Goal: Task Accomplishment & Management: Manage account settings

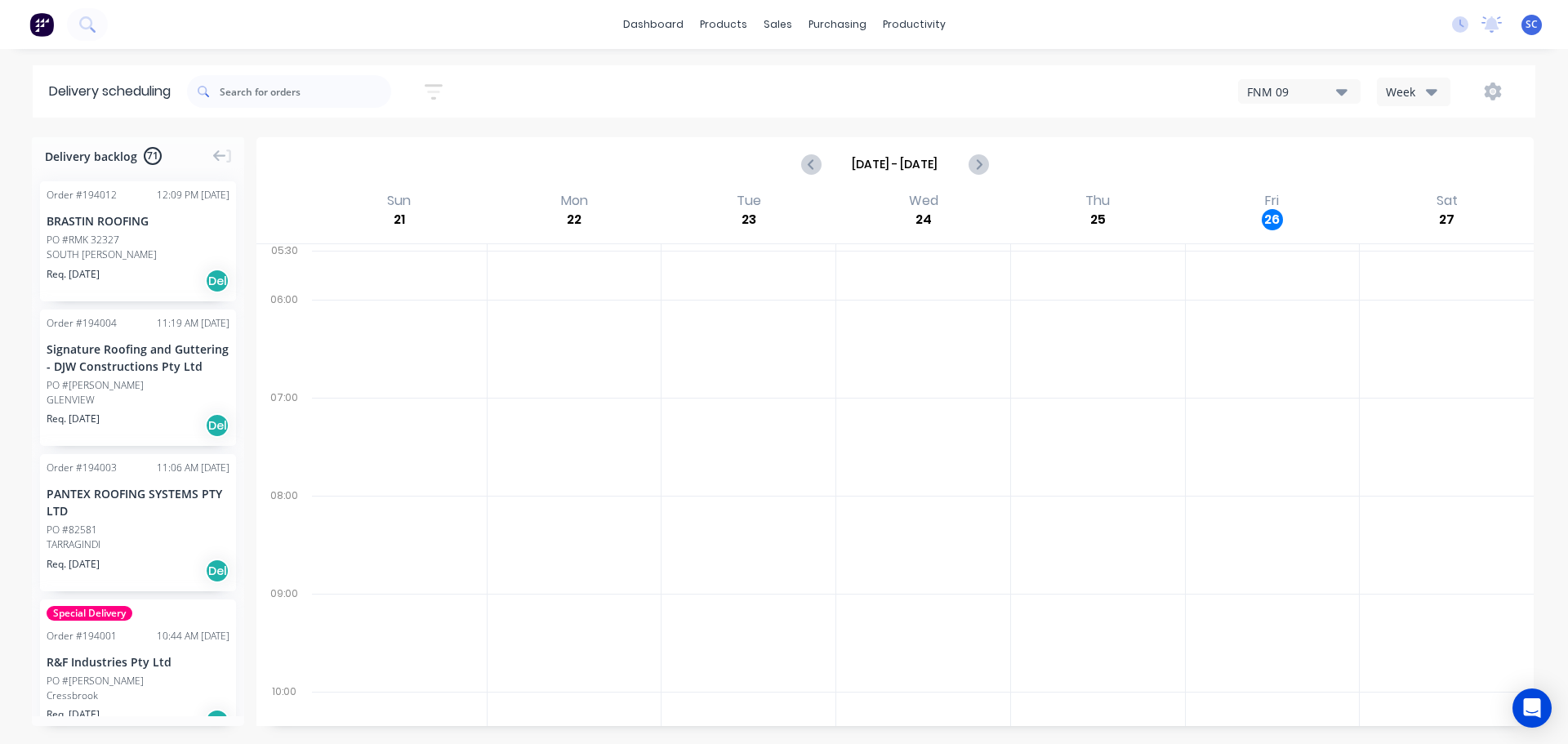
click at [438, 85] on icon "button" at bounding box center [433, 92] width 18 height 16
click at [363, 250] on div "Filter by labels" at bounding box center [348, 251] width 115 height 17
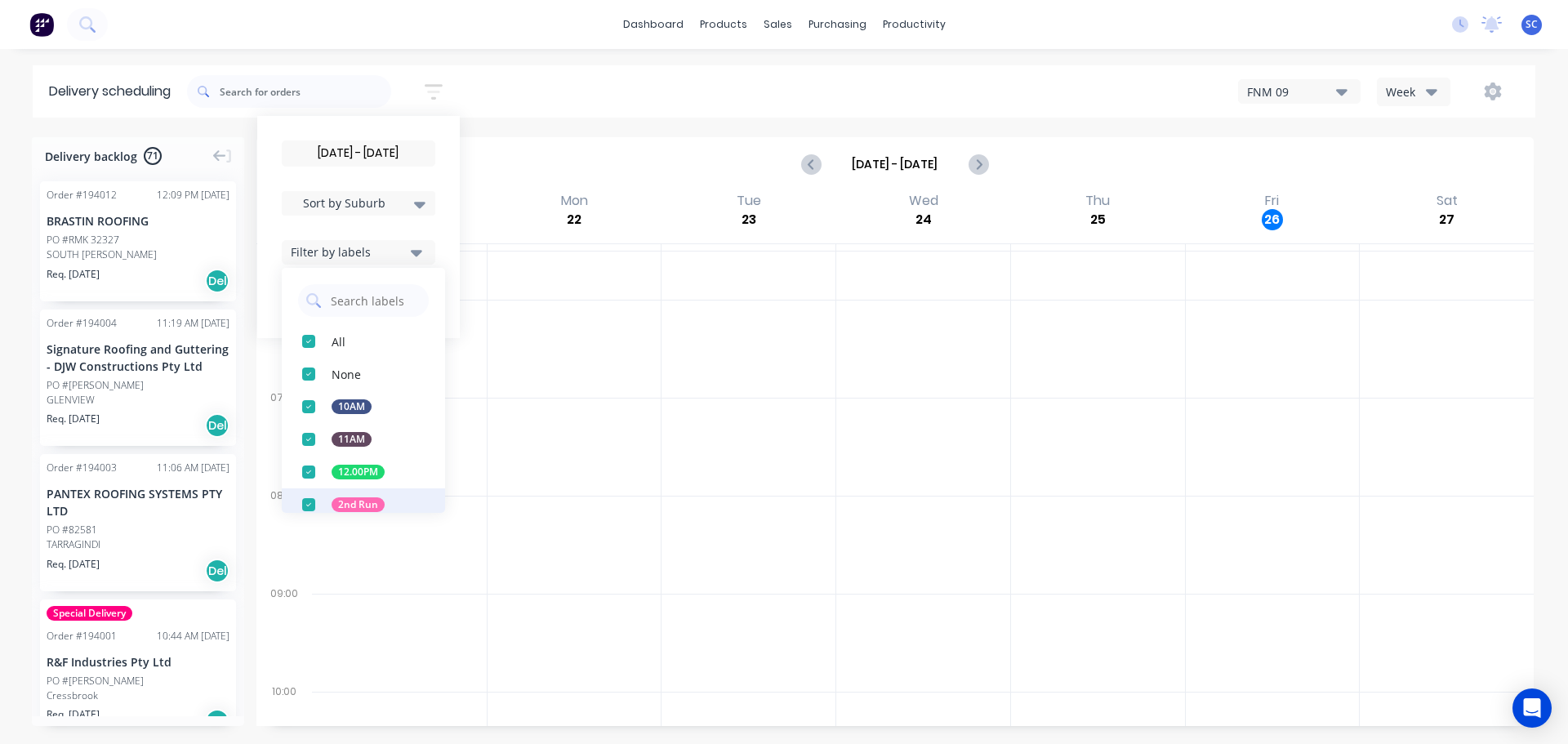
click at [317, 504] on div "button" at bounding box center [309, 505] width 33 height 33
click at [540, 89] on div "29/09/25 - 29/09/25 Sort by Suburb Created date Required date Order number Cust…" at bounding box center [861, 91] width 1348 height 46
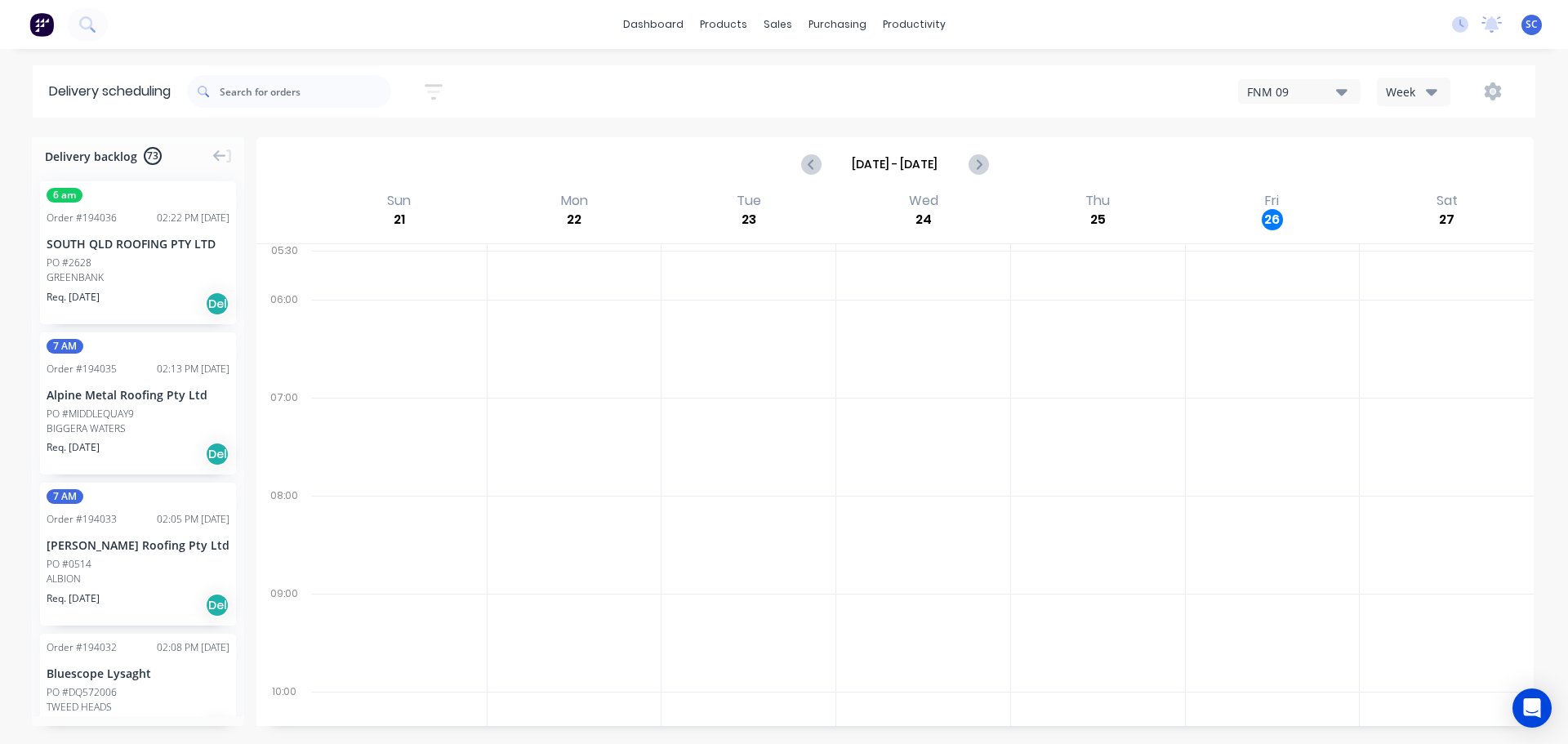
click at [433, 89] on icon "button" at bounding box center [433, 92] width 18 height 21
click at [396, 250] on div "Filter by labels" at bounding box center [348, 251] width 115 height 17
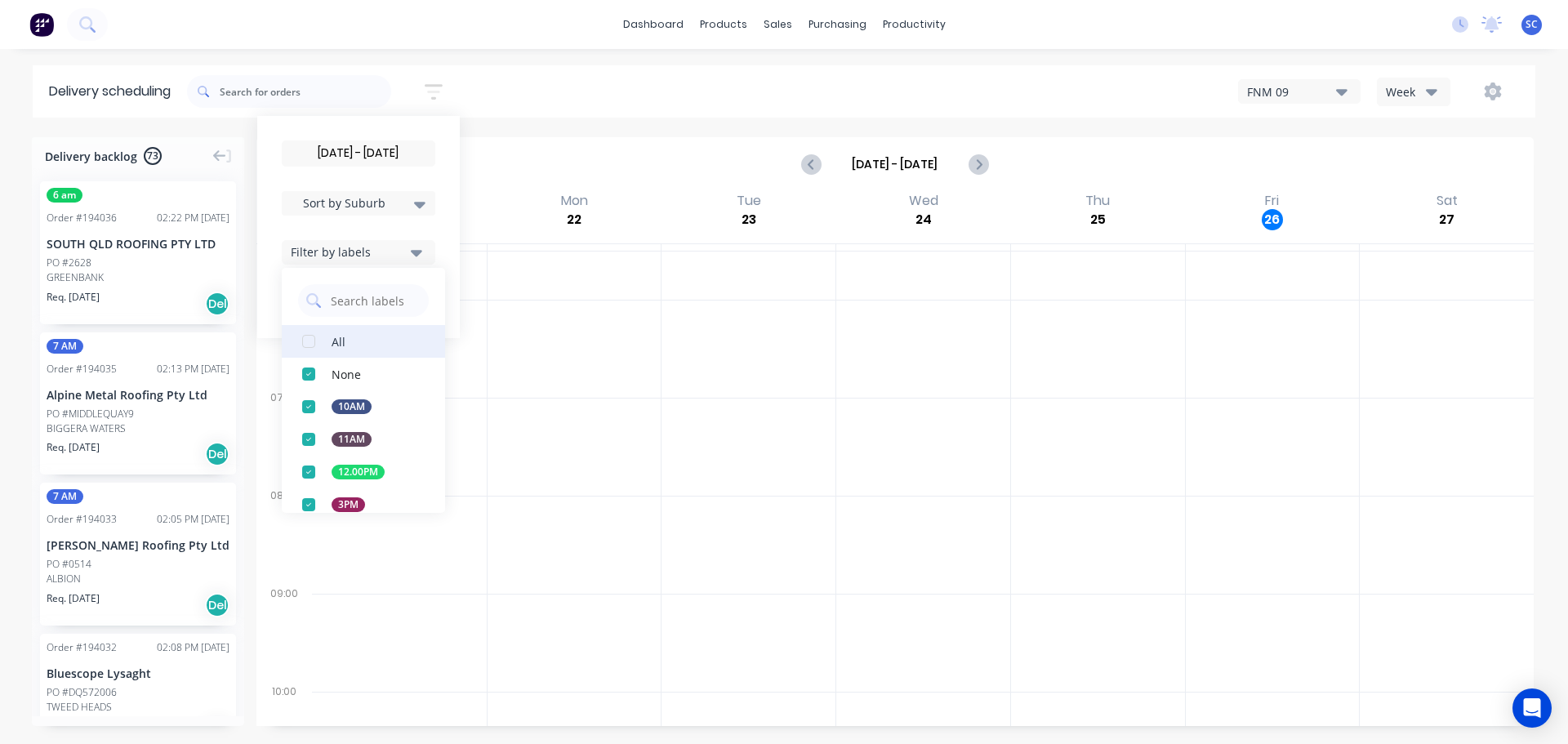
click at [312, 344] on div "button" at bounding box center [309, 341] width 33 height 33
click at [511, 88] on div "[DATE] - [DATE] Sort by Suburb Created date Required date Order number Customer…" at bounding box center [861, 91] width 1348 height 46
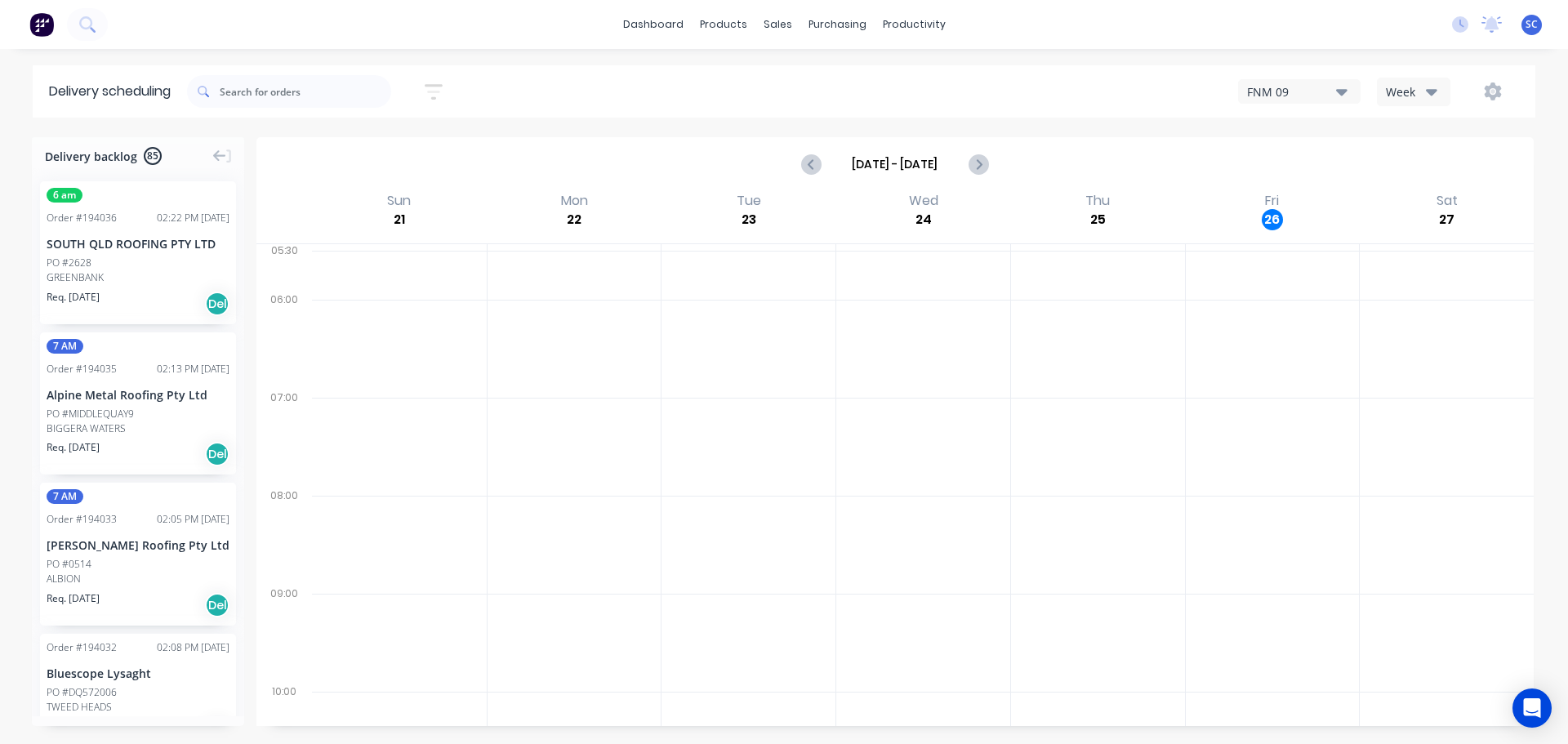
click at [442, 89] on icon "button" at bounding box center [433, 92] width 18 height 21
click at [424, 194] on div "Sort by Suburb" at bounding box center [358, 204] width 134 height 20
drag, startPoint x: 348, startPoint y: 383, endPoint x: 363, endPoint y: 377, distance: 16.2
click at [349, 381] on div "Suburb" at bounding box center [358, 386] width 153 height 30
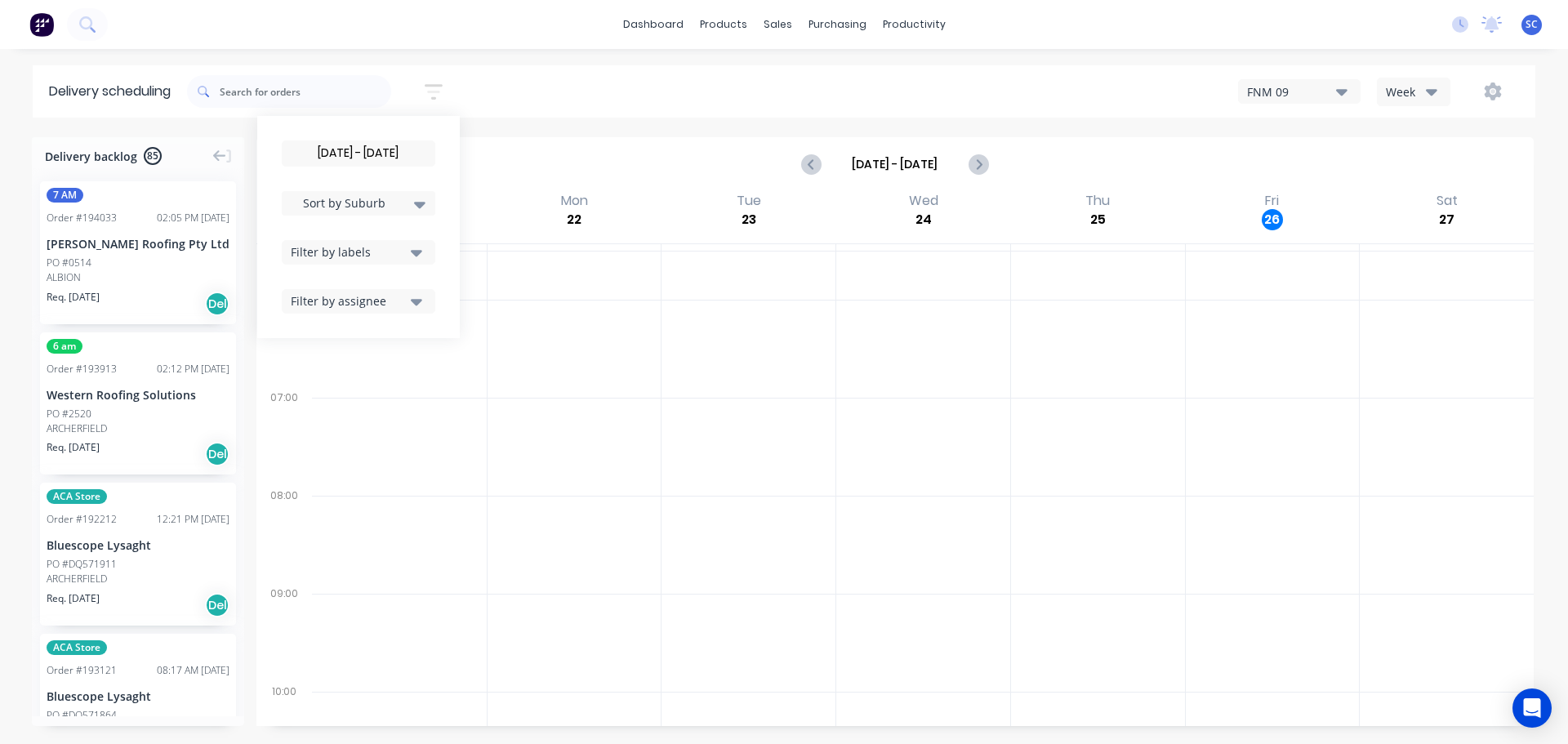
click at [520, 94] on div "[DATE] - [DATE] Sort by Suburb Created date Required date Order number Customer…" at bounding box center [861, 91] width 1348 height 46
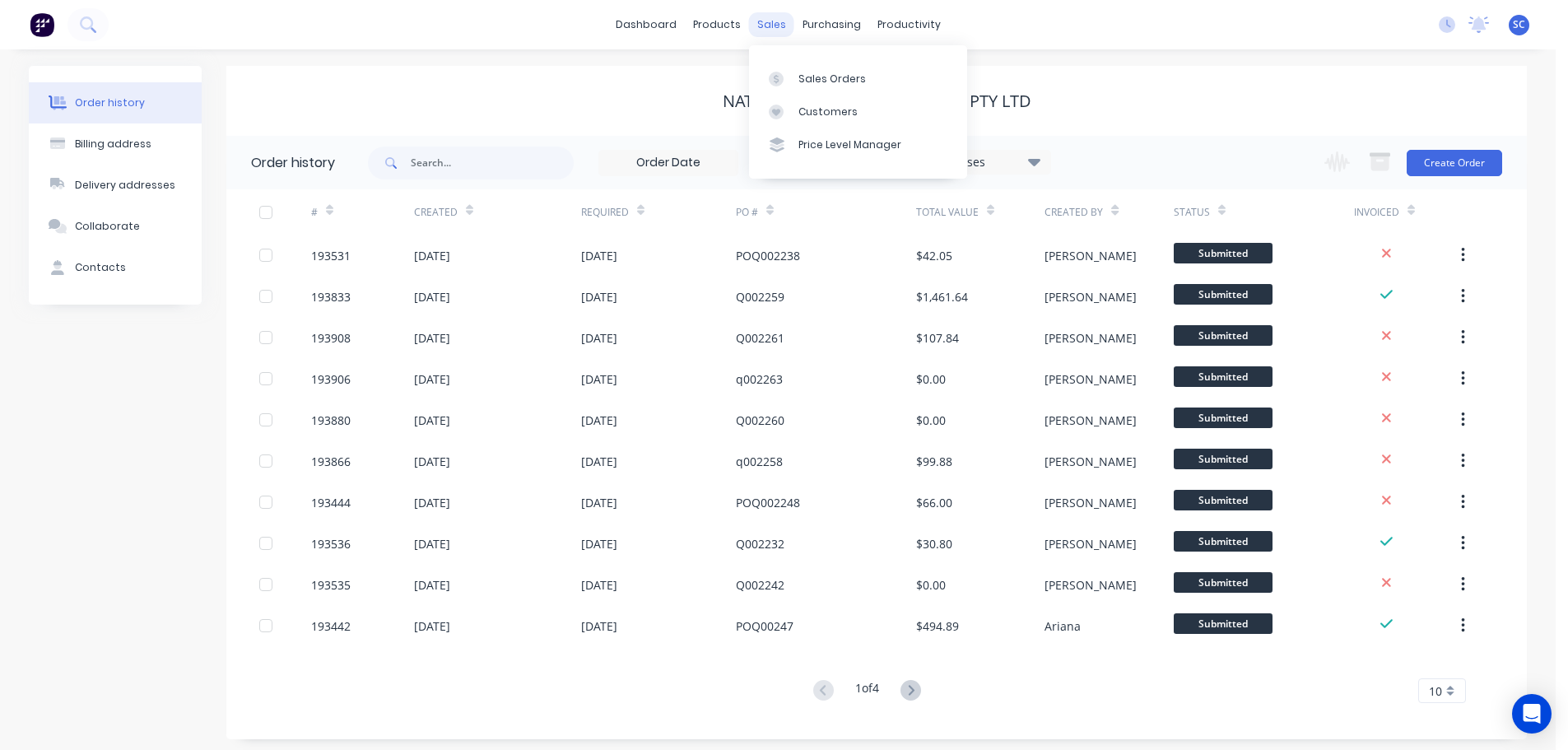
click at [781, 24] on div "sales" at bounding box center [771, 24] width 45 height 25
click at [829, 111] on div "Customers" at bounding box center [827, 112] width 59 height 15
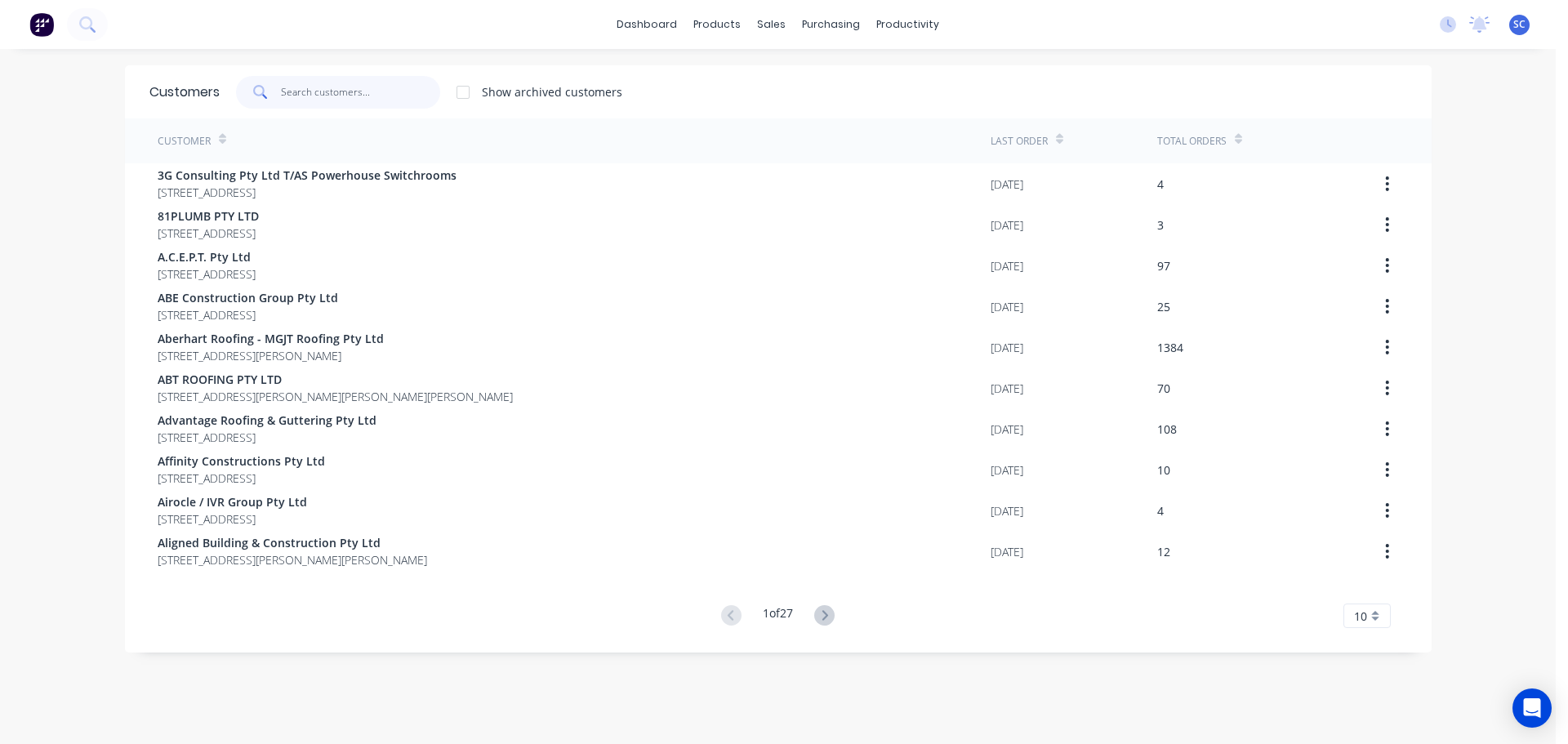
click at [315, 98] on input "text" at bounding box center [360, 92] width 159 height 33
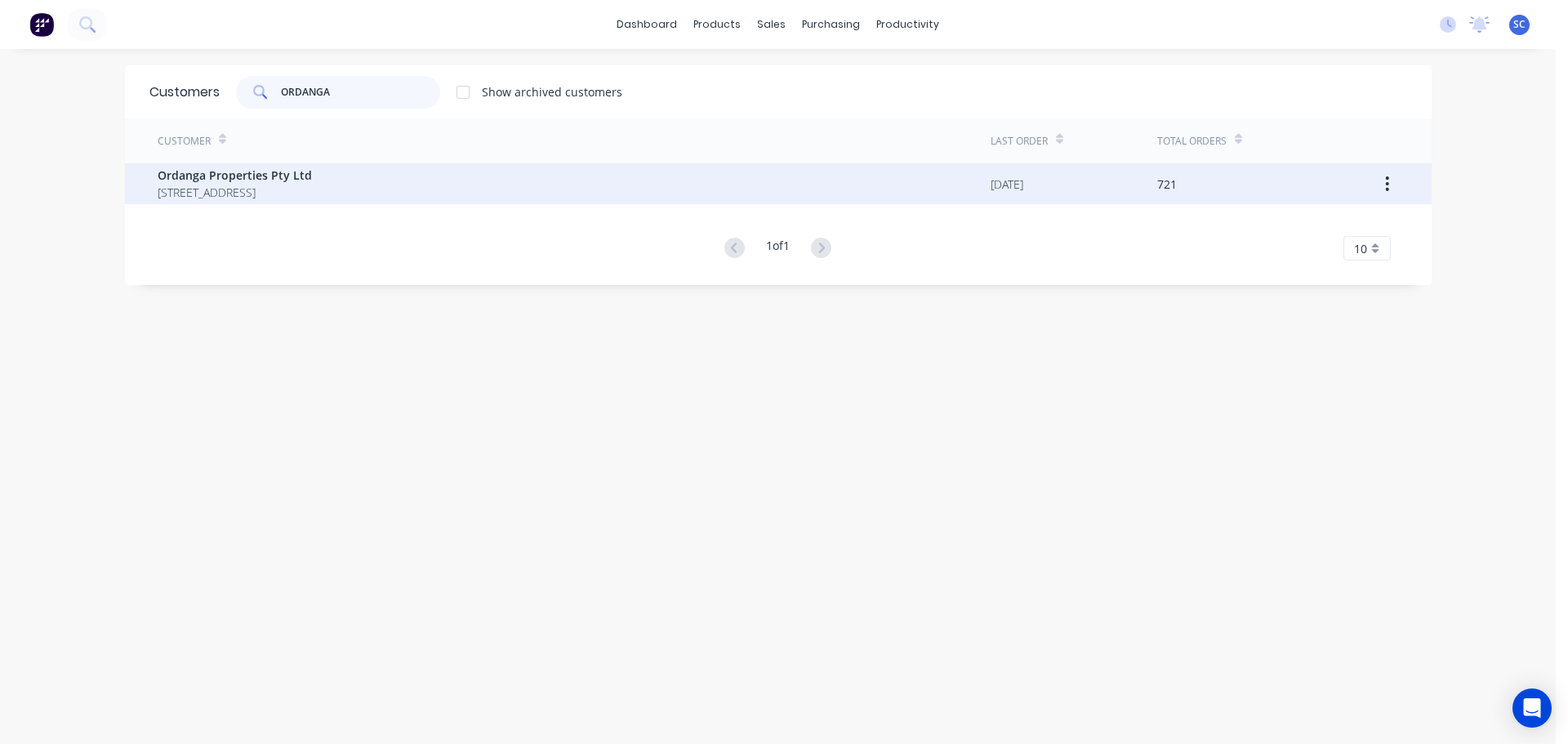
type input "ORDANGA"
click at [279, 195] on span "[STREET_ADDRESS]" at bounding box center [234, 192] width 154 height 17
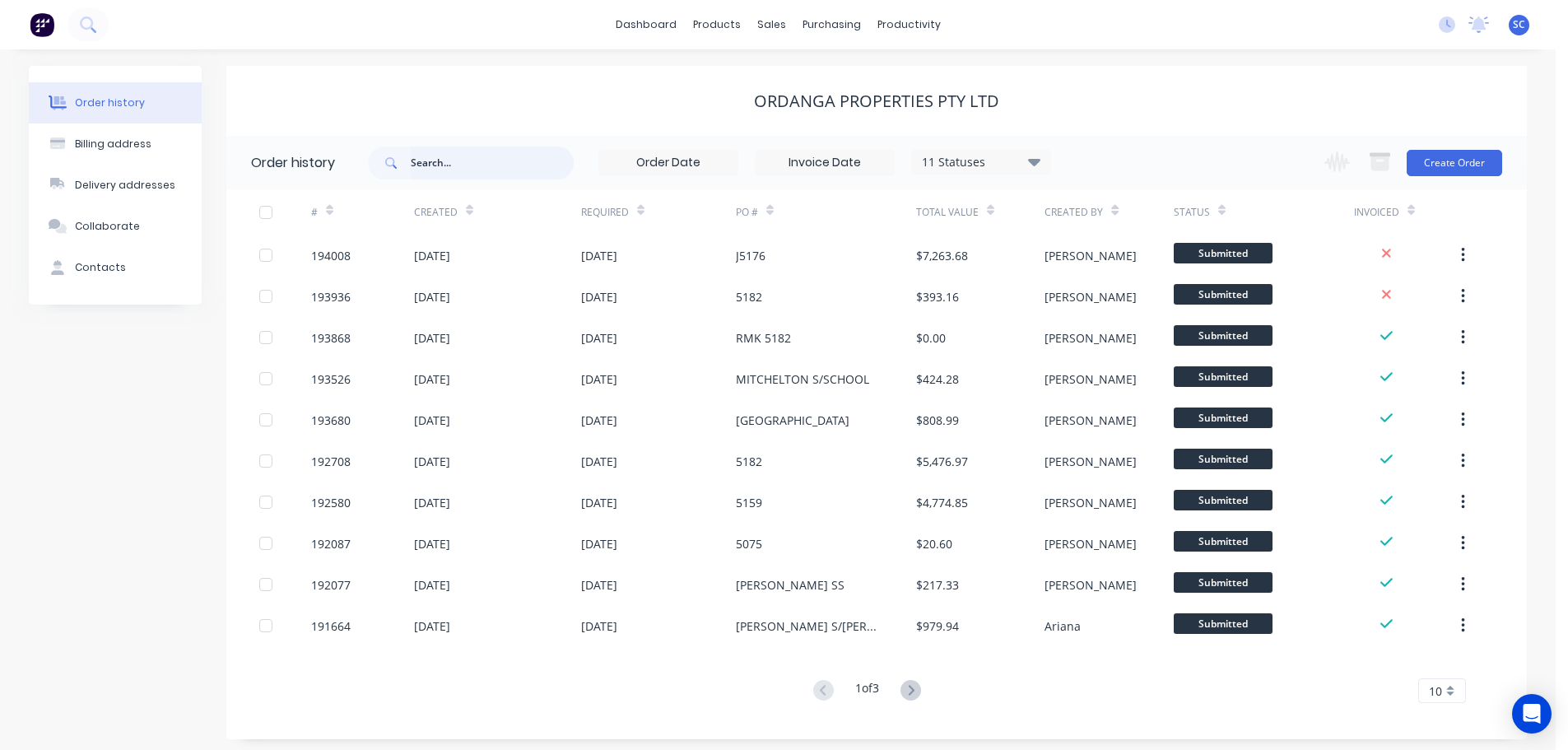
click at [443, 164] on input "text" at bounding box center [491, 163] width 162 height 33
type input "5176"
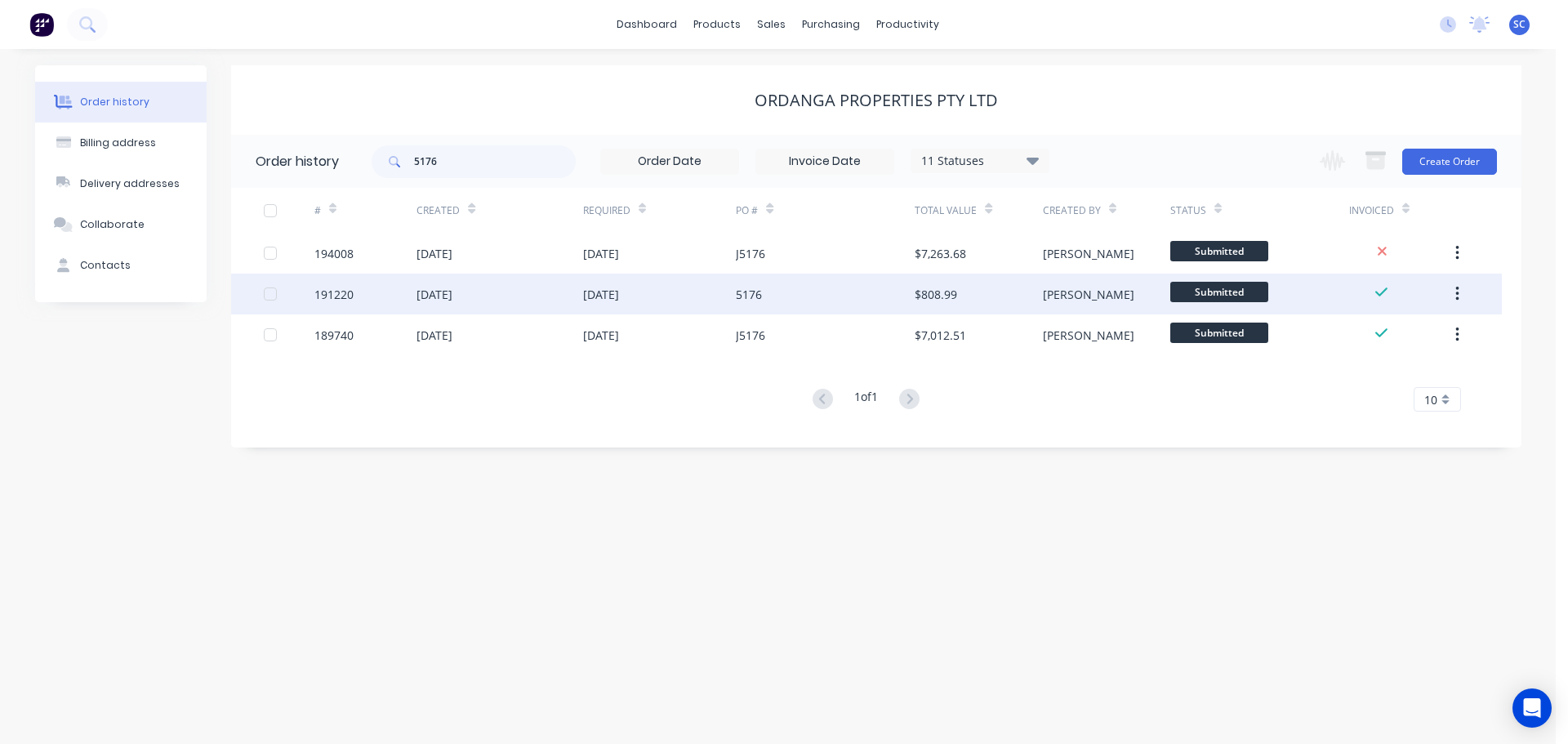
click at [450, 292] on div "29 Aug 2025" at bounding box center [434, 294] width 36 height 17
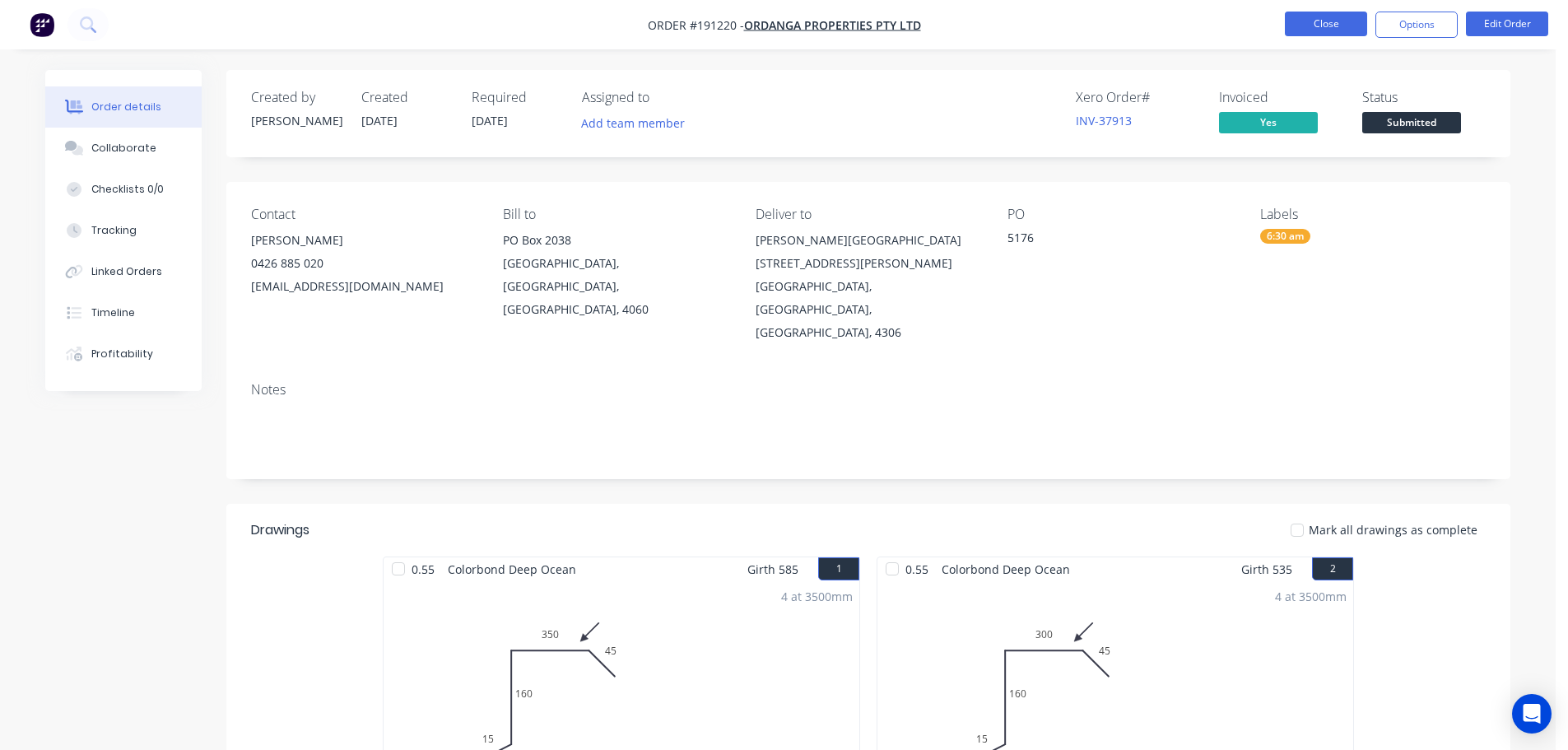
click at [1325, 26] on button "Close" at bounding box center [1326, 24] width 83 height 25
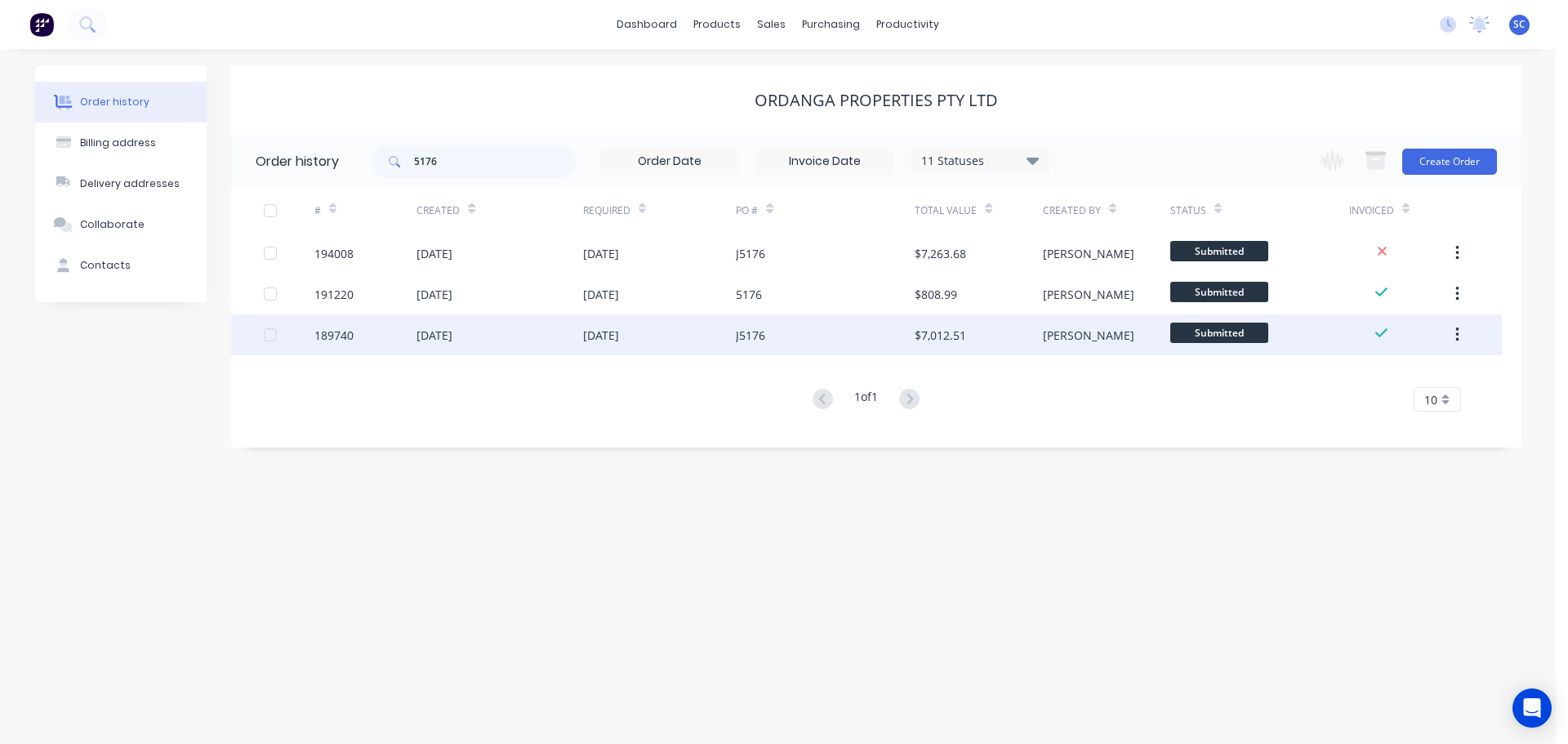
click at [497, 337] on div "14 Aug 2025" at bounding box center [500, 334] width 166 height 41
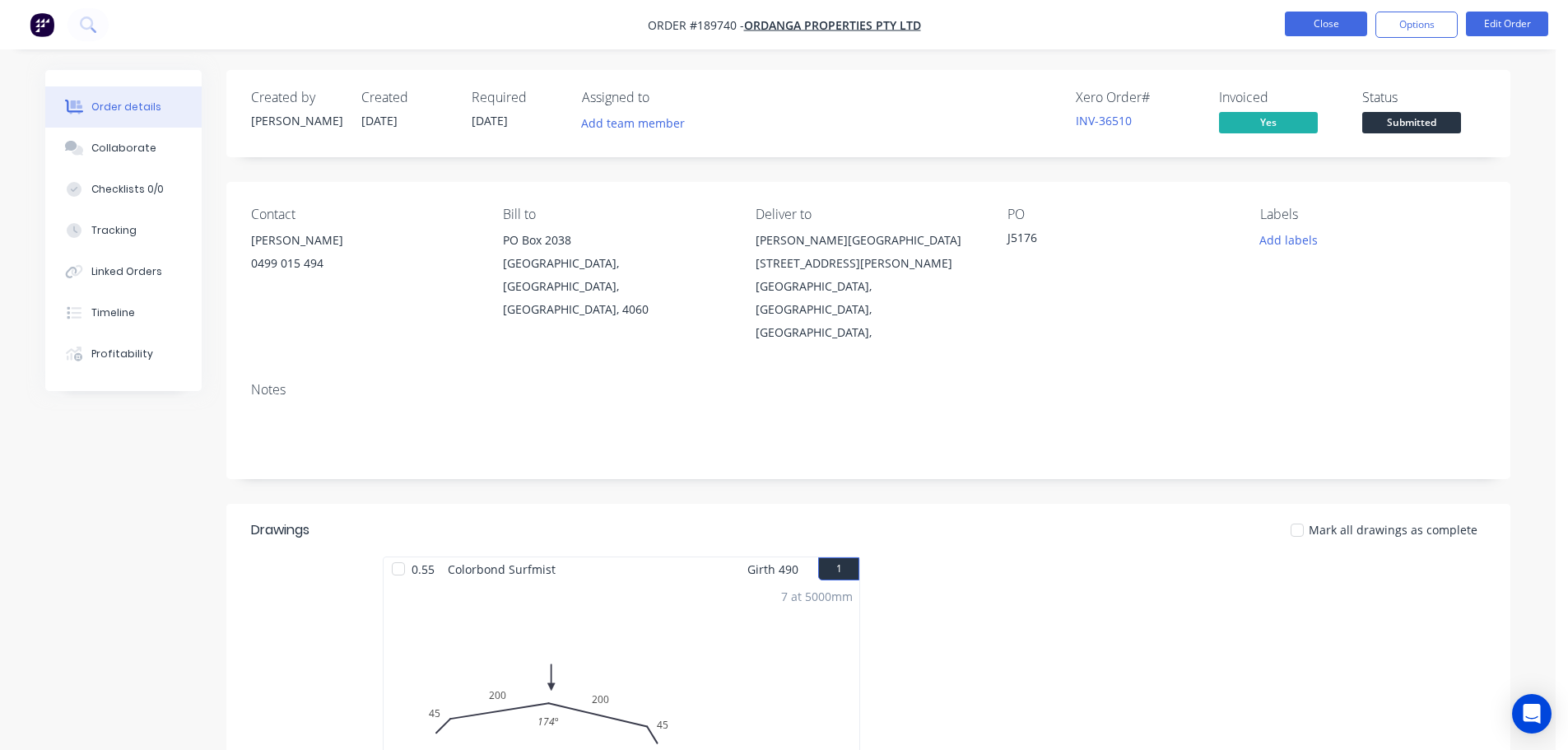
click at [1353, 22] on button "Close" at bounding box center [1326, 24] width 83 height 25
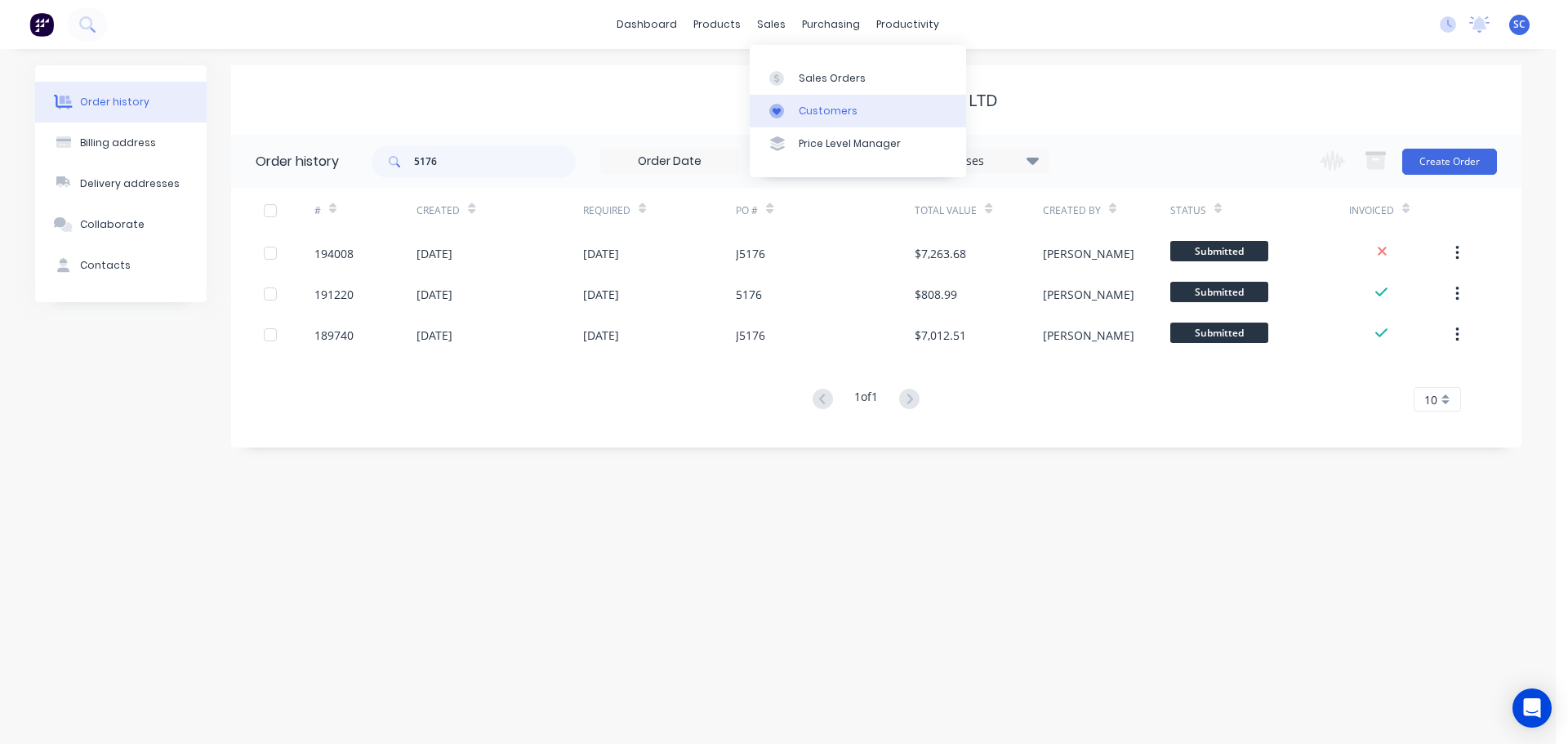
click at [808, 115] on div "Customers" at bounding box center [828, 111] width 58 height 15
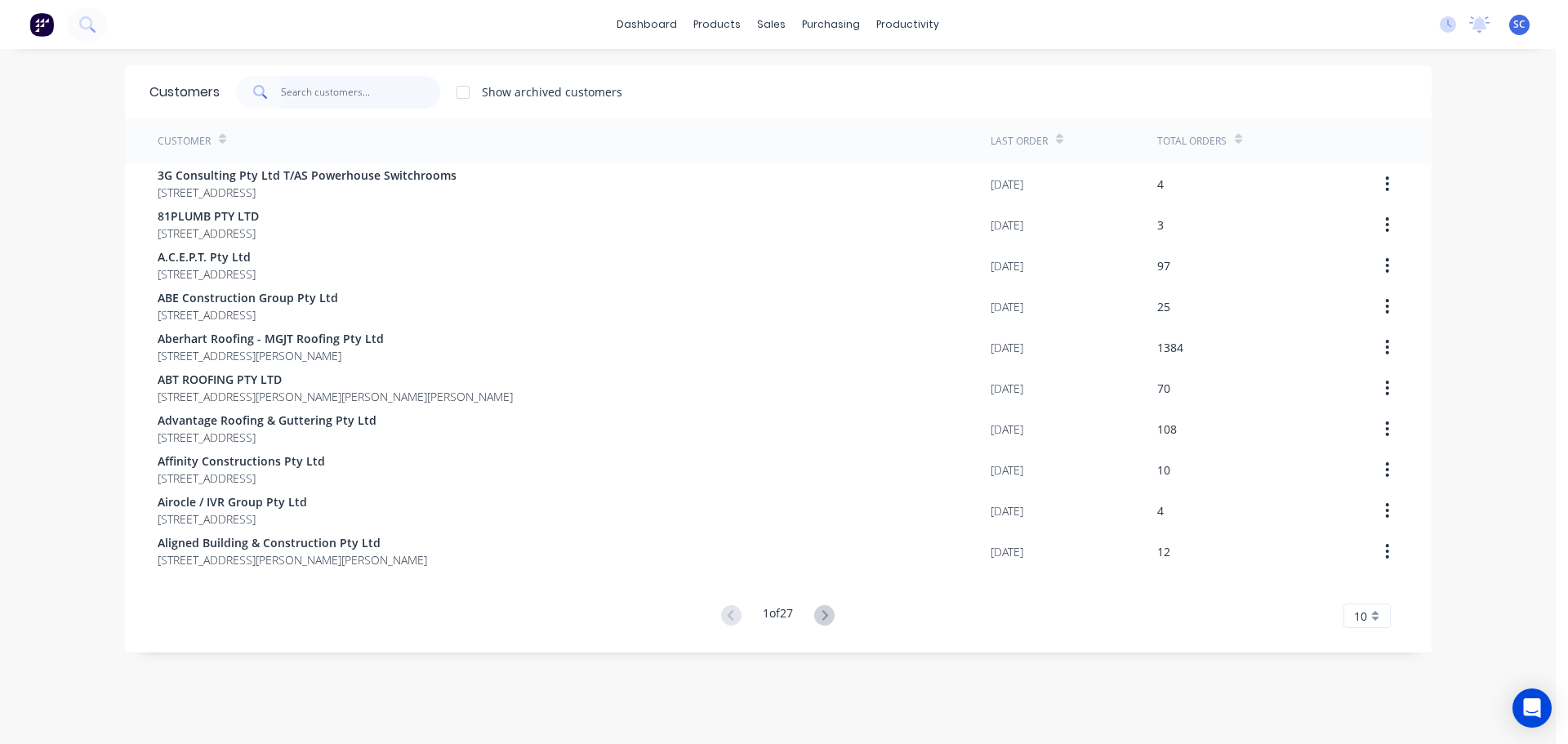
click at [326, 84] on input "text" at bounding box center [360, 92] width 159 height 33
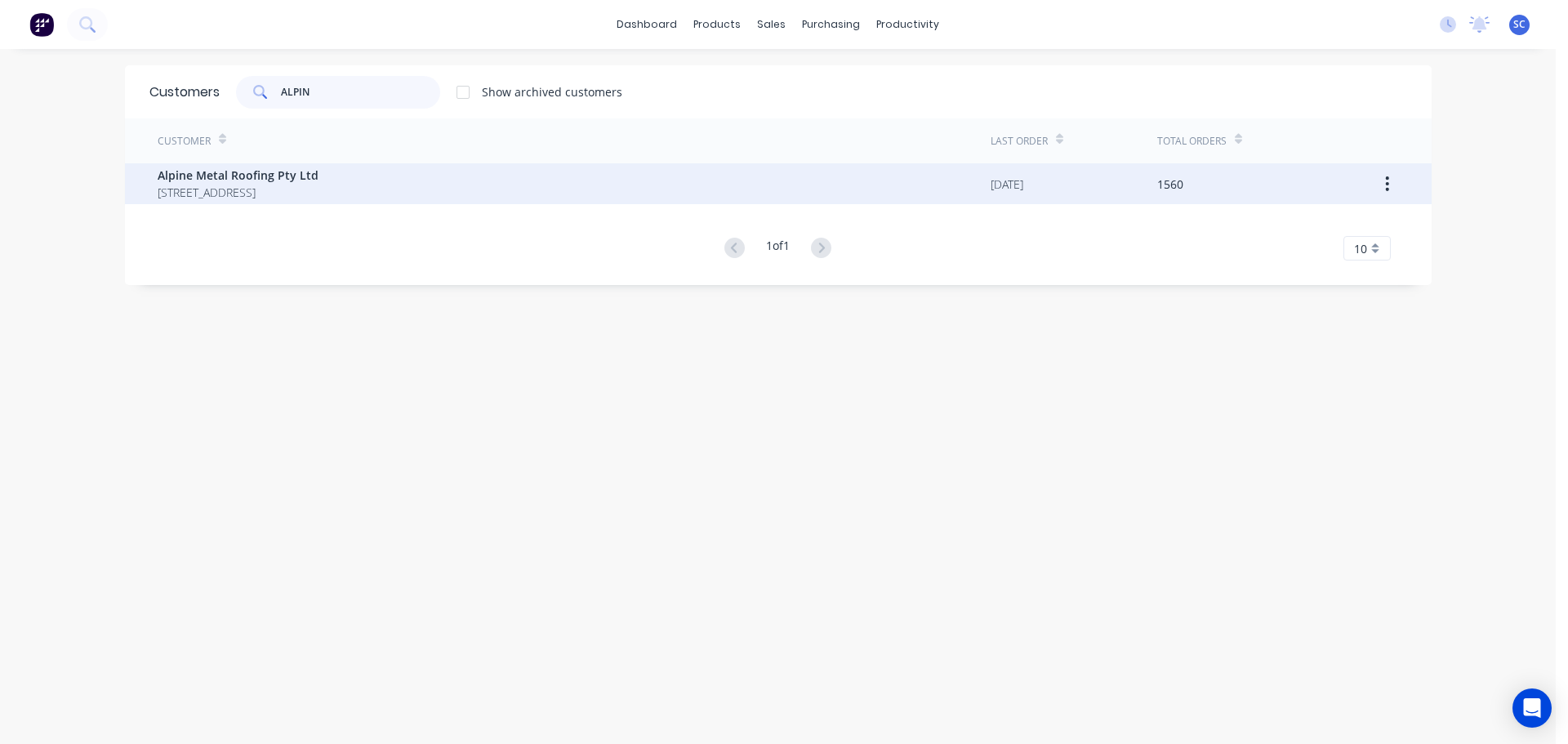
type input "ALPIN"
click at [286, 179] on span "Alpine Metal Roofing Pty Ltd" at bounding box center [237, 174] width 161 height 17
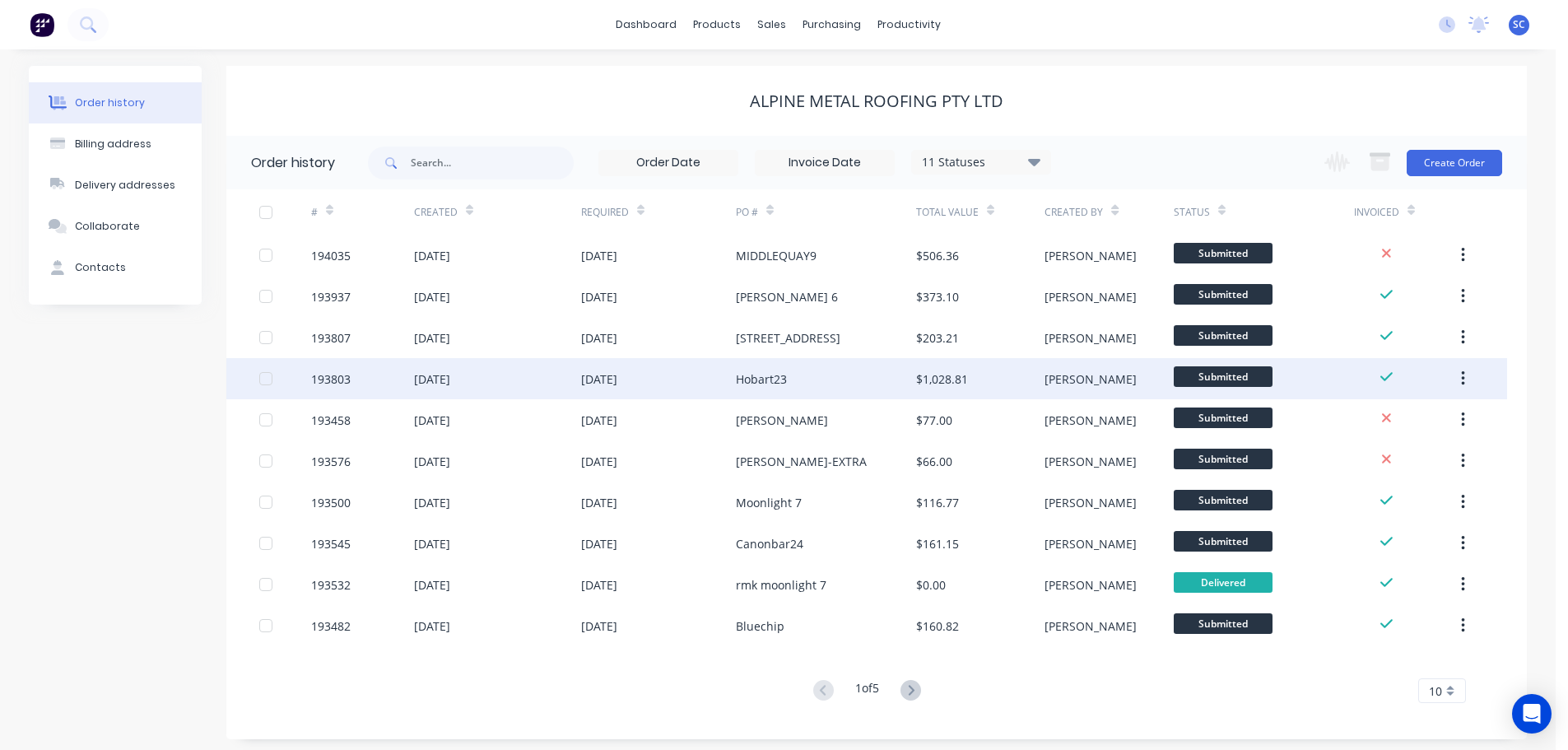
click at [680, 385] on div "25 Sep 2025" at bounding box center [658, 378] width 155 height 41
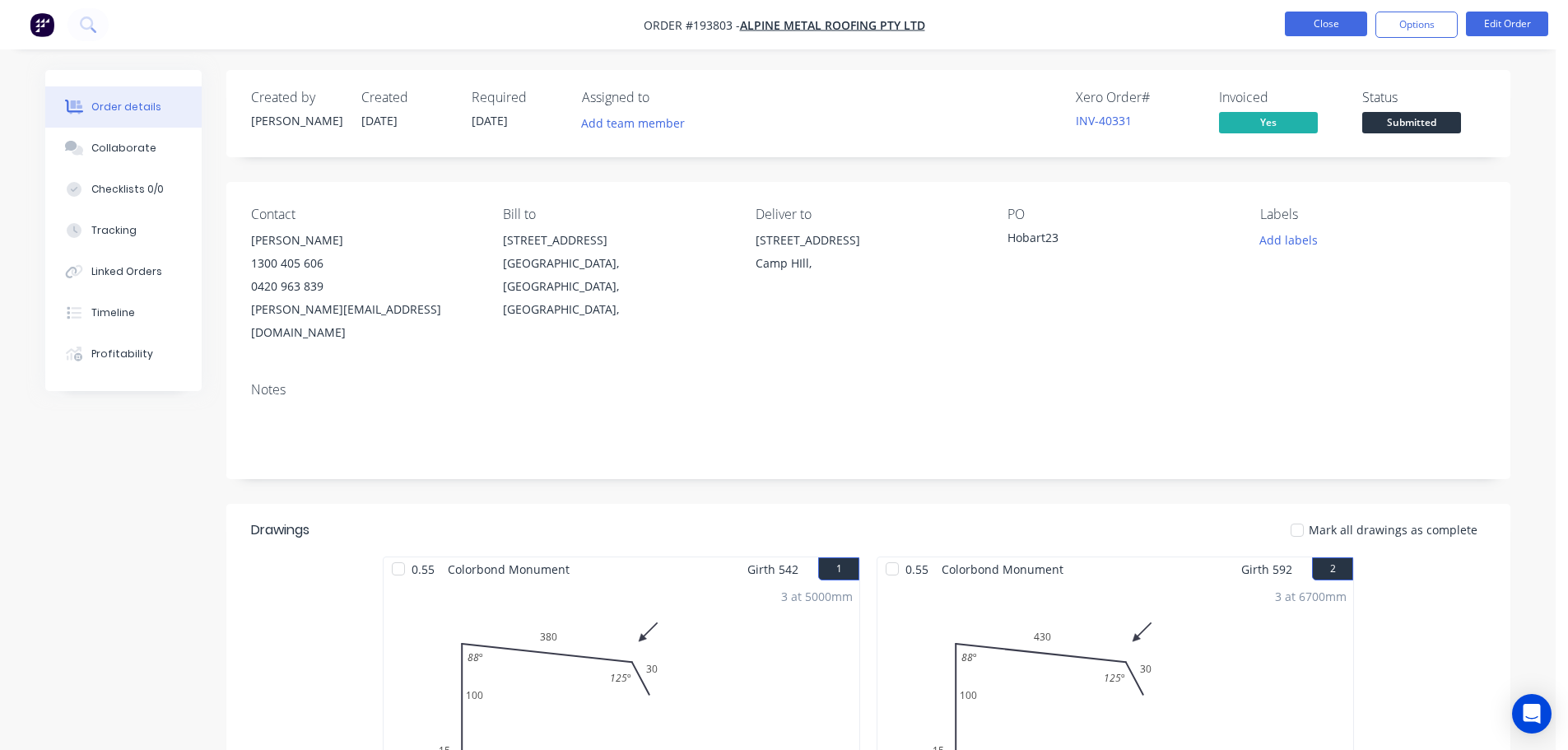
click at [1336, 21] on button "Close" at bounding box center [1326, 24] width 83 height 25
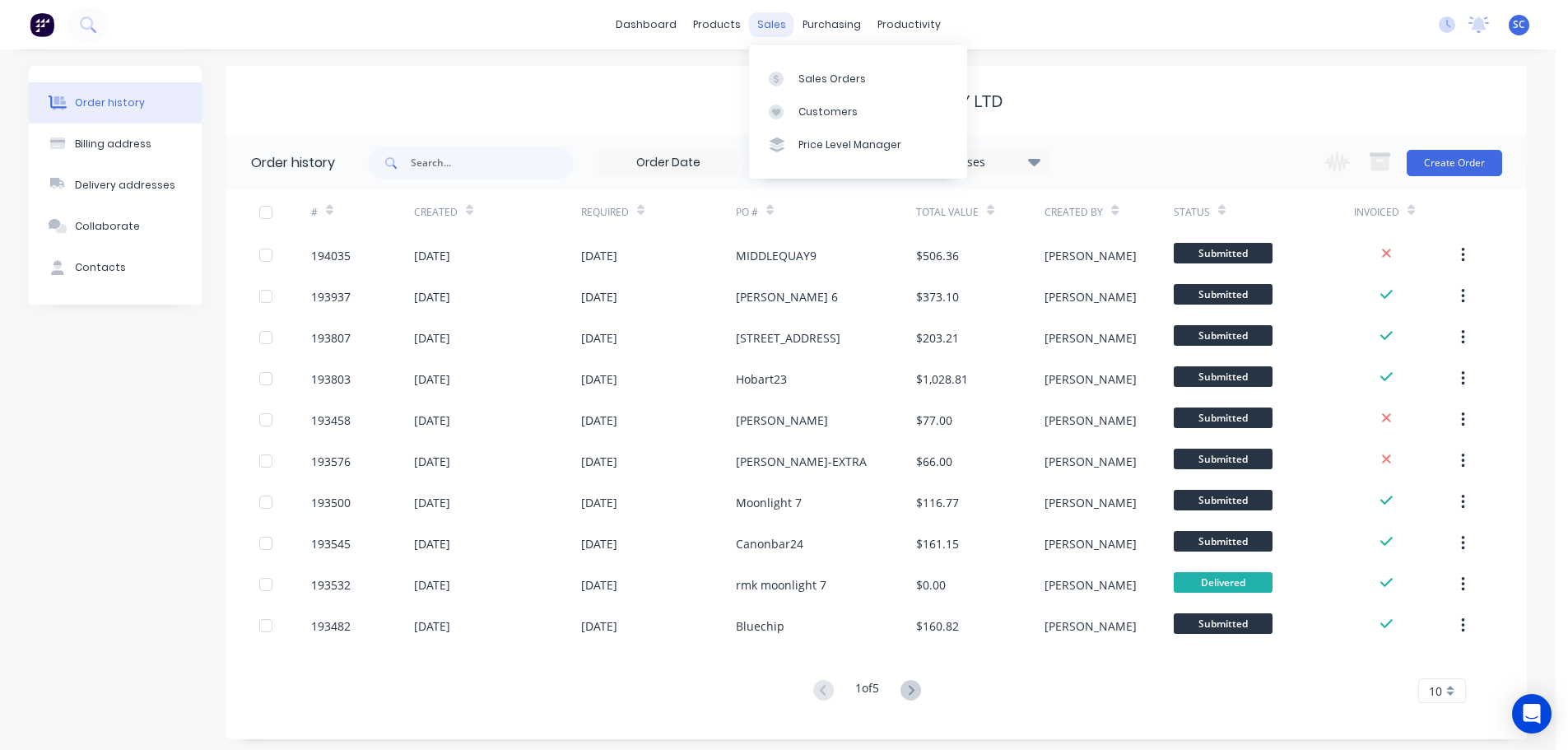
click at [765, 24] on div "sales" at bounding box center [771, 24] width 45 height 25
click at [824, 113] on div "Customers" at bounding box center [827, 112] width 59 height 15
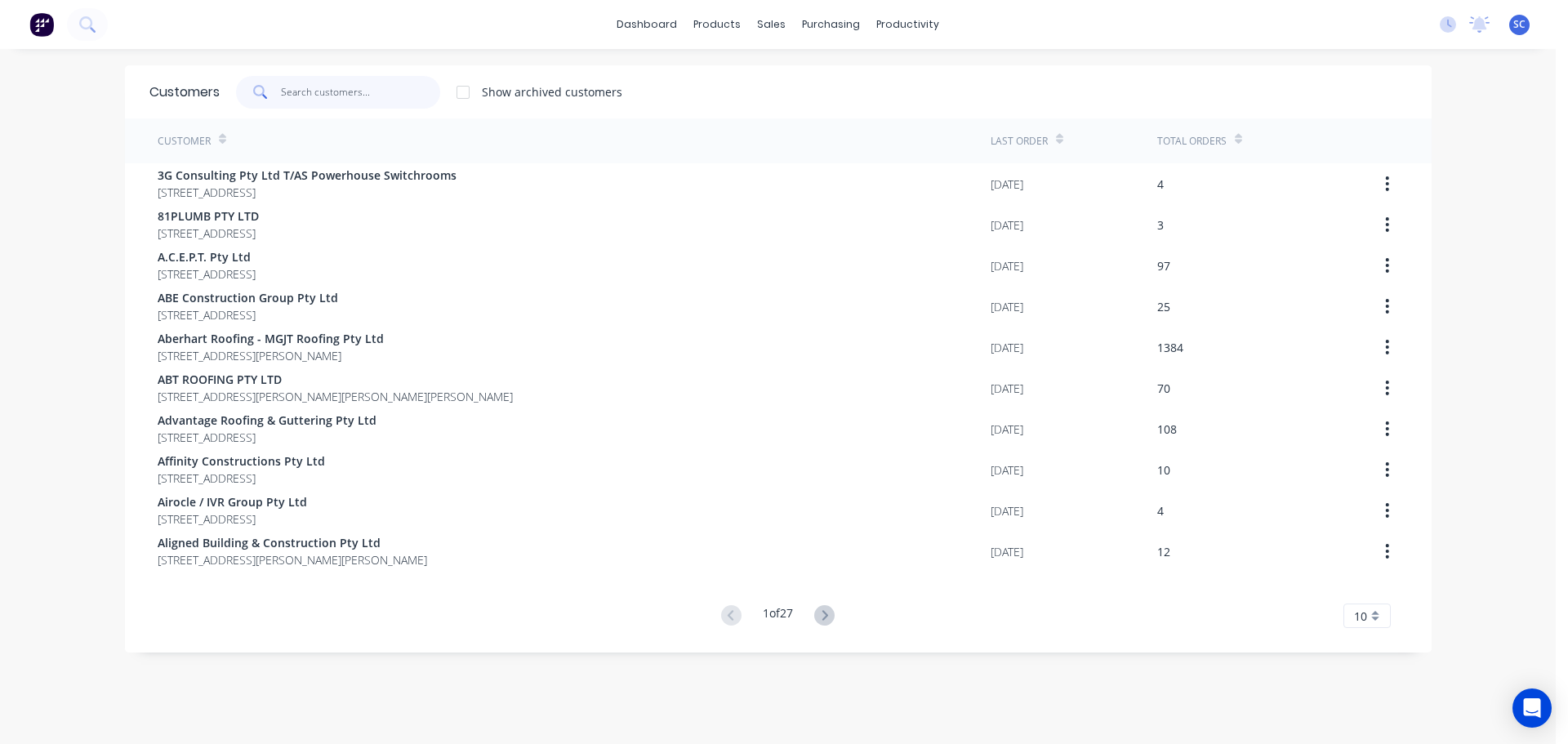
drag, startPoint x: 389, startPoint y: 76, endPoint x: 401, endPoint y: 86, distance: 15.6
click at [389, 80] on input "text" at bounding box center [360, 92] width 159 height 33
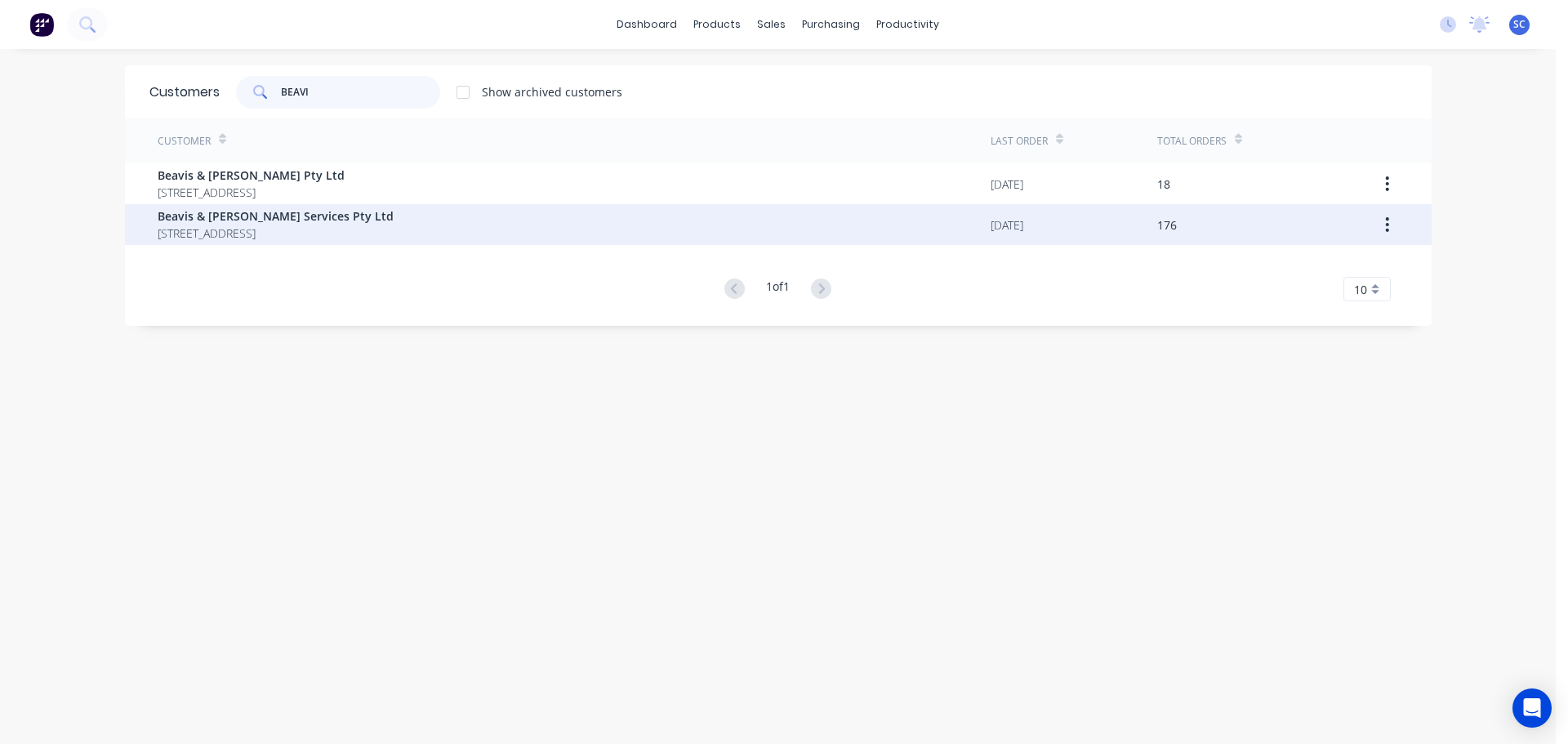
type input "BEAVI"
click at [270, 220] on span "Beavis & Bartels Services Pty Ltd" at bounding box center [275, 216] width 236 height 17
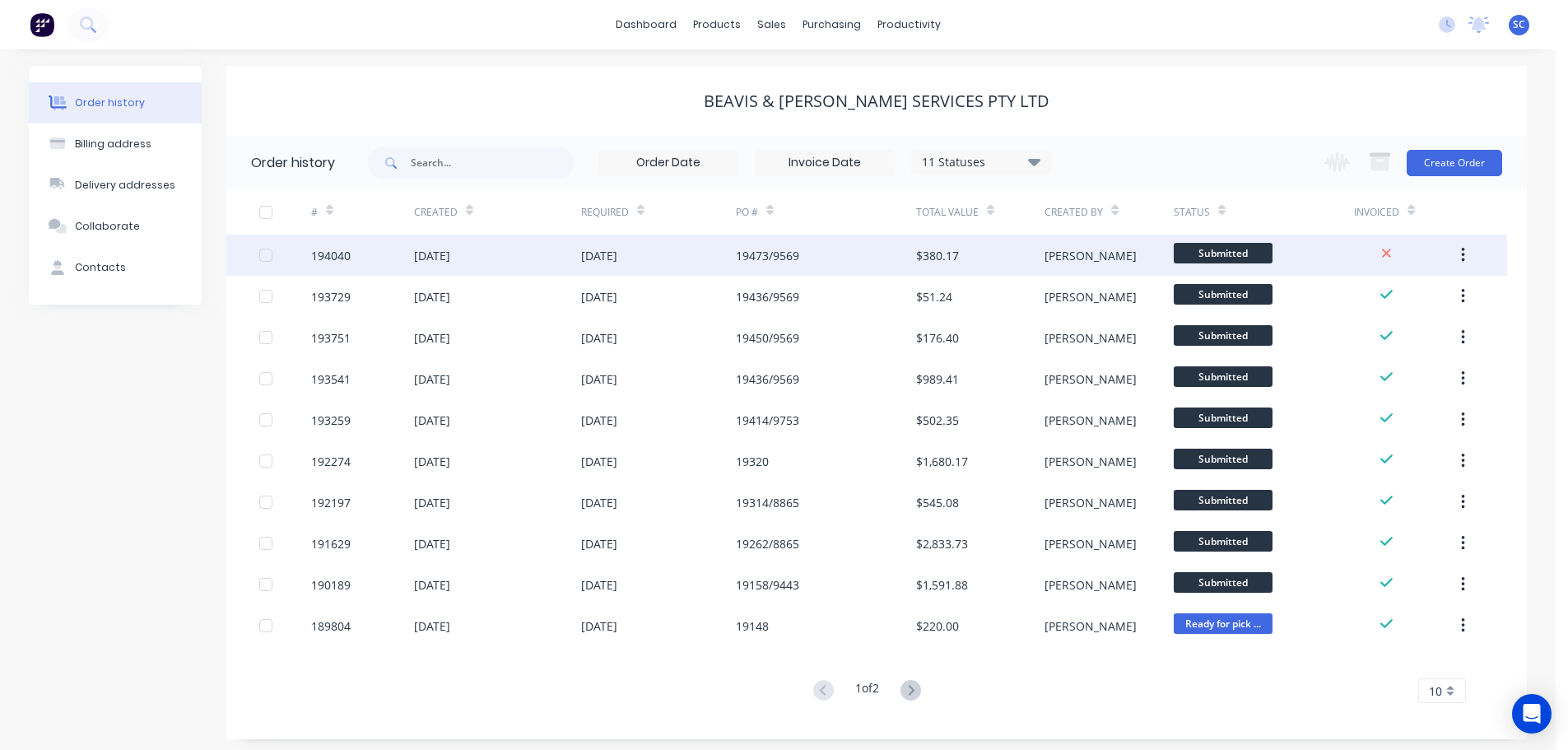
click at [531, 252] on div "26 Sep 2025" at bounding box center [497, 254] width 167 height 41
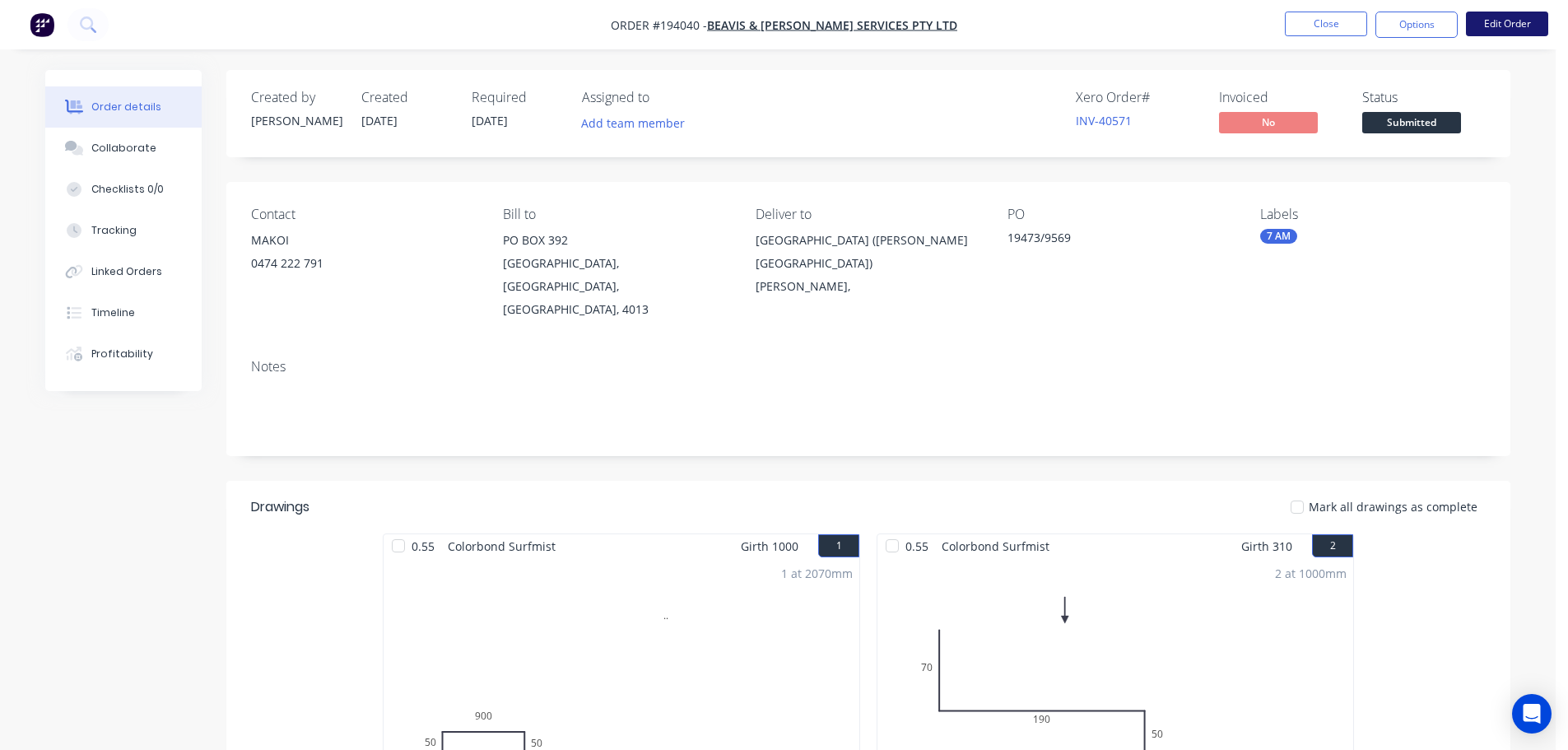
click at [1522, 19] on button "Edit Order" at bounding box center [1507, 24] width 83 height 25
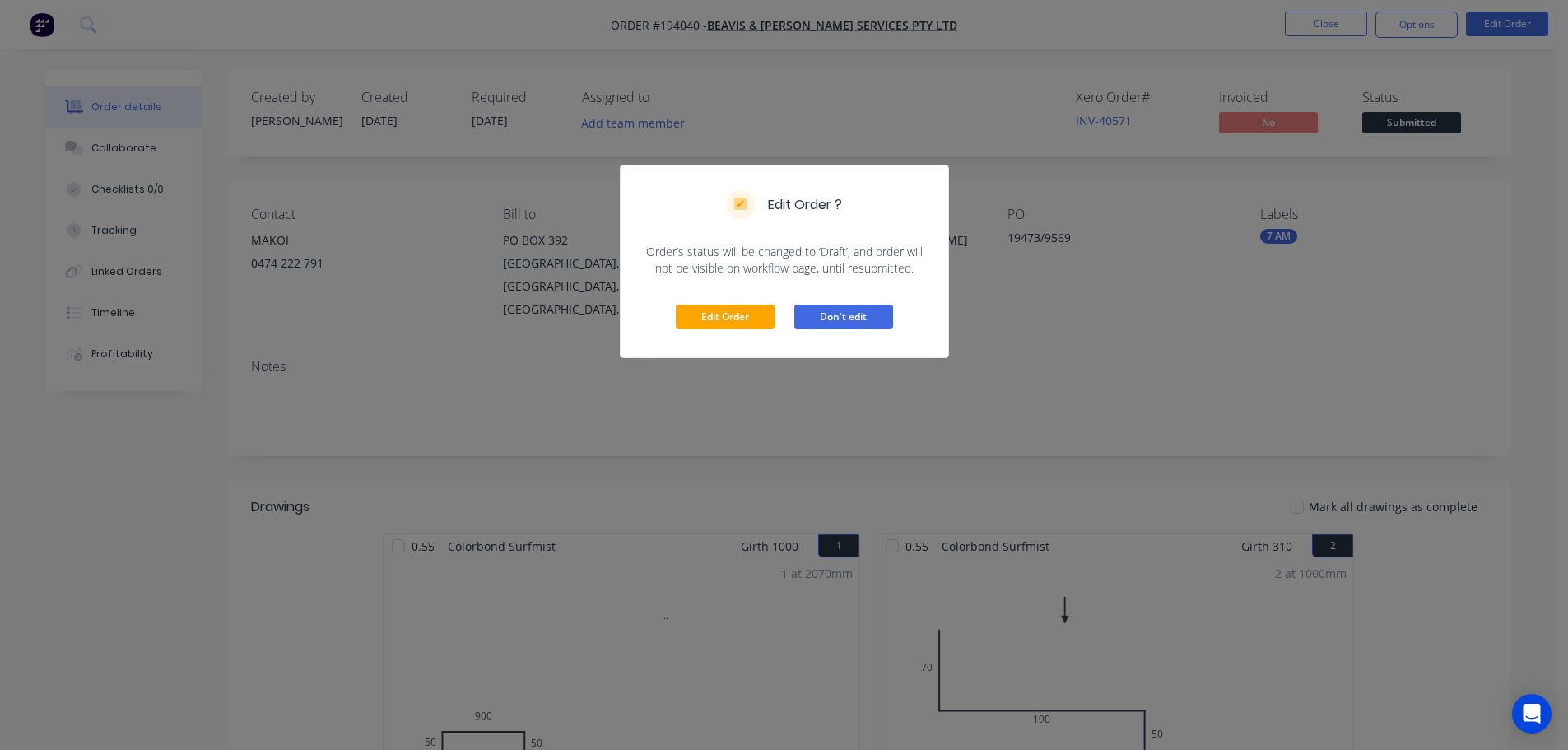
click at [854, 309] on button "Don't edit" at bounding box center [843, 317] width 99 height 25
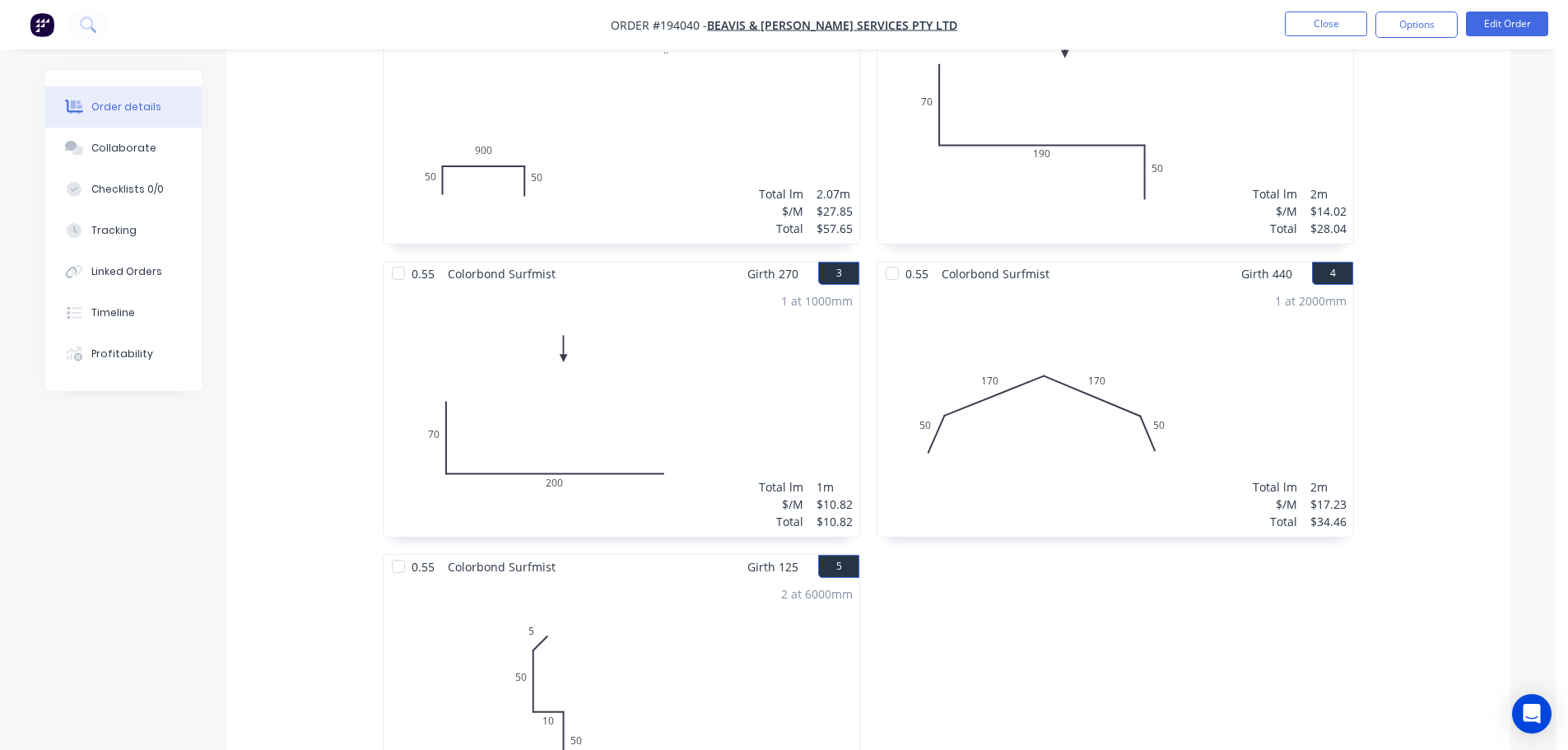
scroll to position [576, 0]
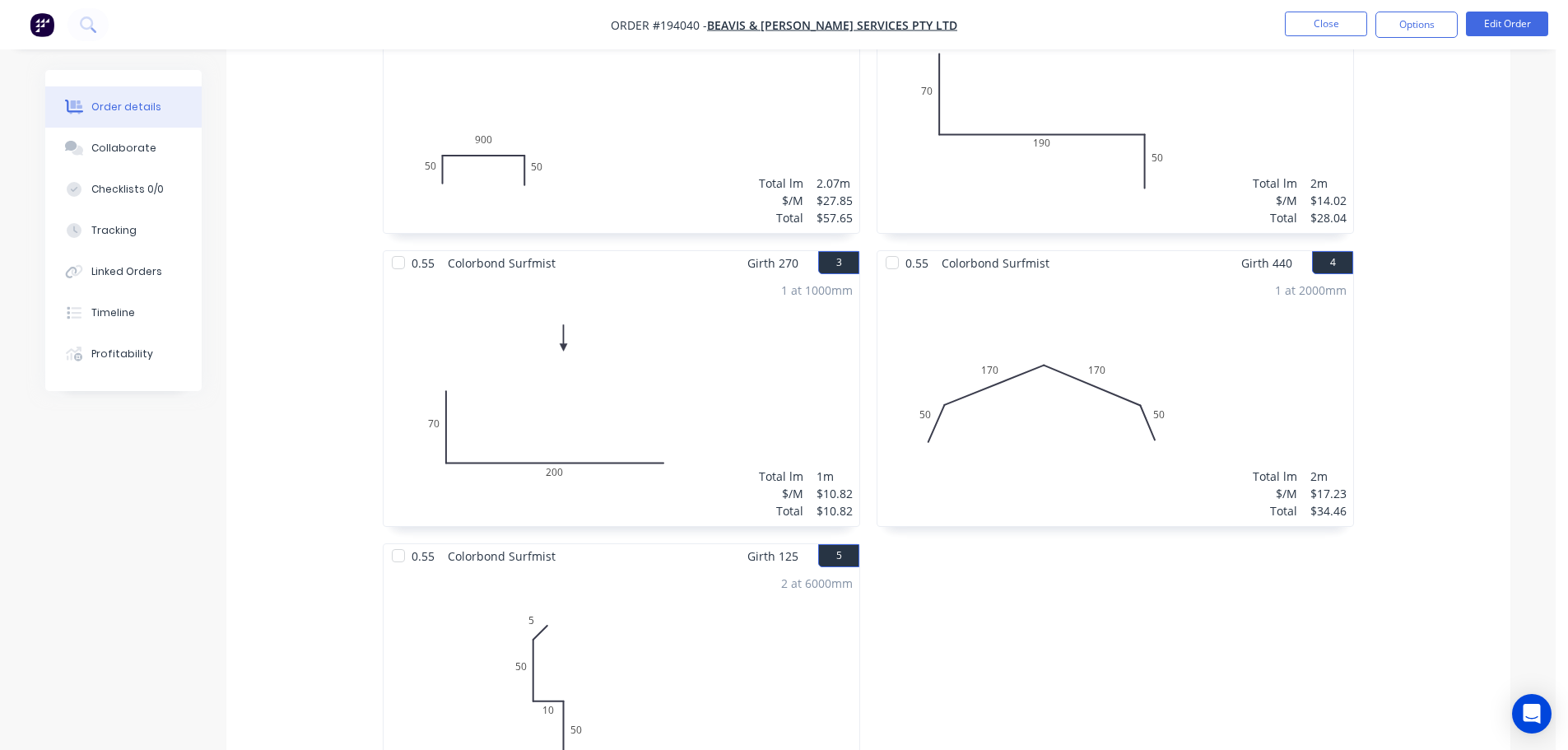
click at [1014, 429] on div "1 at 2000mm Total lm $/M Total 2m $17.23 $34.46" at bounding box center [1114, 401] width 475 height 251
click at [1039, 367] on div "1 at 2000mm Total lm $/M Total 2m $17.23 $34.46" at bounding box center [1114, 401] width 475 height 251
click at [1060, 377] on div "1 at 2000mm Total lm $/M Total 2m $17.23 $34.46" at bounding box center [1114, 401] width 475 height 251
click at [1514, 18] on button "Edit Order" at bounding box center [1507, 24] width 83 height 25
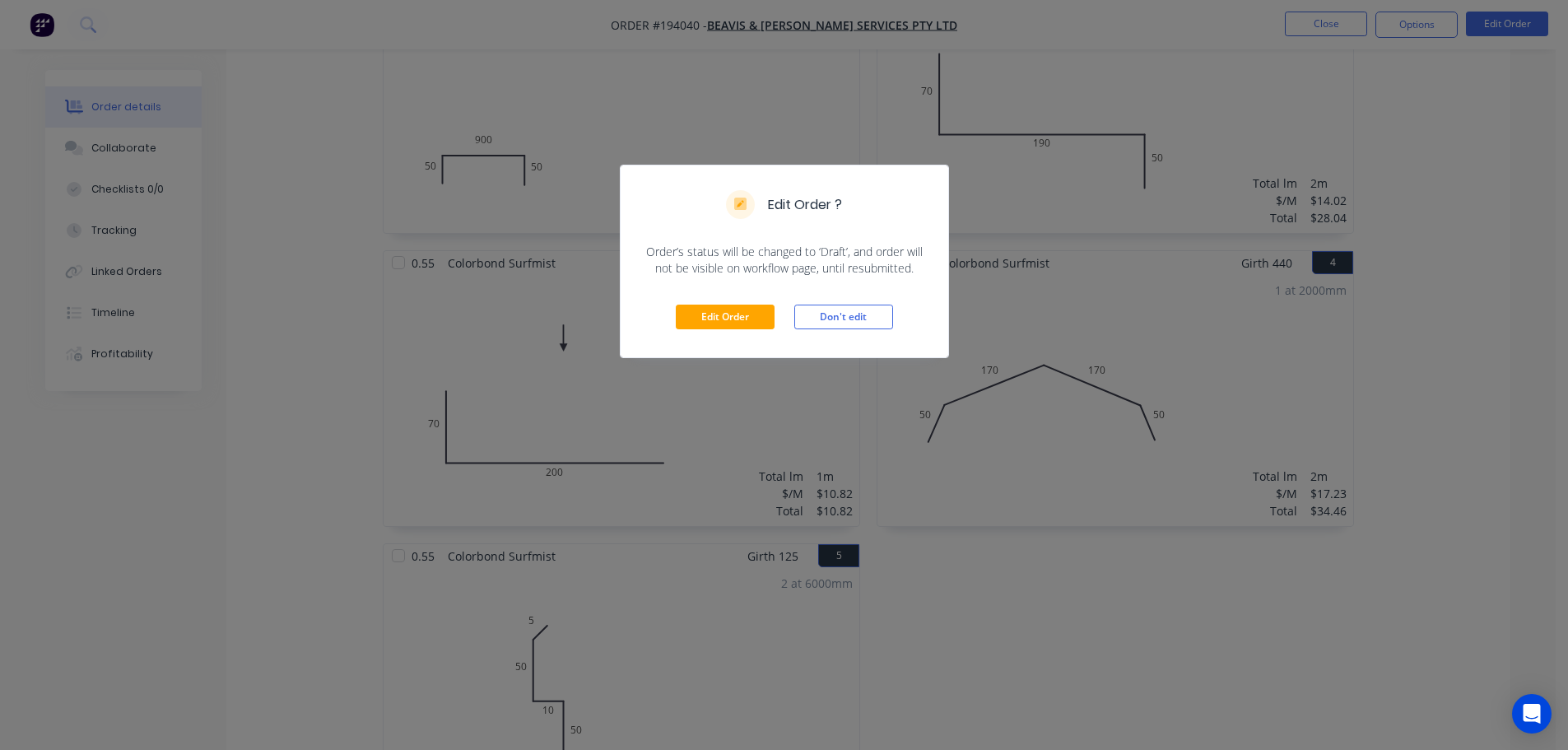
click at [722, 330] on div "Edit Order Don't edit" at bounding box center [784, 316] width 328 height 81
click at [725, 314] on button "Edit Order" at bounding box center [725, 317] width 99 height 25
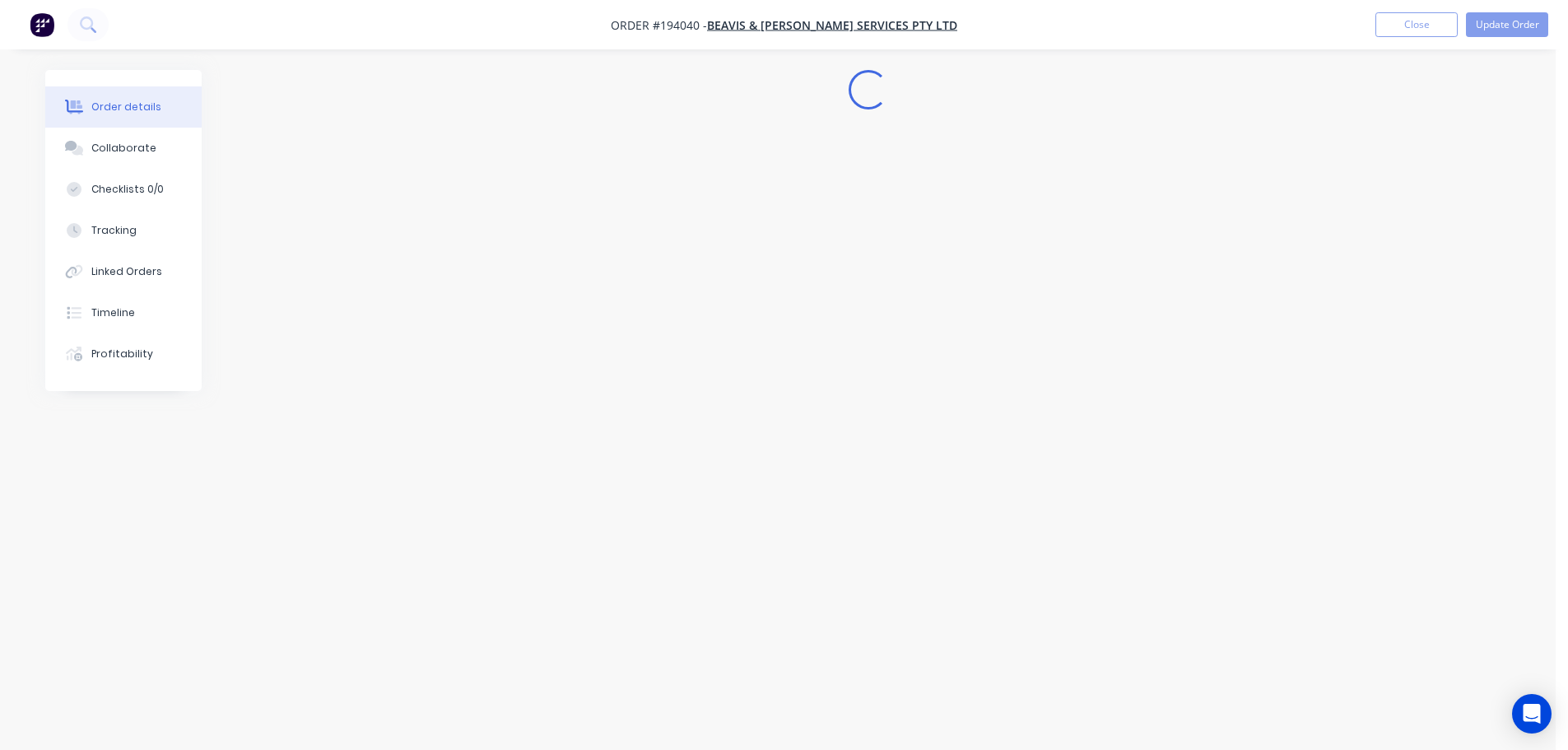
scroll to position [0, 0]
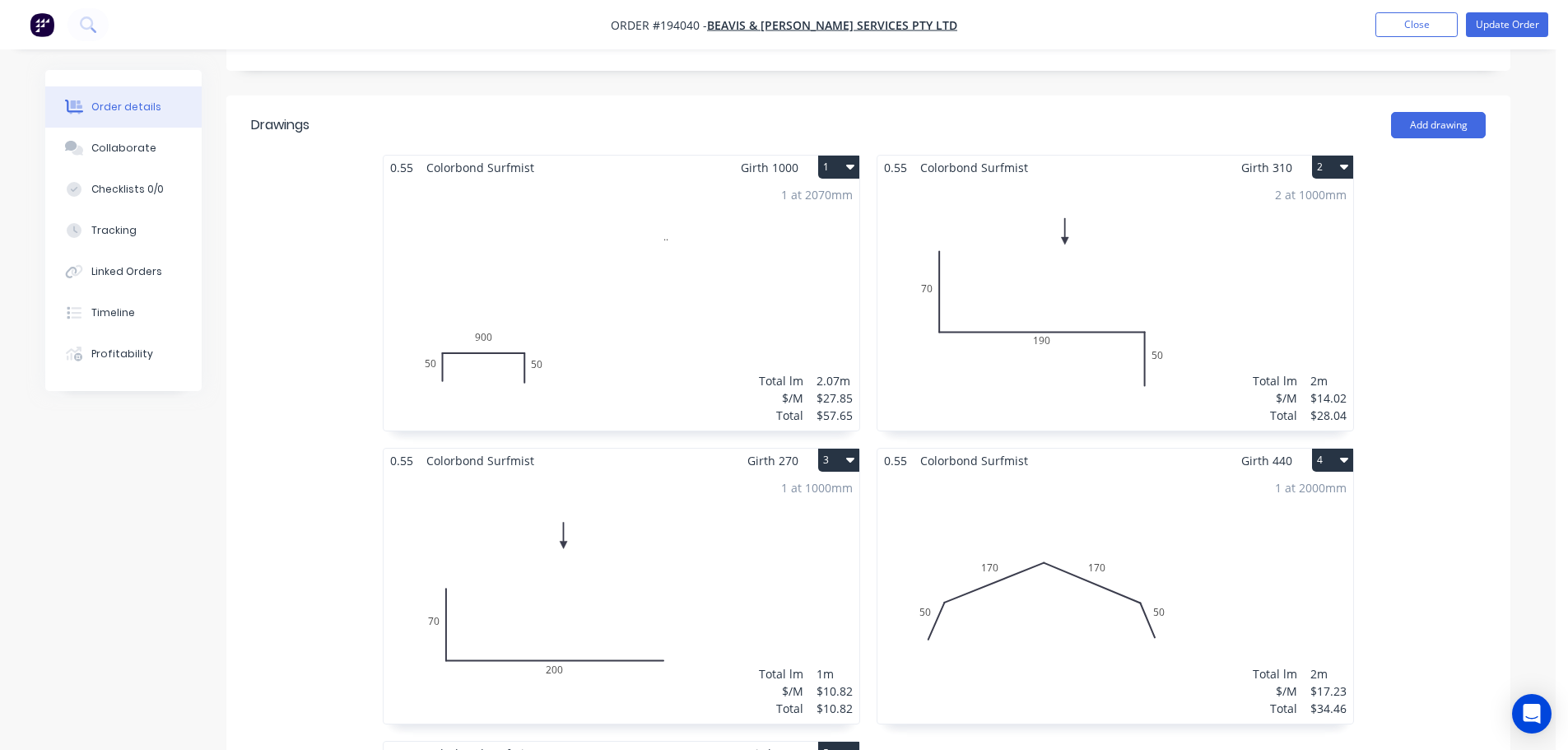
click at [1027, 654] on div "1 at 2000mm Total lm $/M Total 2m $17.23 $34.46" at bounding box center [1114, 598] width 475 height 251
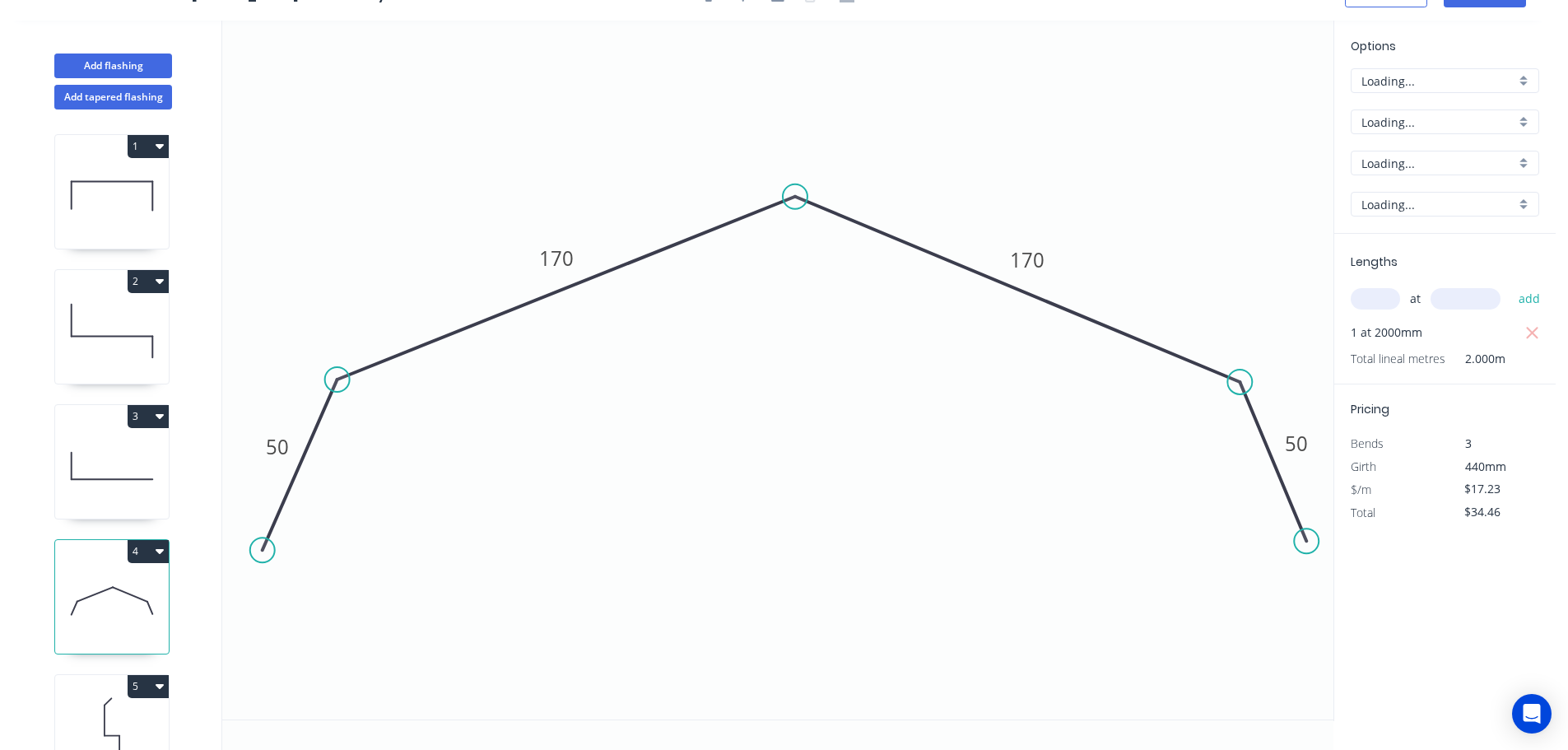
scroll to position [31, 0]
click at [829, 258] on div "Show angle" at bounding box center [876, 251] width 165 height 34
click at [785, 243] on rect at bounding box center [794, 237] width 33 height 23
drag, startPoint x: 393, startPoint y: 436, endPoint x: 466, endPoint y: 433, distance: 73.1
click at [395, 435] on div "Show angle" at bounding box center [427, 435] width 165 height 34
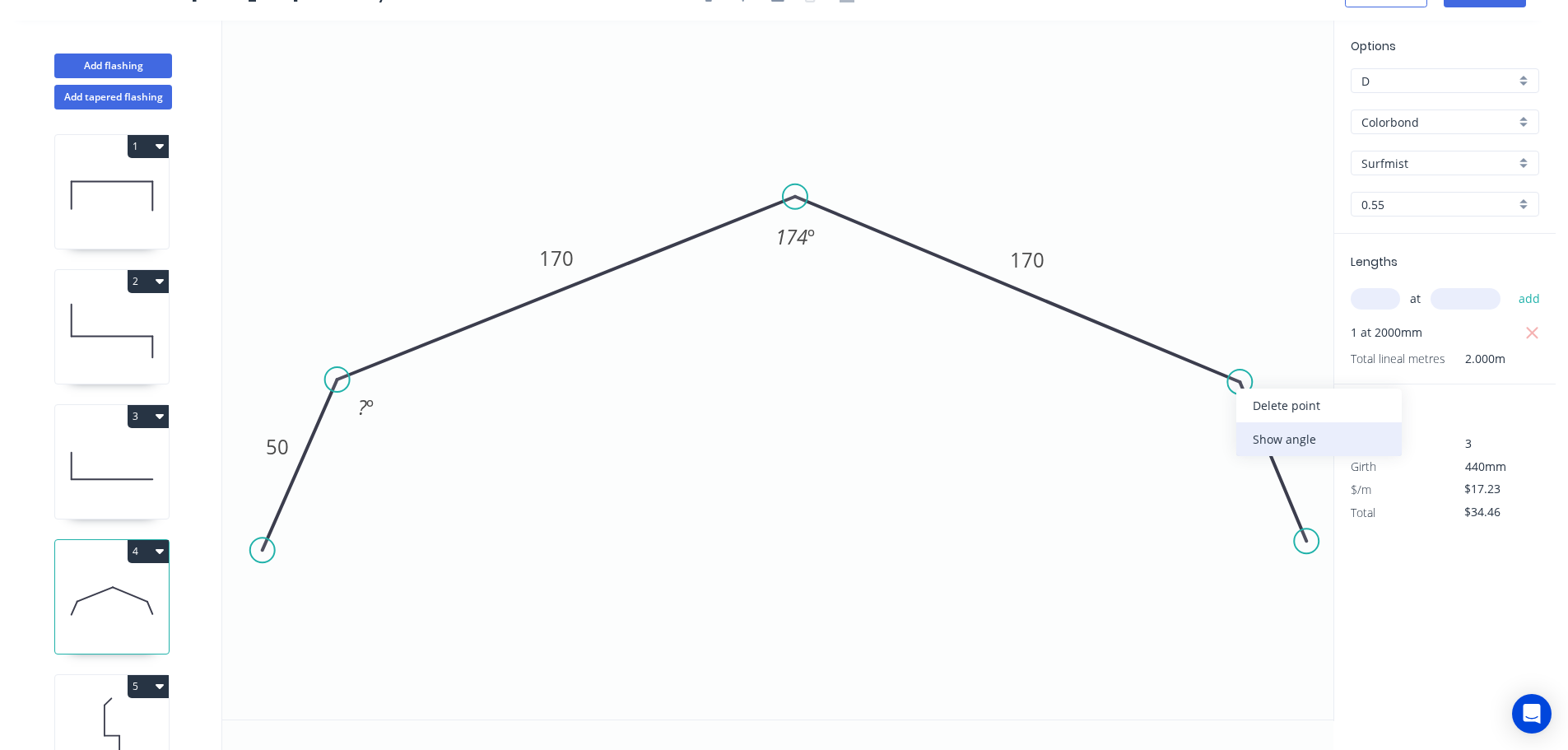
click at [1254, 434] on div "Show angle" at bounding box center [1319, 440] width 165 height 34
click at [374, 405] on tspan "º" at bounding box center [369, 407] width 7 height 27
click at [1213, 409] on tspan "º" at bounding box center [1214, 408] width 7 height 27
click at [781, 473] on icon "0 50 170 170 50 93 º 174 º 93 º" at bounding box center [778, 370] width 1111 height 699
drag, startPoint x: 78, startPoint y: 689, endPoint x: 95, endPoint y: 688, distance: 17.0
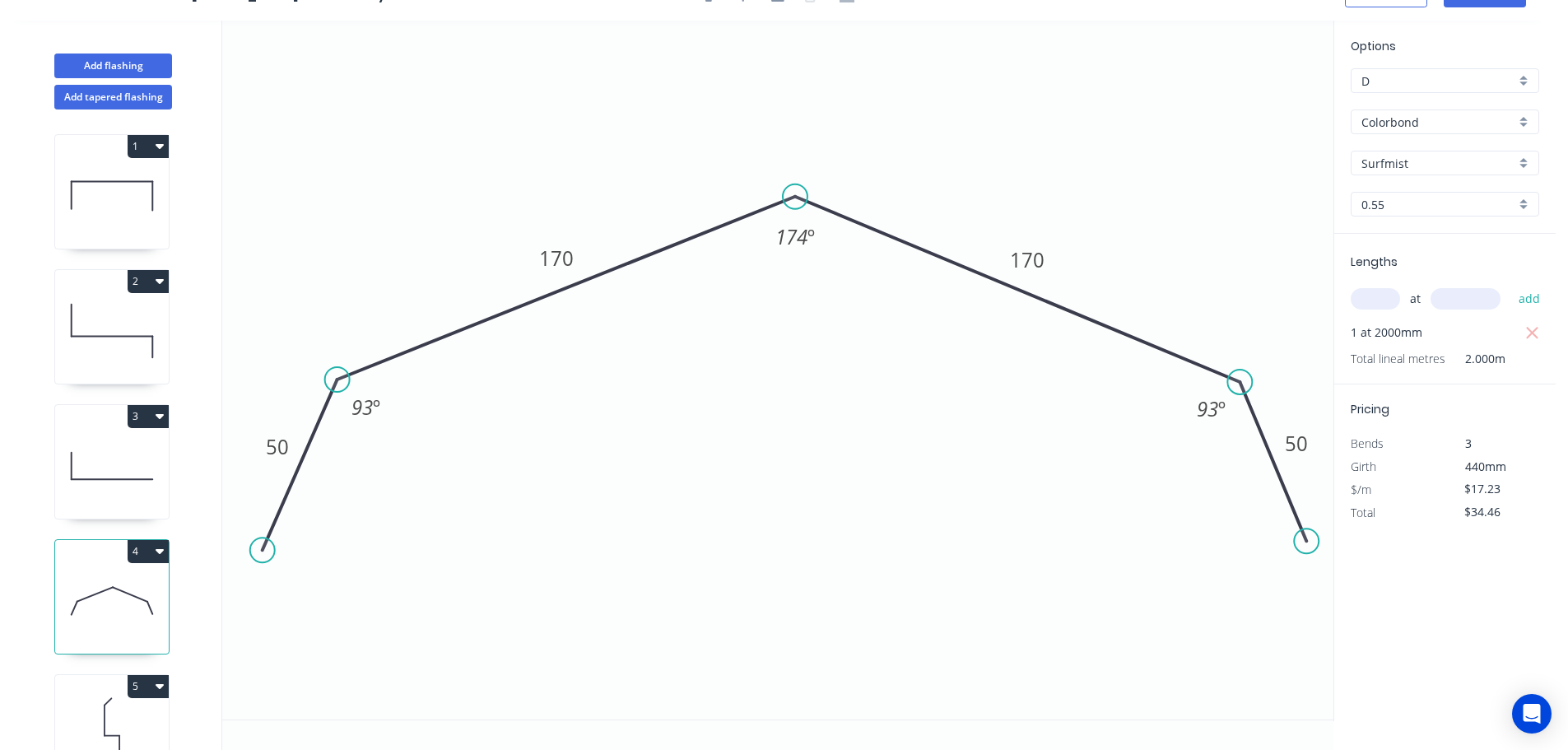
click at [80, 689] on div "5" at bounding box center [112, 686] width 114 height 23
type input "$11.22"
type input "$134.64"
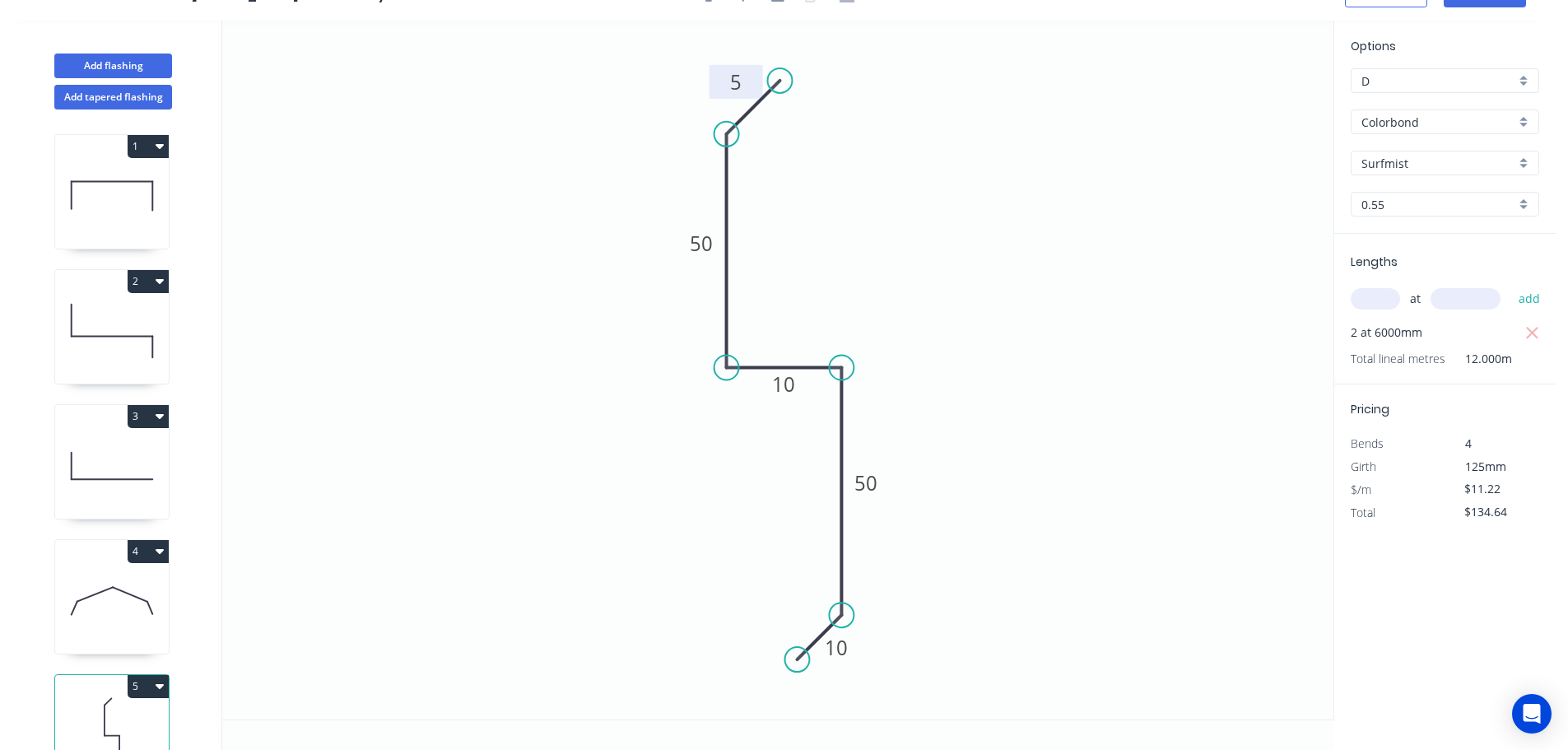
click at [739, 72] on tspan "5" at bounding box center [736, 82] width 12 height 27
click at [474, 320] on icon "0 8 50 10 50 10" at bounding box center [778, 370] width 1111 height 699
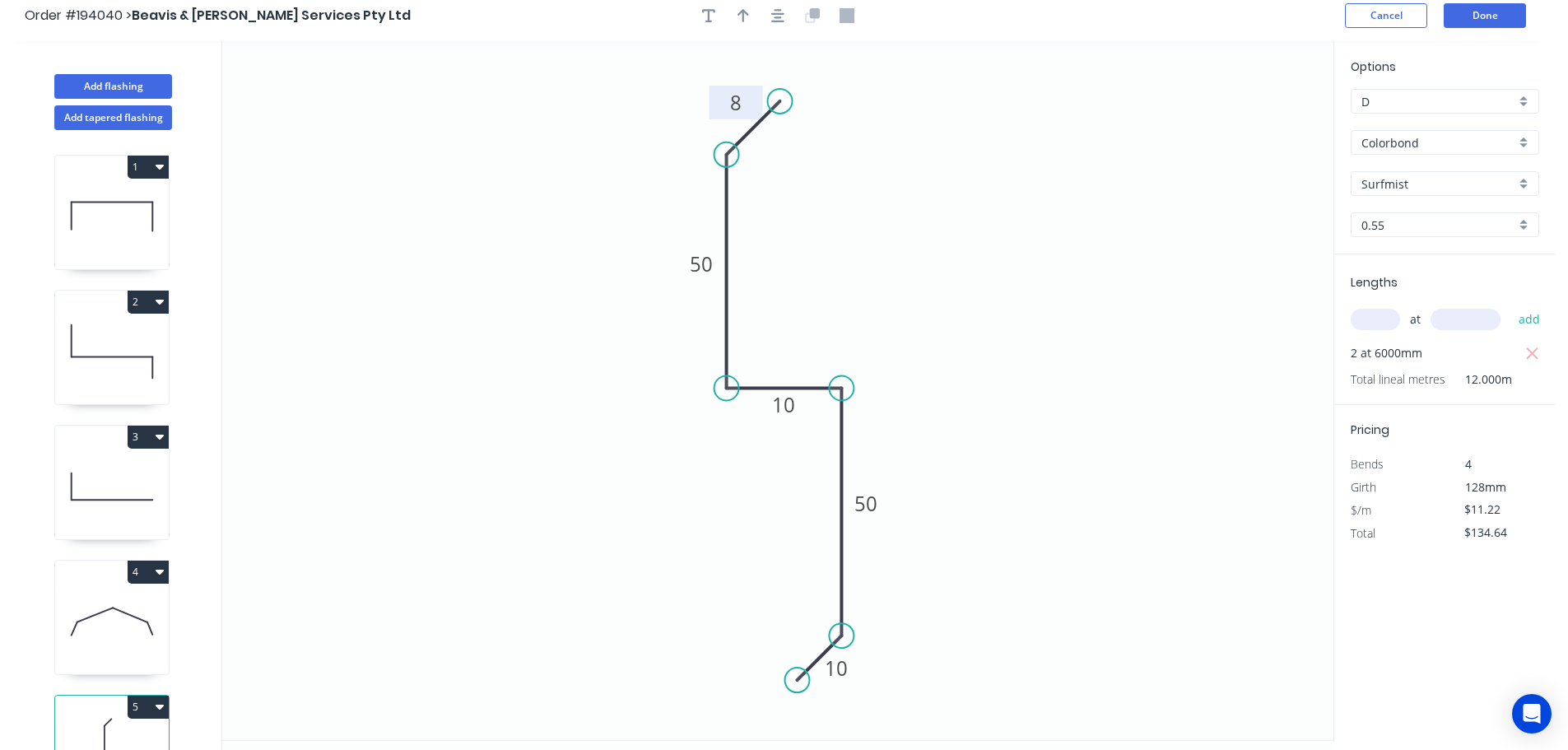
scroll to position [0, 0]
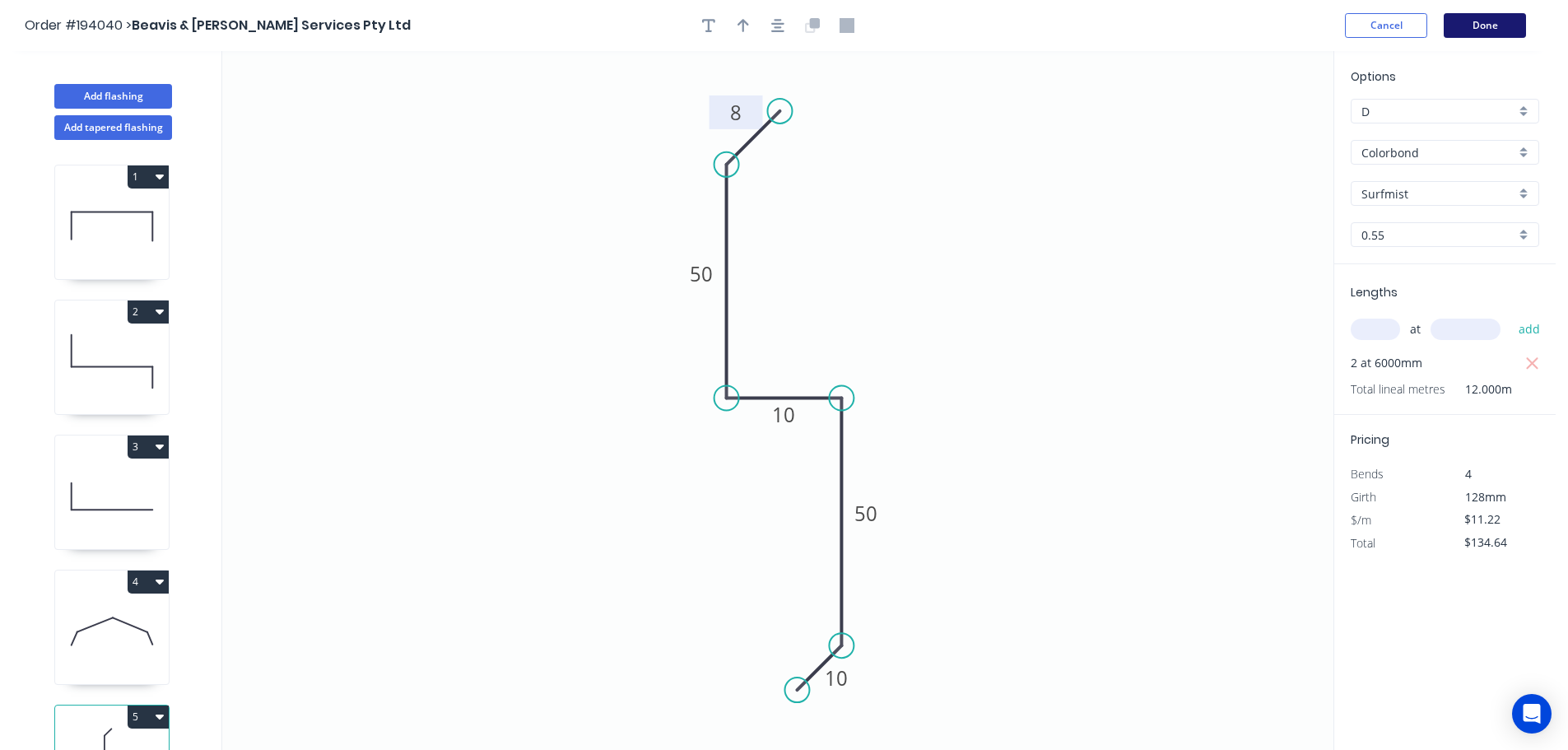
click at [1499, 18] on button "Done" at bounding box center [1484, 25] width 83 height 25
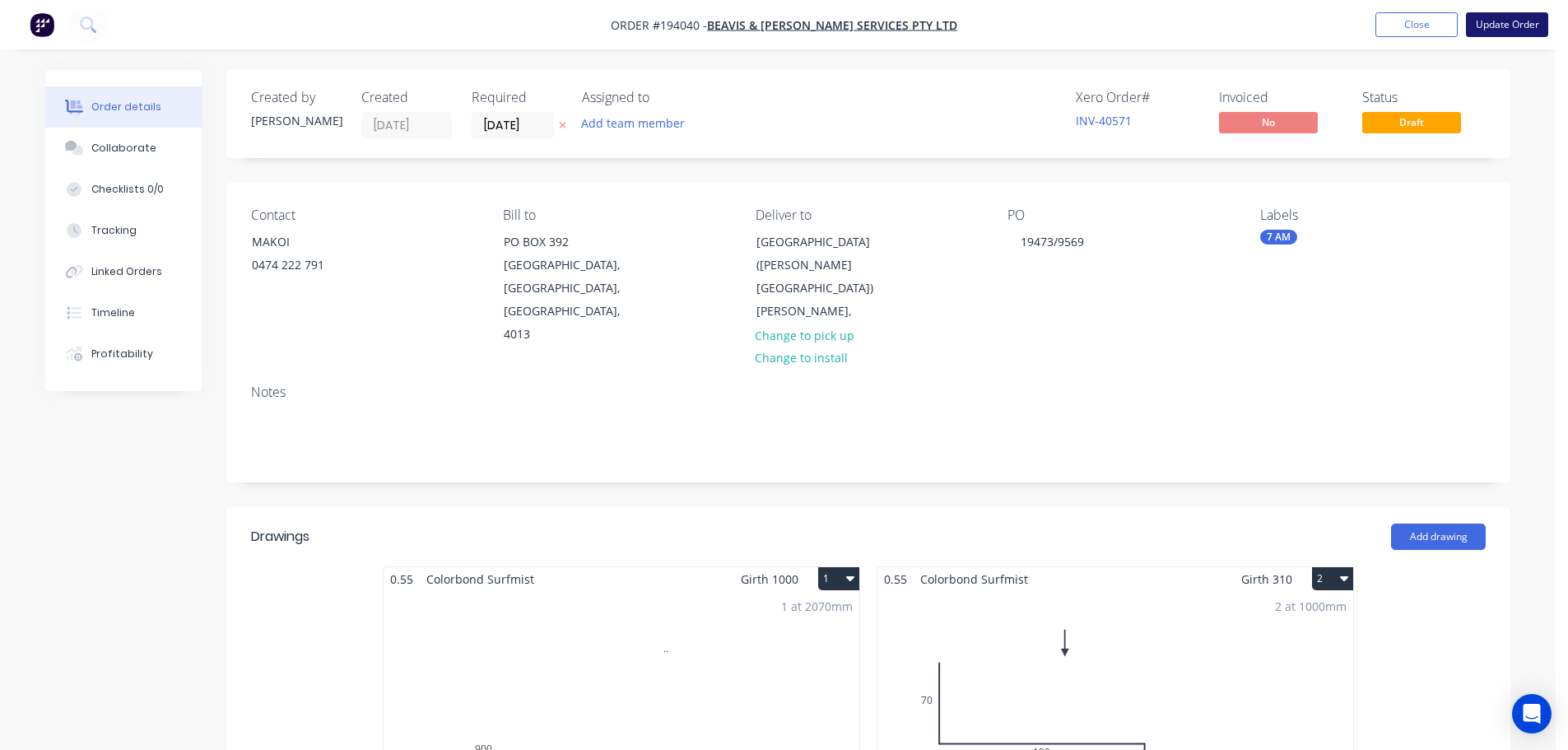
click at [1500, 18] on button "Update Order" at bounding box center [1507, 24] width 83 height 25
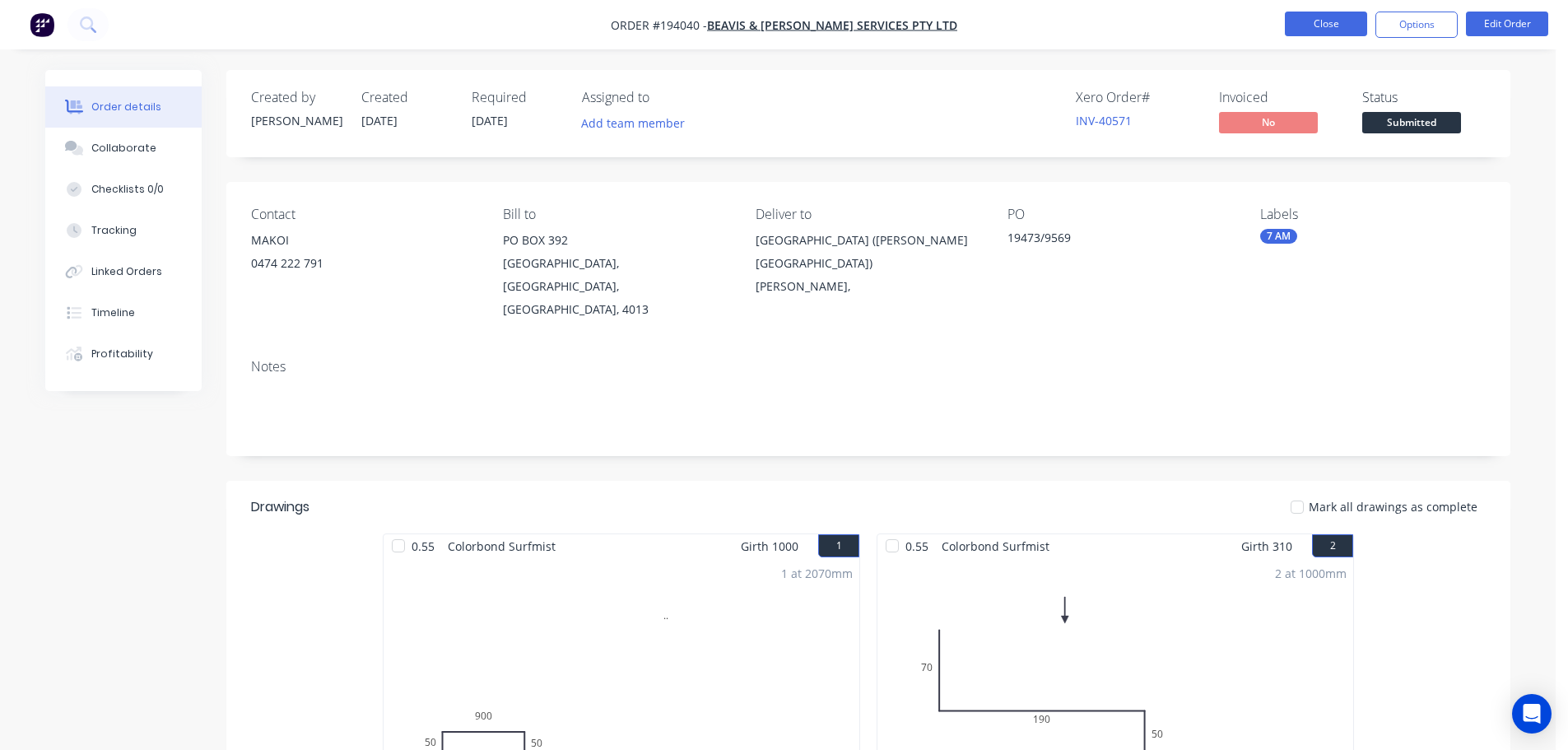
click at [1320, 23] on button "Close" at bounding box center [1326, 24] width 83 height 25
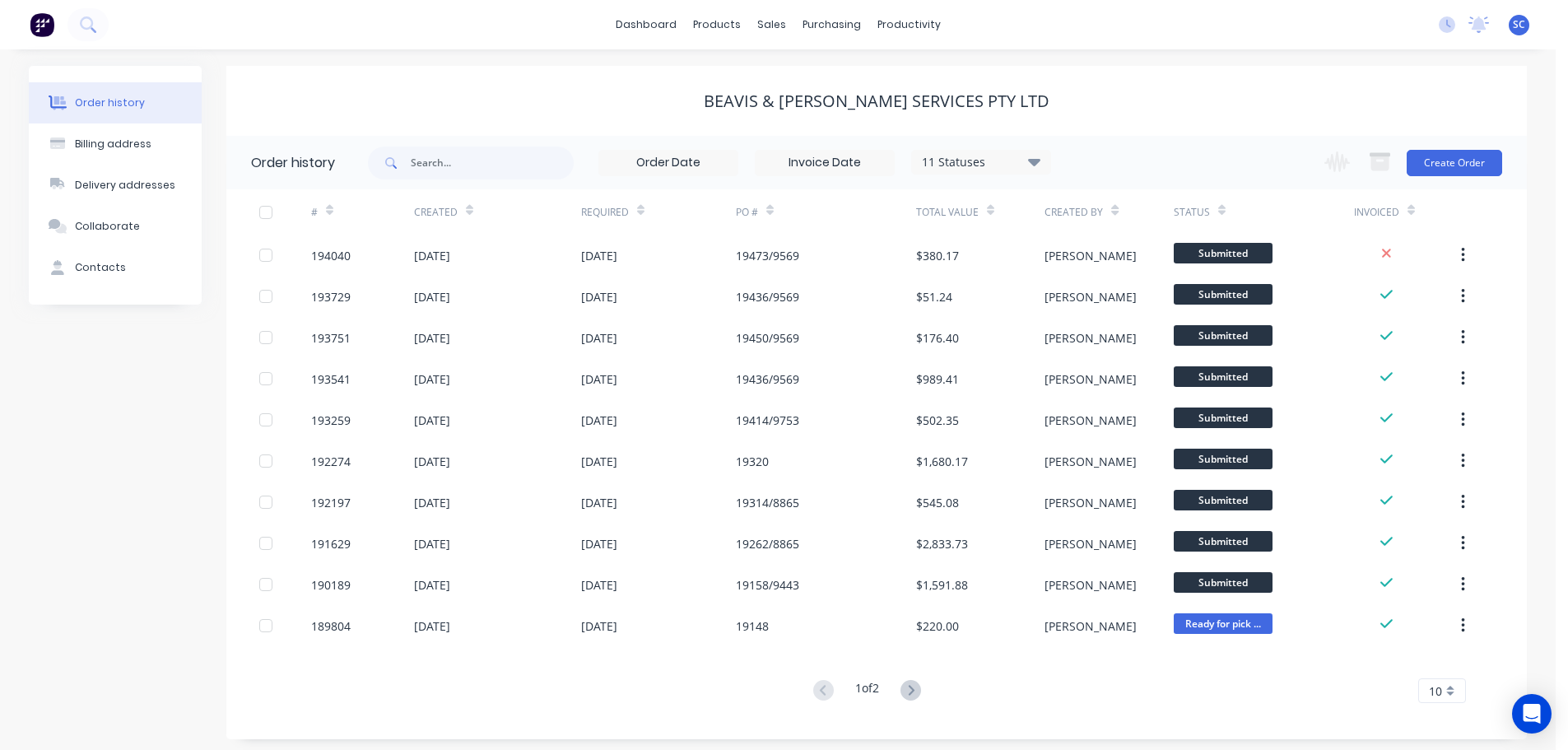
drag, startPoint x: 917, startPoint y: 395, endPoint x: 975, endPoint y: 174, distance: 228.5
drag, startPoint x: 975, startPoint y: 174, endPoint x: 1098, endPoint y: 20, distance: 197.1
click at [1098, 20] on div "dashboard products sales purchasing productivity dashboard products Product Cat…" at bounding box center [778, 25] width 1556 height 50
click at [823, 78] on div "Sales Orders" at bounding box center [832, 79] width 68 height 15
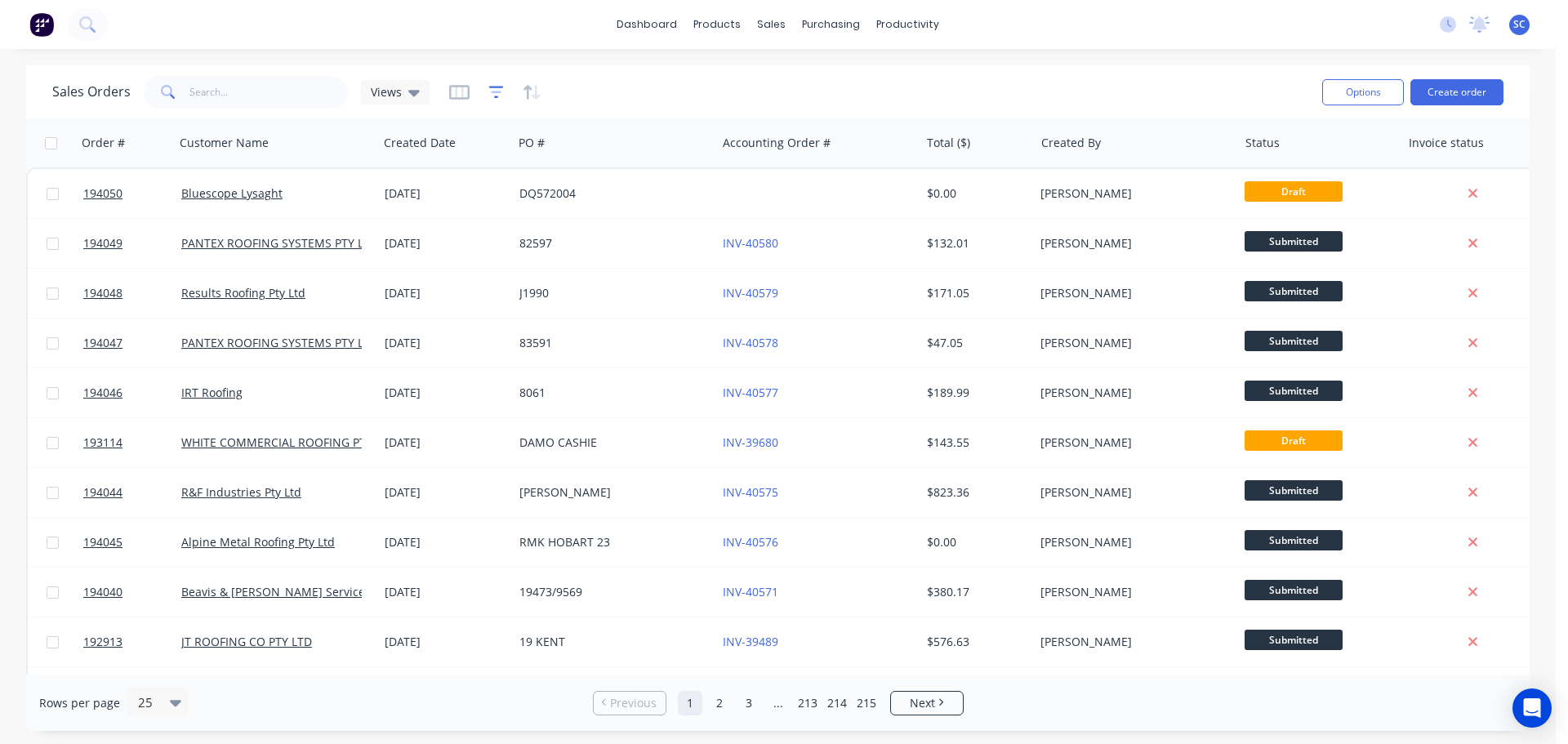
click at [490, 90] on icon "button" at bounding box center [497, 92] width 15 height 17
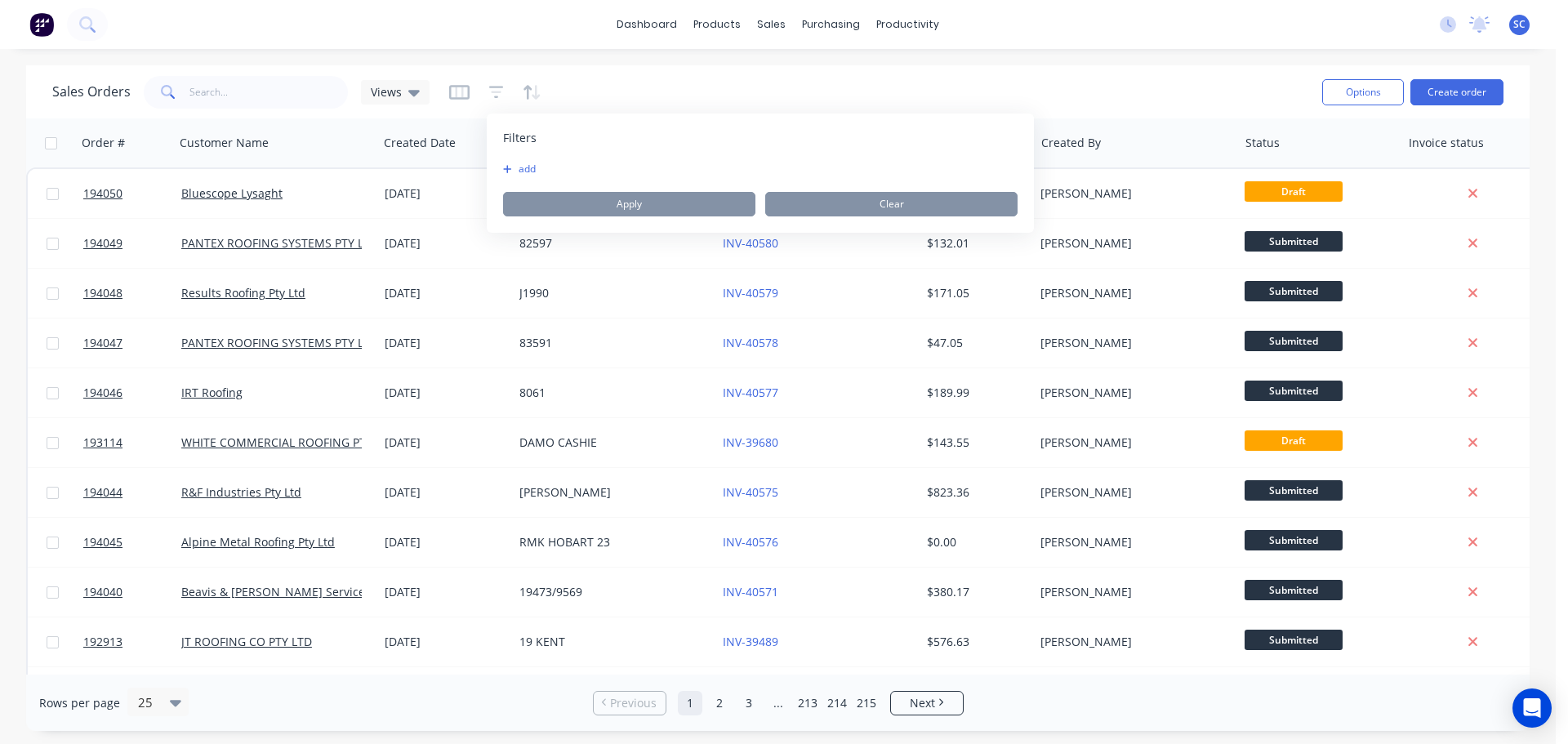
click at [528, 168] on button "add" at bounding box center [523, 168] width 41 height 13
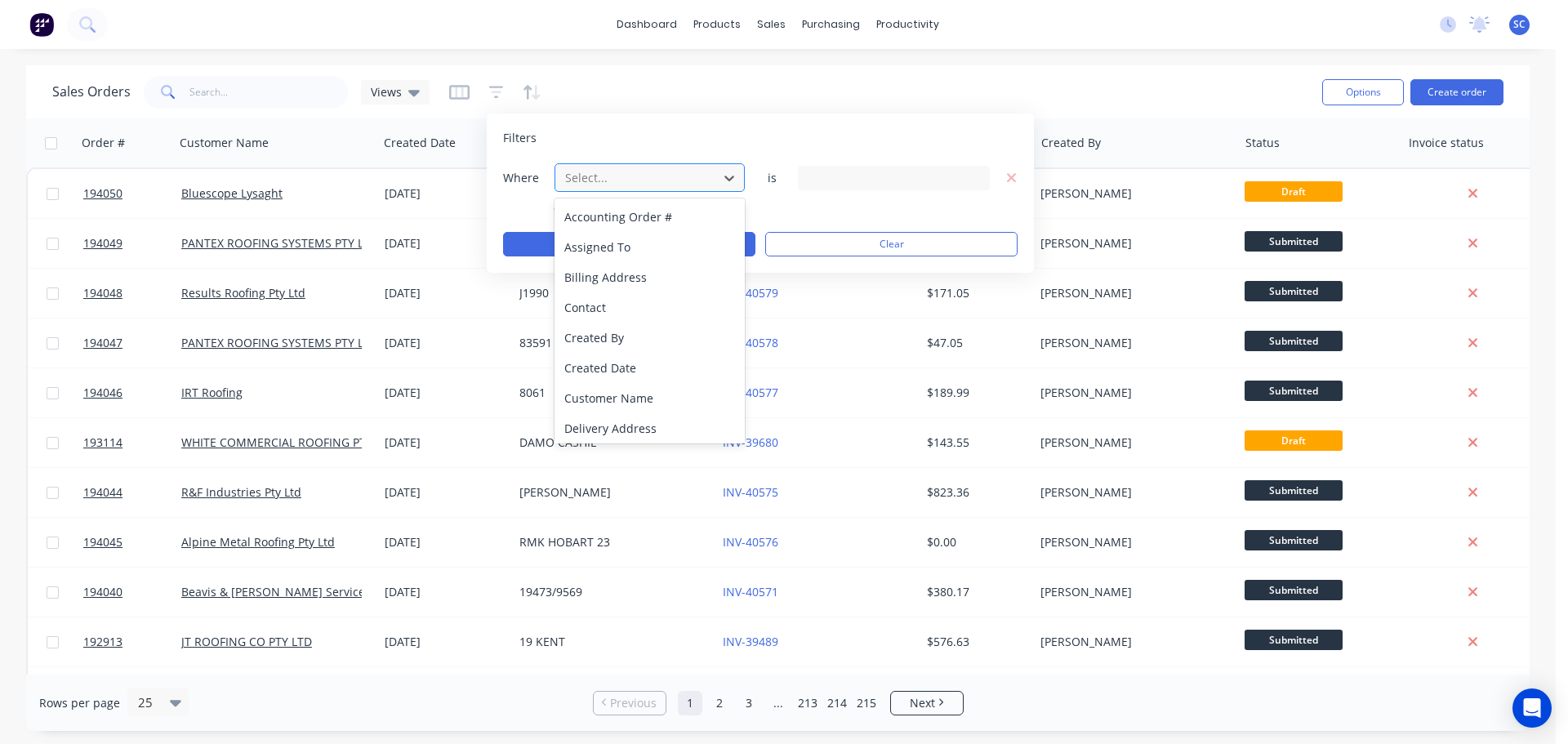
click at [593, 178] on div at bounding box center [637, 177] width 146 height 21
click at [613, 429] on div "Status" at bounding box center [650, 425] width 190 height 31
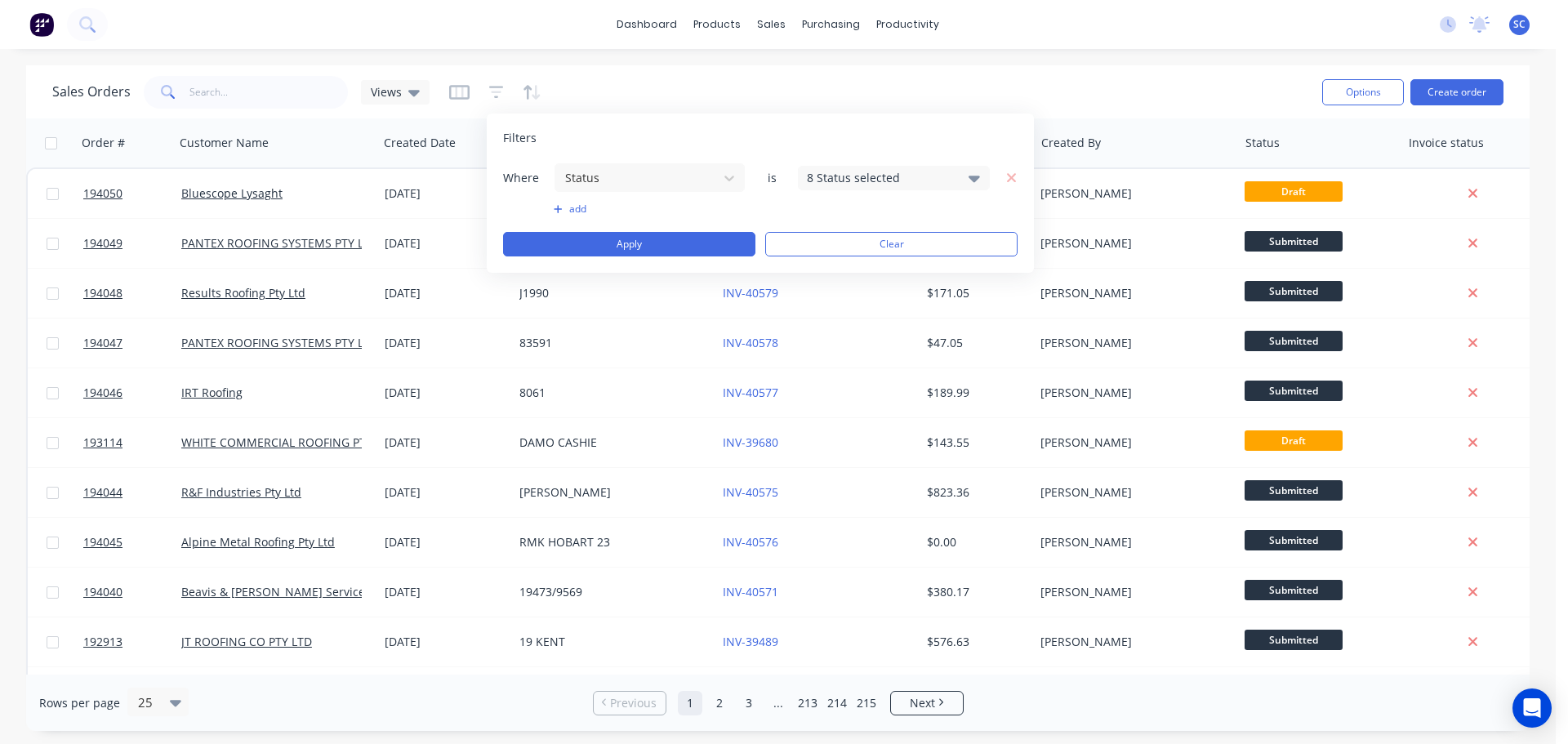
click at [897, 176] on div "8 Status selected" at bounding box center [880, 177] width 147 height 17
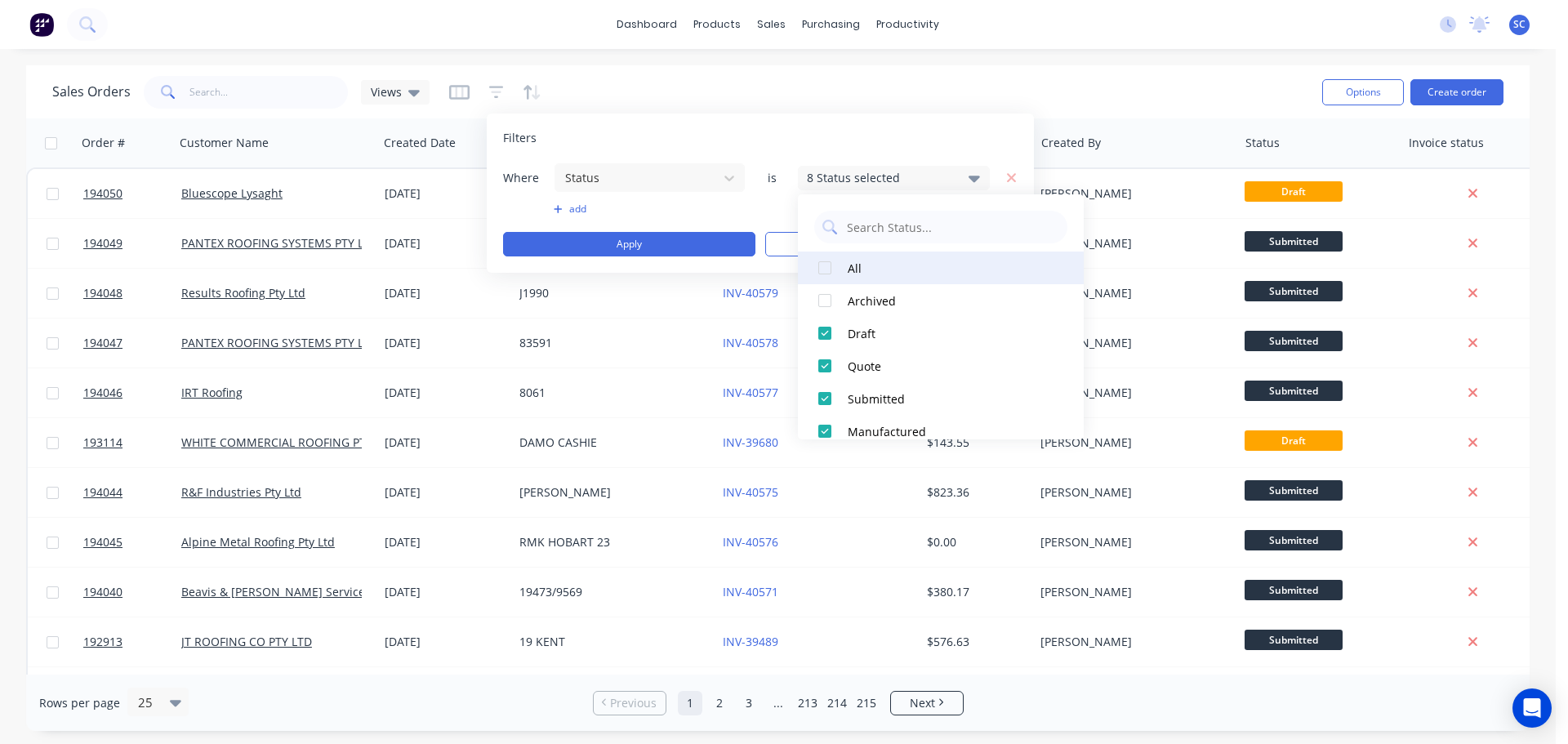
click at [825, 265] on div at bounding box center [824, 267] width 33 height 33
click at [825, 267] on div at bounding box center [824, 267] width 33 height 33
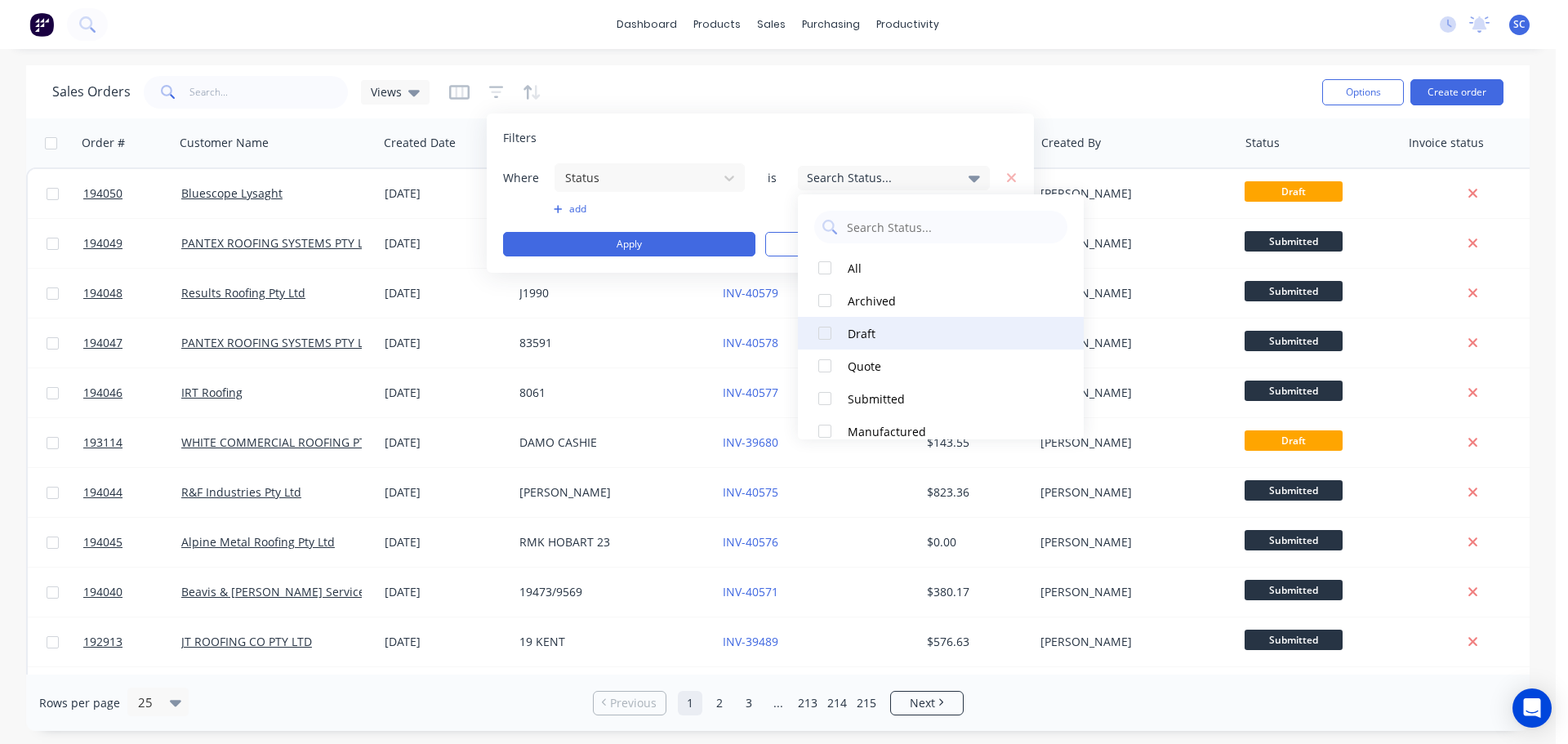
click at [823, 325] on div at bounding box center [824, 332] width 33 height 33
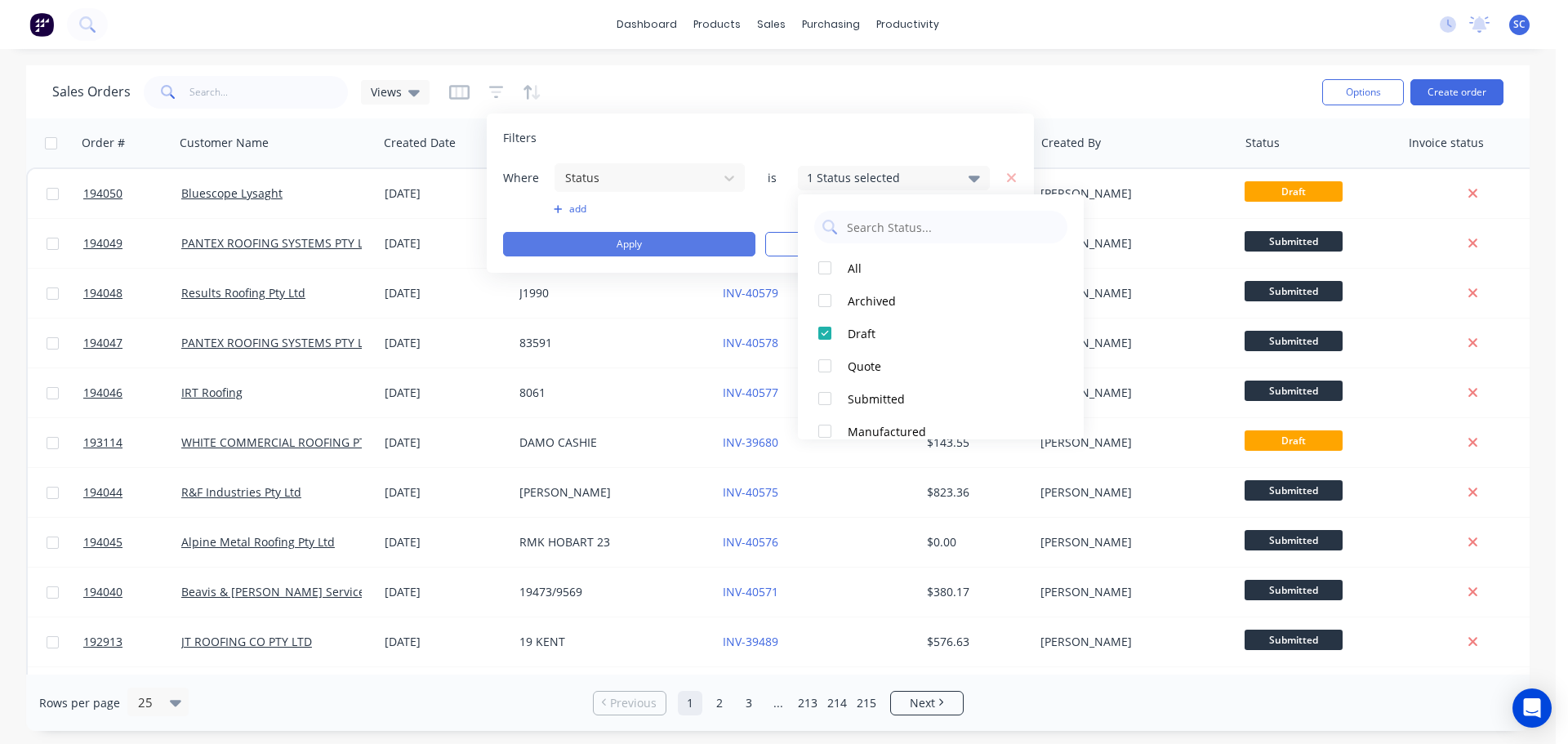
click at [596, 235] on button "Apply" at bounding box center [629, 244] width 252 height 25
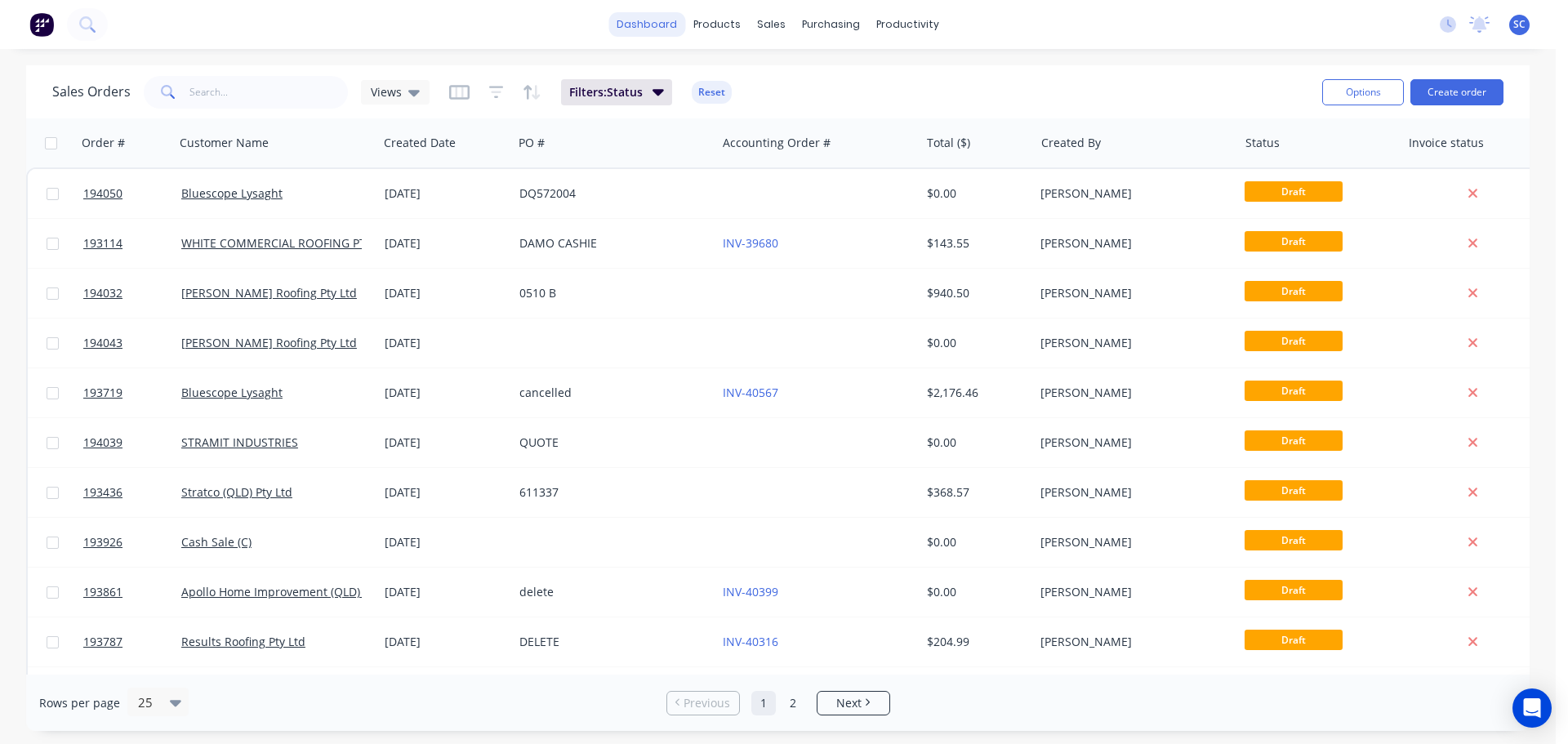
click at [656, 26] on link "dashboard" at bounding box center [647, 24] width 77 height 25
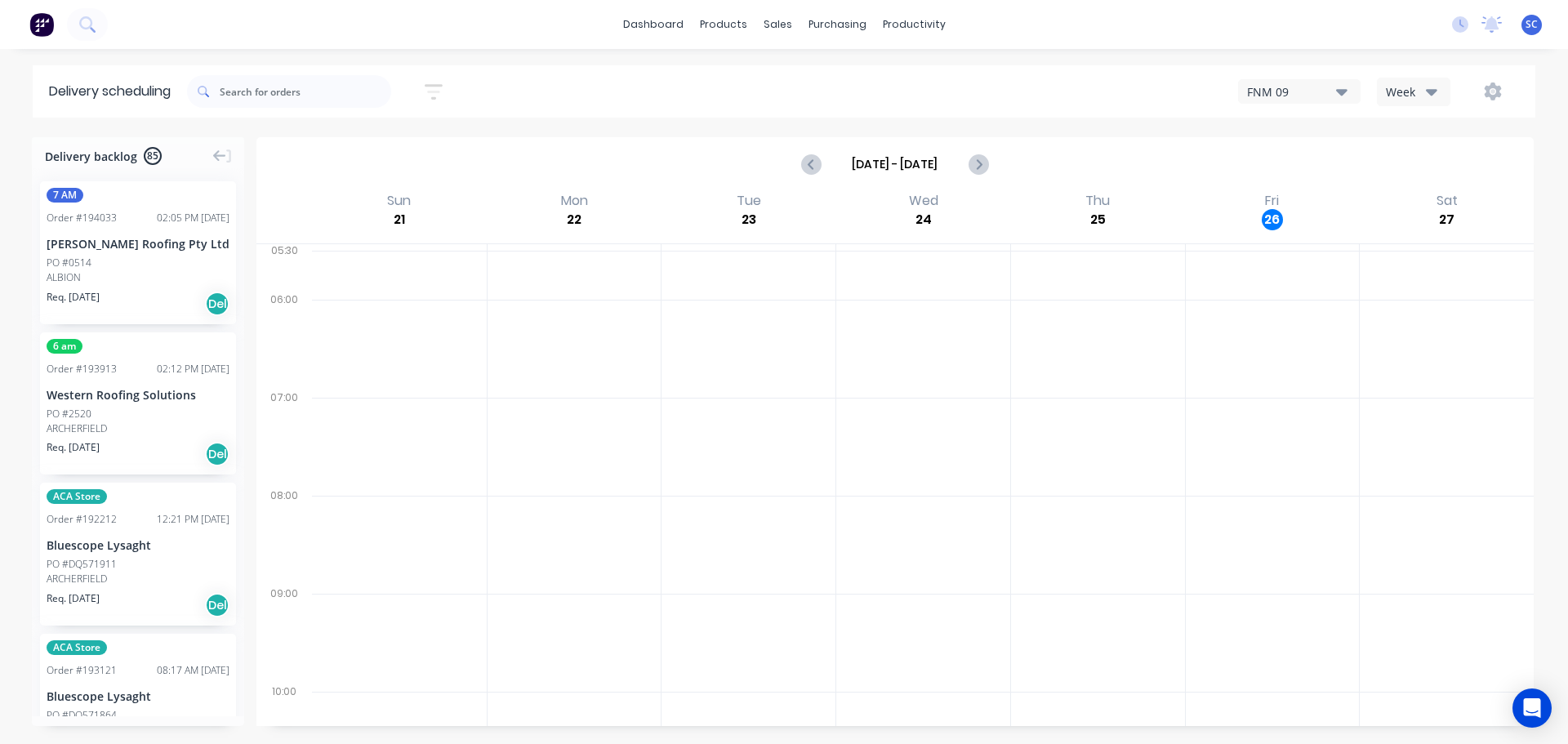
drag, startPoint x: 433, startPoint y: 84, endPoint x: 433, endPoint y: 112, distance: 28.0
click at [433, 85] on icon "button" at bounding box center [433, 92] width 18 height 16
click at [322, 250] on div "Filter by labels" at bounding box center [348, 251] width 115 height 17
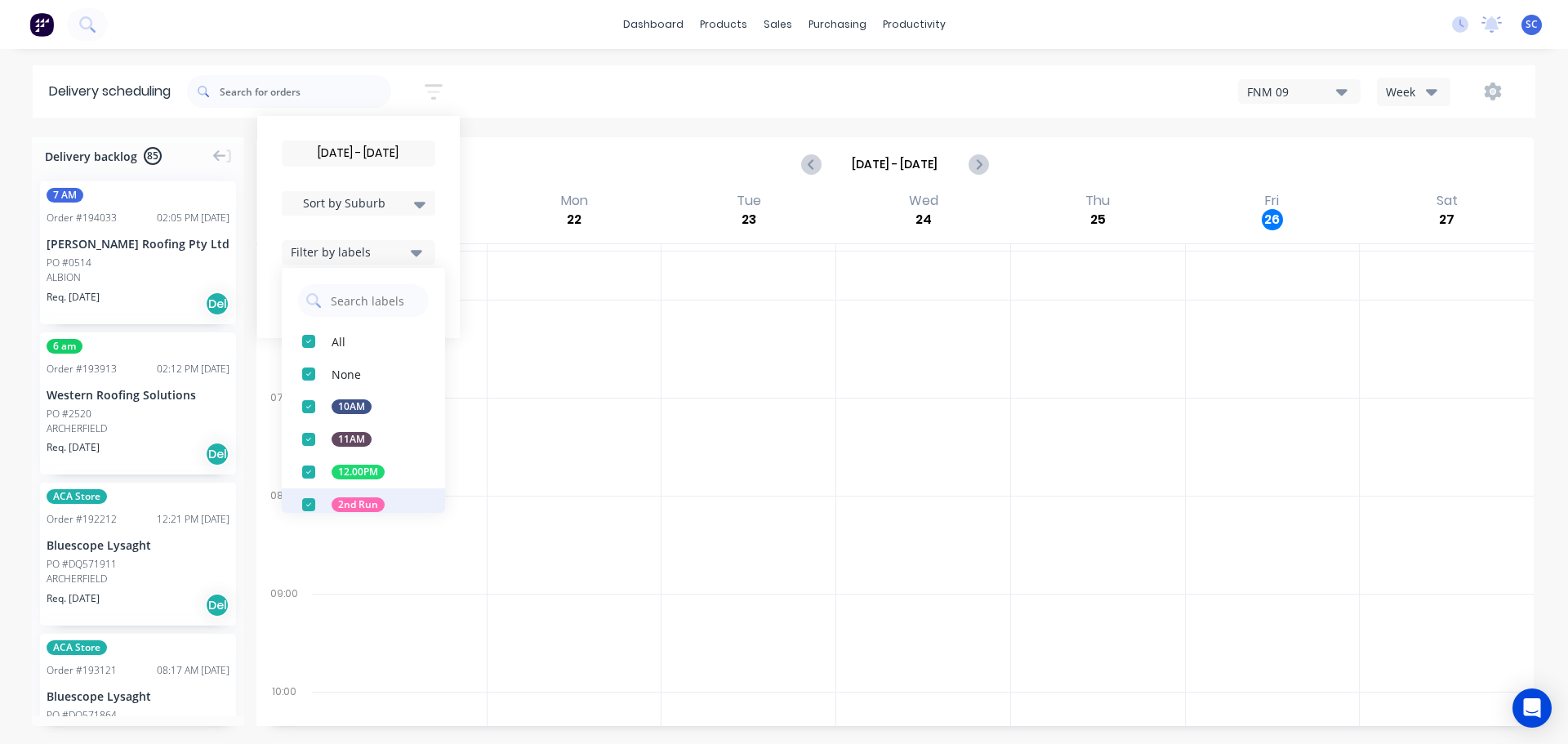
click at [312, 500] on div "button" at bounding box center [309, 505] width 33 height 33
click at [566, 72] on div "29/09/25 - 29/09/25 Sort by Suburb Created date Required date Order number Cust…" at bounding box center [861, 91] width 1348 height 46
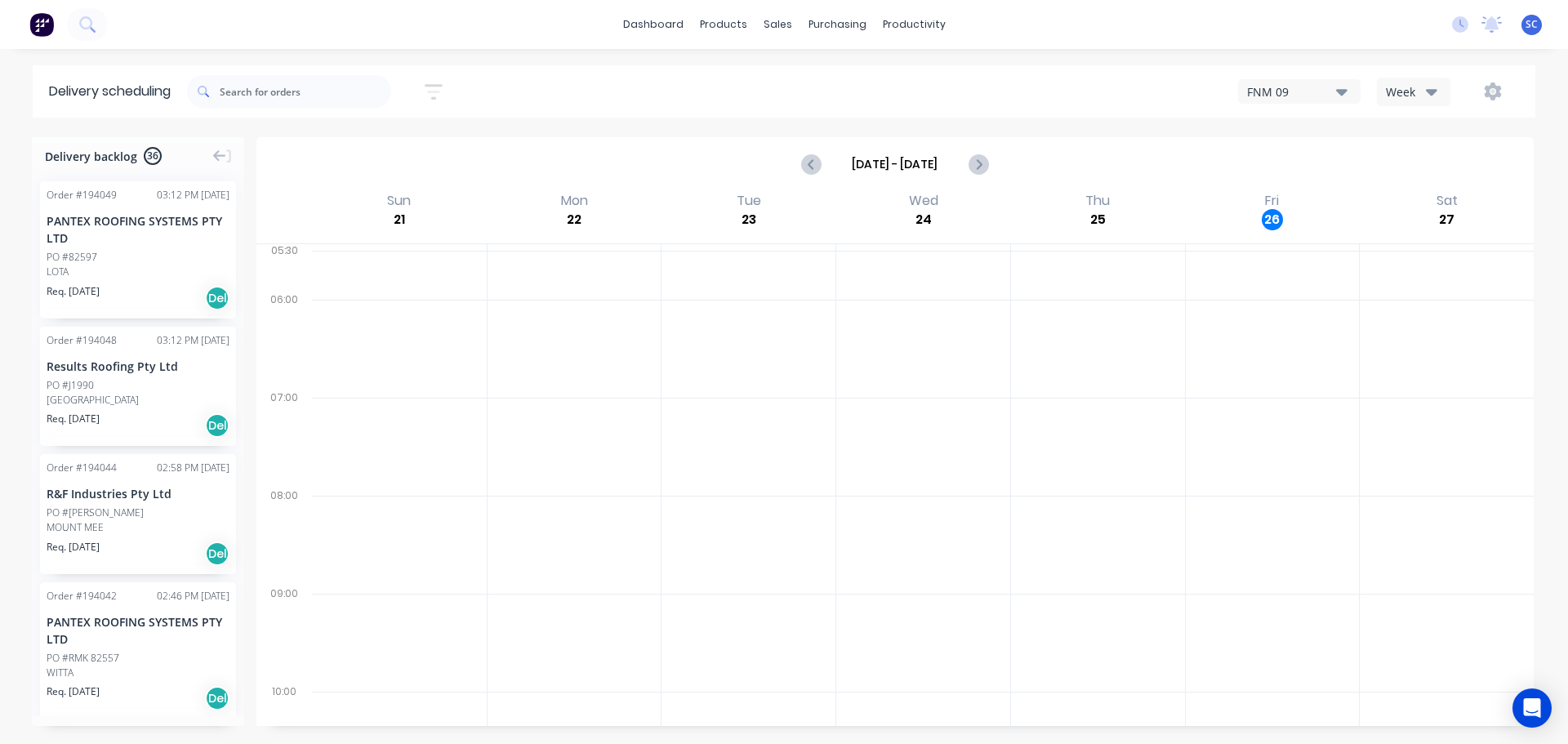
click at [438, 80] on button "button" at bounding box center [433, 92] width 52 height 32
click at [429, 252] on button "Filter by labels" at bounding box center [358, 252] width 153 height 25
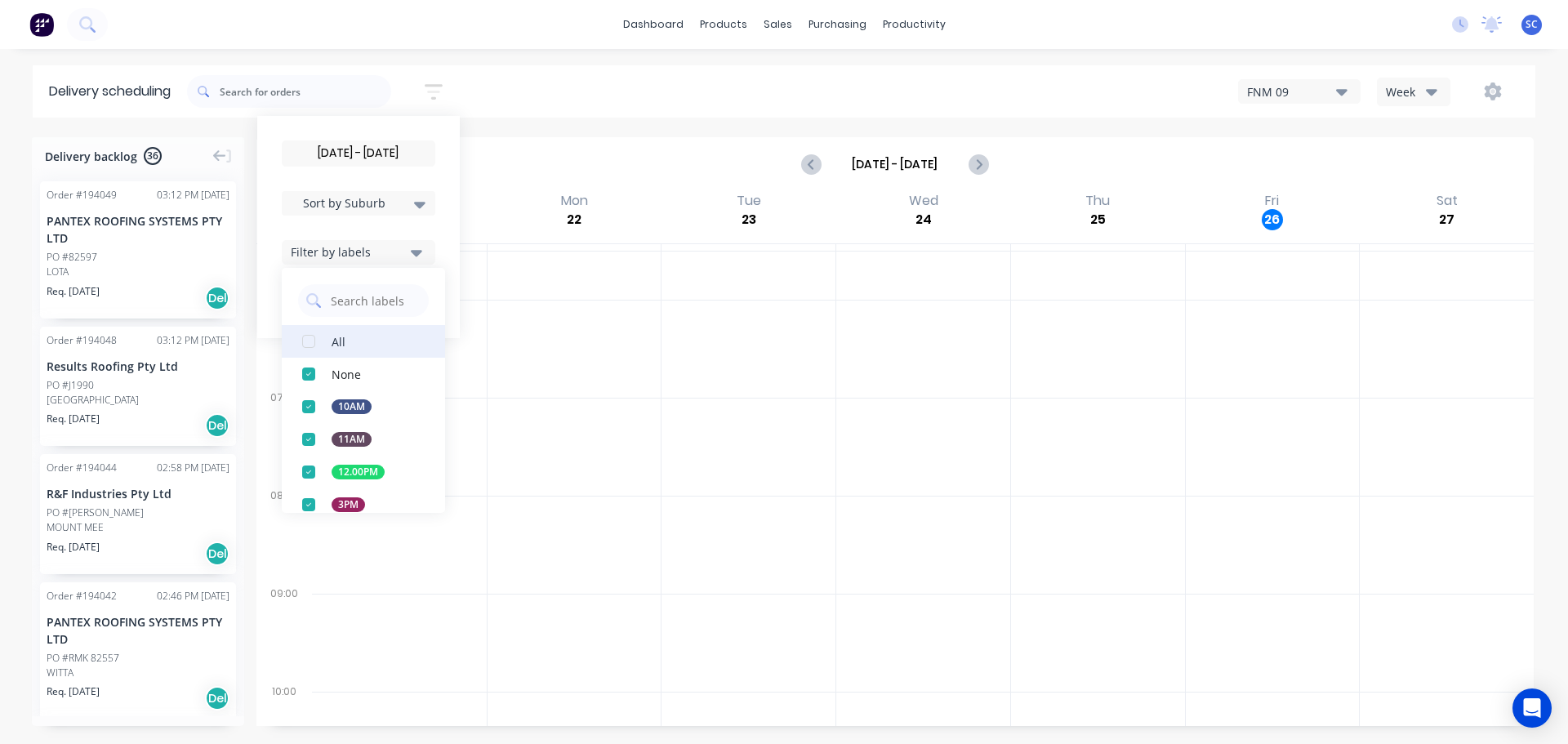
click at [317, 344] on div "button" at bounding box center [309, 341] width 33 height 33
click at [509, 91] on div "29/09/25 - 29/09/25 Sort by Suburb Created date Required date Order number Cust…" at bounding box center [861, 91] width 1348 height 46
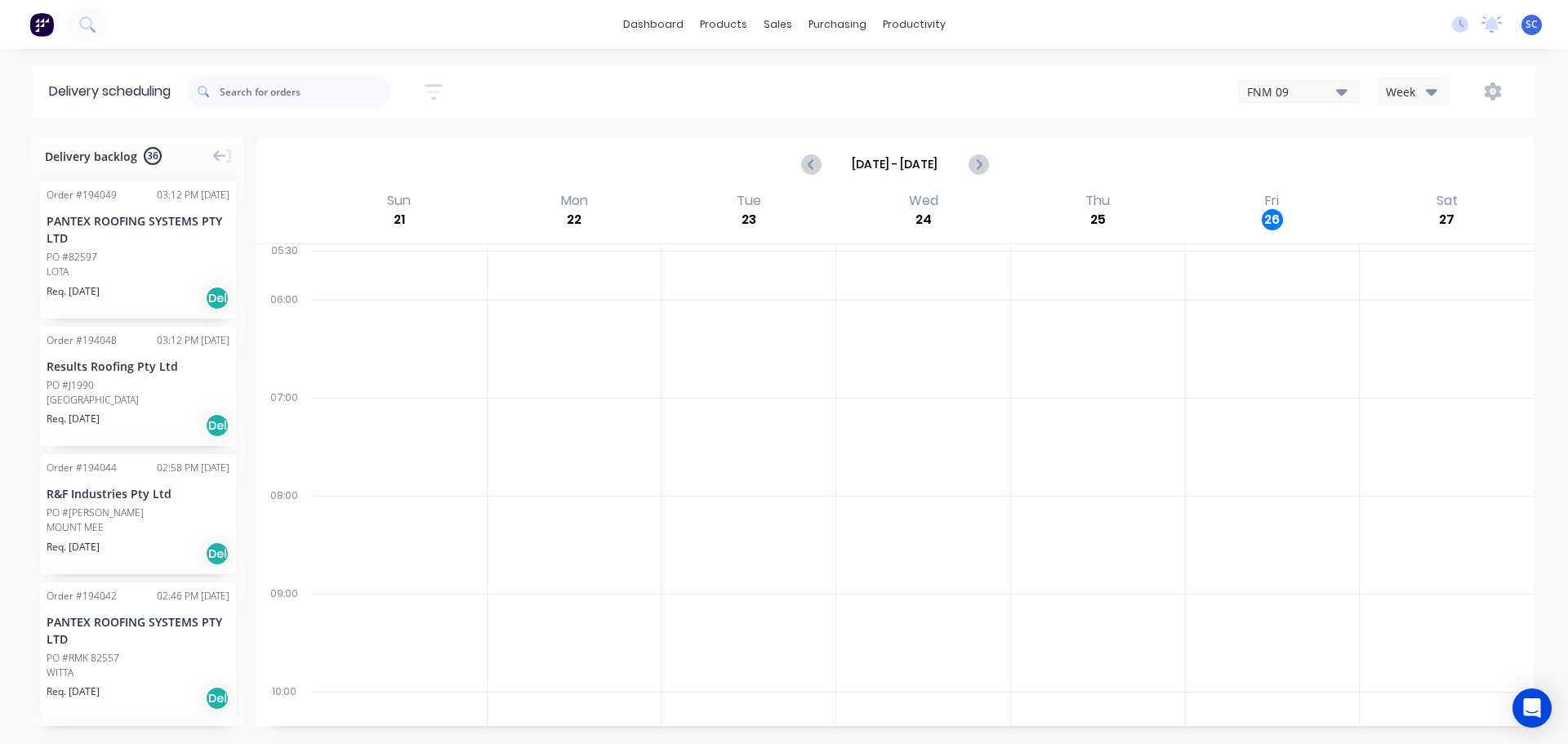
click at [431, 85] on icon "button" at bounding box center [433, 92] width 18 height 16
click at [418, 250] on icon "button" at bounding box center [416, 253] width 12 height 7
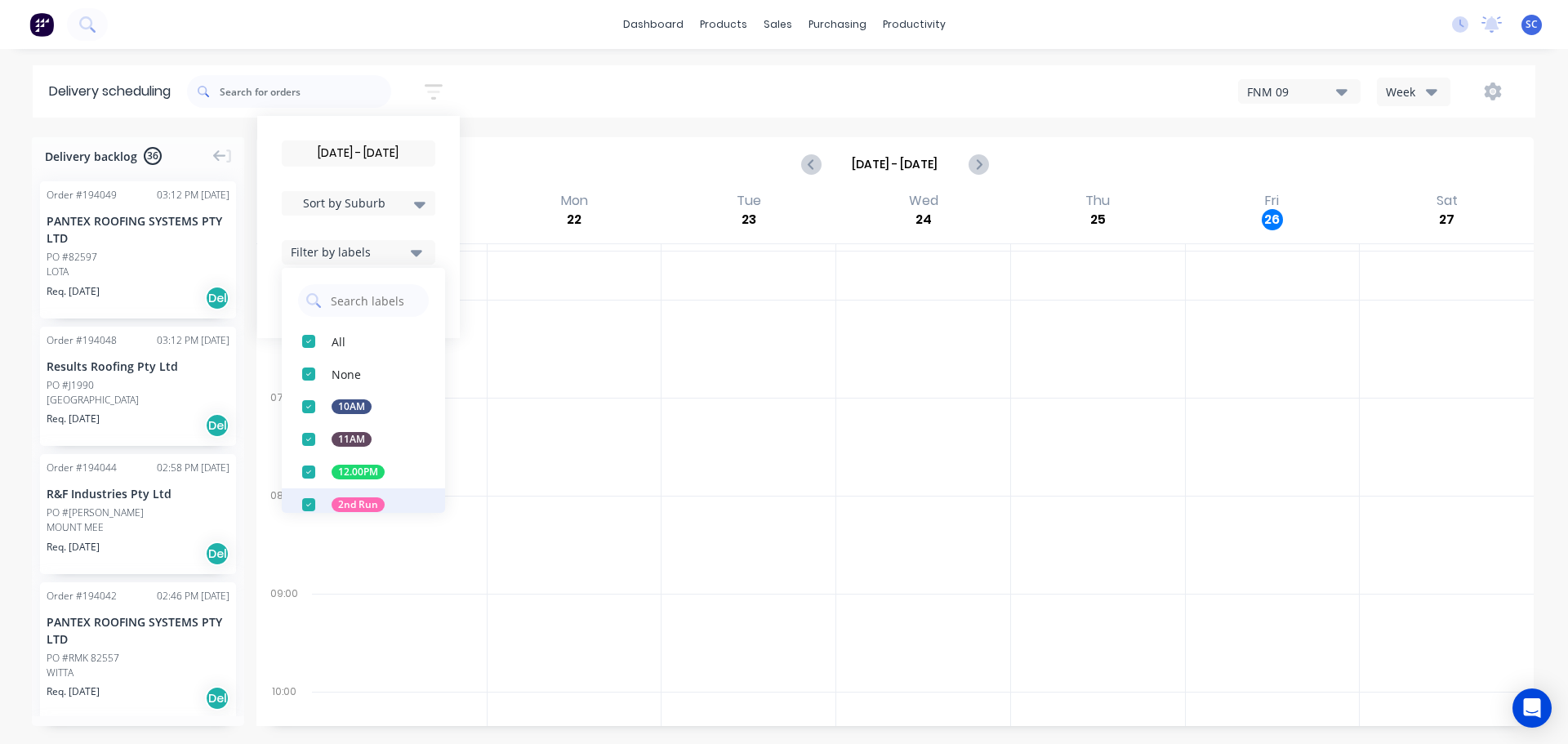
click at [317, 508] on div "button" at bounding box center [309, 505] width 33 height 33
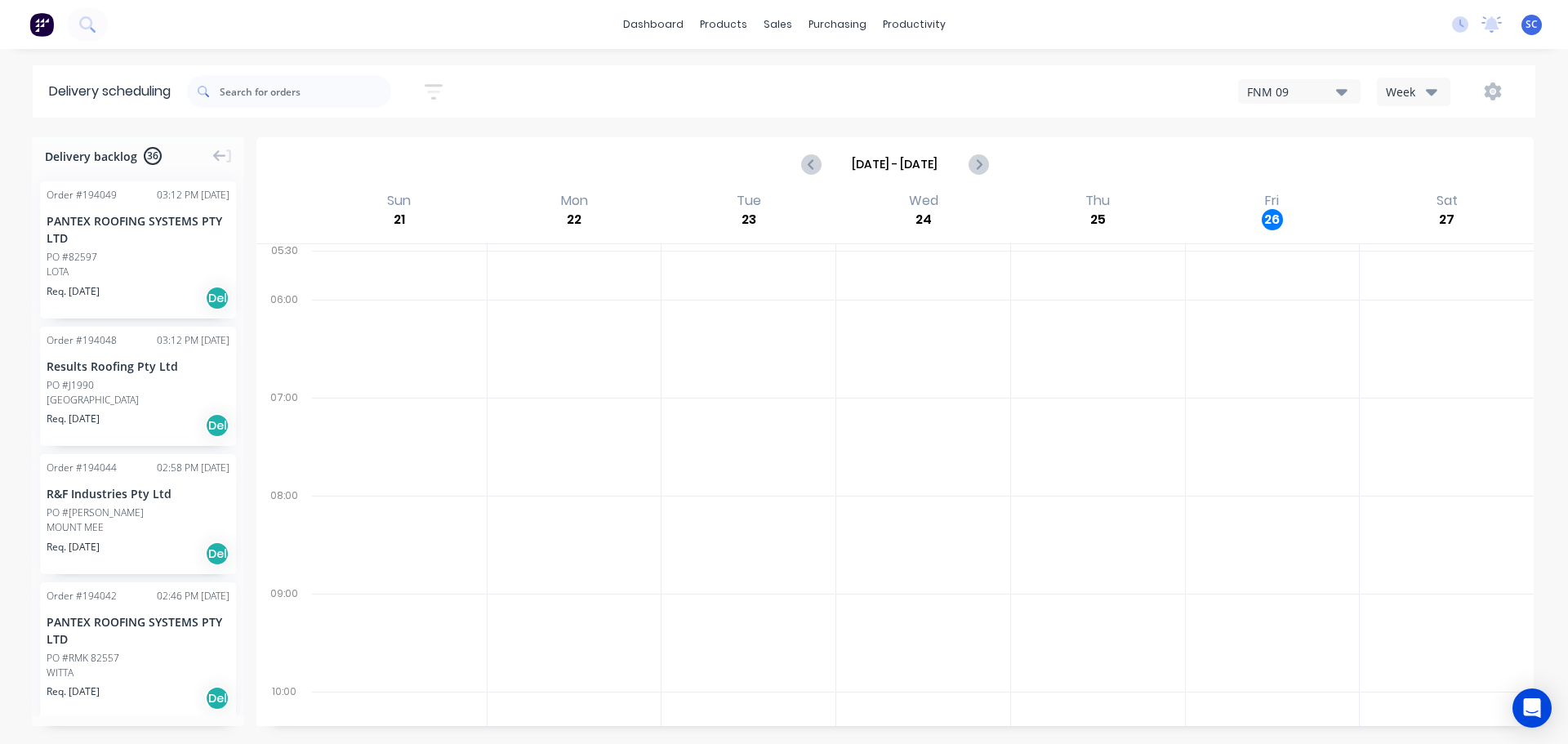
click at [552, 70] on div "29/09/25 - 29/09/25 Sort by Suburb Created date Required date Order number Cust…" at bounding box center [861, 91] width 1348 height 46
click at [437, 86] on icon "button" at bounding box center [433, 92] width 18 height 16
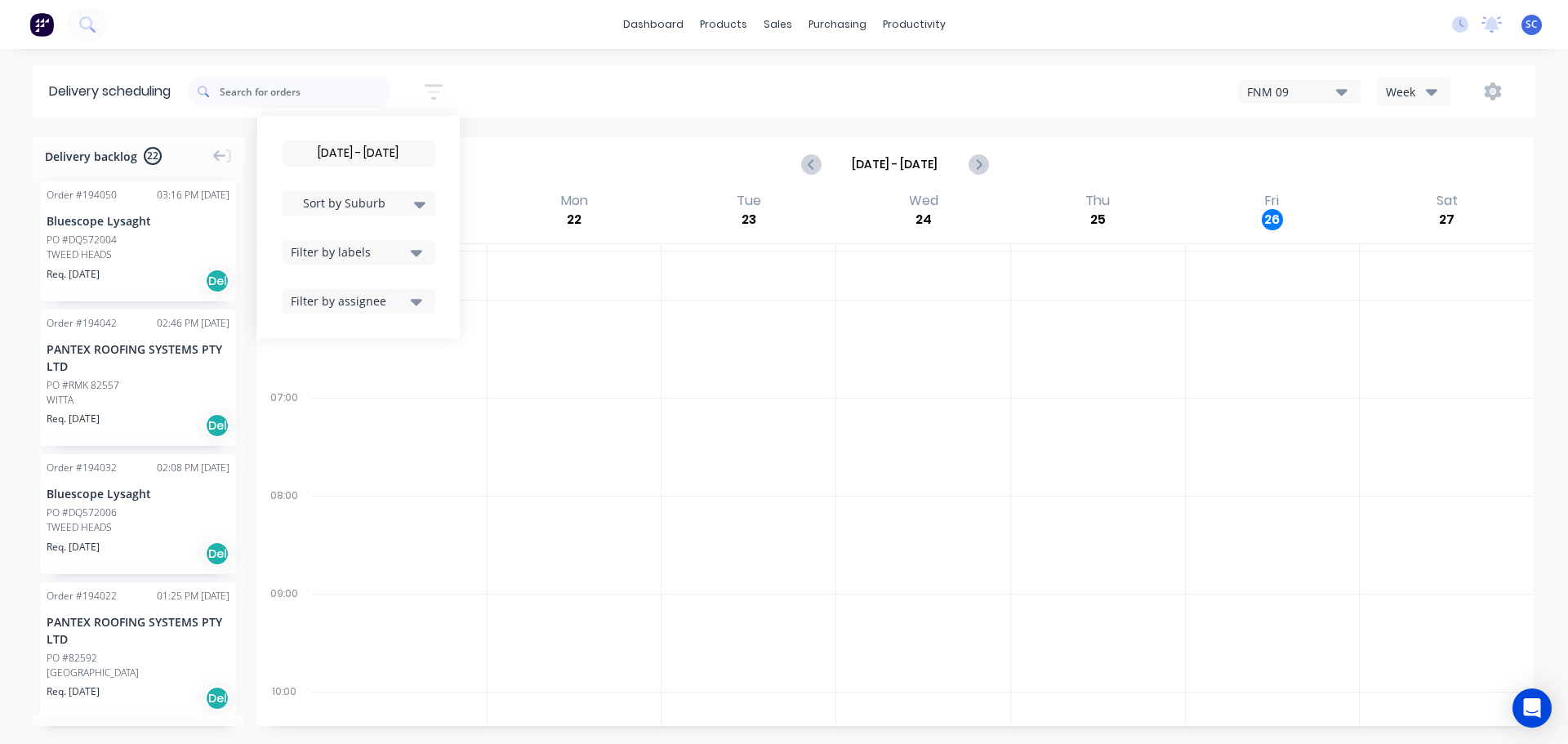
click at [384, 246] on div "Filter by labels" at bounding box center [348, 251] width 115 height 17
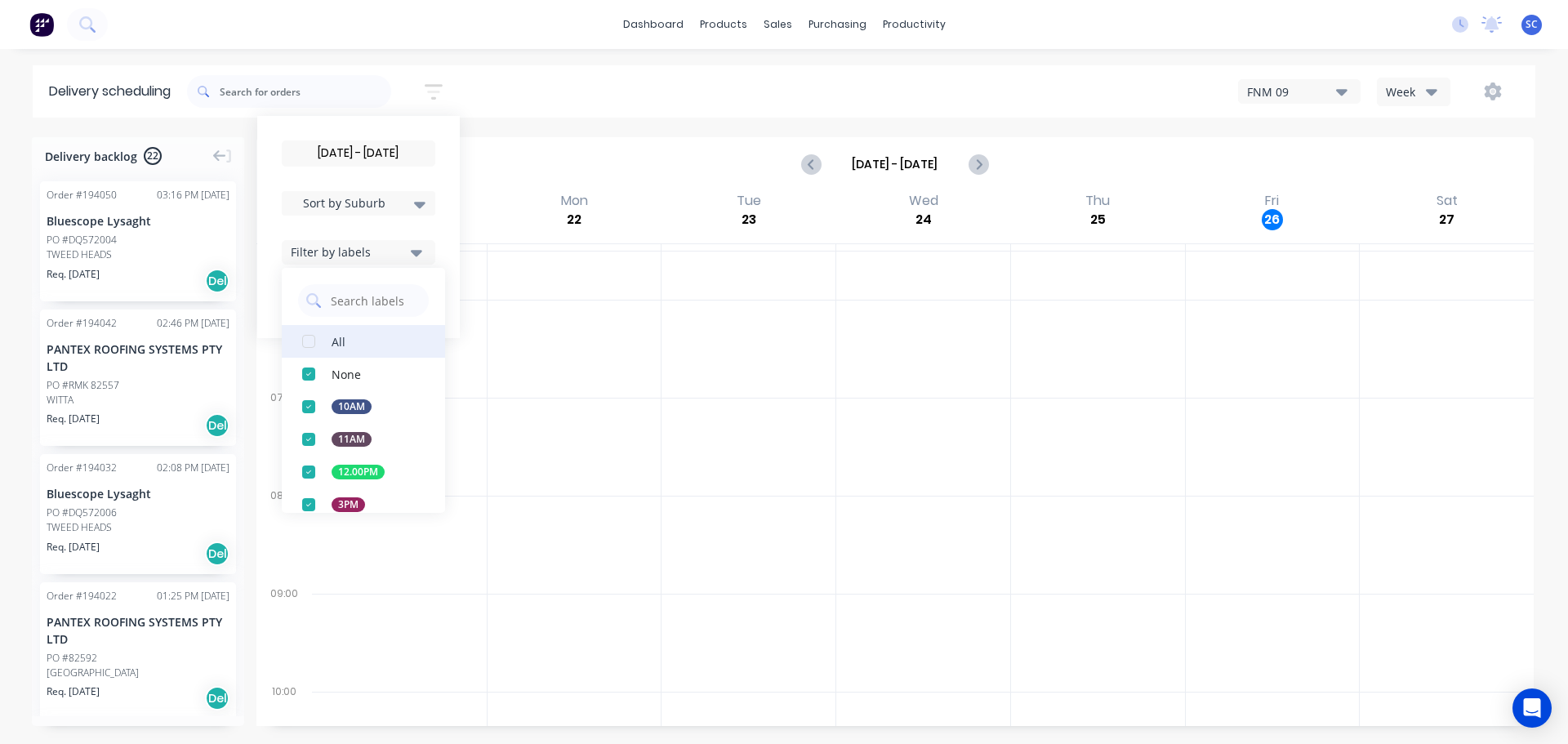
click at [317, 340] on div "button" at bounding box center [309, 341] width 33 height 33
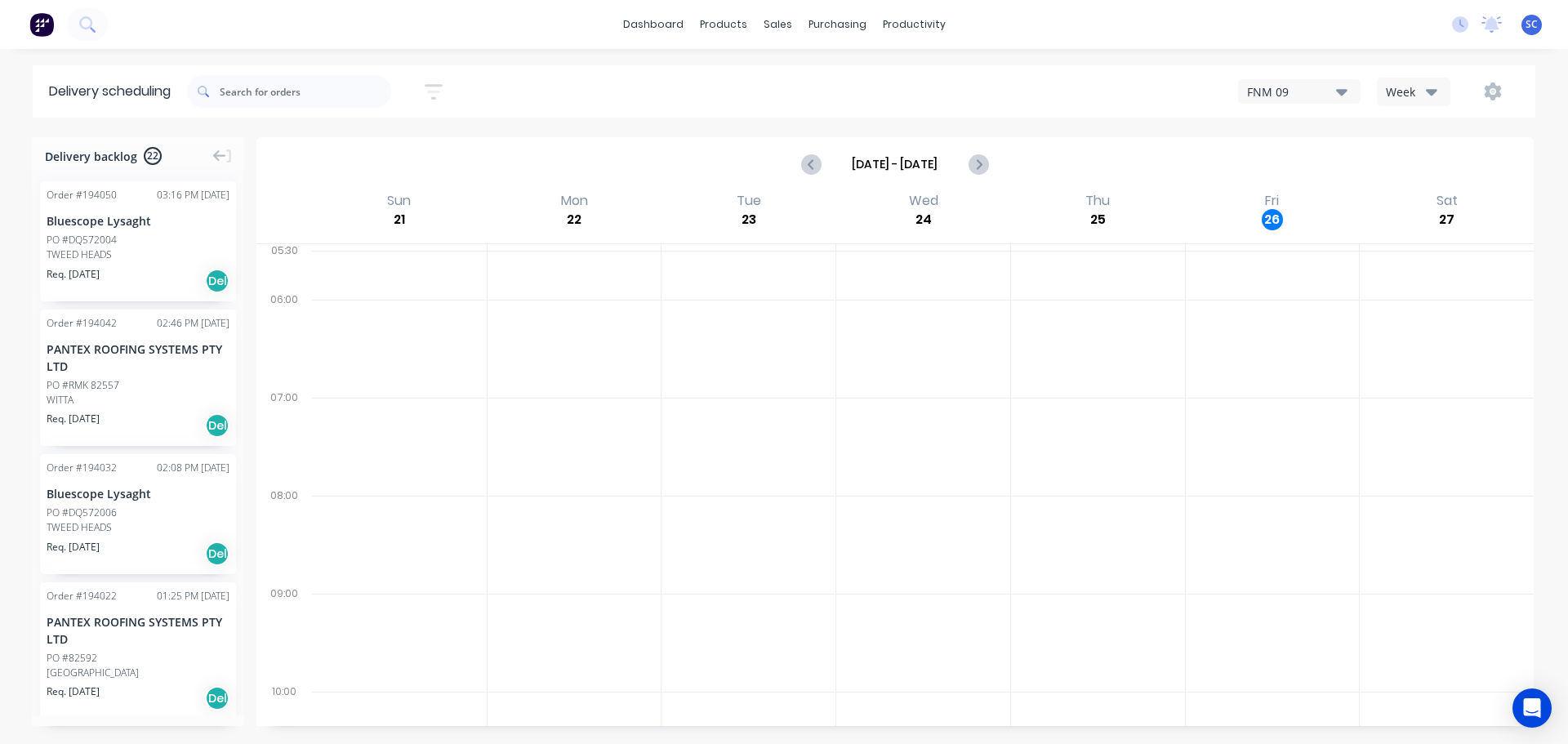
click at [502, 96] on div "29/09/25 - 29/09/25 Sort by Suburb Created date Required date Order number Cust…" at bounding box center [861, 91] width 1348 height 46
drag, startPoint x: 524, startPoint y: 104, endPoint x: 538, endPoint y: 102, distance: 14.1
click at [527, 104] on div "29/09/25 - 29/09/25 Sort by Suburb Created date Required date Order number Cust…" at bounding box center [861, 91] width 1348 height 46
click at [1425, 89] on div "Week" at bounding box center [1410, 91] width 47 height 17
click at [1422, 171] on div "Vehicle" at bounding box center [1458, 167] width 161 height 33
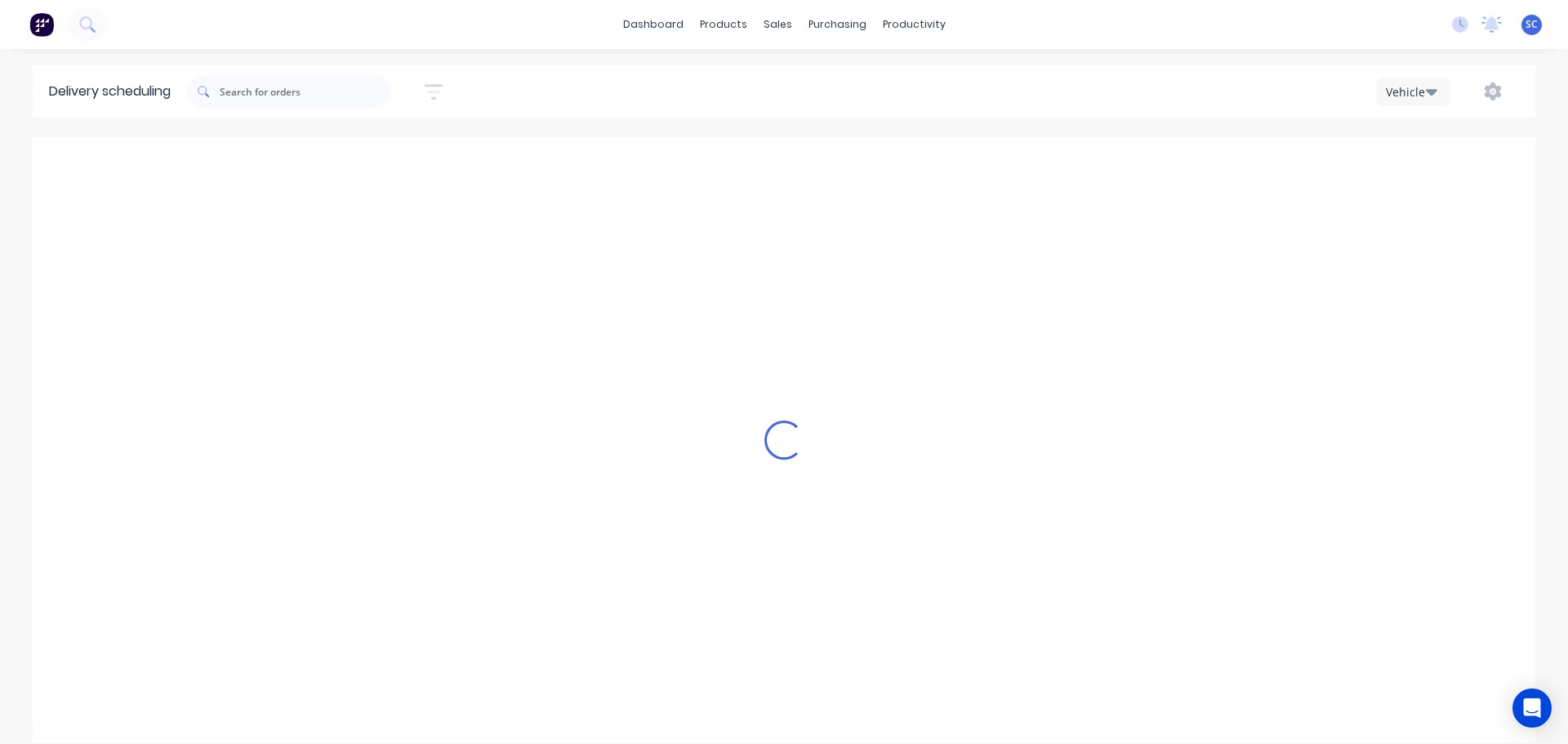
scroll to position [0, 1]
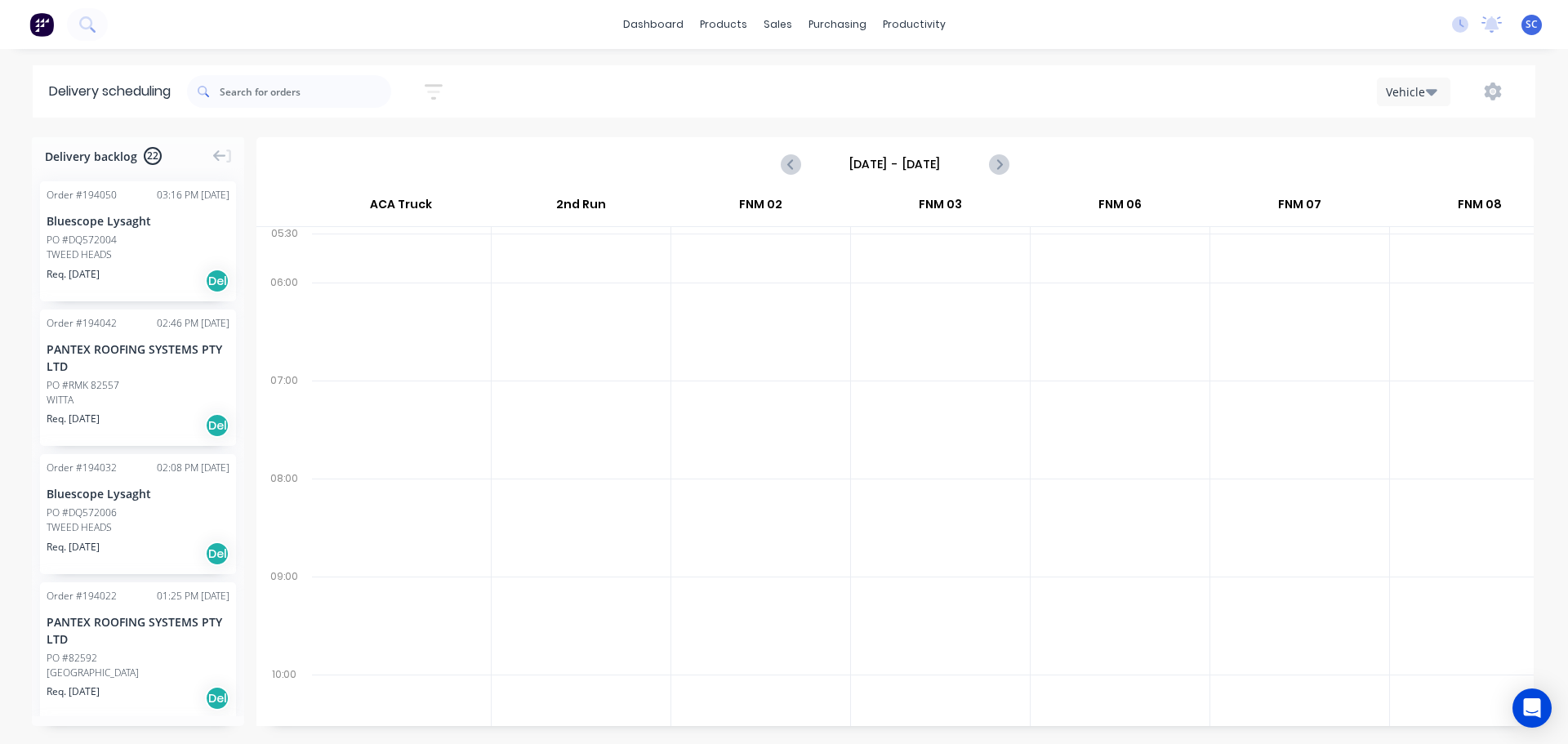
click at [862, 160] on input "[DATE] - [DATE]" at bounding box center [894, 164] width 161 height 25
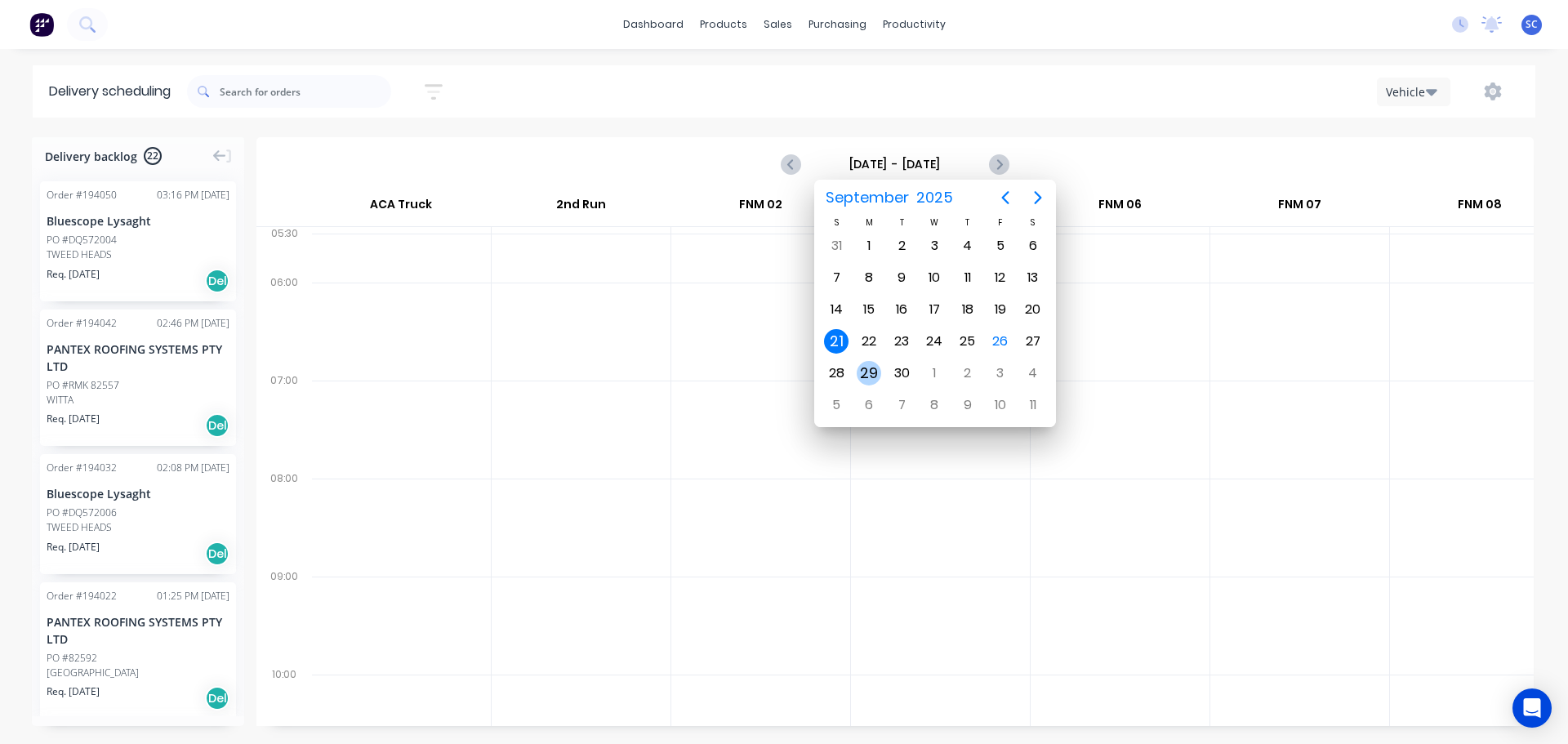
click at [870, 372] on div "29" at bounding box center [869, 373] width 25 height 25
type input "[DATE] - [DATE]"
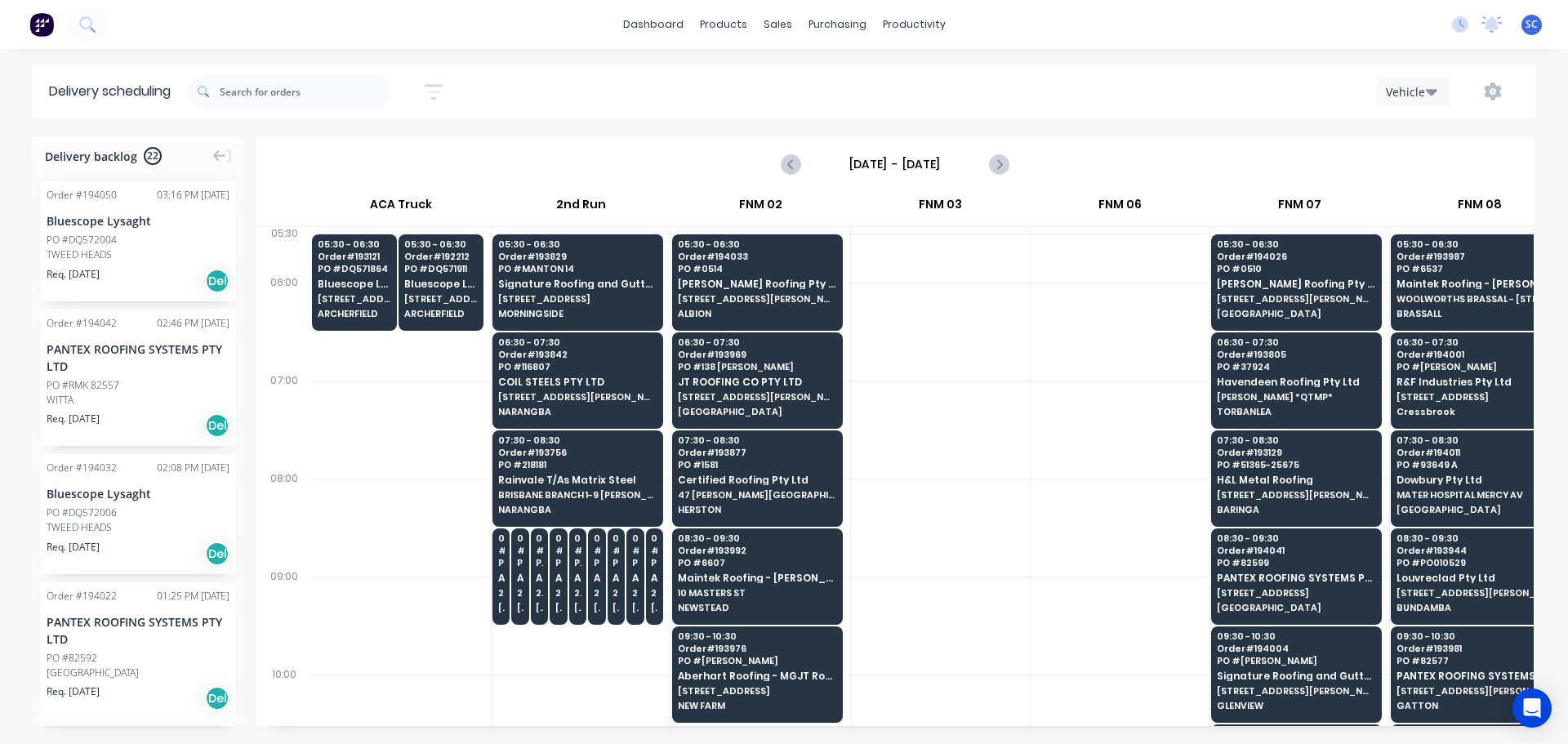
click at [443, 85] on icon "button" at bounding box center [433, 92] width 18 height 16
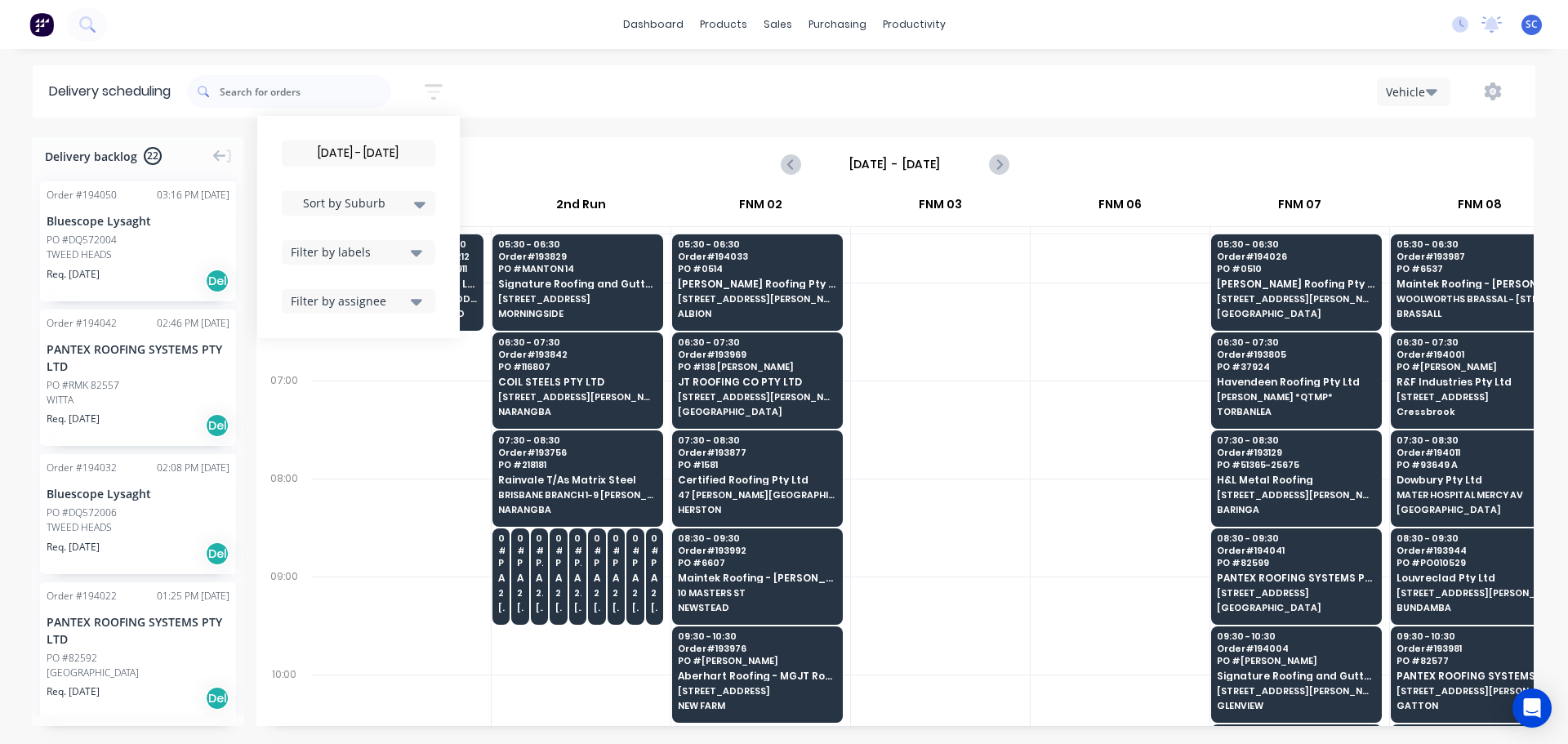
click at [327, 156] on input "29/09/25 - 29/09/25" at bounding box center [359, 153] width 152 height 25
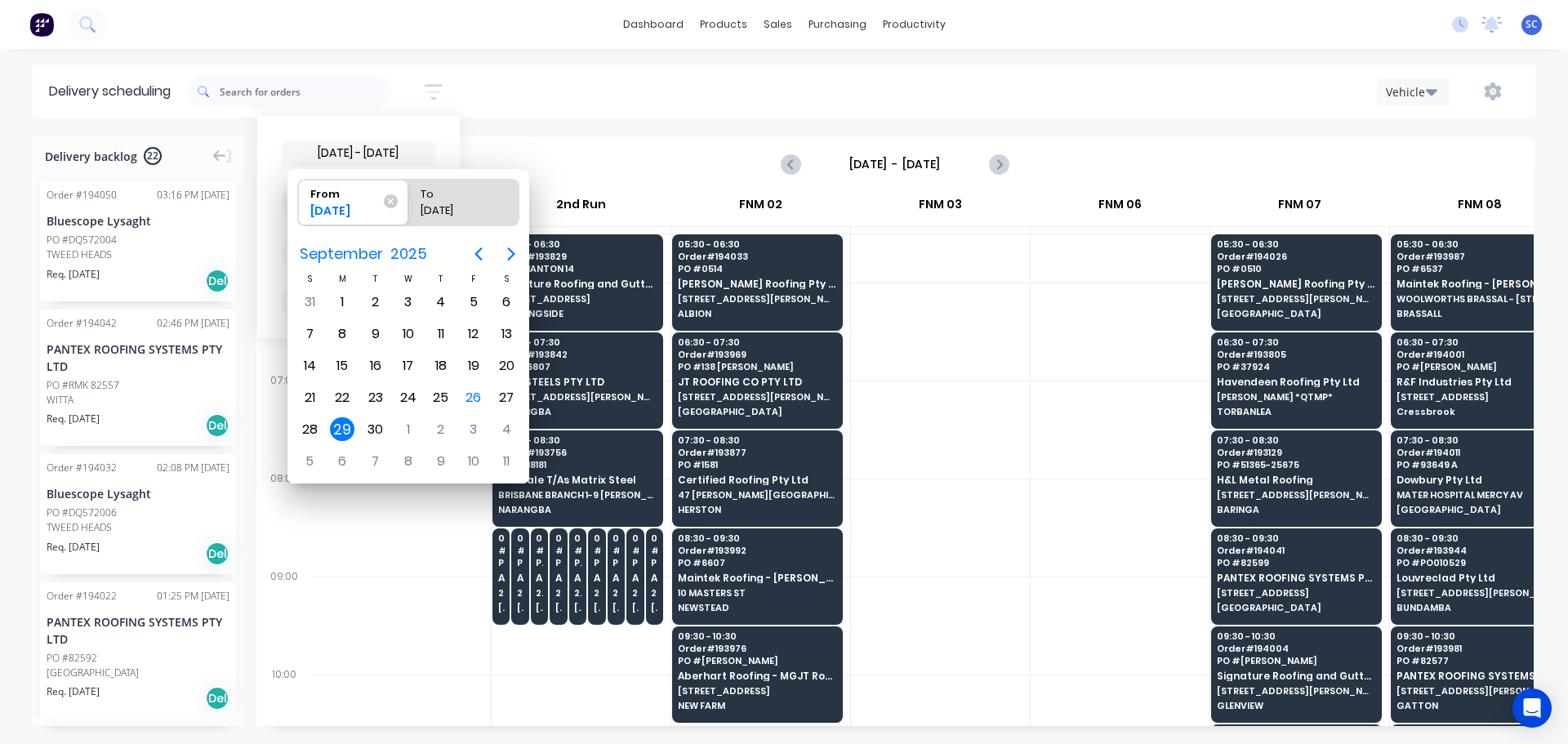
click at [344, 431] on div "29" at bounding box center [342, 429] width 25 height 25
radio input "false"
radio input "true"
click at [344, 429] on div "29" at bounding box center [342, 429] width 25 height 25
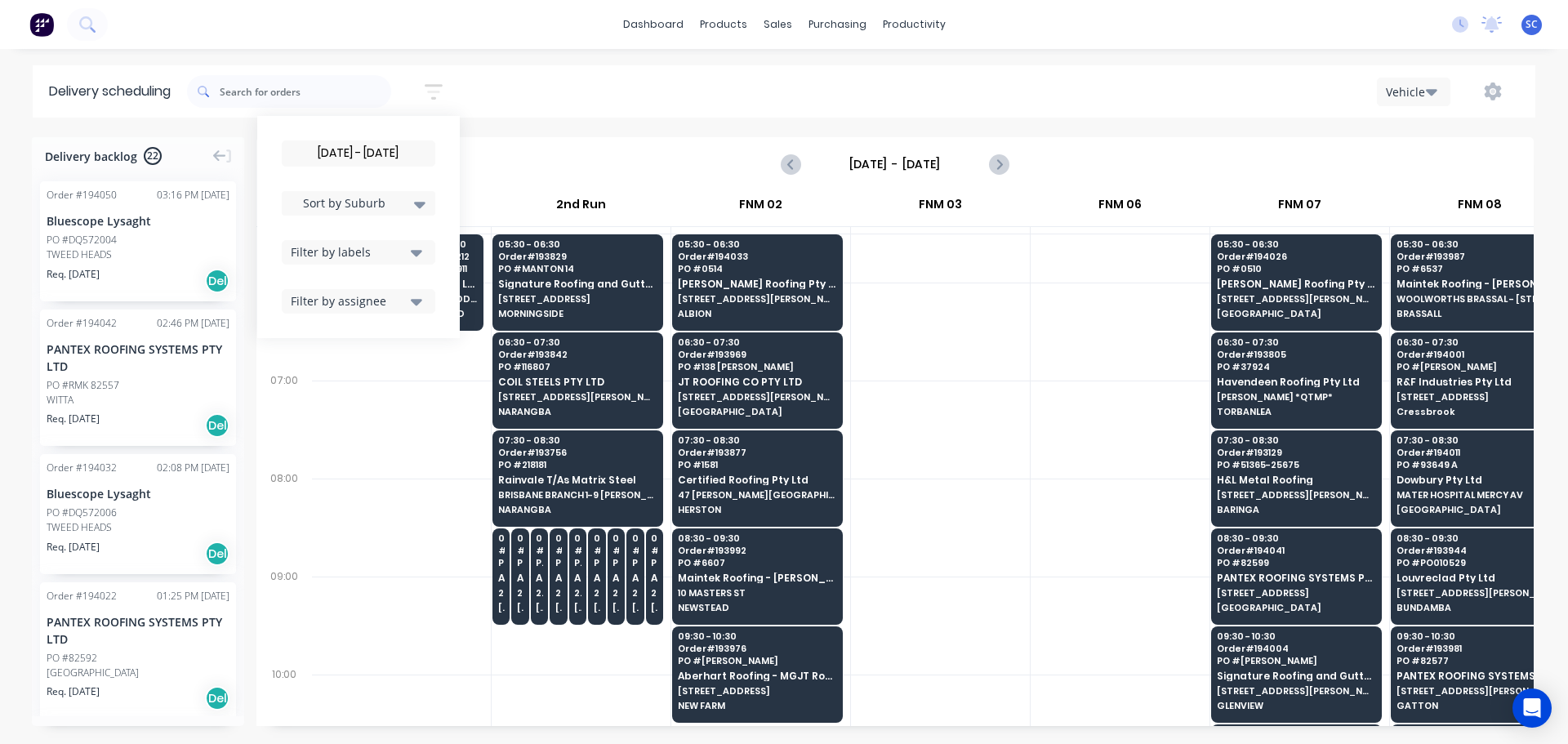
drag, startPoint x: 417, startPoint y: 238, endPoint x: 411, endPoint y: 256, distance: 19.0
click at [417, 240] on div "29/09/25 - 29/09/25 Sort by Suburb Created date Required date Order number Cust…" at bounding box center [358, 227] width 153 height 173
click at [405, 253] on div "Filter by labels" at bounding box center [348, 251] width 115 height 17
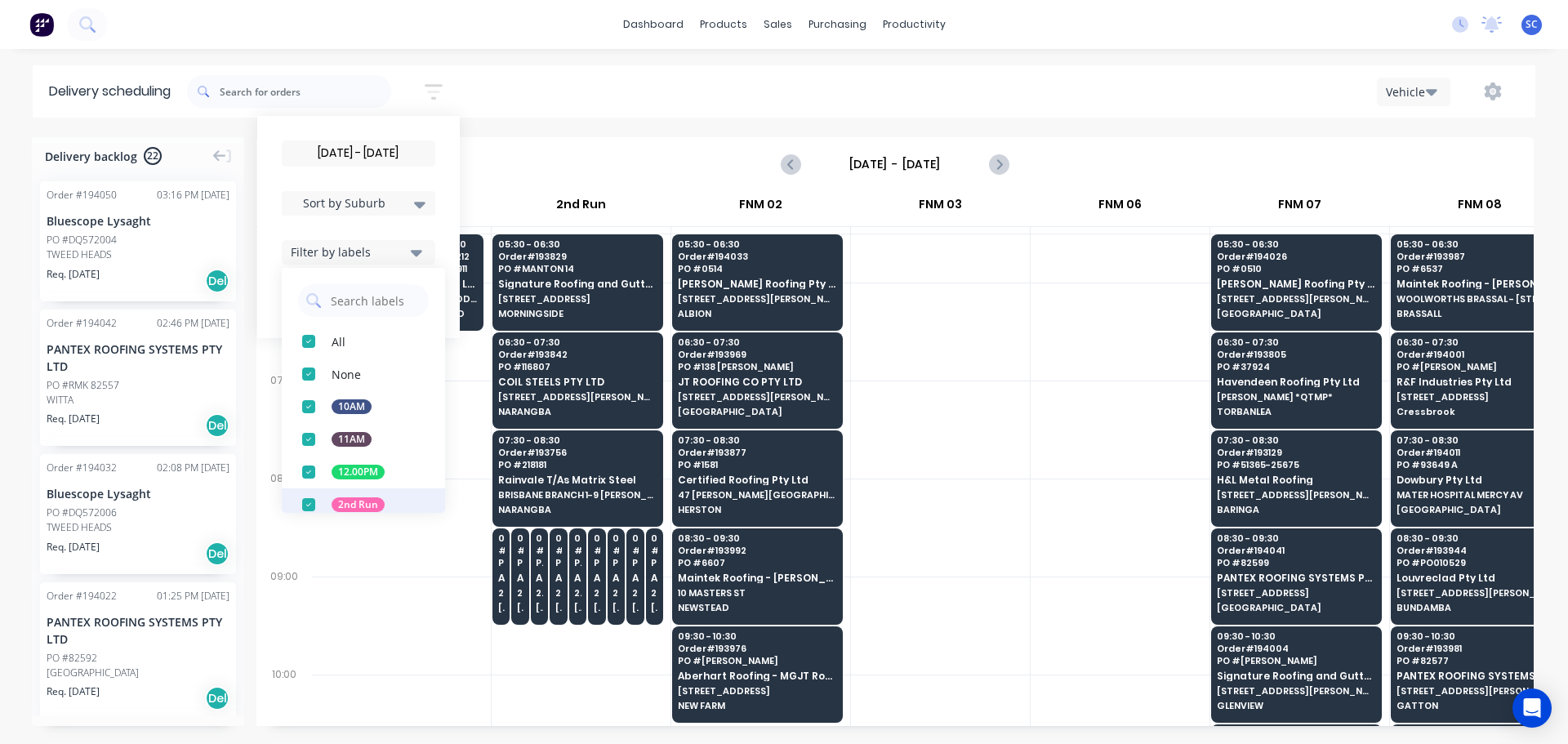
click at [315, 505] on div "button" at bounding box center [309, 505] width 33 height 33
click at [530, 88] on div "29/09/25 - 29/09/25 Sort by Suburb Created date Required date Order number Cust…" at bounding box center [861, 91] width 1348 height 46
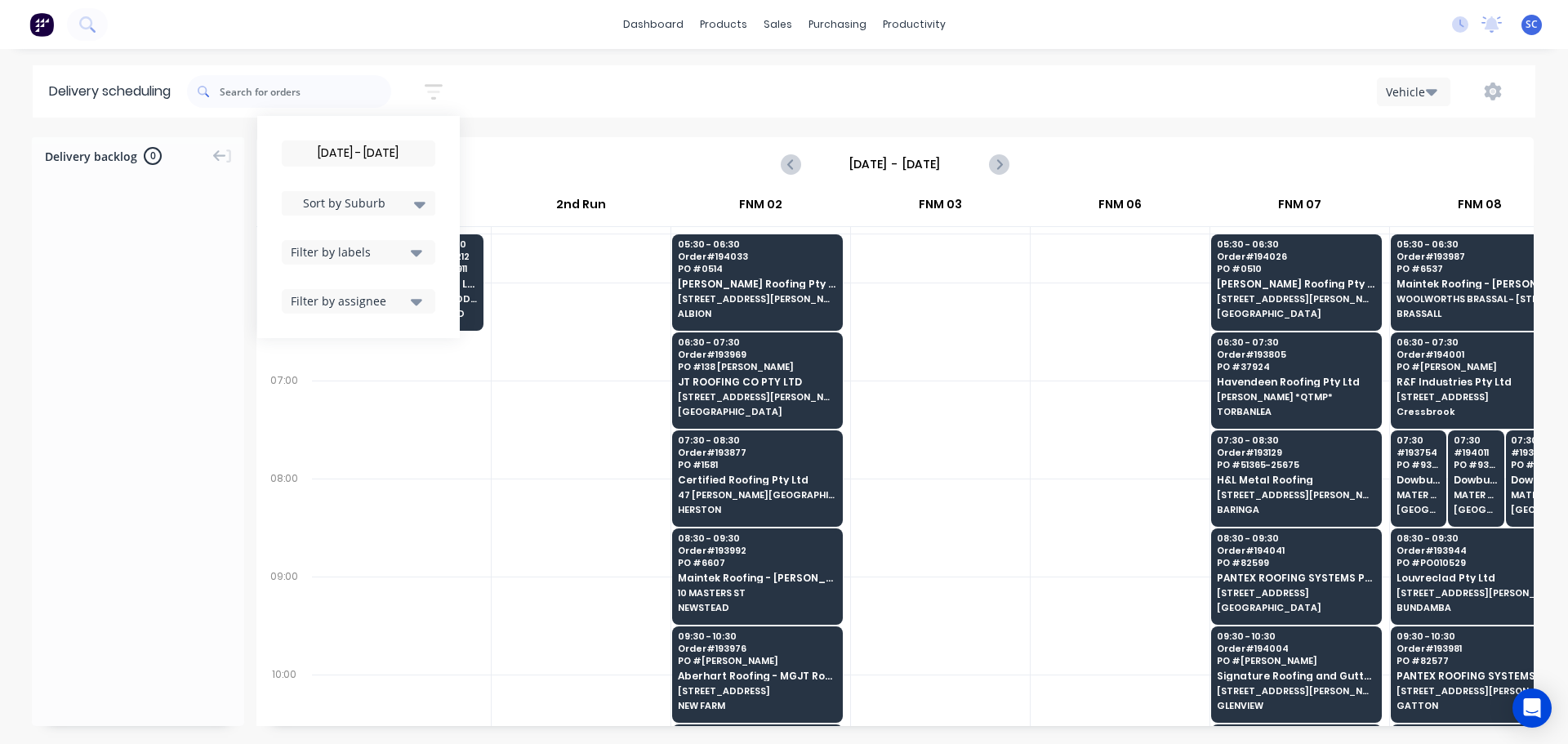
click at [361, 147] on input "29/09/25 - 29/09/25" at bounding box center [359, 153] width 152 height 25
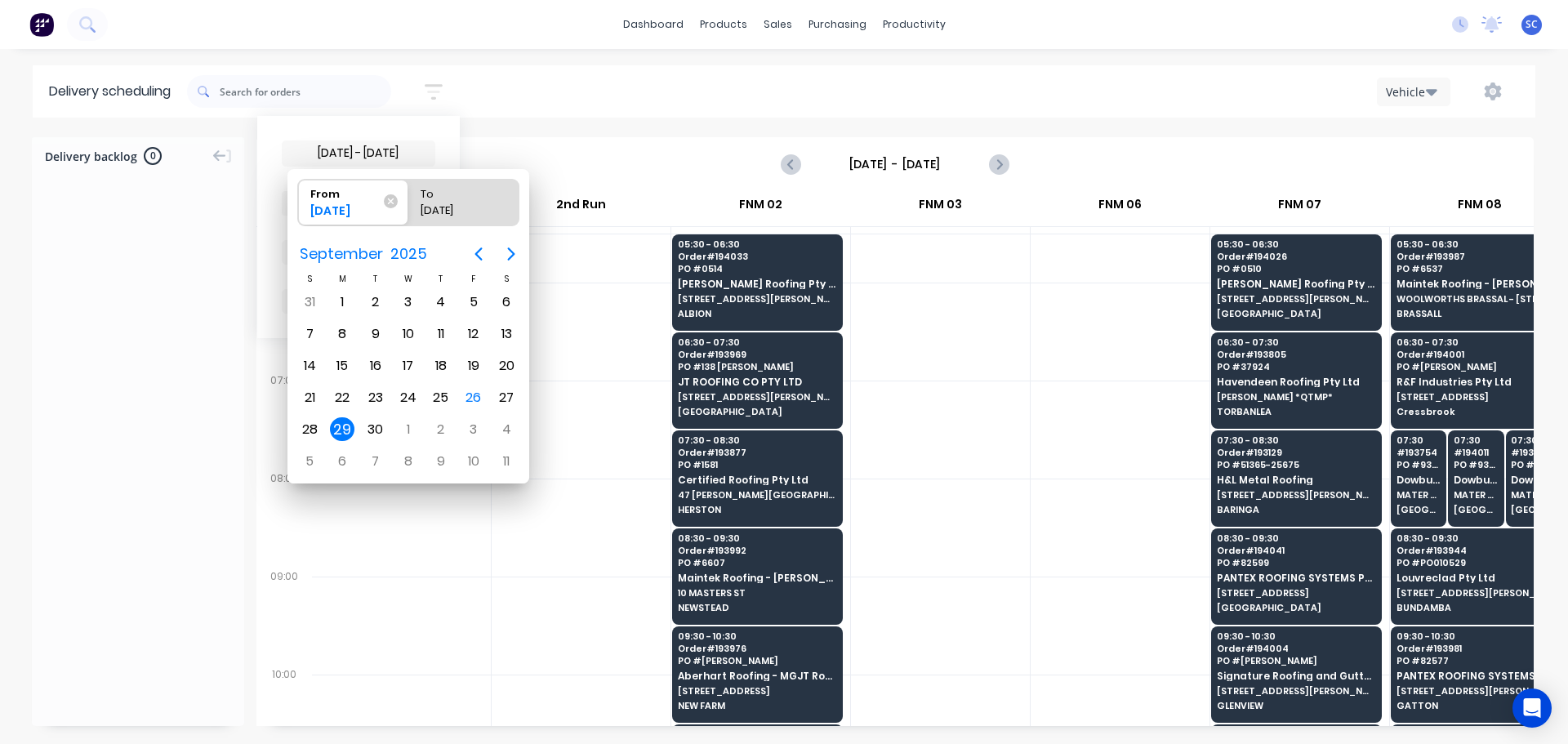
drag, startPoint x: 579, startPoint y: 76, endPoint x: 471, endPoint y: 212, distance: 173.7
click at [579, 78] on div "29/09/25 - 29/09/25 Sort by Suburb Created date Required date Order number Cust…" at bounding box center [861, 91] width 1348 height 46
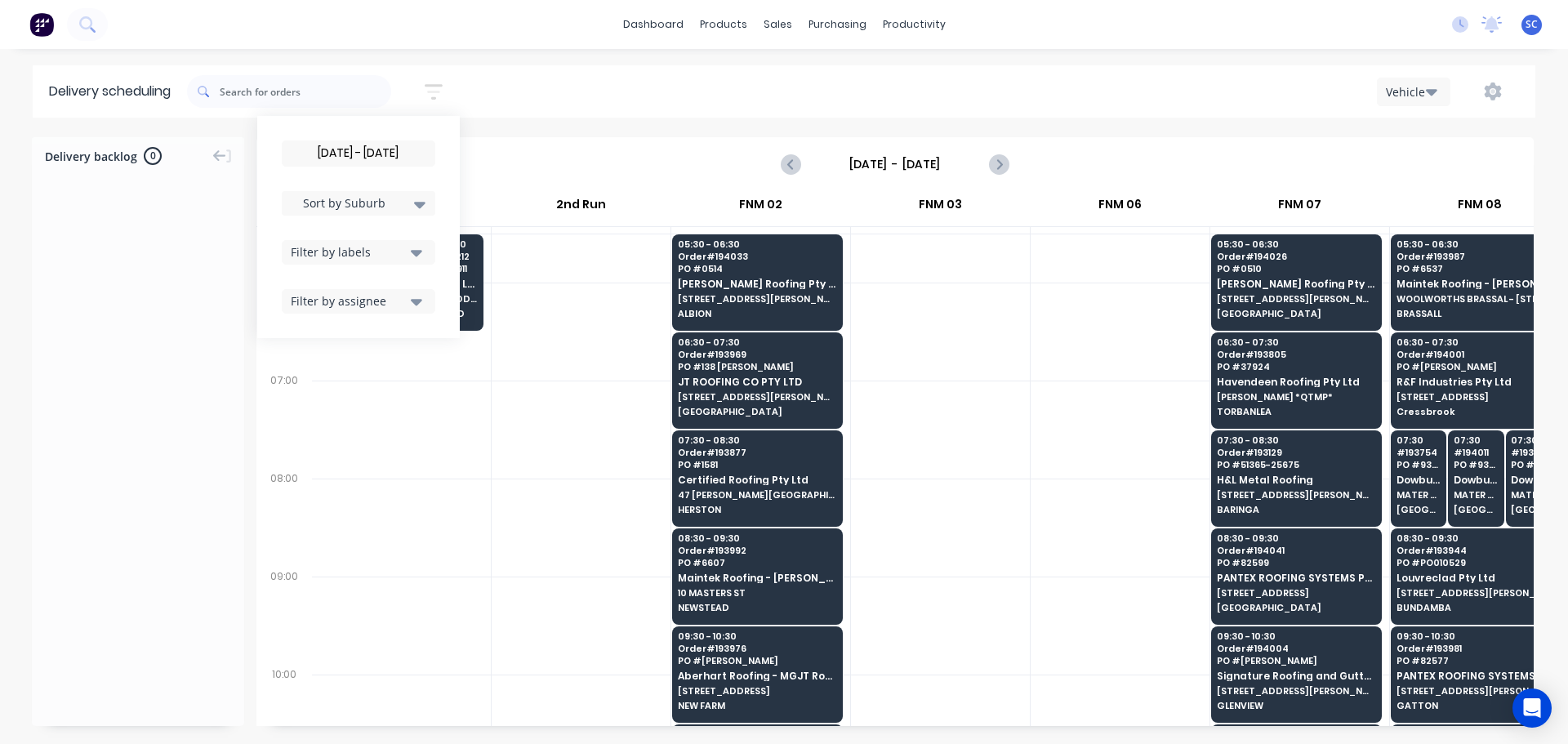
click at [419, 260] on icon "button" at bounding box center [416, 252] width 12 height 18
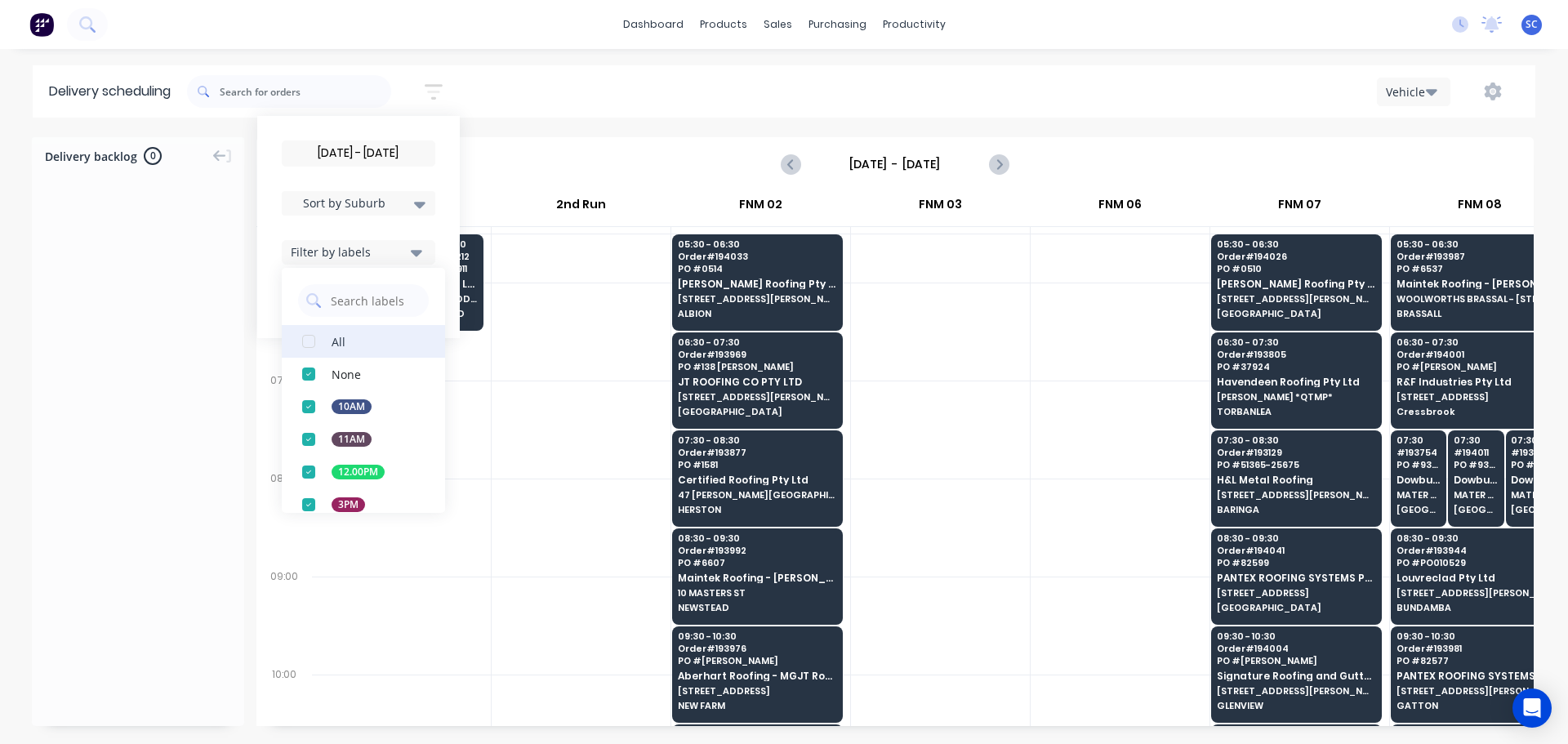
click at [310, 340] on div "button" at bounding box center [309, 341] width 33 height 33
click at [509, 92] on div "29/09/25 - 29/09/25 Sort by Suburb Created date Required date Order number Cust…" at bounding box center [861, 91] width 1348 height 46
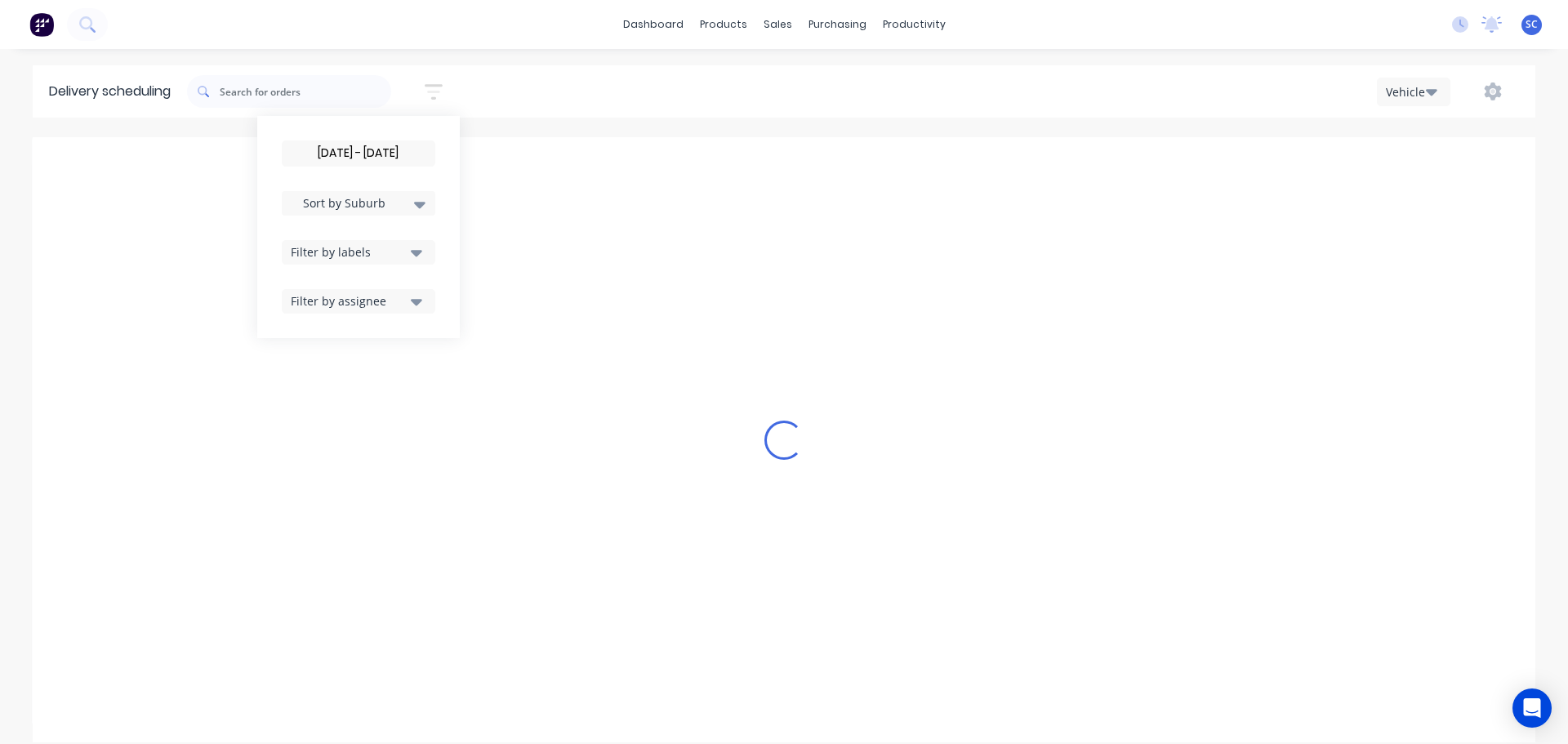
click at [512, 96] on div "29/09/25 - 29/09/25 Sort by Suburb Created date Required date Order number Cust…" at bounding box center [861, 91] width 1348 height 46
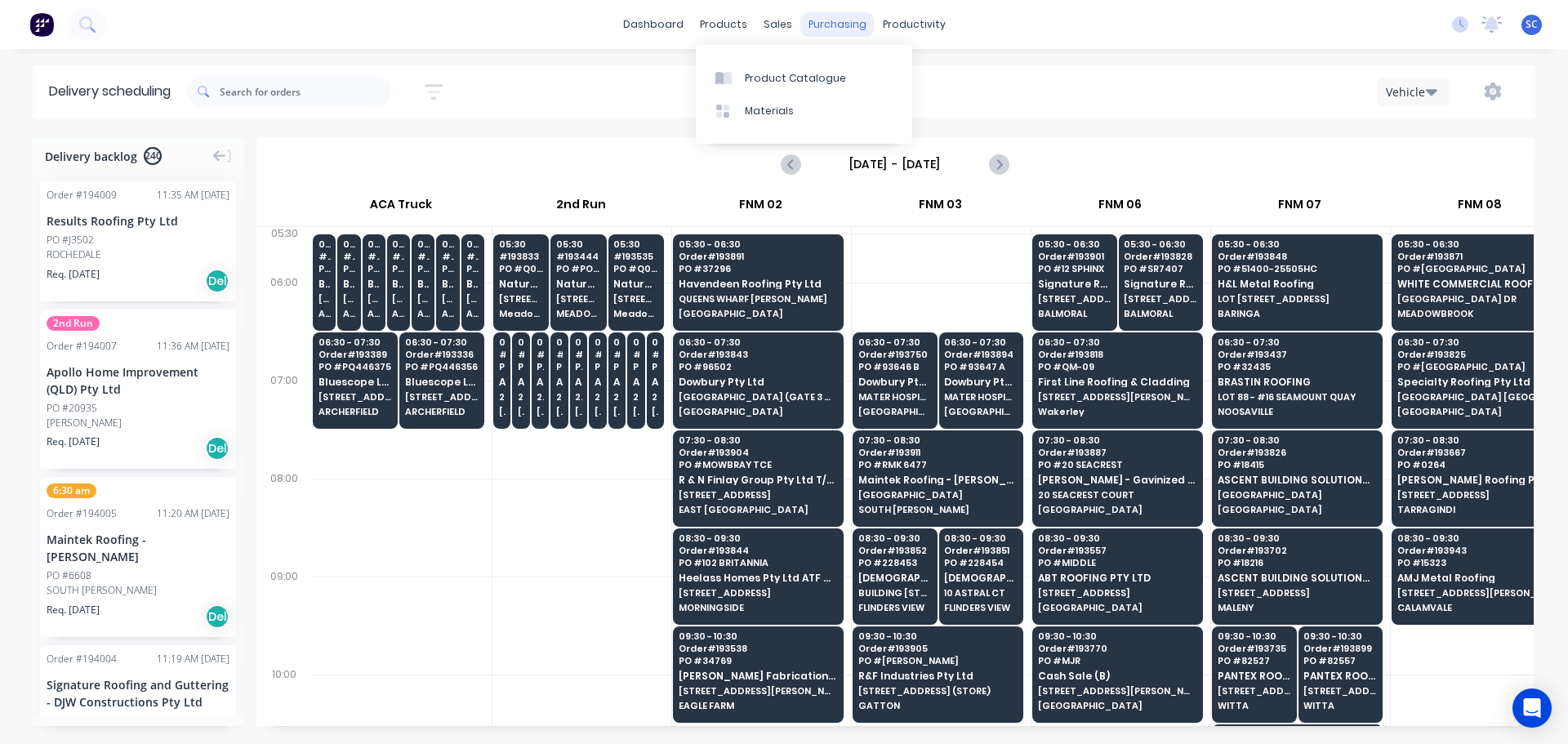
scroll to position [0, 1]
click at [439, 86] on icon "button" at bounding box center [433, 92] width 18 height 16
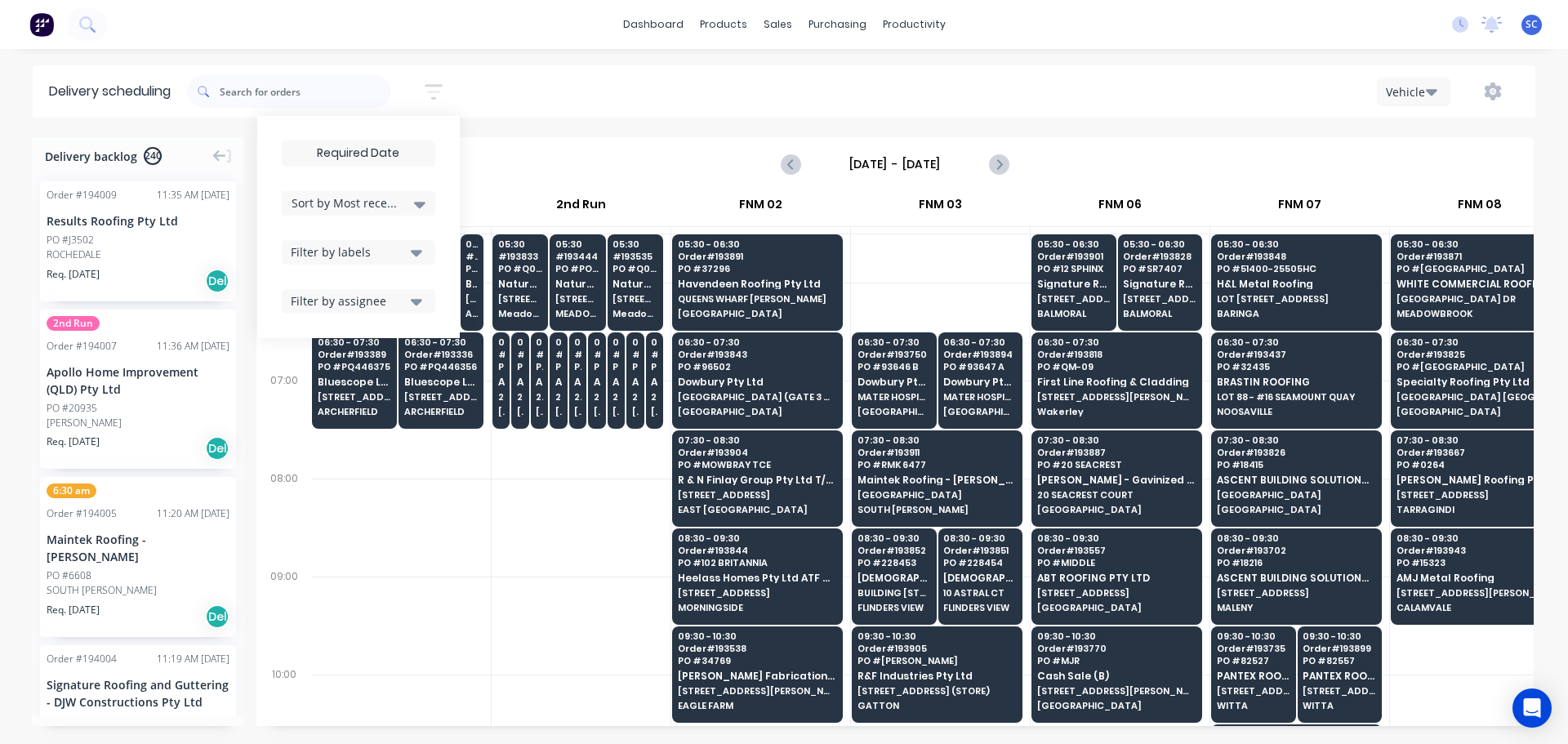
click at [353, 159] on input at bounding box center [359, 153] width 152 height 25
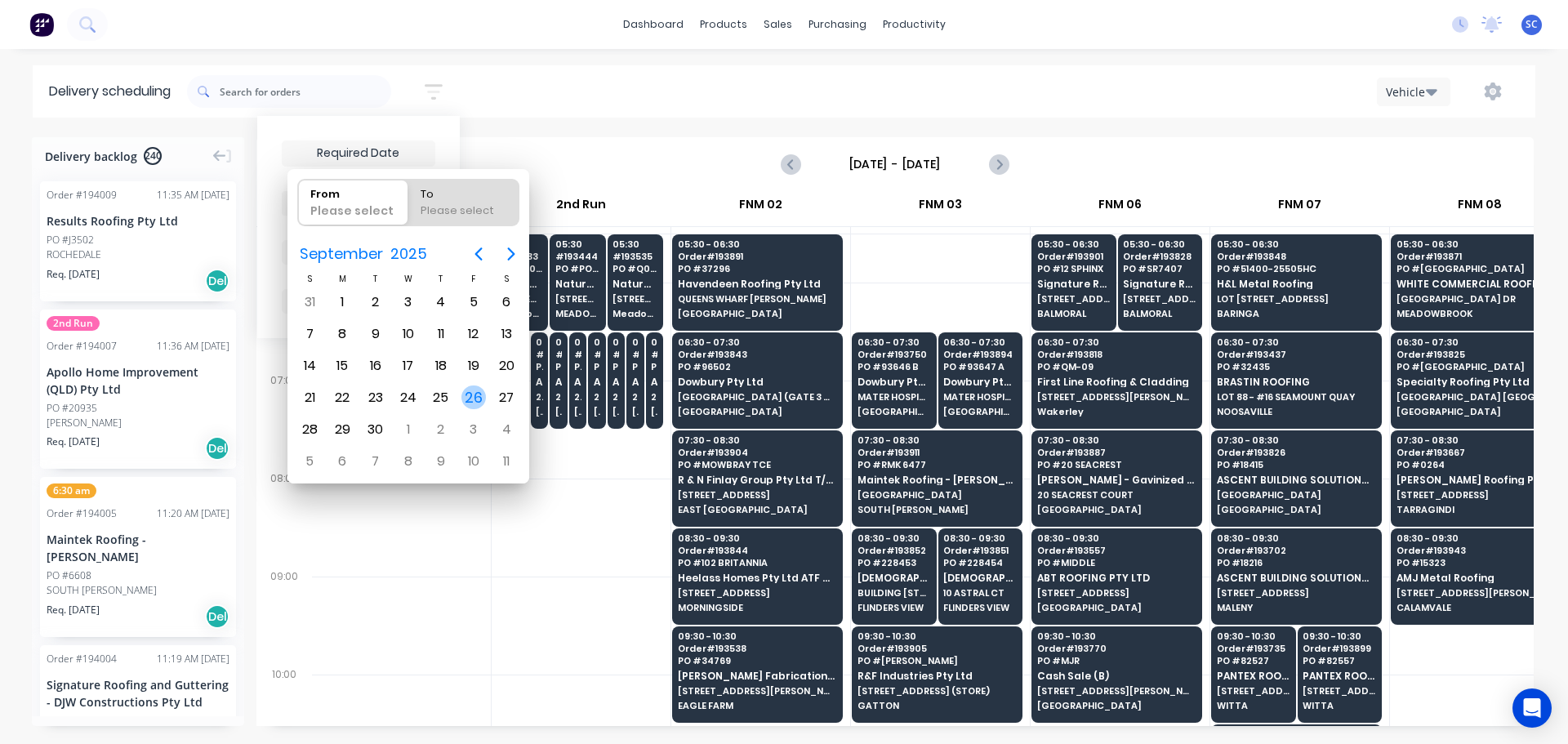
click at [470, 401] on div "26" at bounding box center [474, 398] width 25 height 25
type input "26/09/25"
radio input "false"
radio input "true"
click at [470, 400] on div "26" at bounding box center [474, 398] width 25 height 25
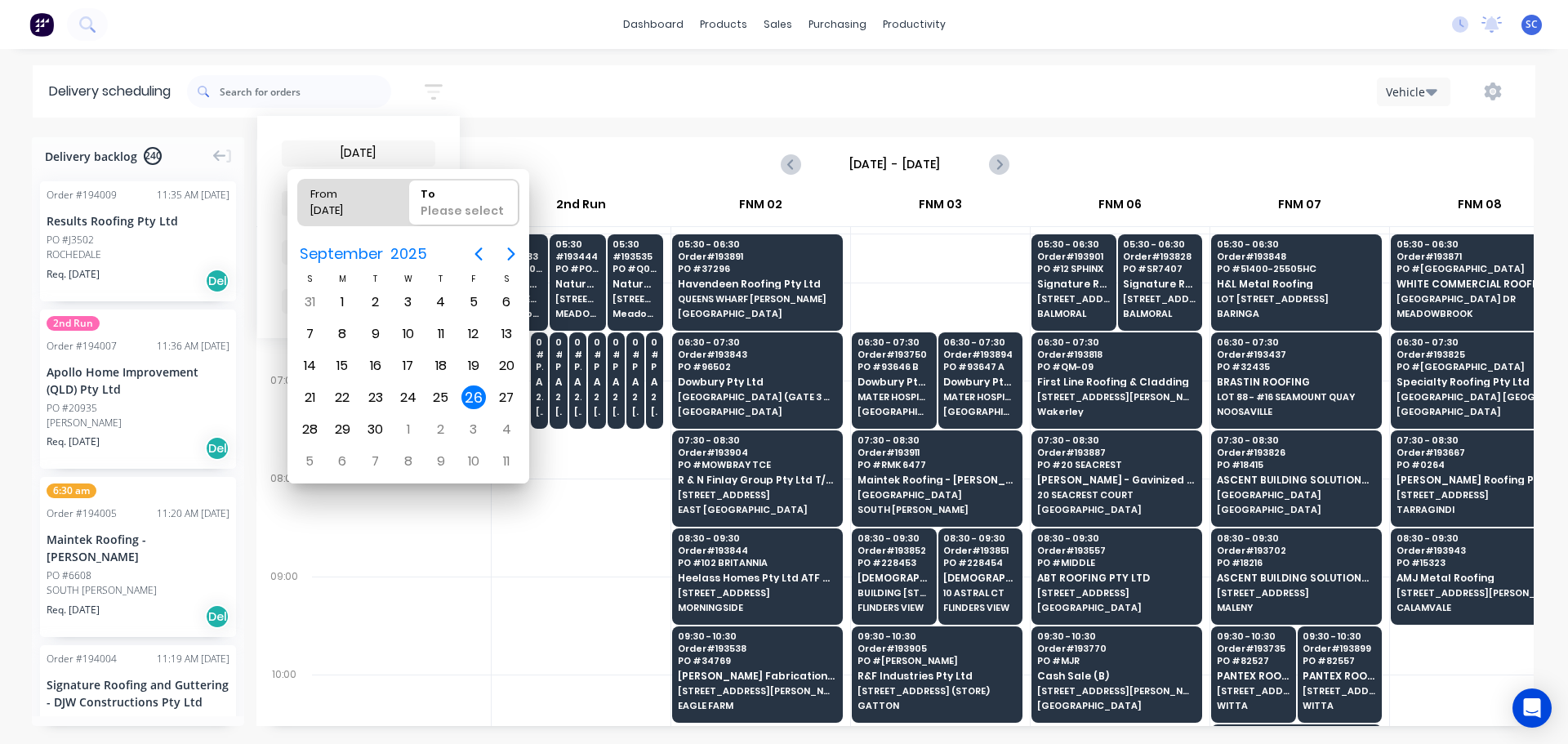
type input "26/09/25 - 26/09/25"
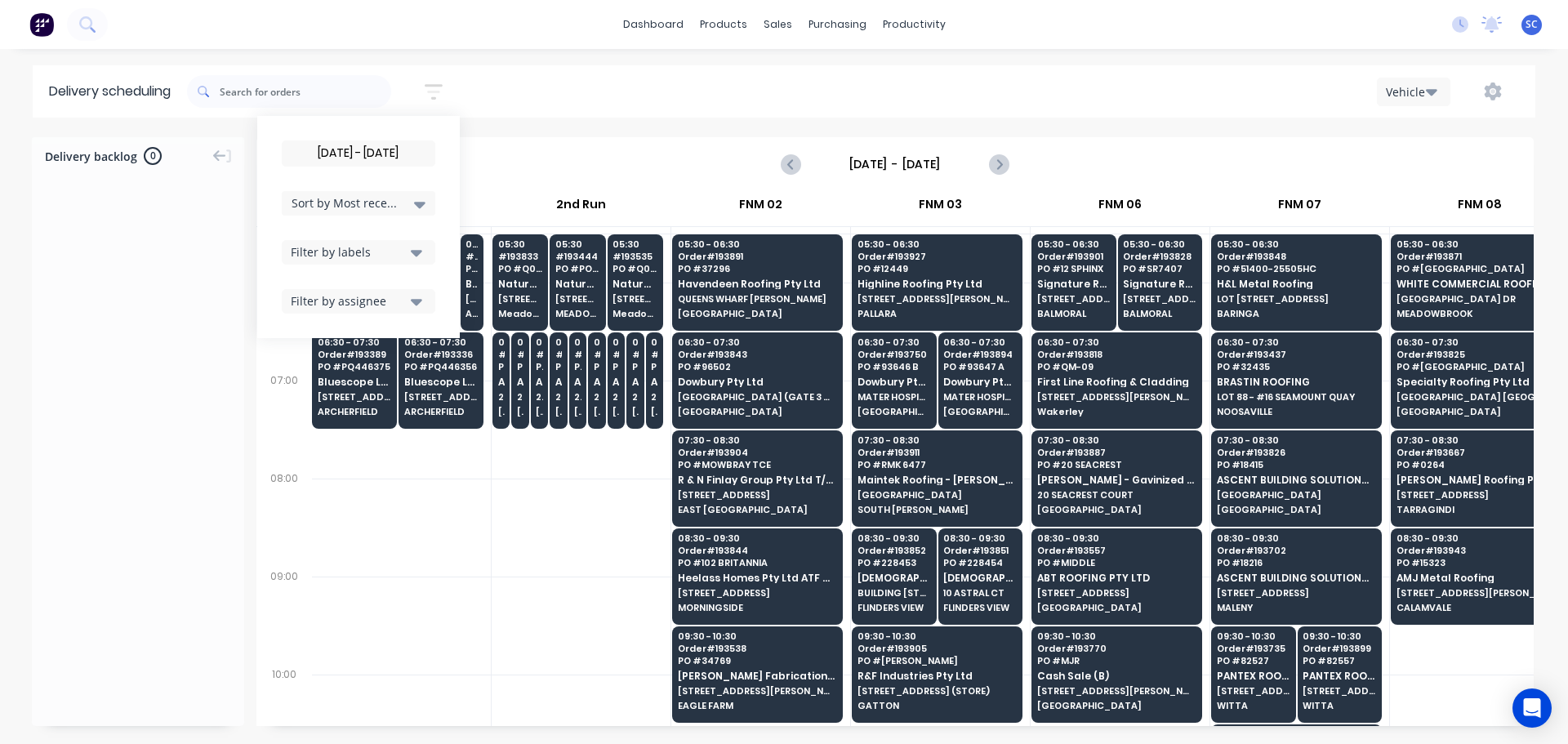
click at [1436, 90] on icon "button" at bounding box center [1432, 92] width 12 height 7
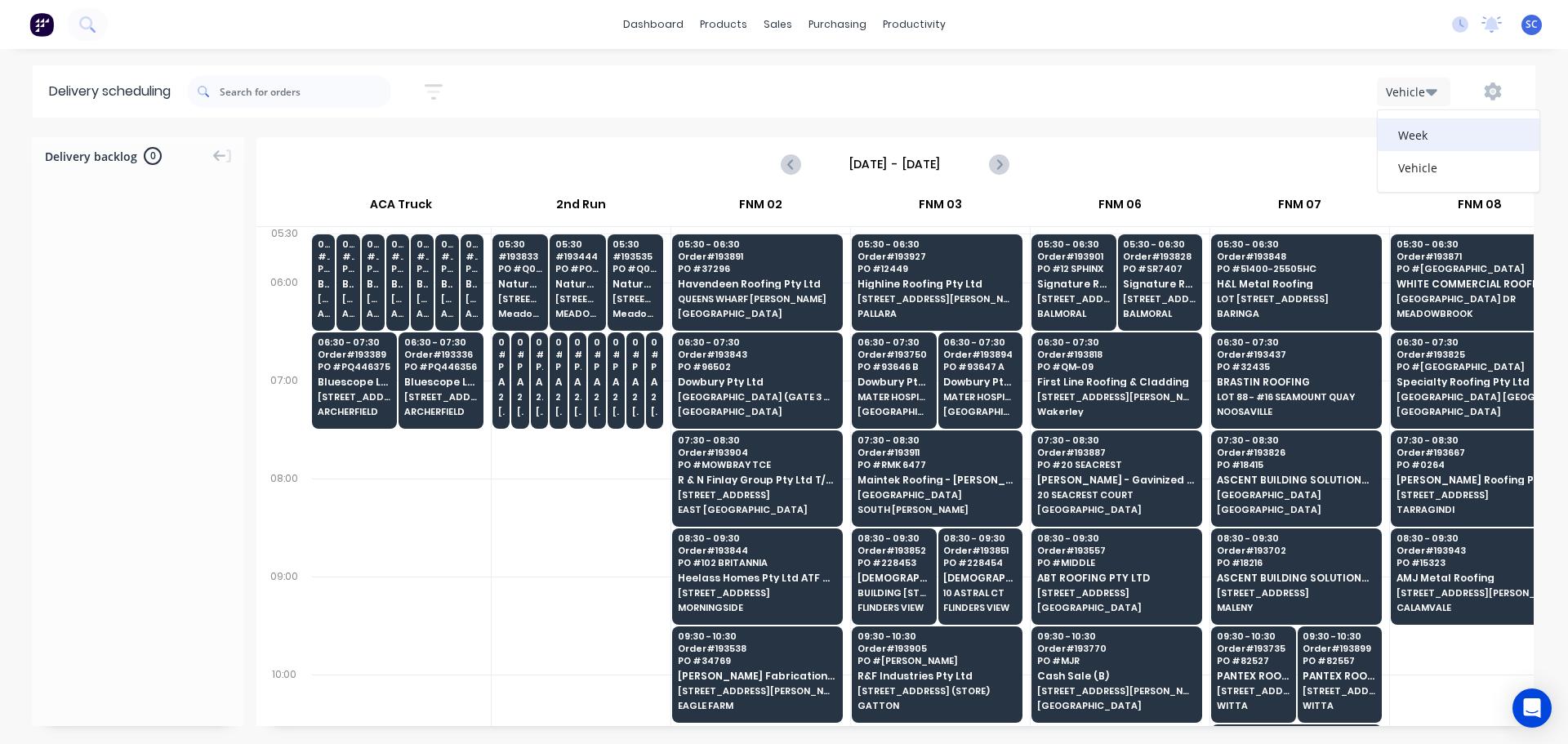
click at [1427, 134] on div "Week" at bounding box center [1458, 135] width 161 height 33
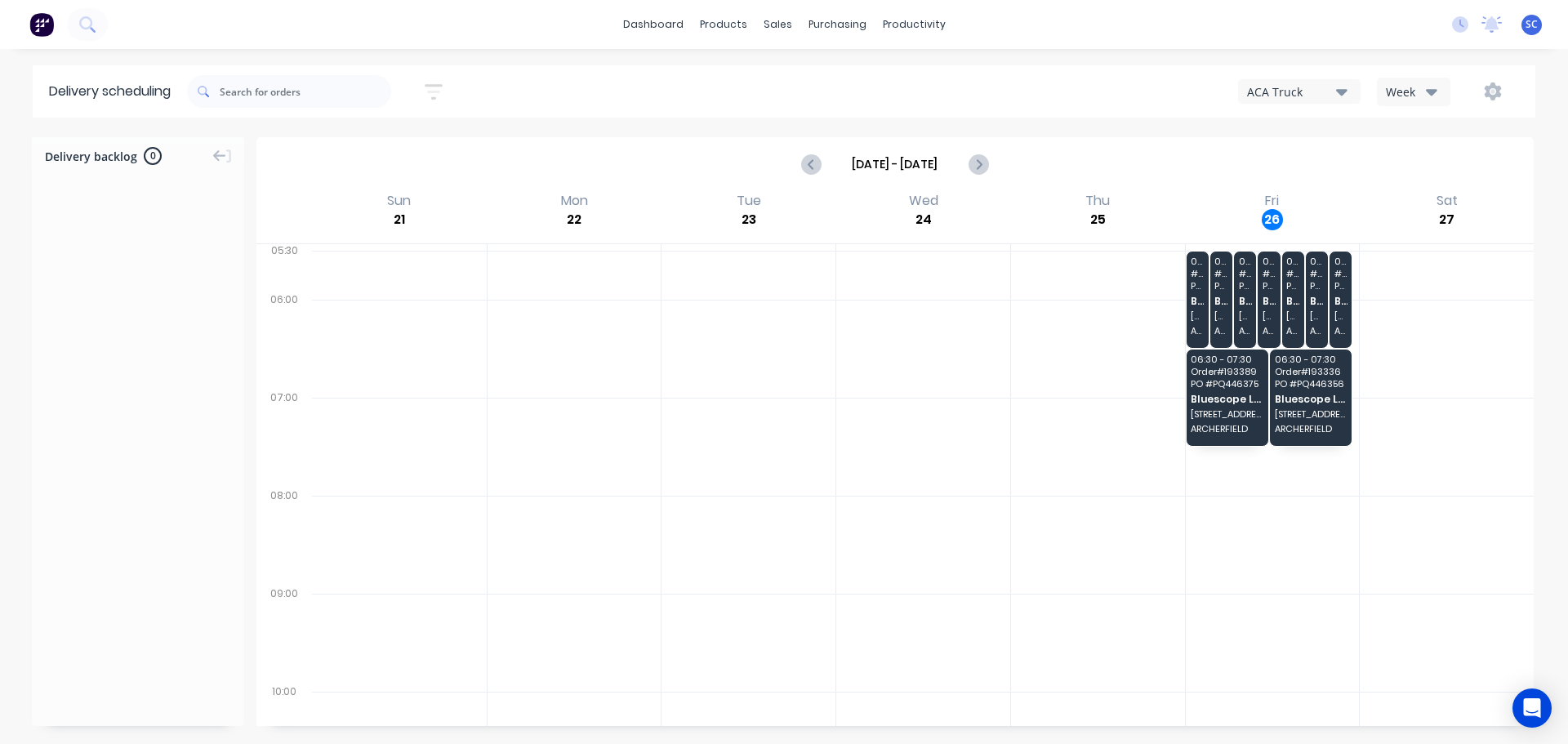
click at [435, 94] on icon "button" at bounding box center [433, 92] width 18 height 21
click at [525, 87] on div "26/09/25 - 26/09/25 Sort by Most recent Created date Required date Order number…" at bounding box center [861, 91] width 1348 height 46
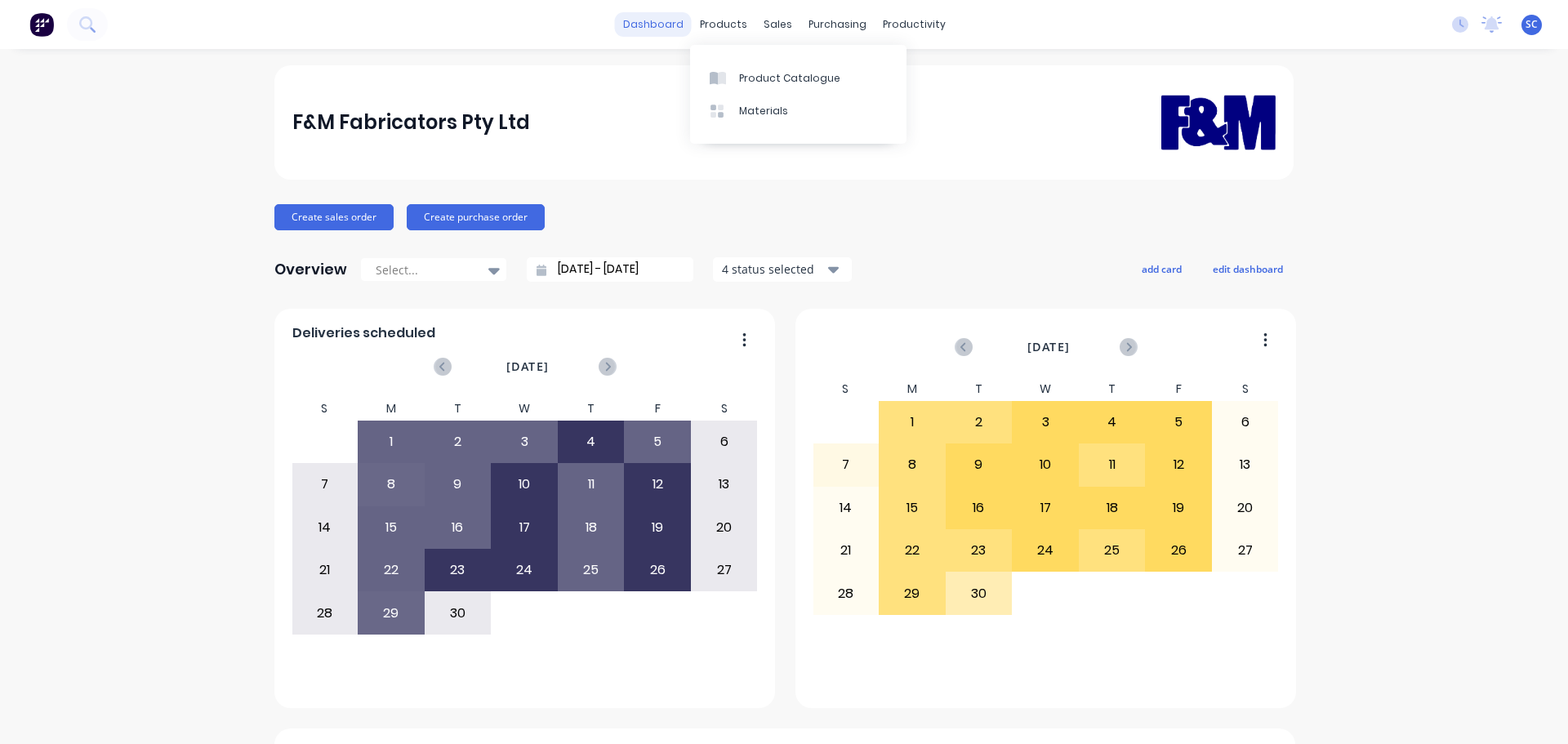
click at [663, 25] on link "dashboard" at bounding box center [654, 24] width 77 height 25
click at [719, 119] on div "F&M Fabricators Pty Ltd" at bounding box center [784, 122] width 984 height 102
click at [829, 81] on div "Sales Orders" at bounding box center [833, 78] width 67 height 15
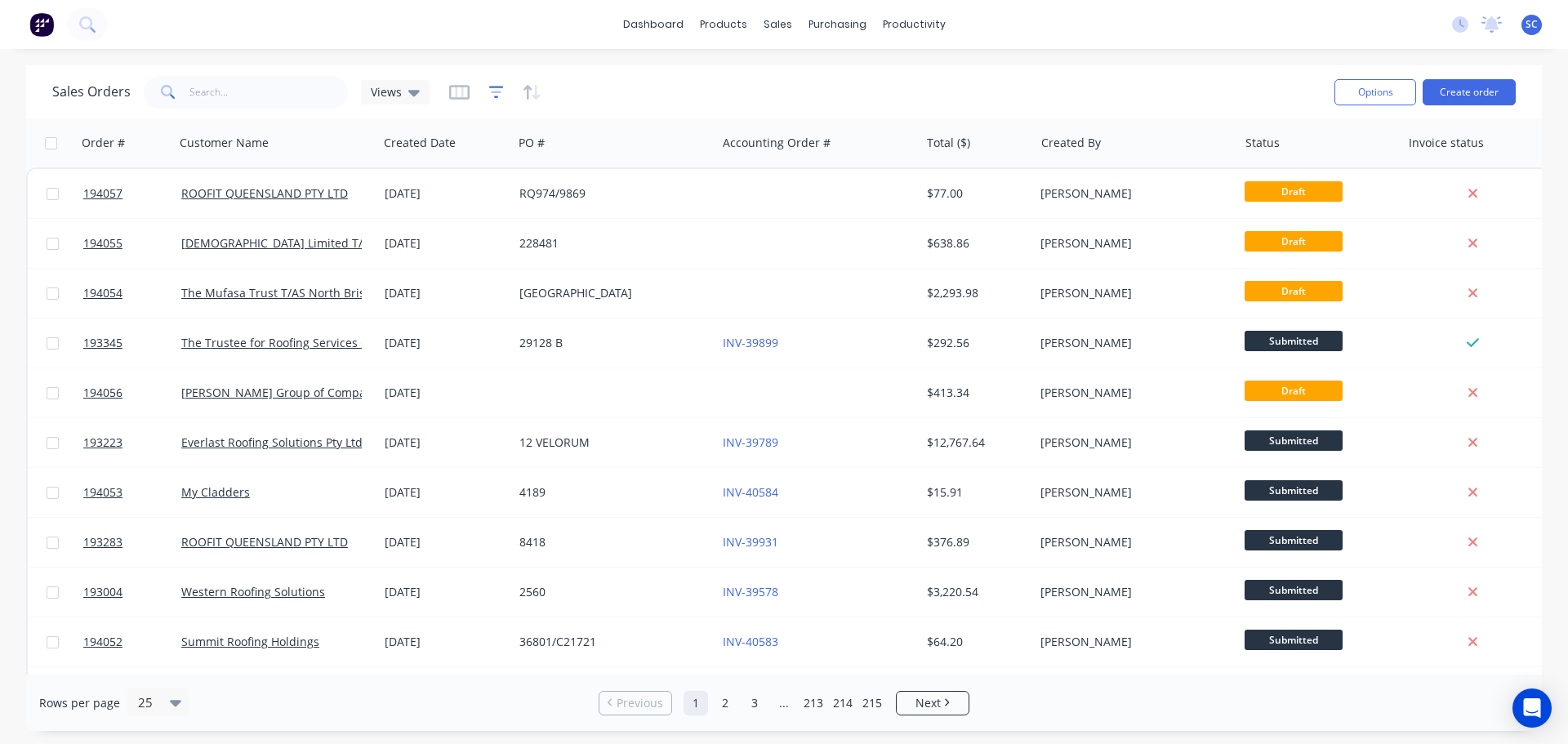
click at [496, 91] on icon "button" at bounding box center [496, 92] width 11 height 2
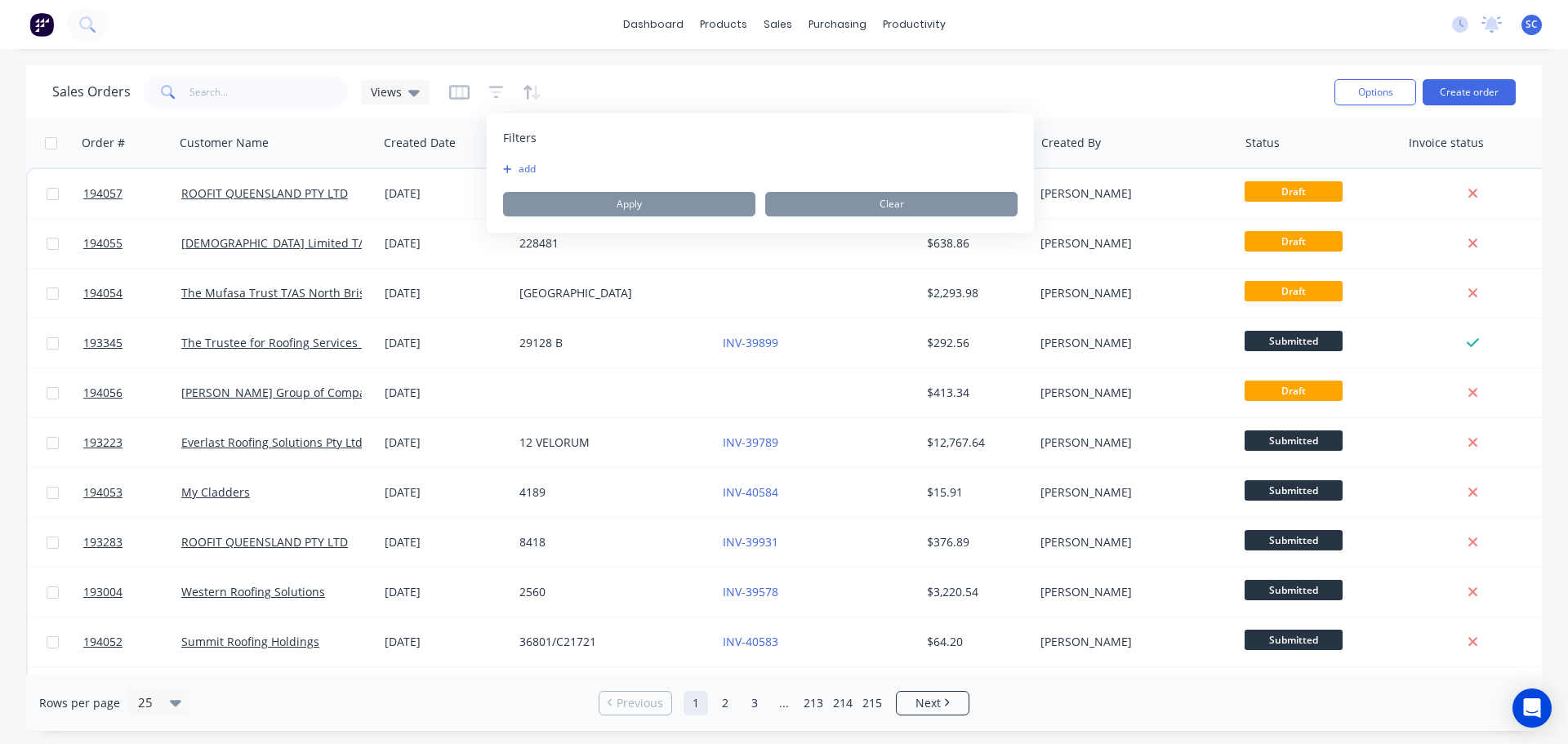
click at [527, 166] on button "add" at bounding box center [523, 168] width 41 height 13
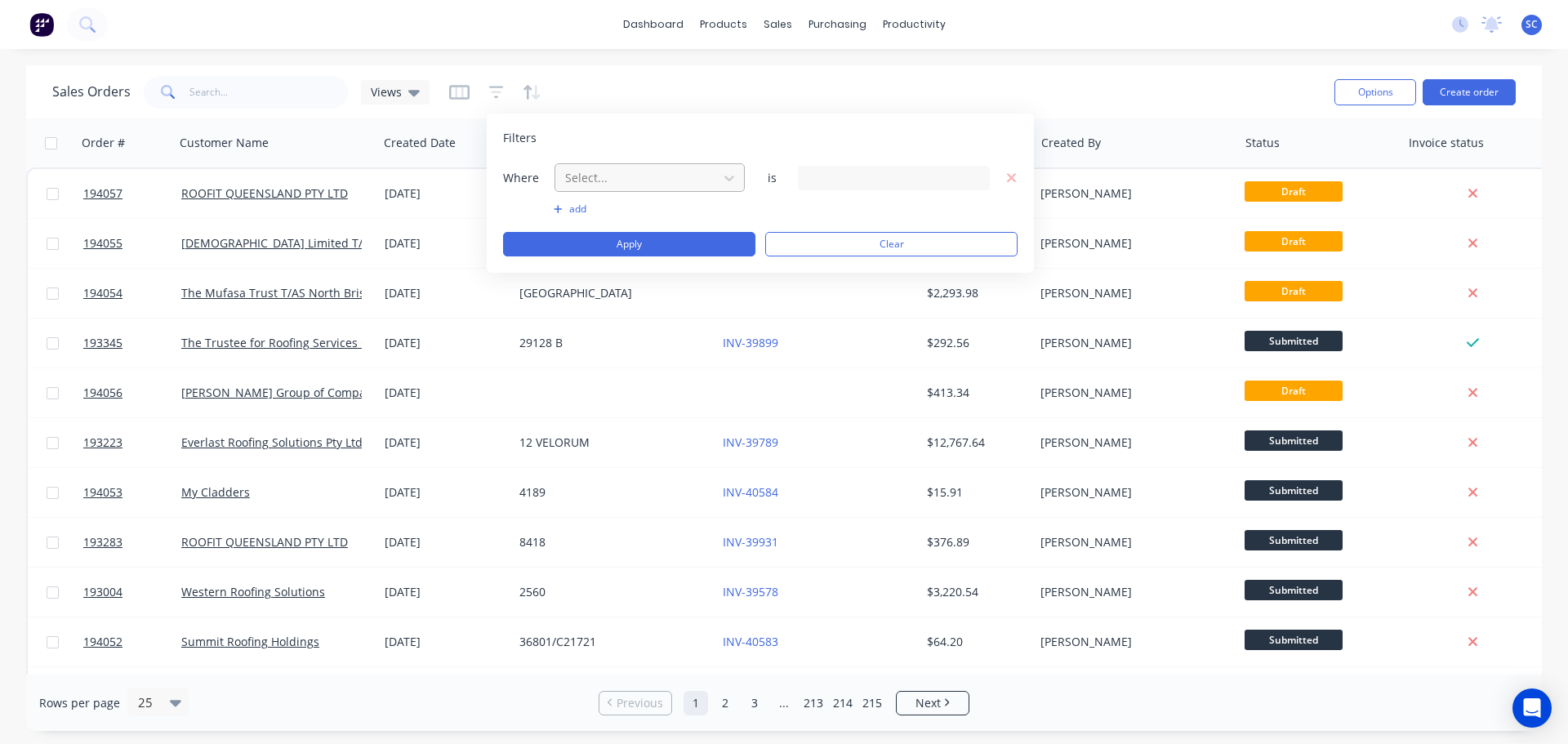
click at [607, 166] on div "Select..." at bounding box center [637, 177] width 156 height 27
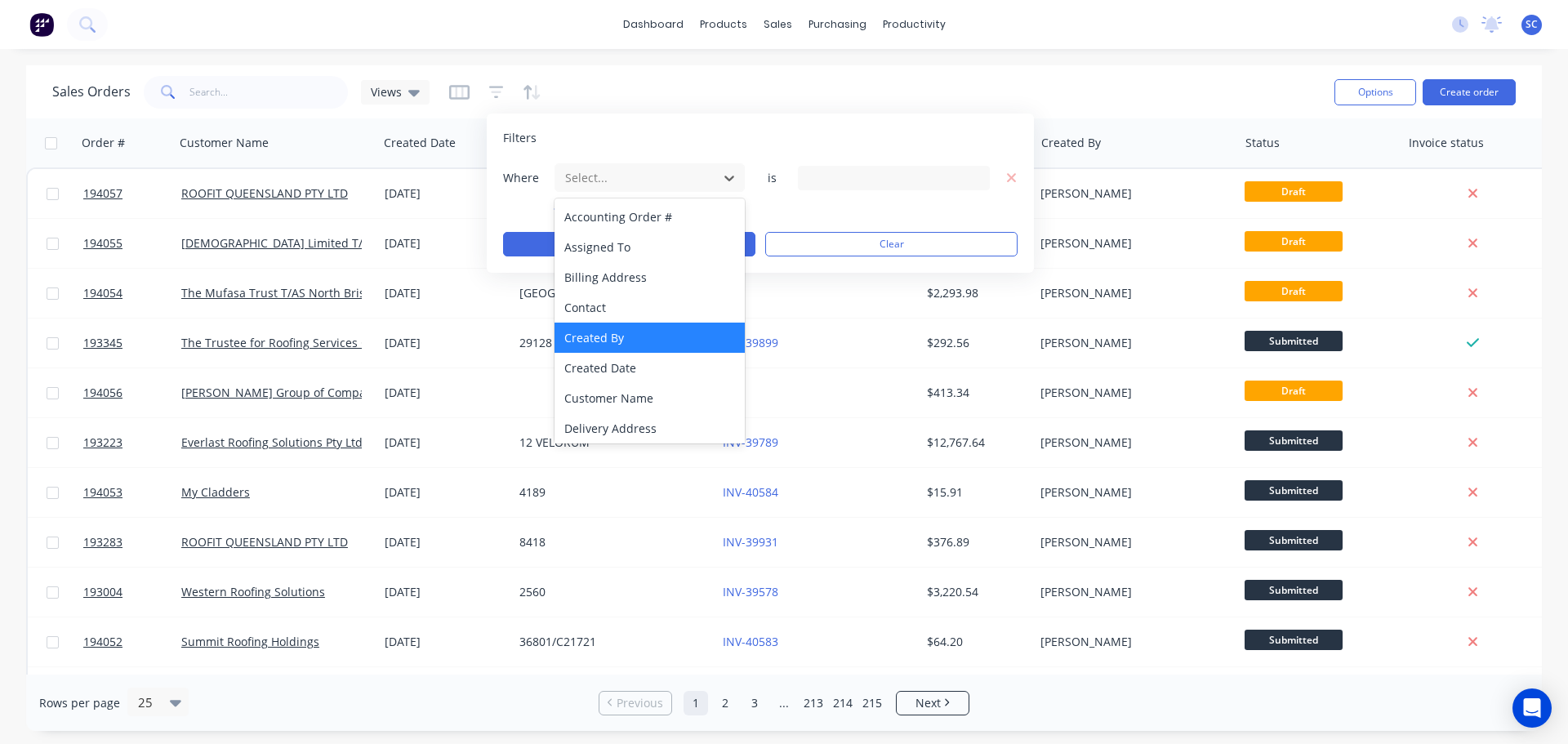
click at [610, 342] on div "Created By" at bounding box center [650, 337] width 190 height 31
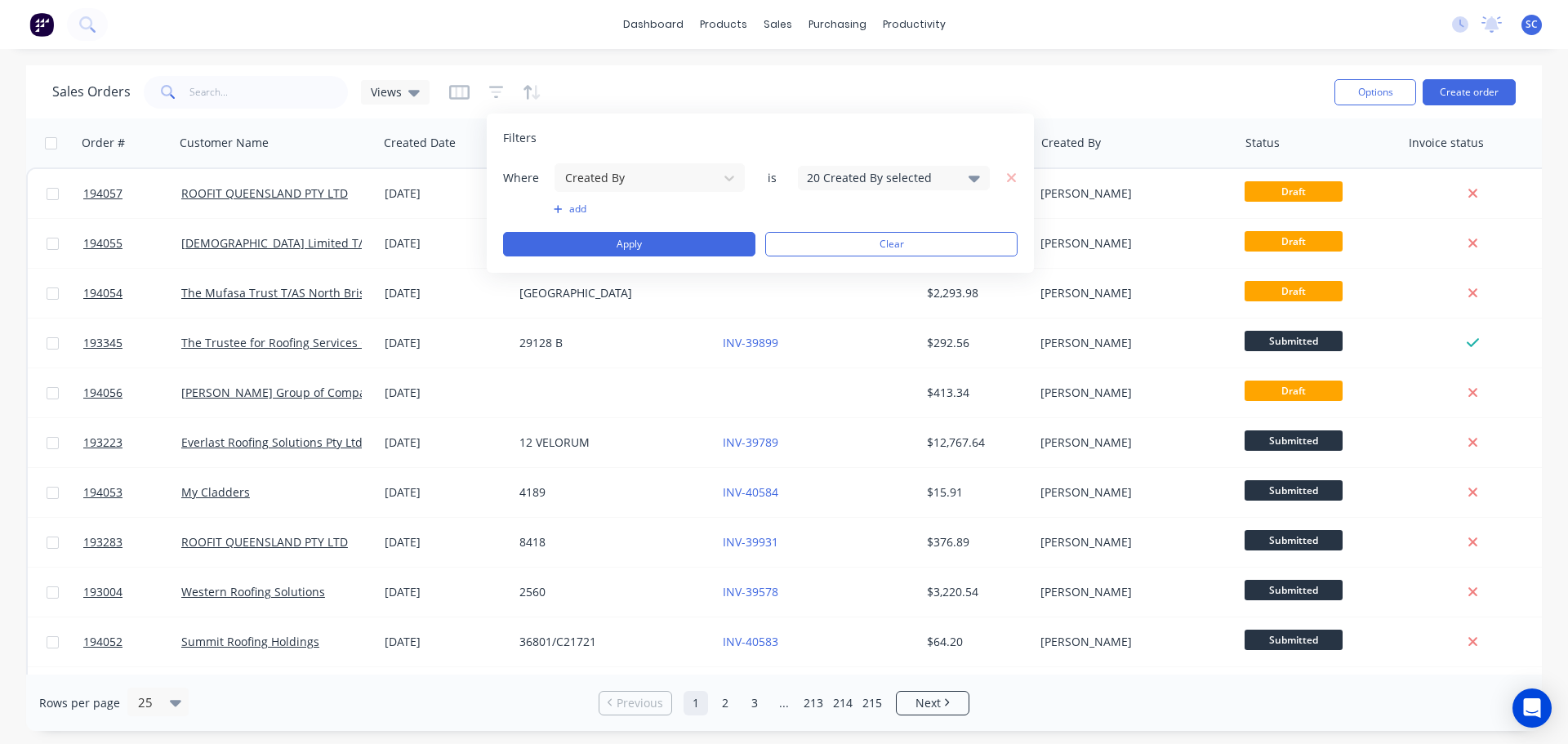
click at [847, 174] on div "20 Created By selected" at bounding box center [880, 177] width 147 height 17
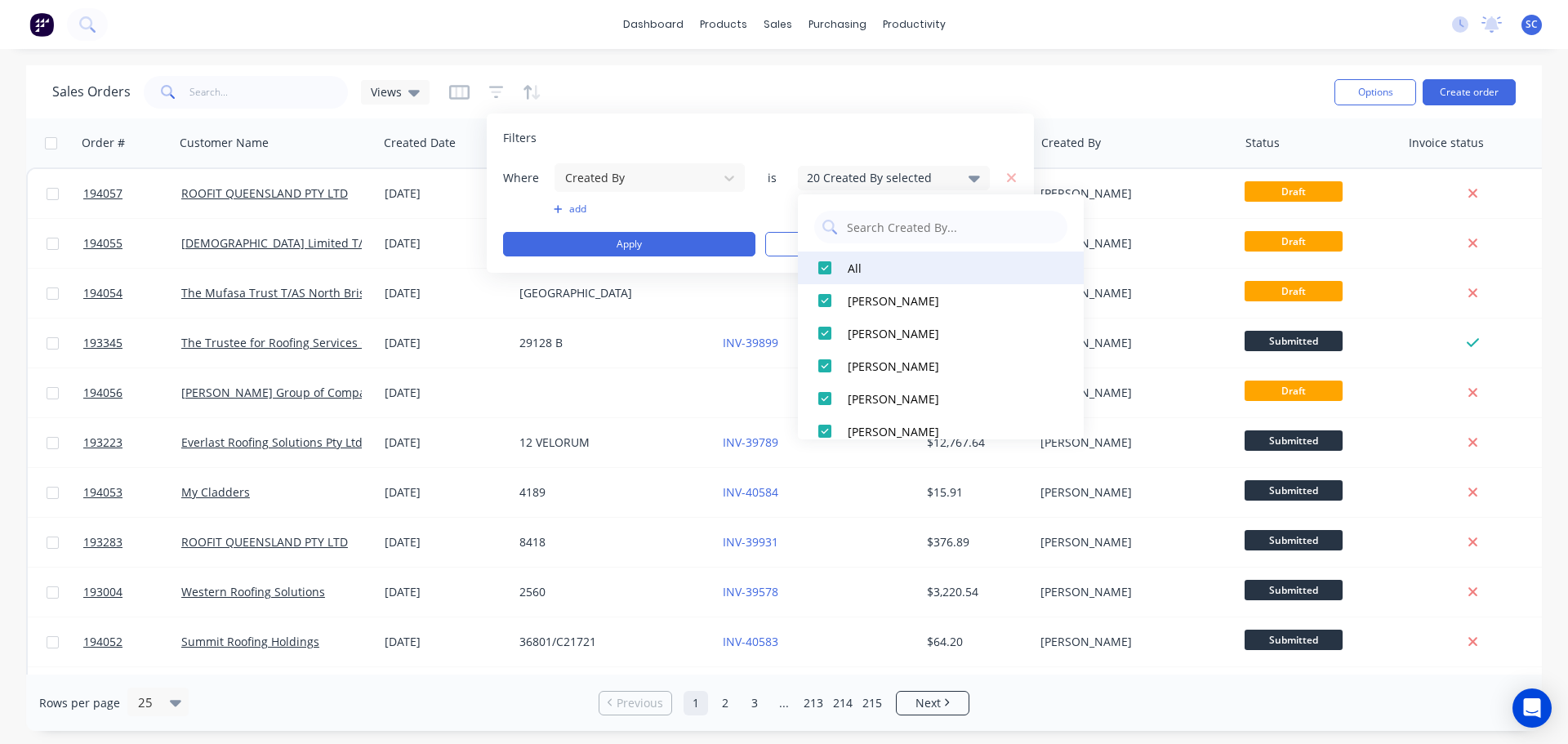
click at [824, 265] on div at bounding box center [824, 267] width 33 height 33
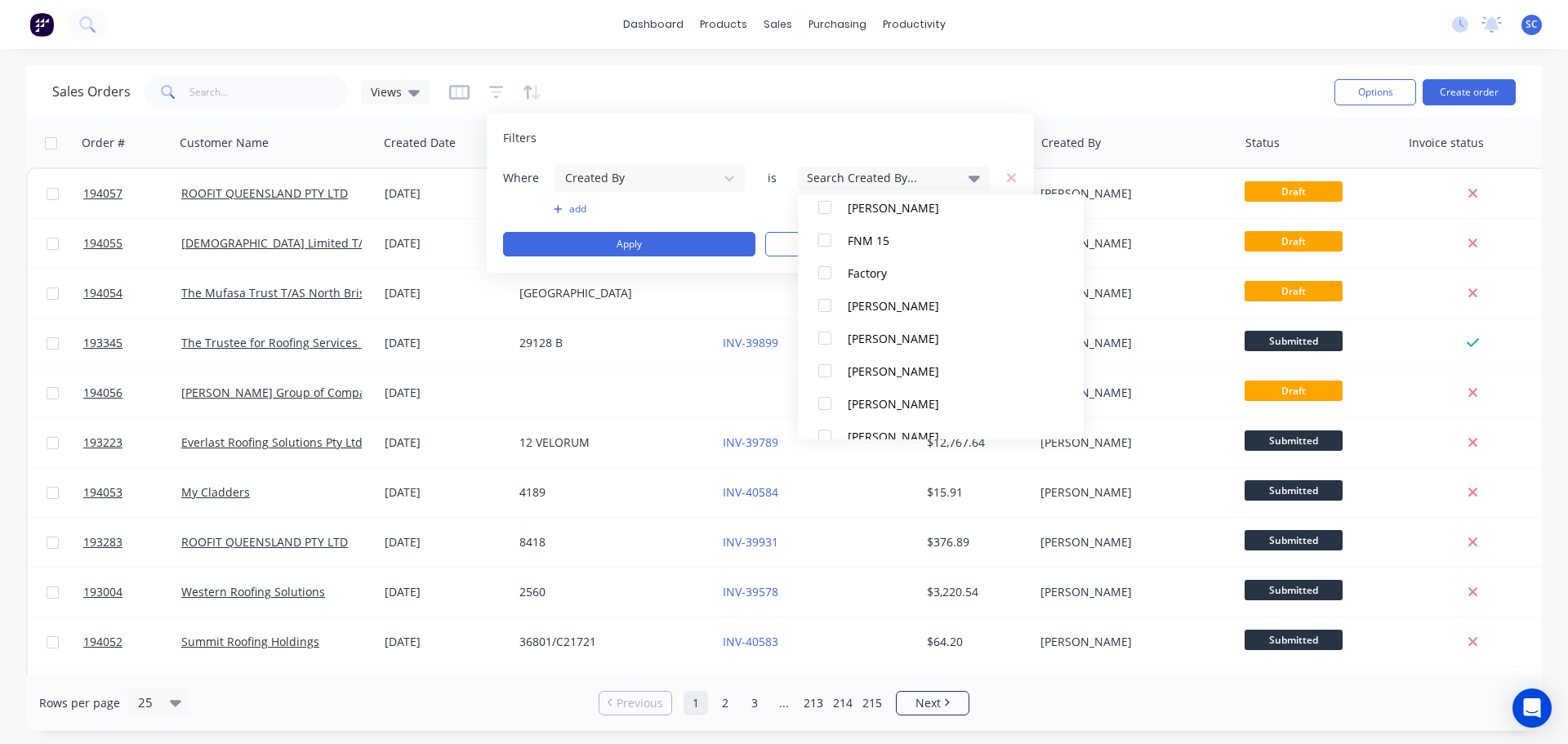
scroll to position [326, 0]
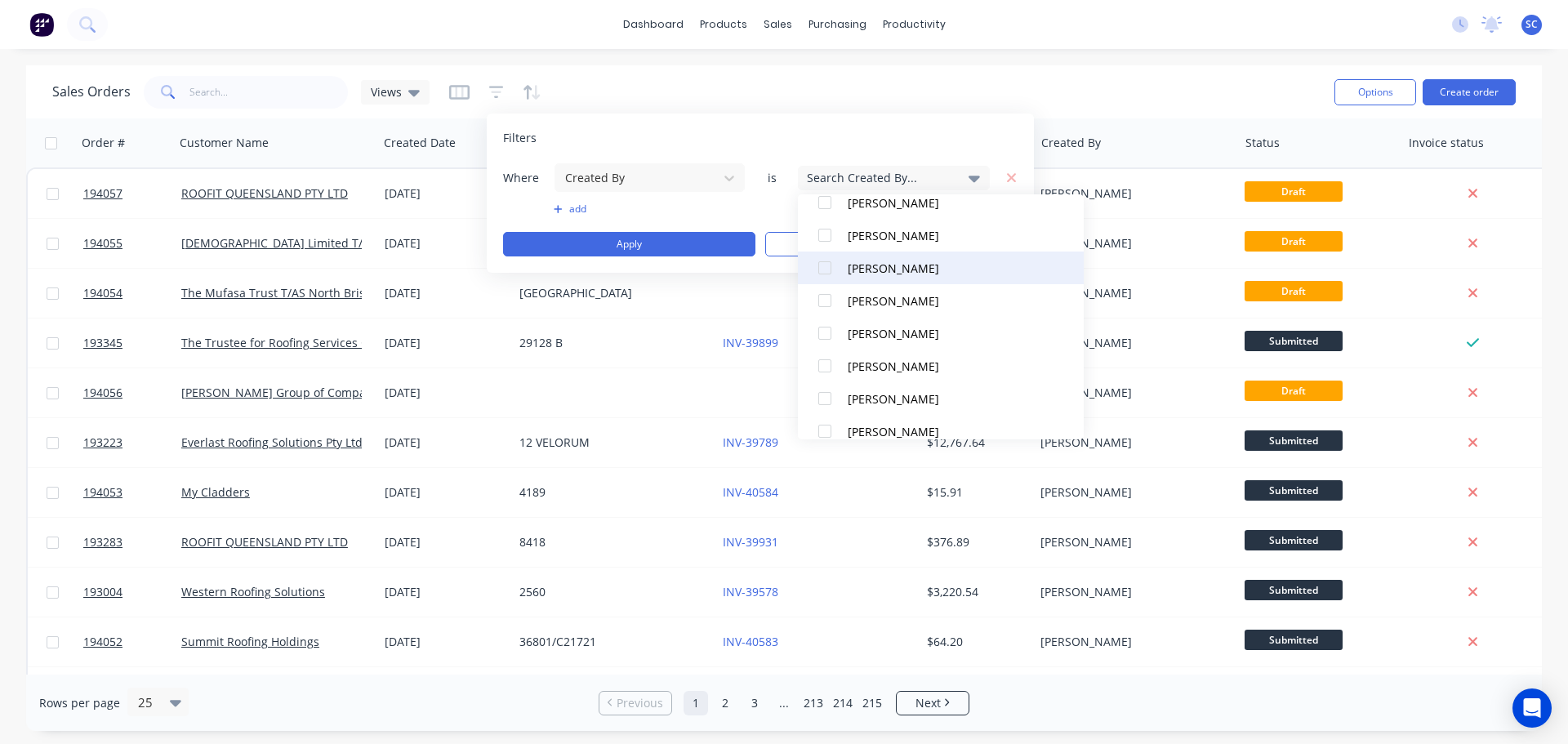
click at [831, 268] on div at bounding box center [824, 267] width 33 height 33
click at [576, 209] on button "add" at bounding box center [650, 209] width 192 height 13
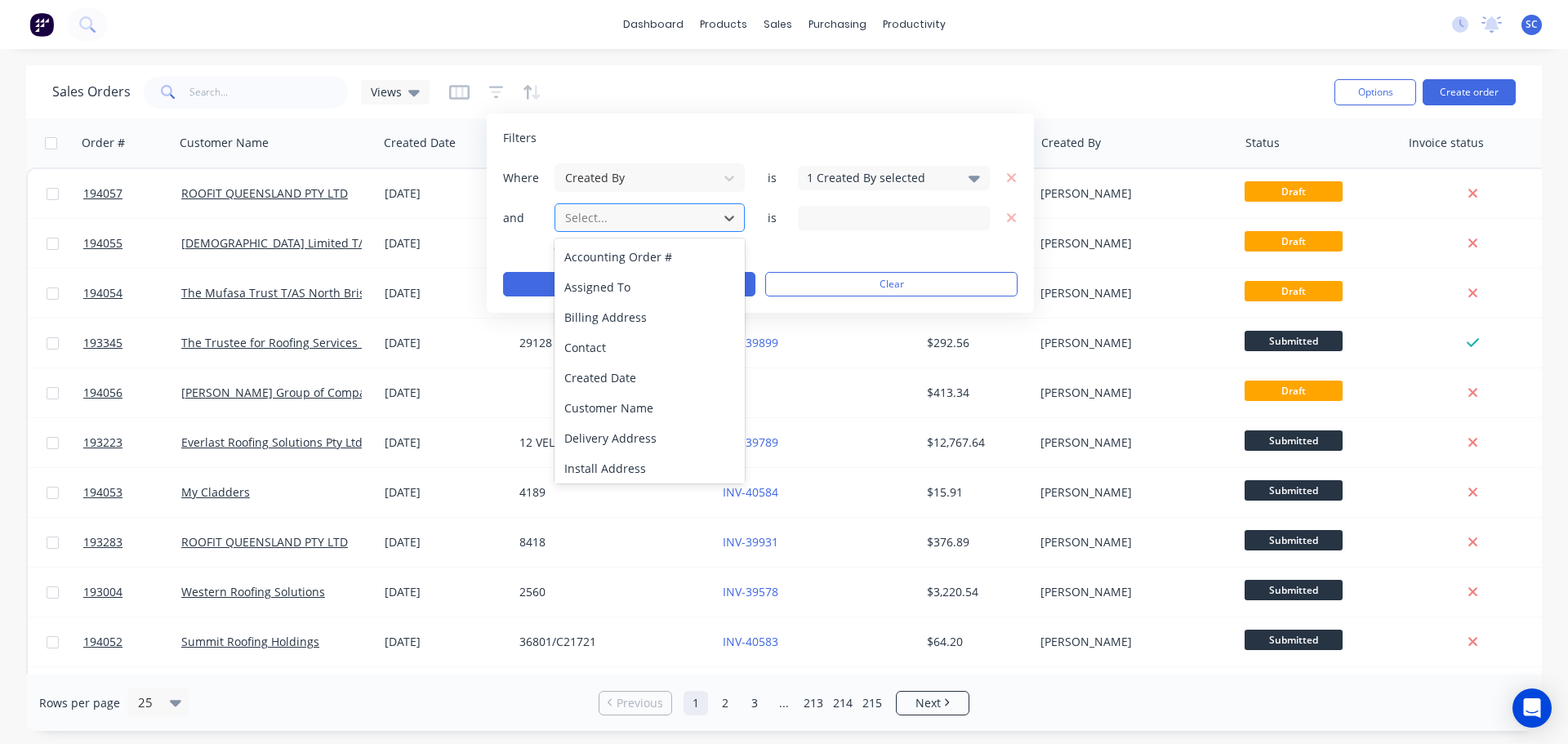
click at [593, 217] on div at bounding box center [637, 218] width 146 height 21
click at [644, 375] on div "Created Date" at bounding box center [650, 378] width 190 height 31
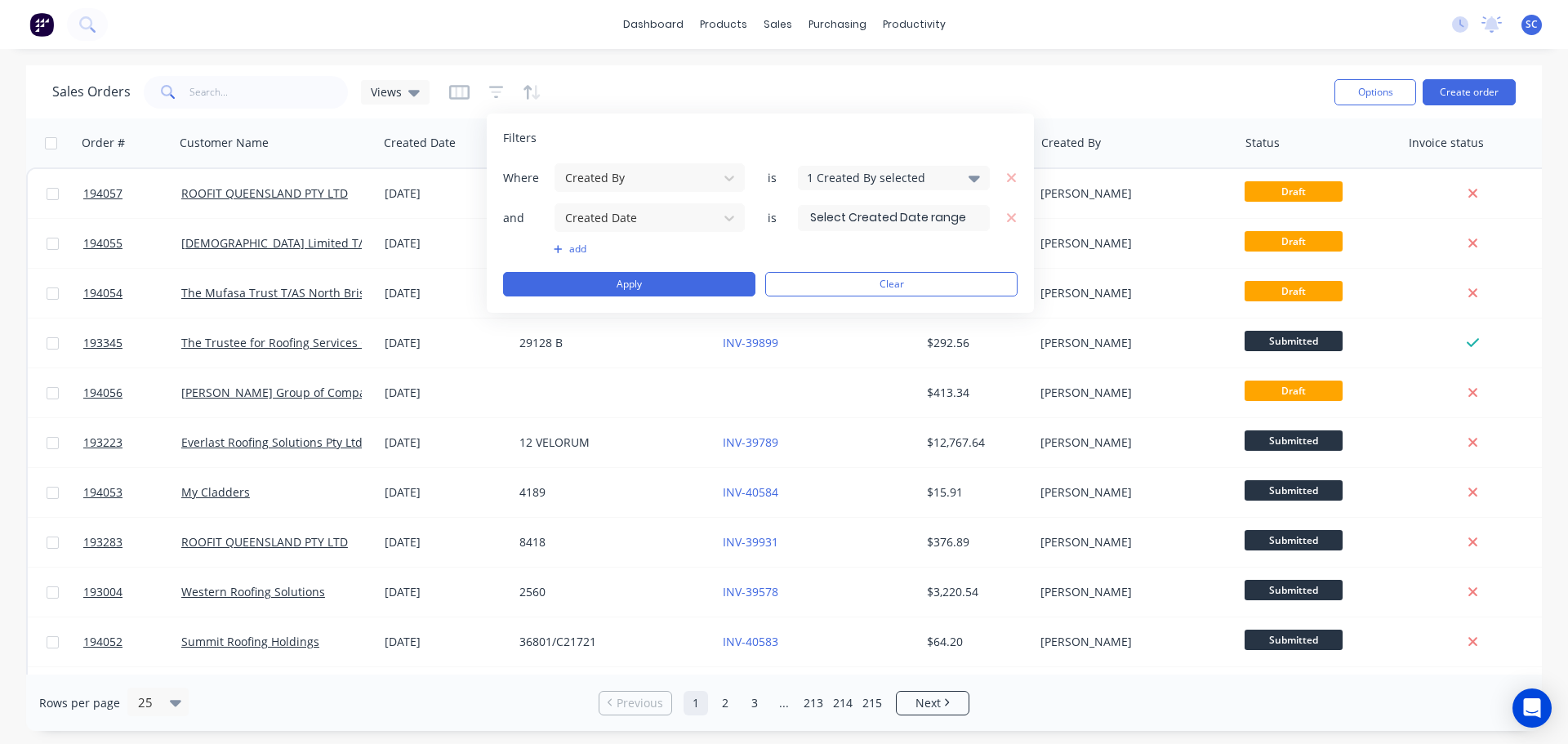
click at [864, 218] on input at bounding box center [894, 218] width 190 height 25
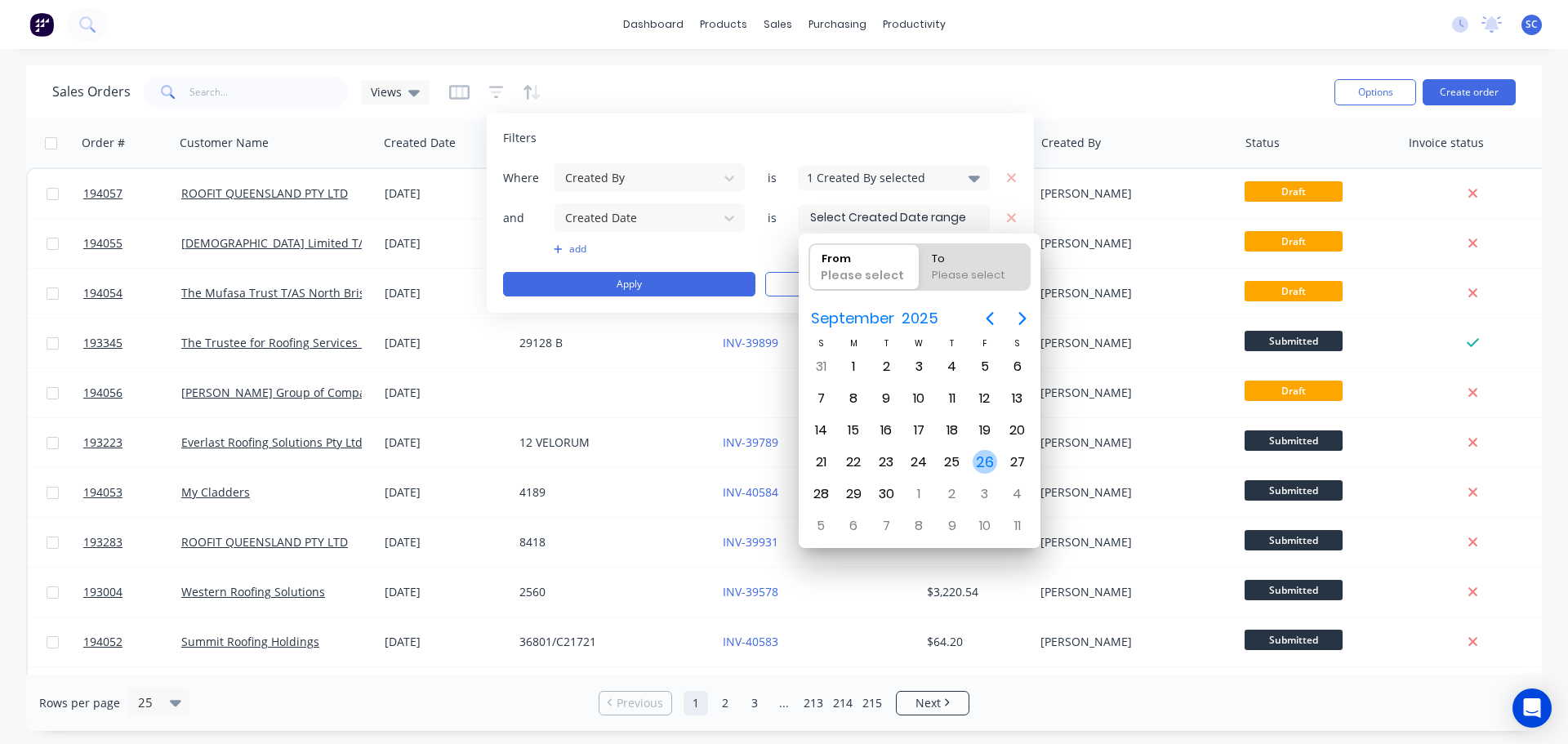
click at [991, 462] on div "26" at bounding box center [984, 462] width 25 height 25
type input "[DATE]"
radio input "false"
radio input "true"
click at [988, 462] on div "26" at bounding box center [984, 462] width 25 height 25
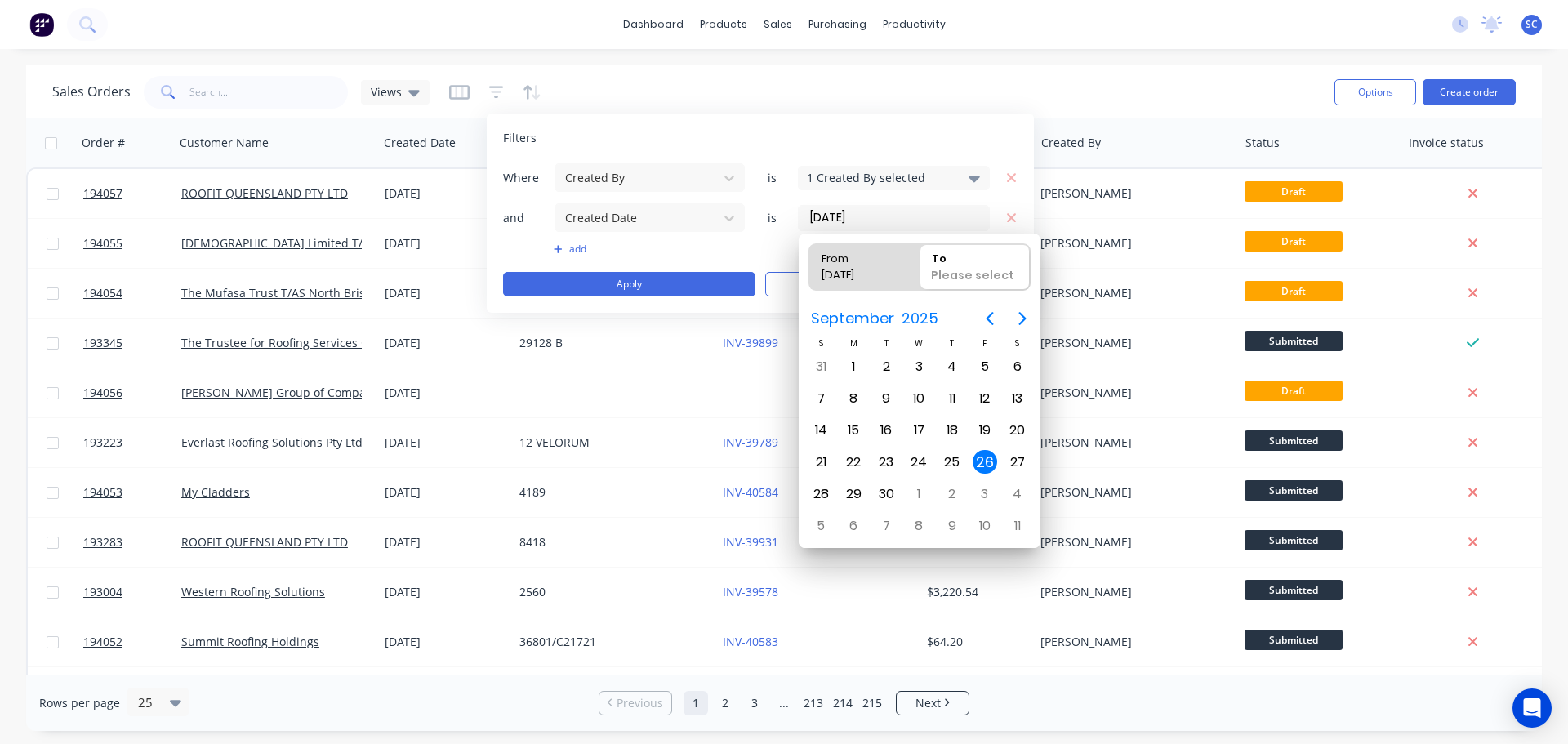
type input "26/09/25 - 26/09/25"
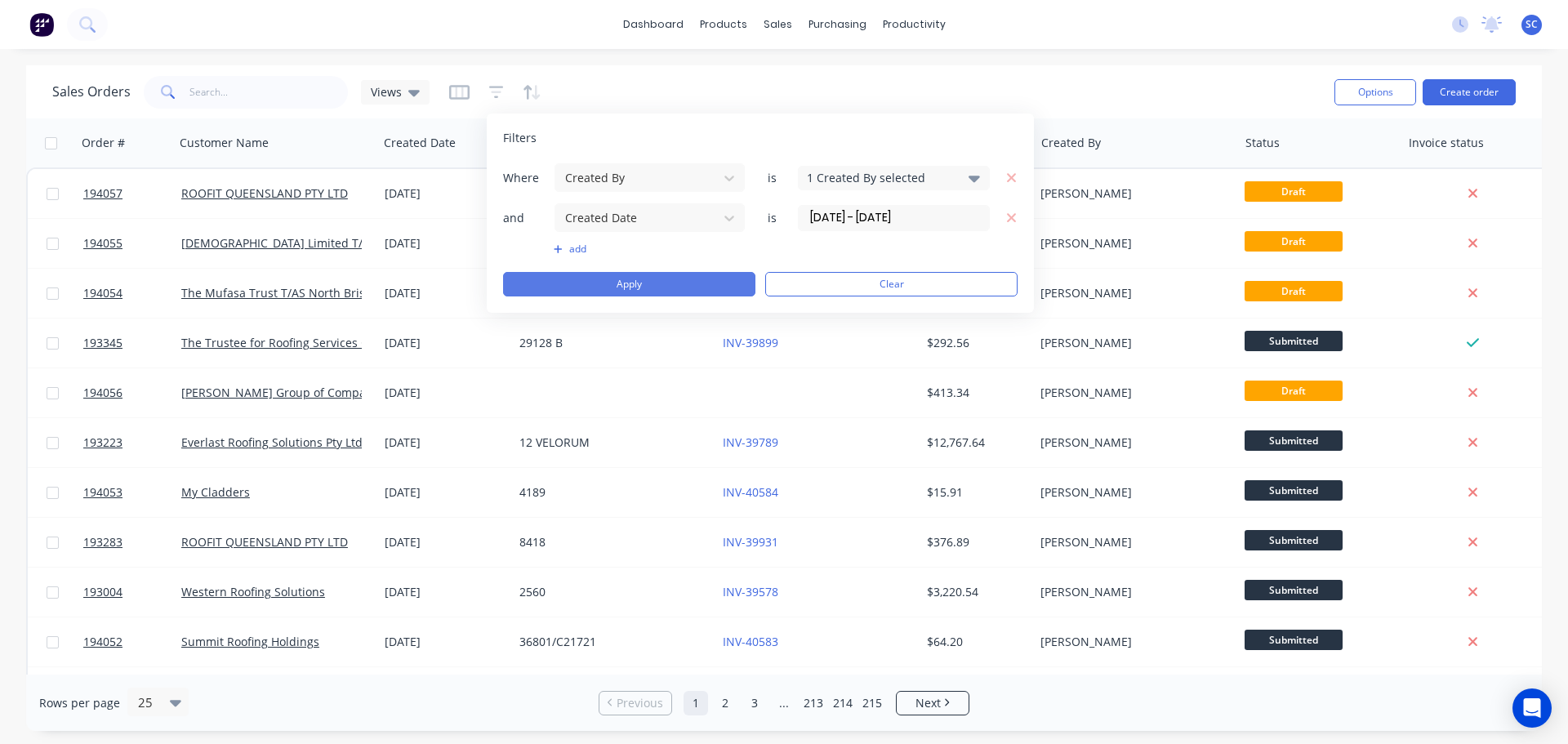
click at [606, 291] on button "Apply" at bounding box center [629, 284] width 252 height 25
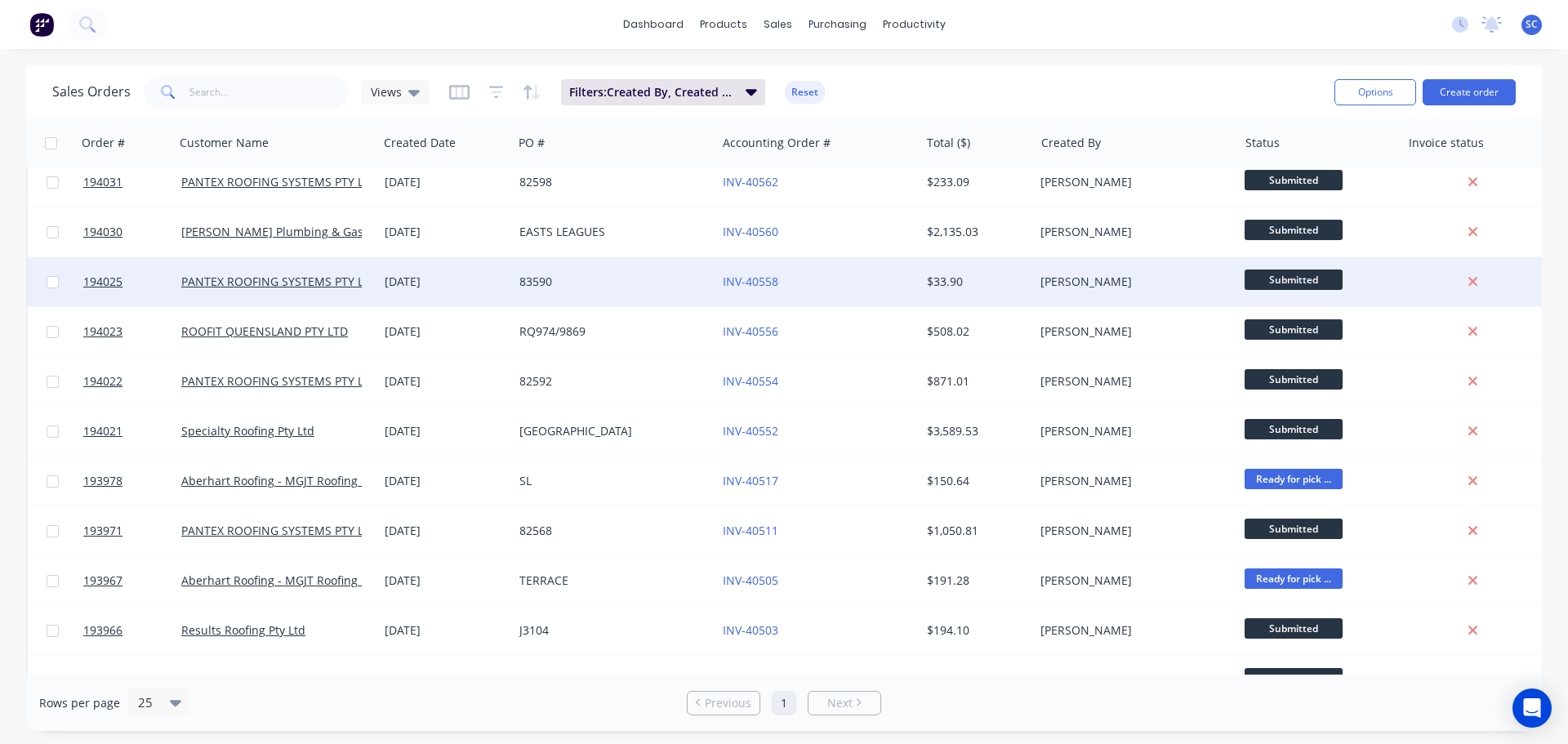
scroll to position [0, 0]
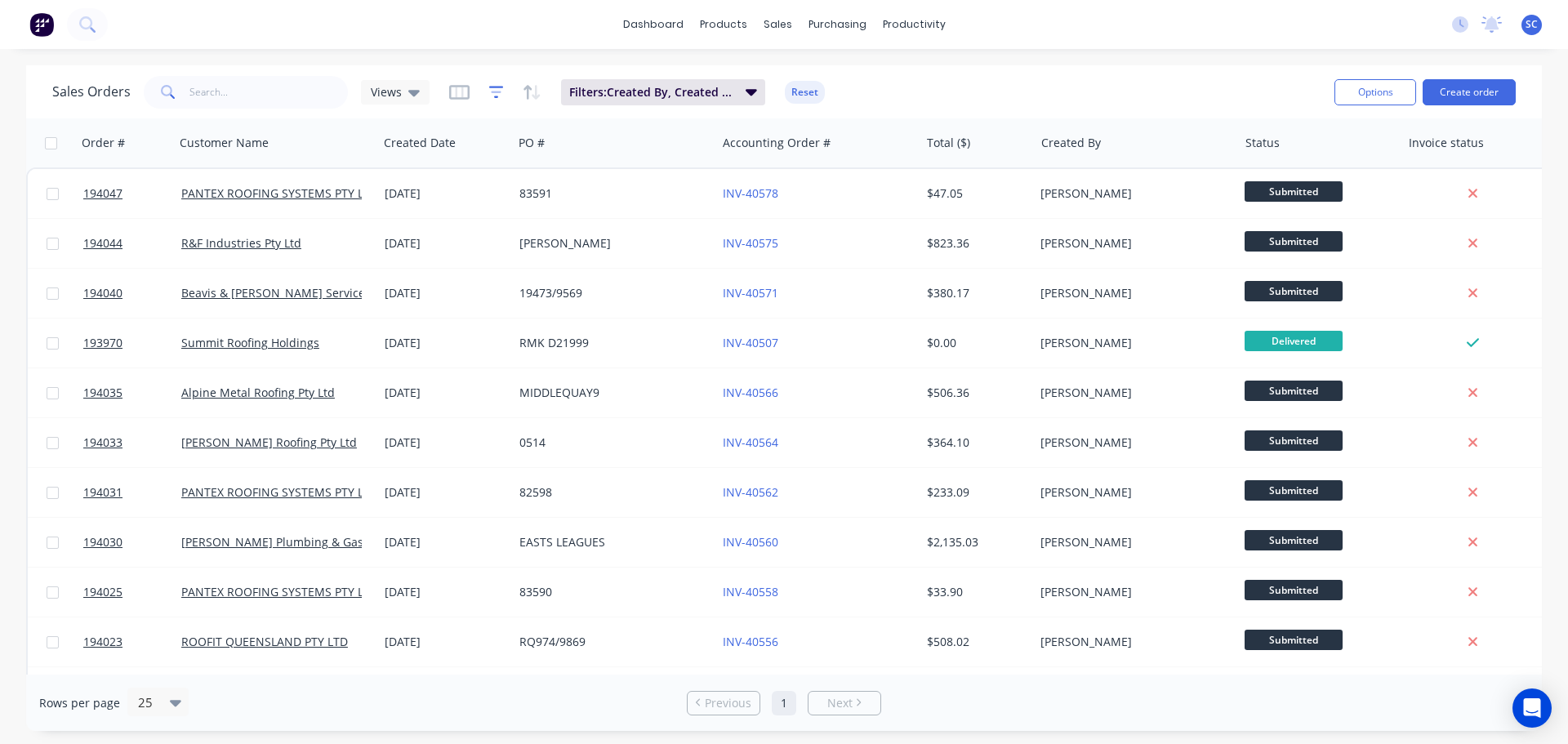
click at [495, 88] on icon "button" at bounding box center [497, 92] width 15 height 17
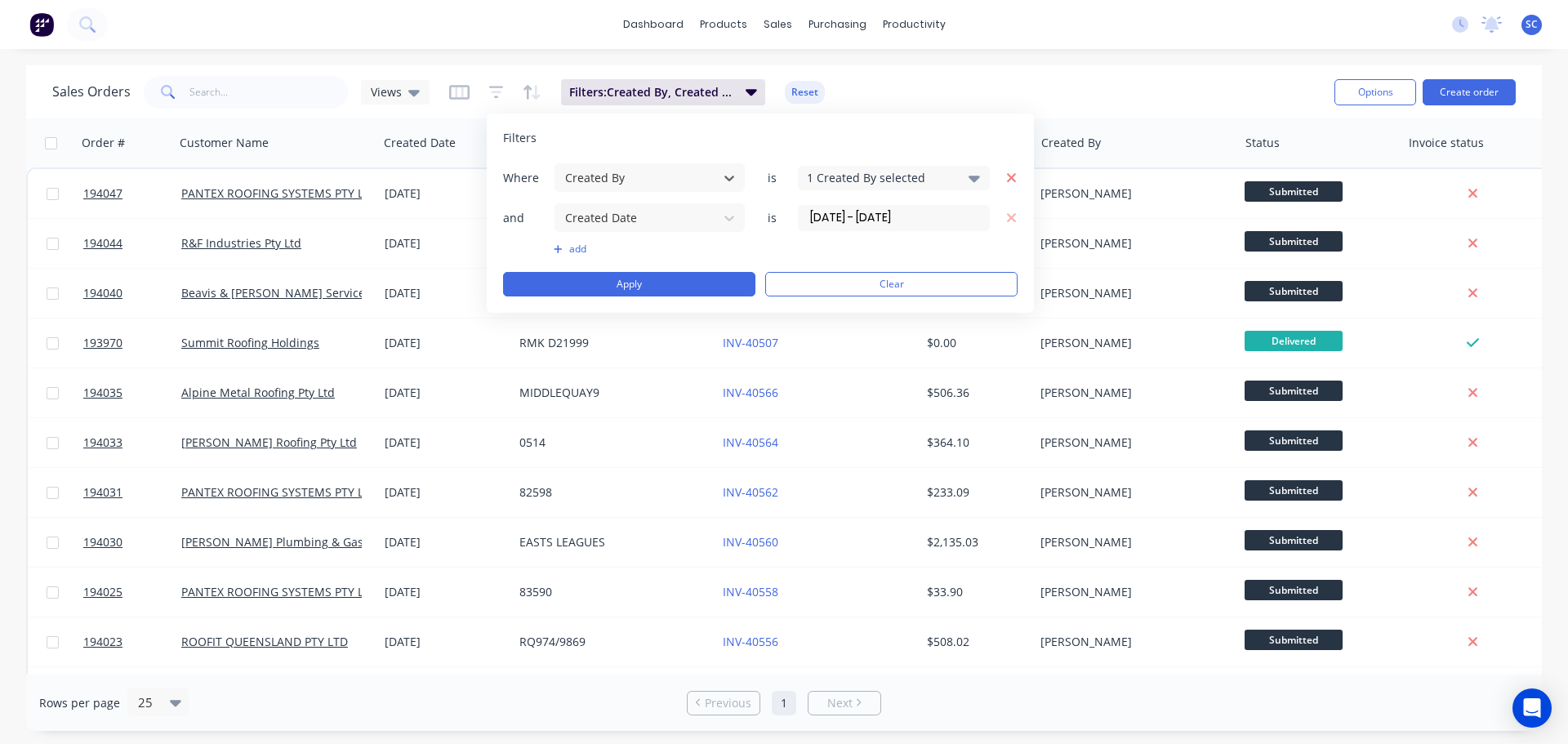
click at [1011, 174] on icon "button" at bounding box center [1012, 178] width 12 height 15
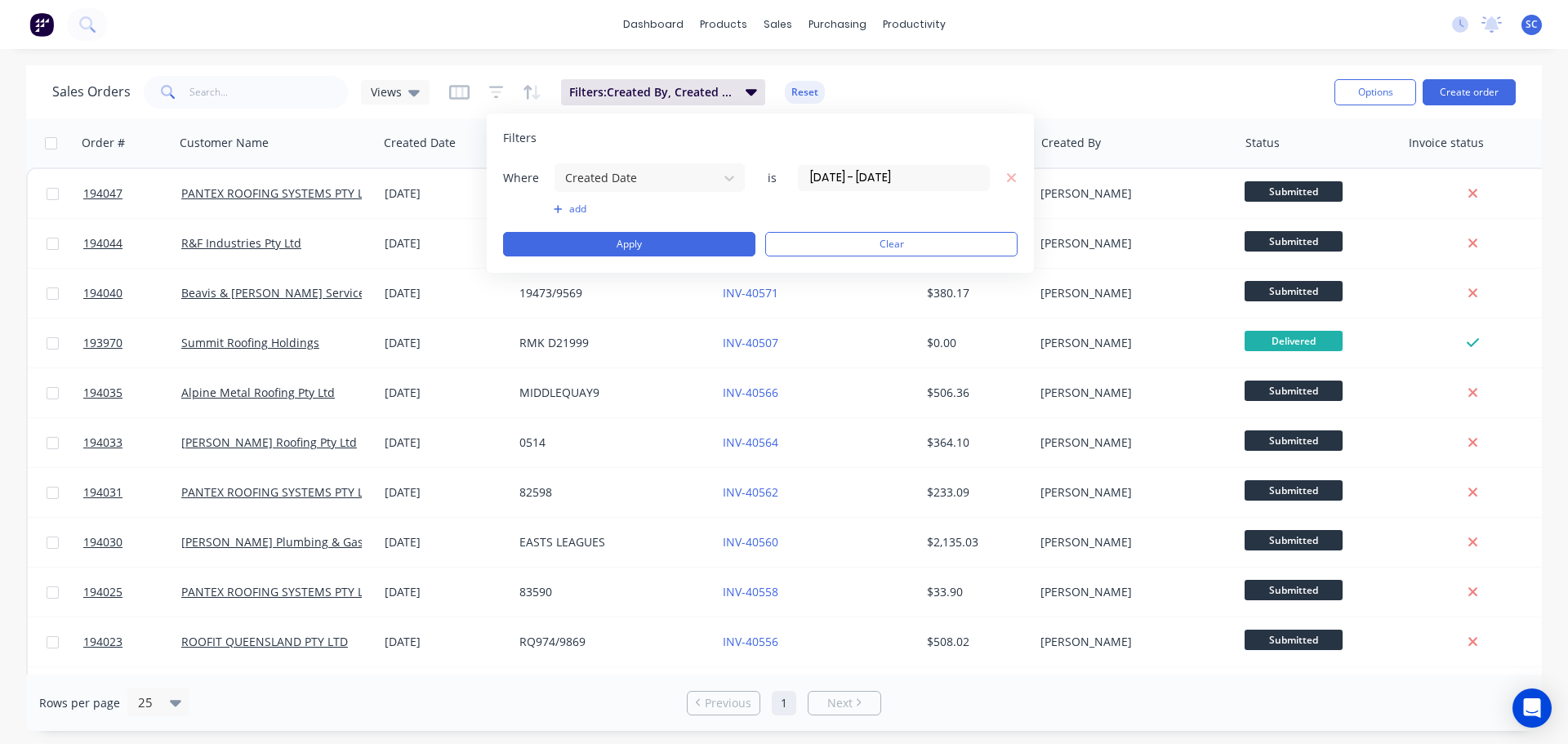
click at [584, 206] on button "add" at bounding box center [650, 209] width 192 height 13
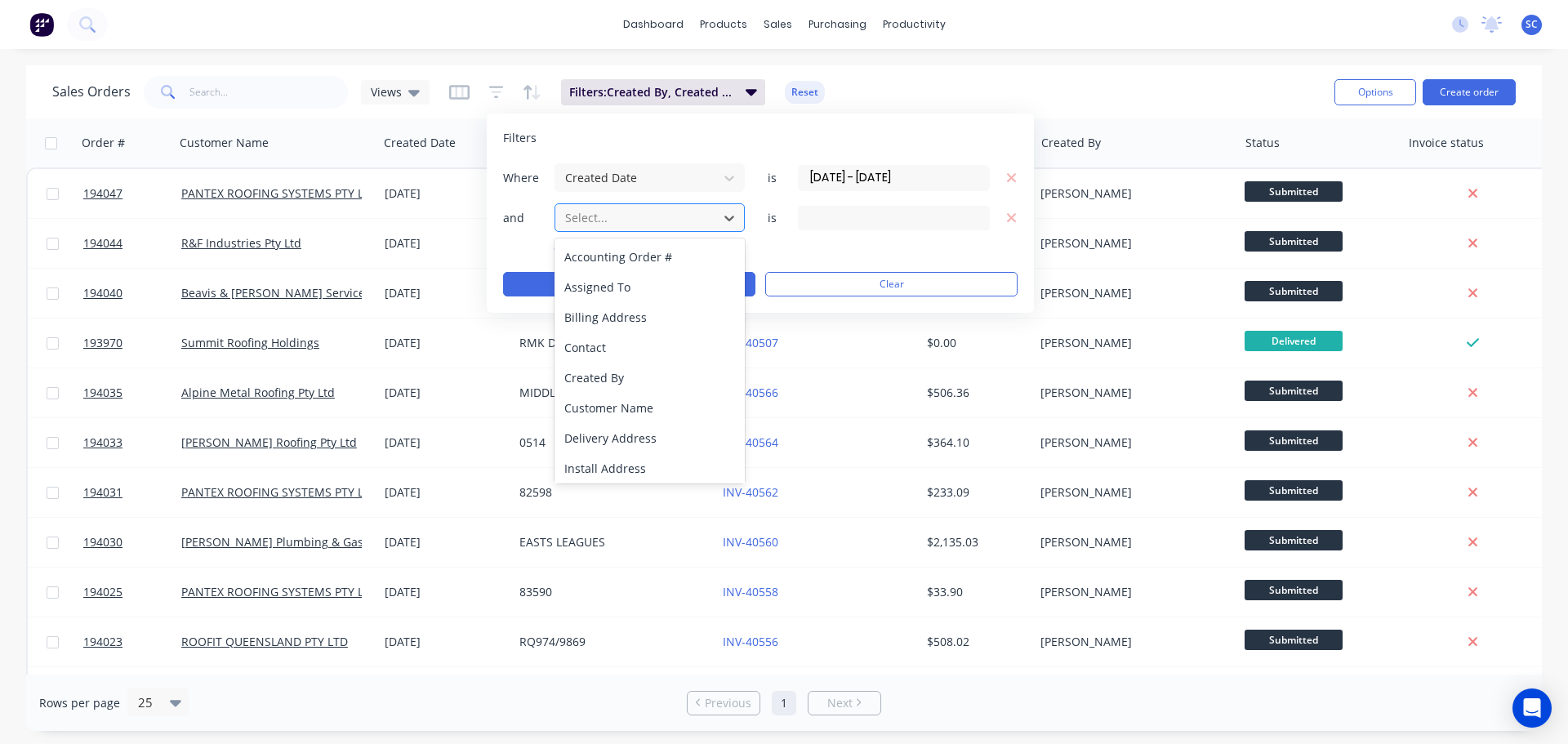
click at [605, 219] on div at bounding box center [637, 218] width 146 height 21
click at [631, 382] on div "Created By" at bounding box center [650, 378] width 190 height 31
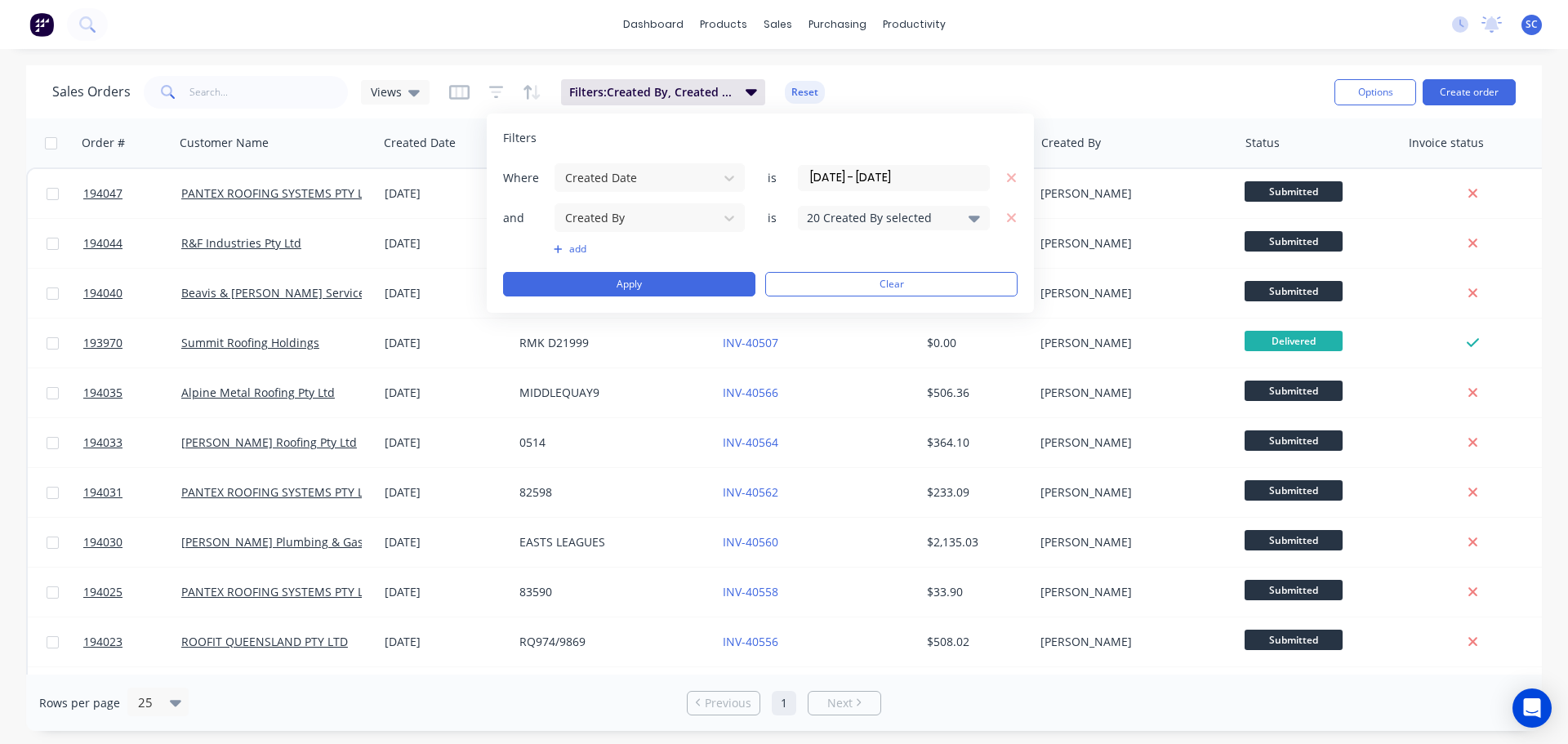
drag, startPoint x: 976, startPoint y: 215, endPoint x: 968, endPoint y: 227, distance: 14.4
click at [975, 216] on icon at bounding box center [974, 218] width 12 height 18
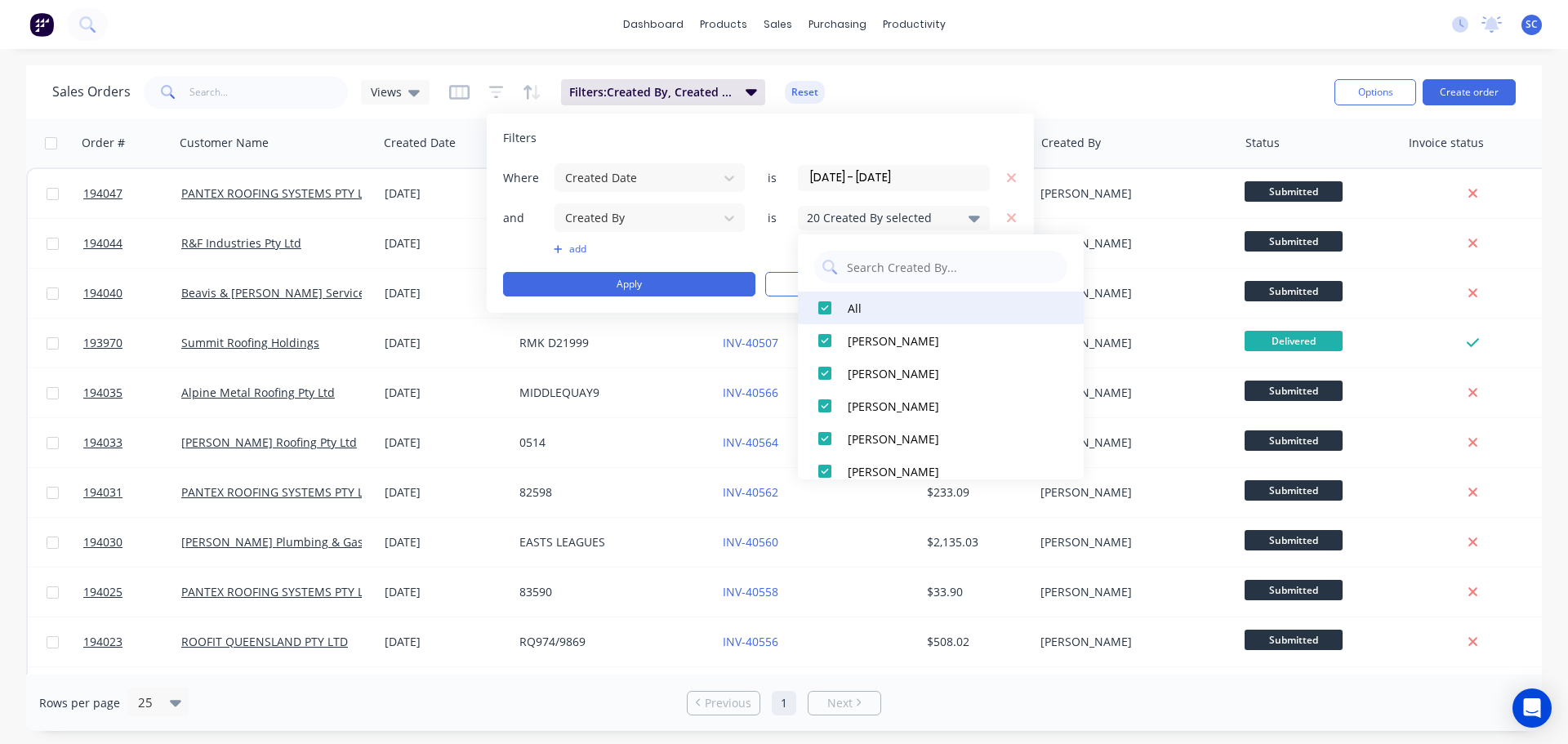
click at [829, 303] on div at bounding box center [824, 308] width 33 height 33
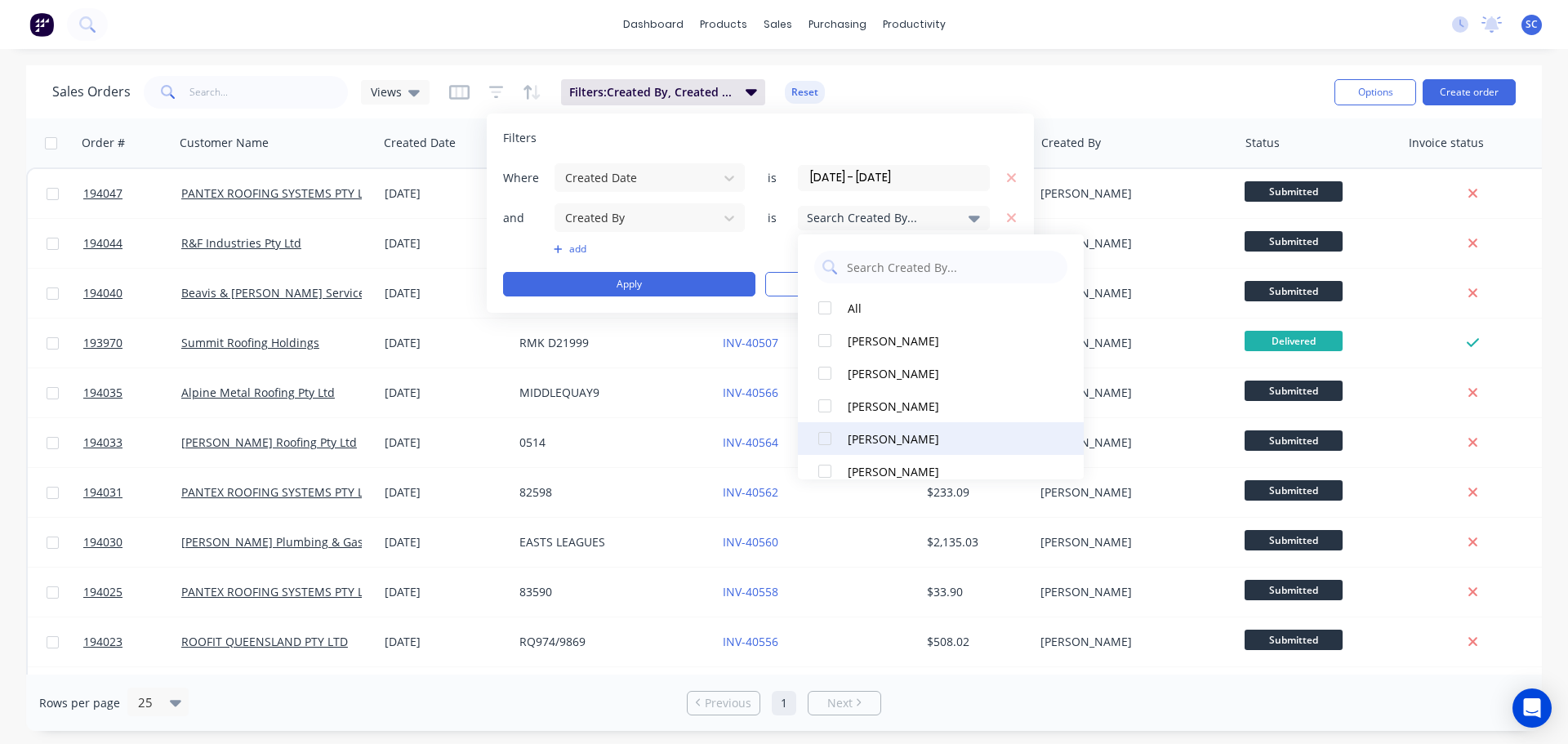
click at [826, 440] on div at bounding box center [824, 438] width 33 height 33
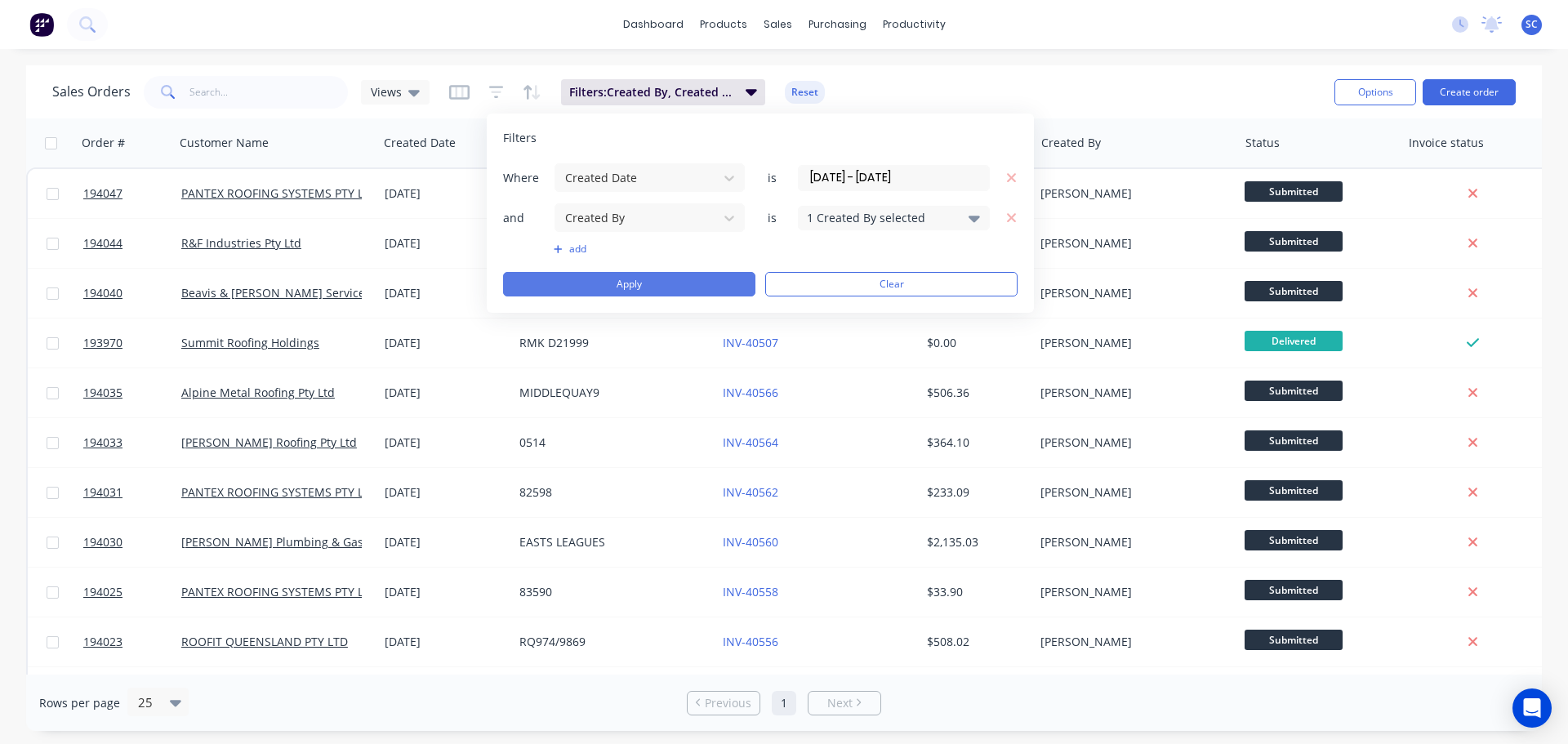
click at [644, 284] on button "Apply" at bounding box center [629, 284] width 252 height 25
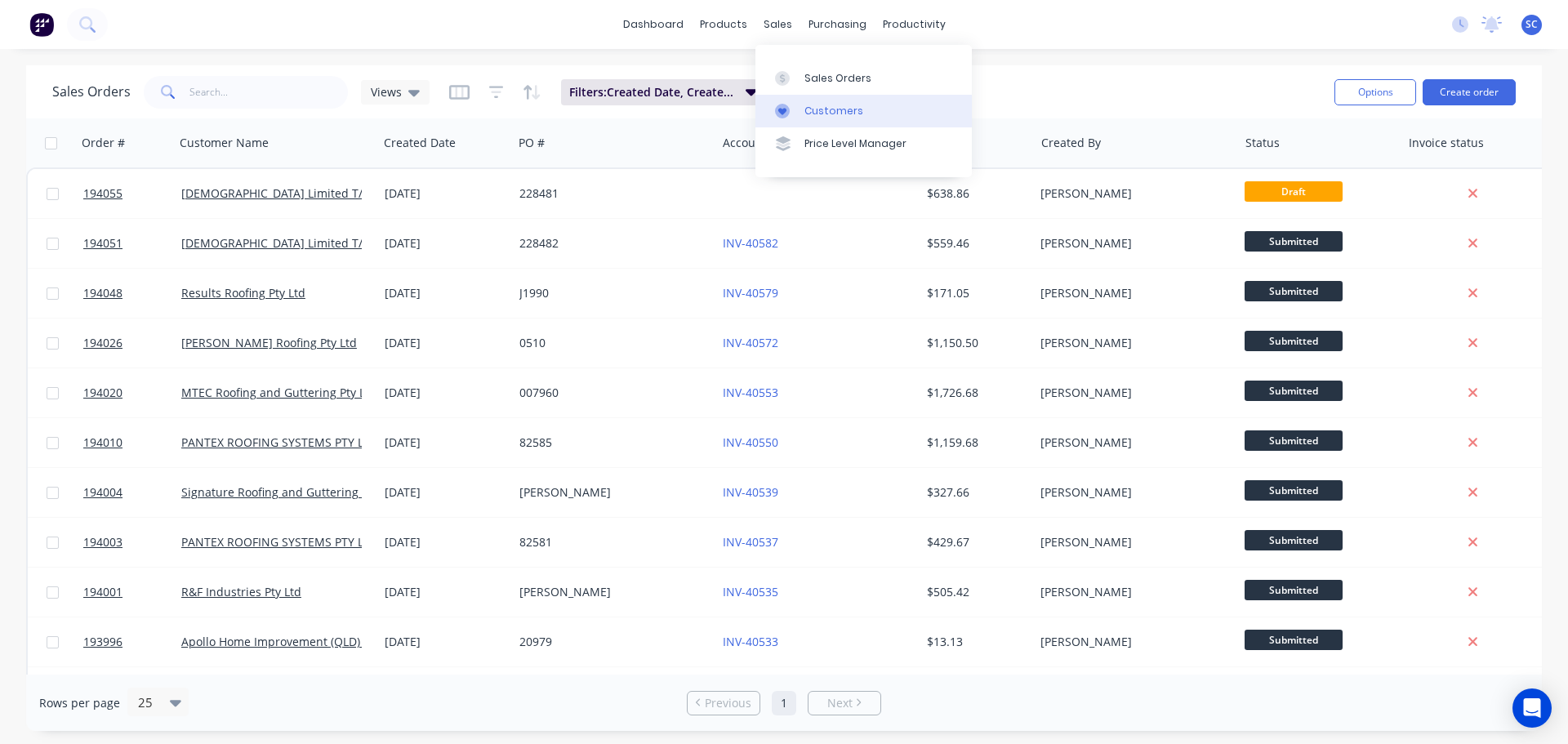
click at [823, 112] on div "Customers" at bounding box center [833, 111] width 58 height 15
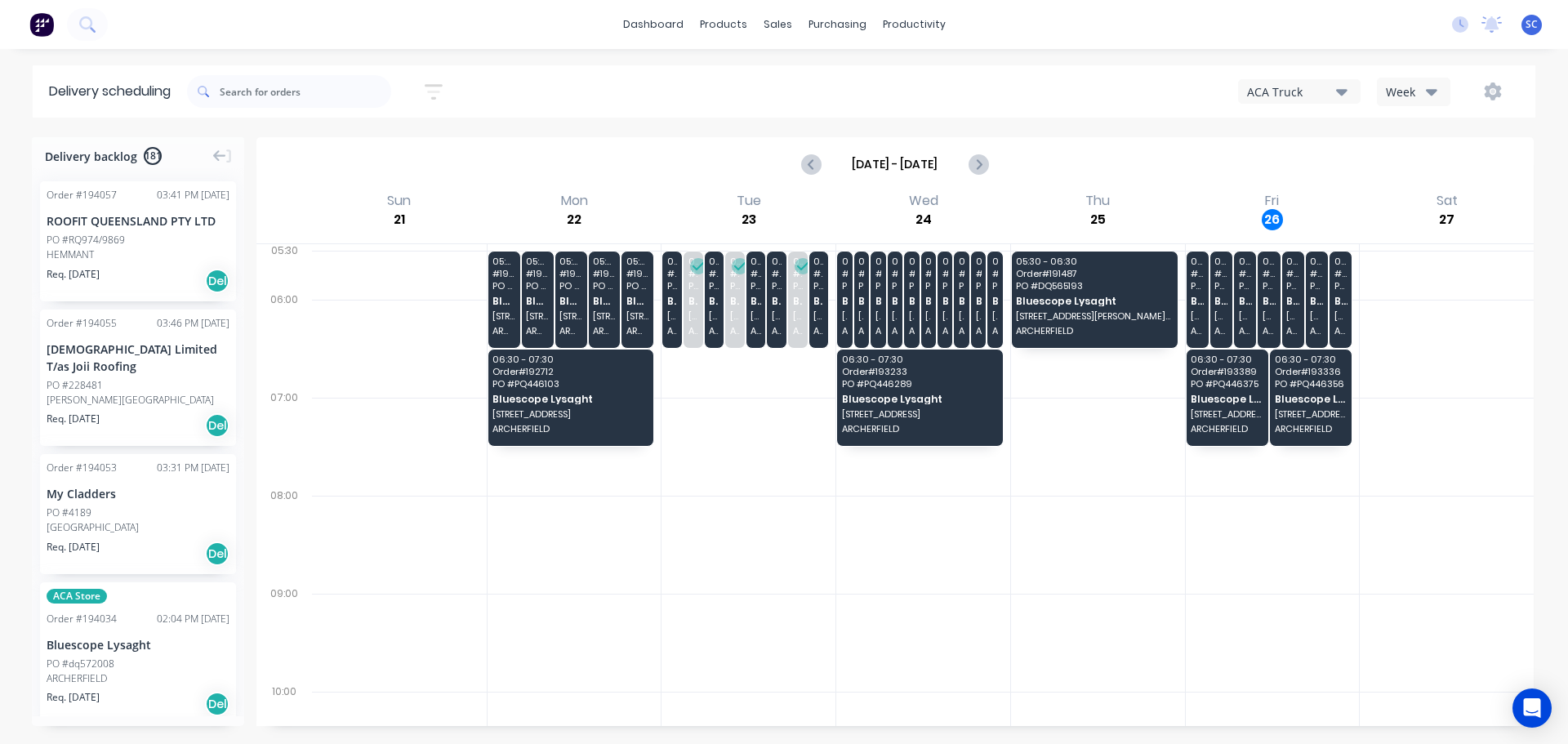
click at [1439, 91] on button "Week" at bounding box center [1414, 91] width 73 height 29
click at [1442, 172] on div "Vehicle" at bounding box center [1458, 167] width 161 height 33
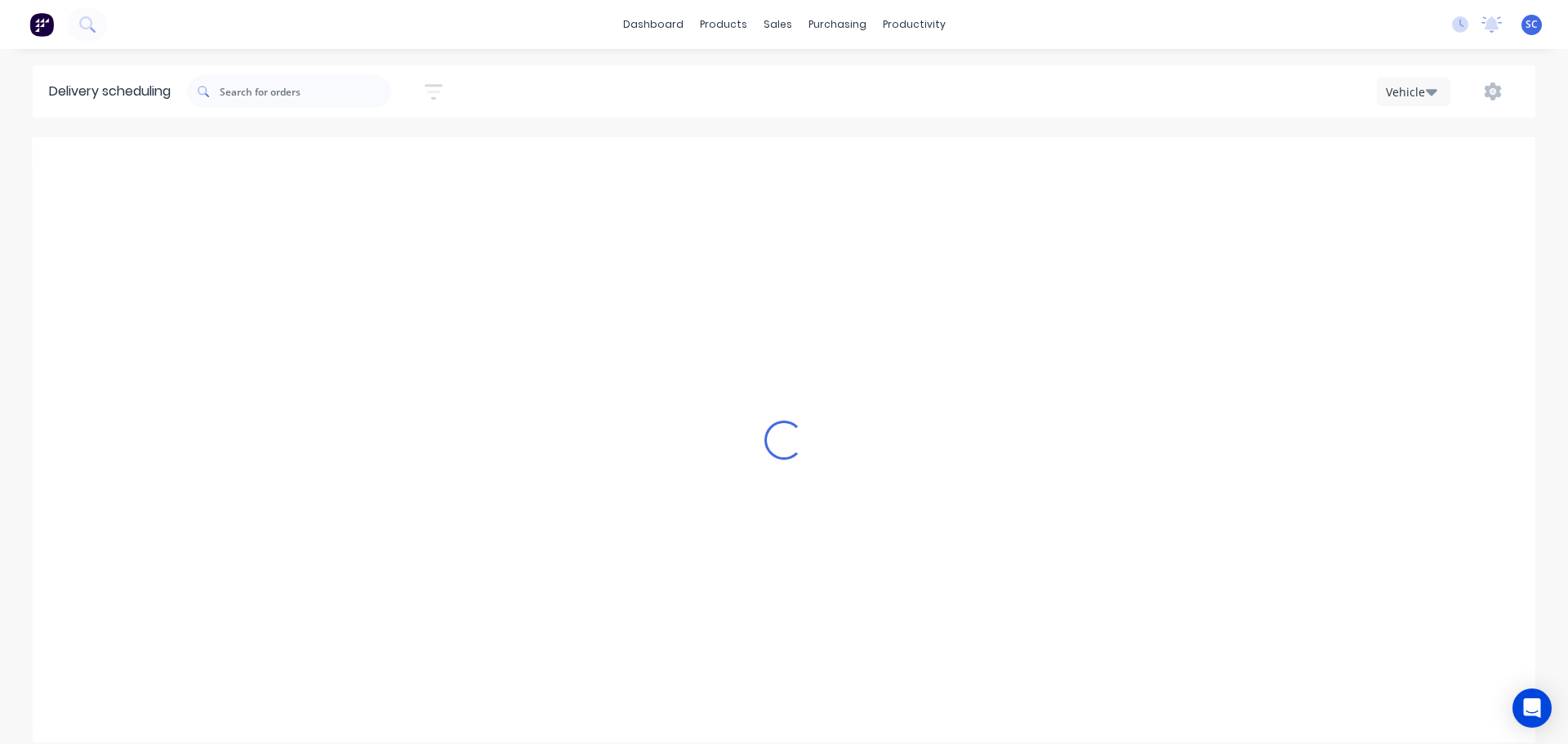
scroll to position [0, 1]
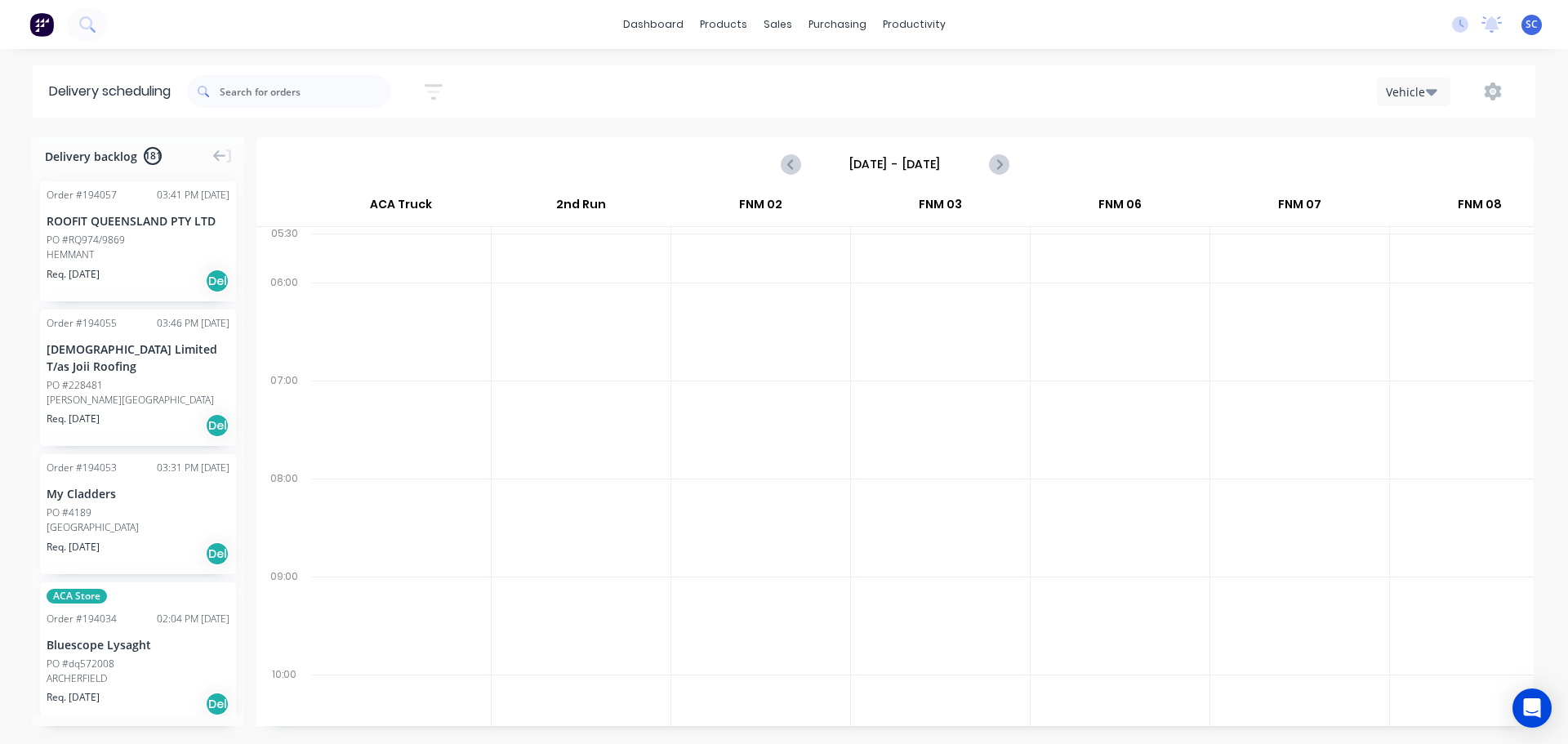
click at [875, 166] on input "[DATE] - [DATE]" at bounding box center [894, 164] width 161 height 25
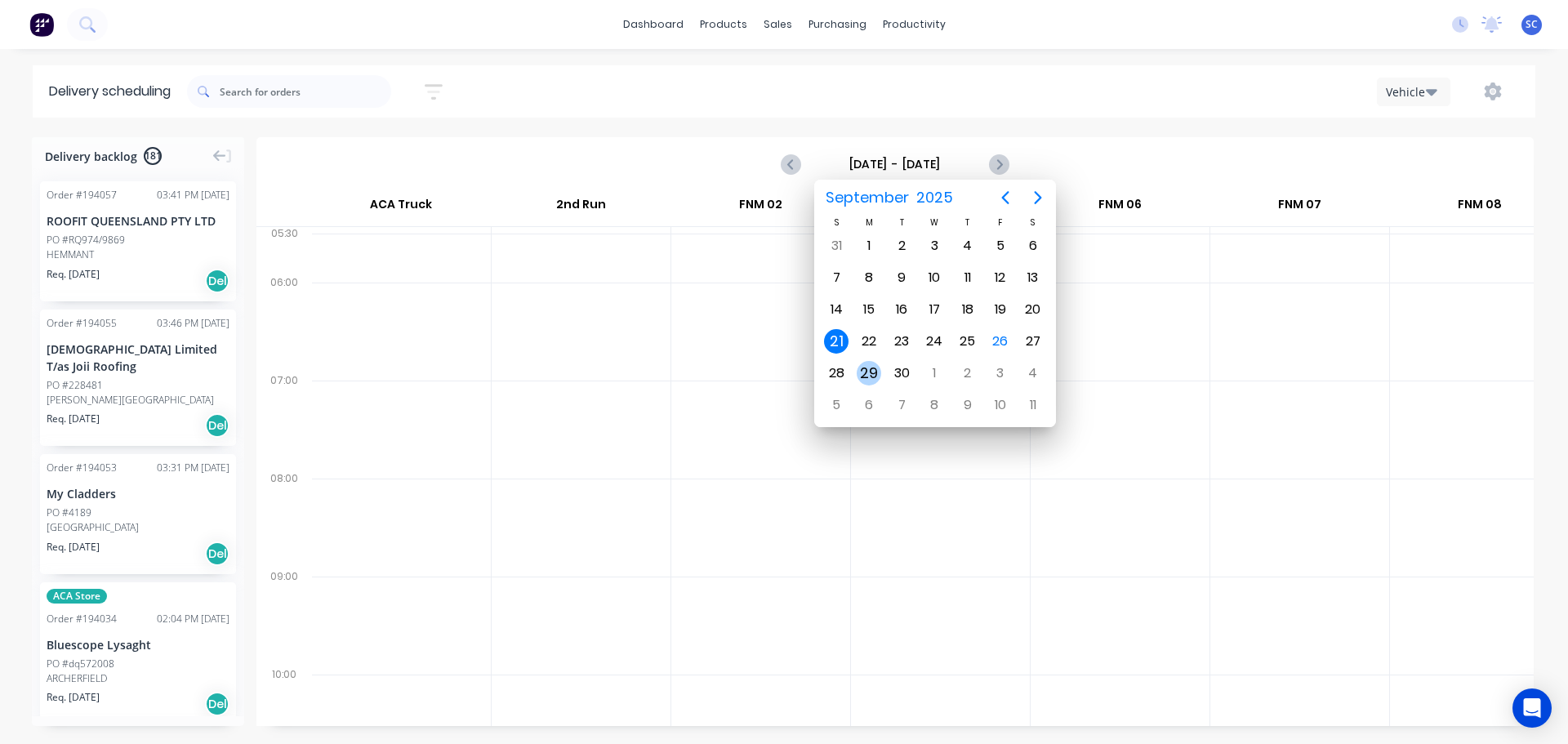
click at [870, 373] on div "29" at bounding box center [869, 373] width 25 height 25
type input "[DATE] - [DATE]"
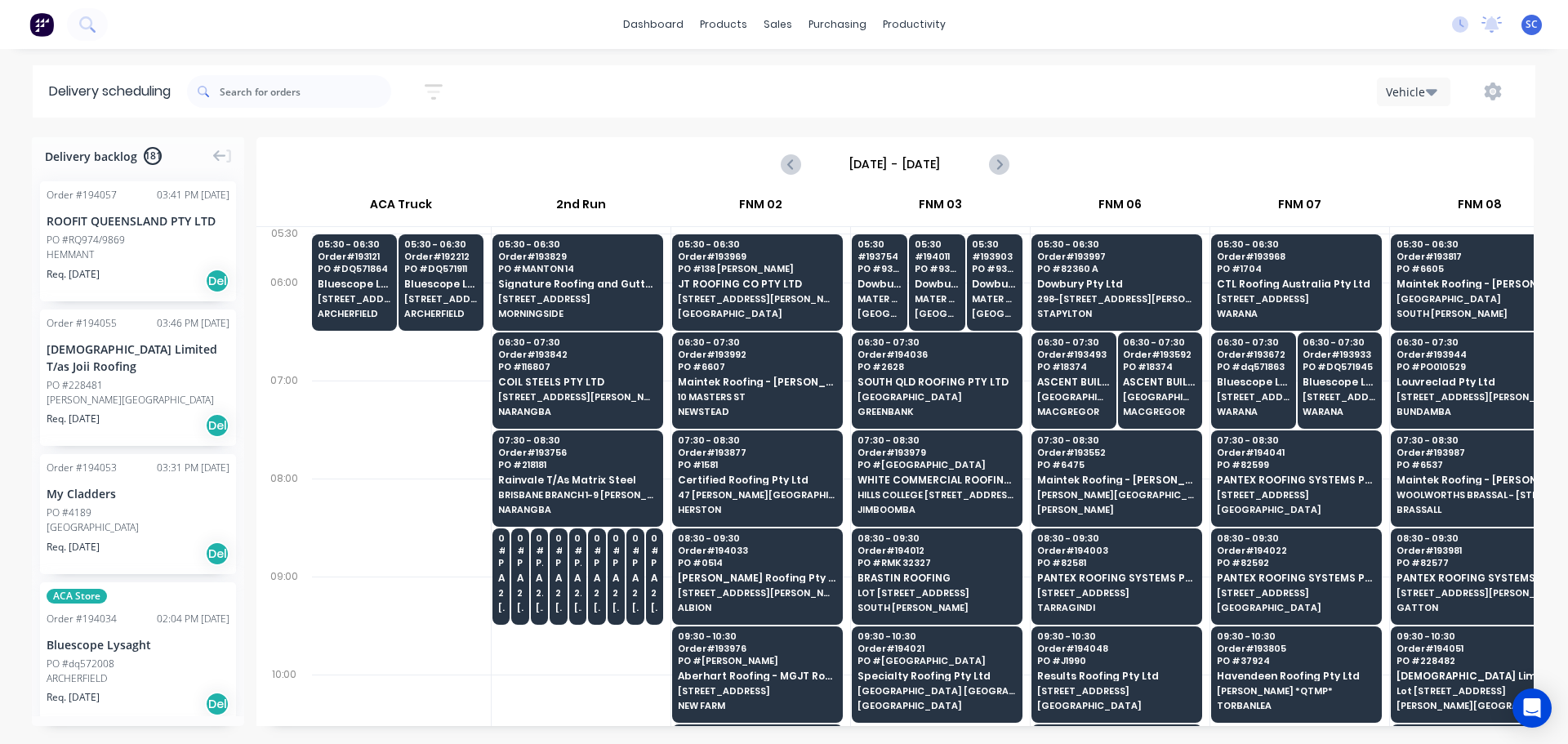
click at [440, 87] on icon "button" at bounding box center [433, 92] width 18 height 21
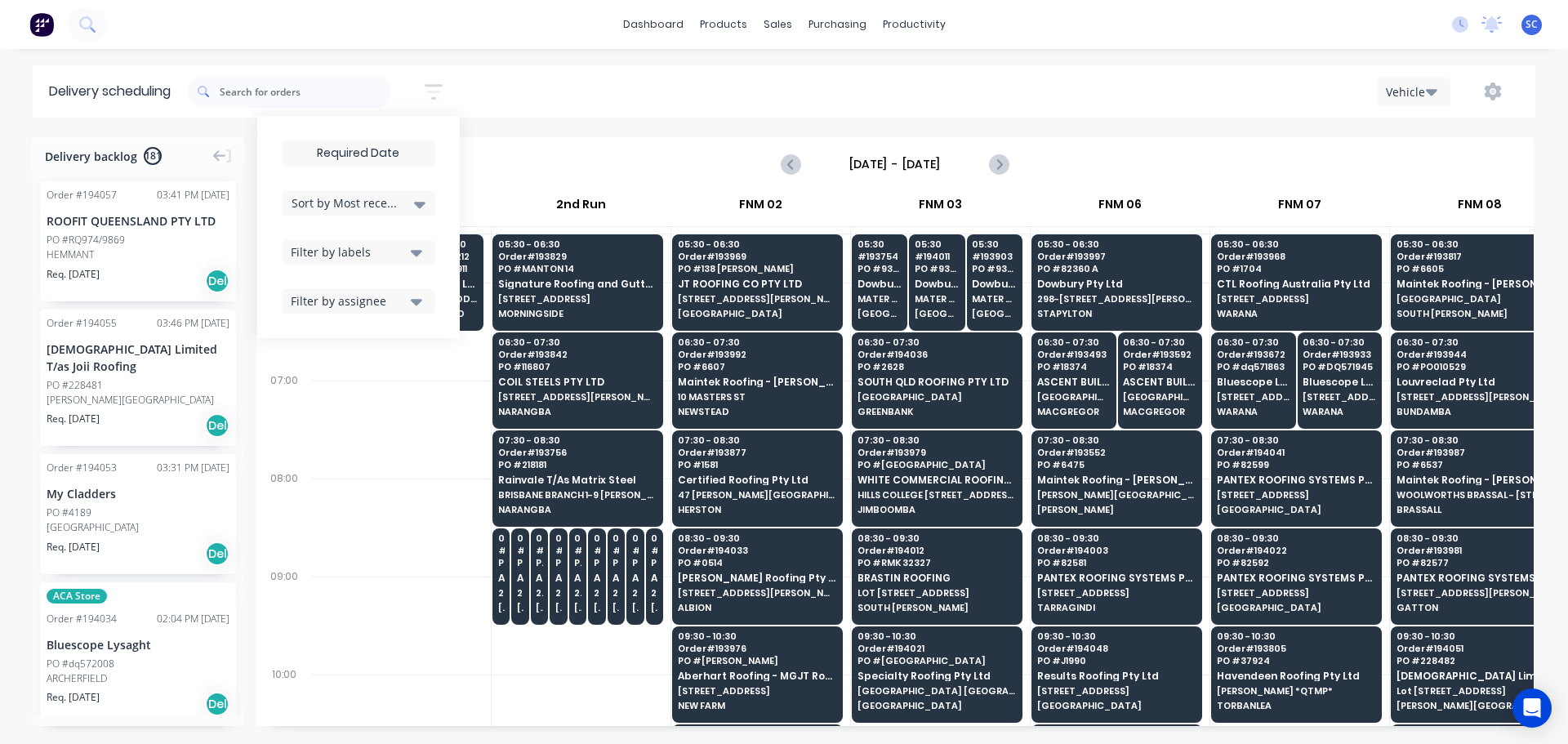
drag, startPoint x: 367, startPoint y: 156, endPoint x: 375, endPoint y: 166, distance: 12.8
click at [367, 157] on input at bounding box center [359, 153] width 152 height 25
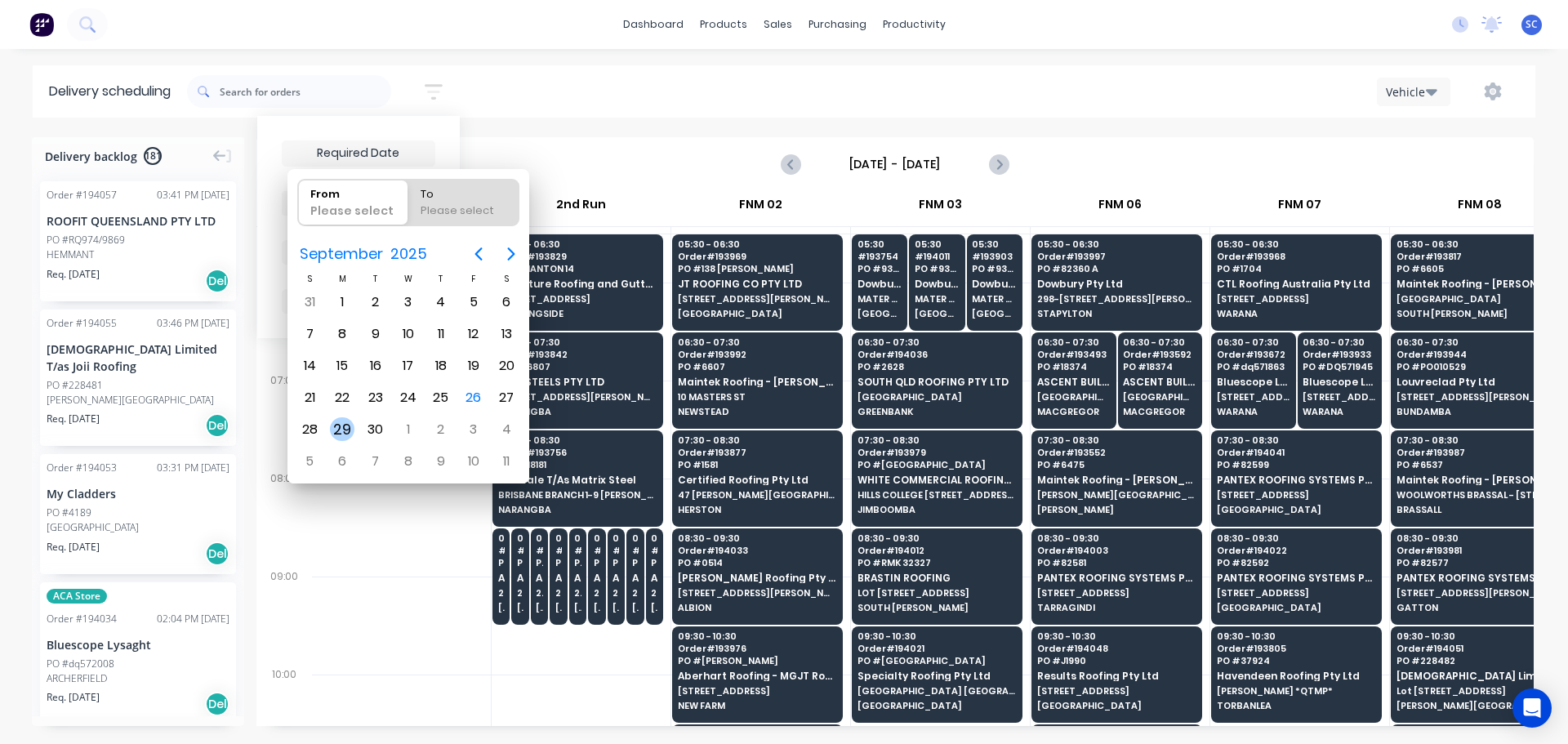
click at [336, 431] on div "29" at bounding box center [342, 429] width 25 height 25
type input "[DATE]"
radio input "false"
radio input "true"
click at [349, 430] on div "29" at bounding box center [342, 429] width 25 height 25
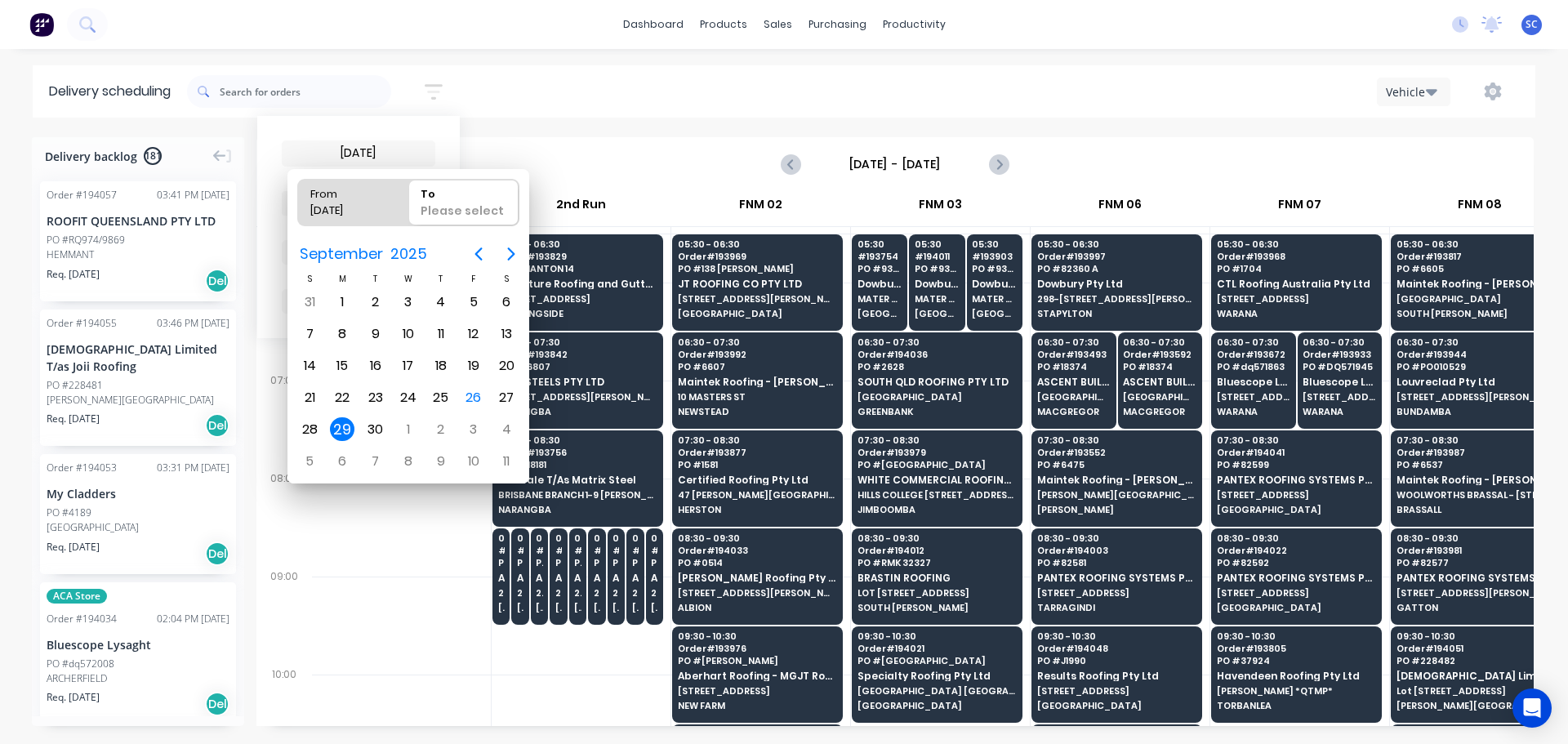
type input "[DATE] - [DATE]"
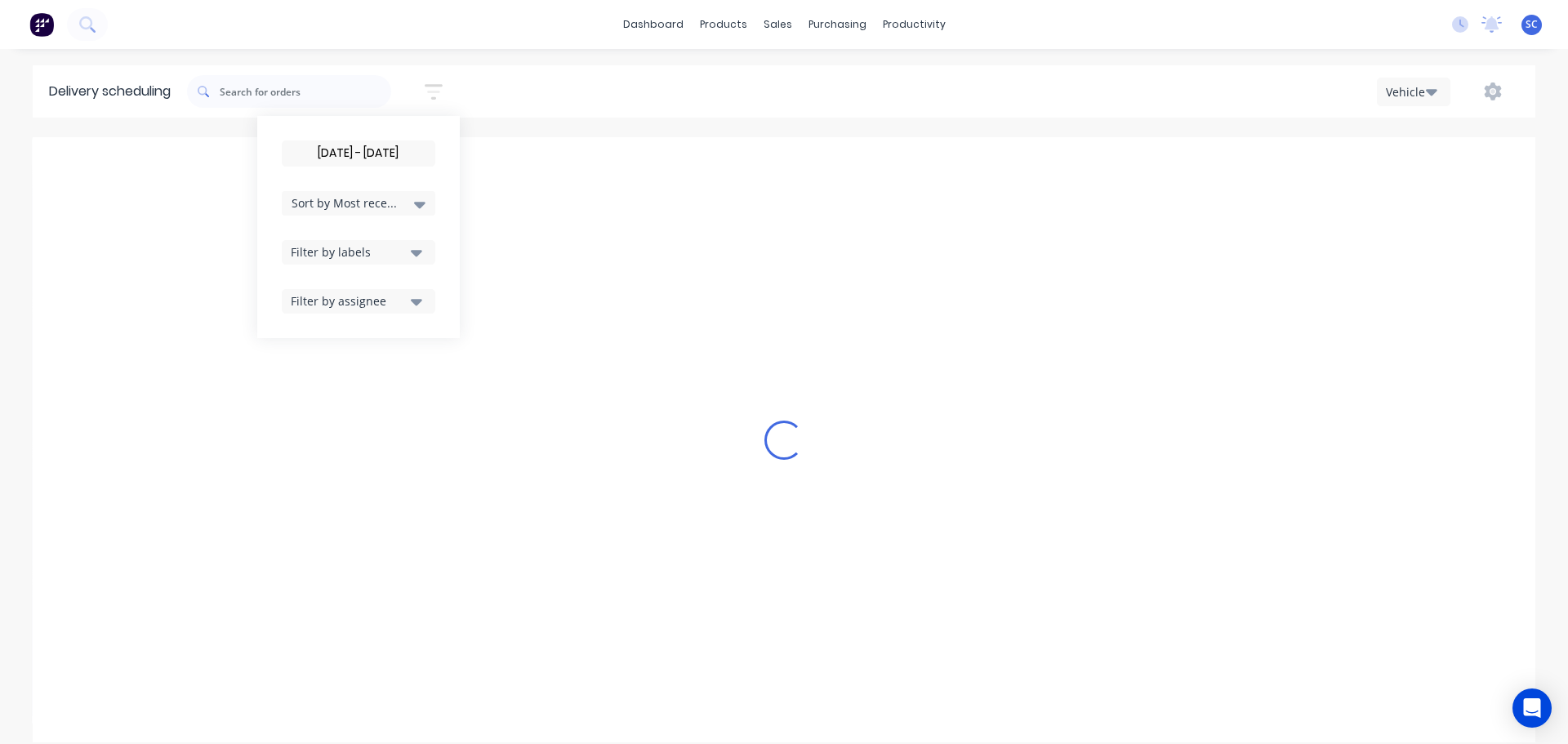
click at [546, 74] on div "[DATE] - [DATE] Sort by Most recent Created date Required date Order number Cus…" at bounding box center [861, 91] width 1348 height 46
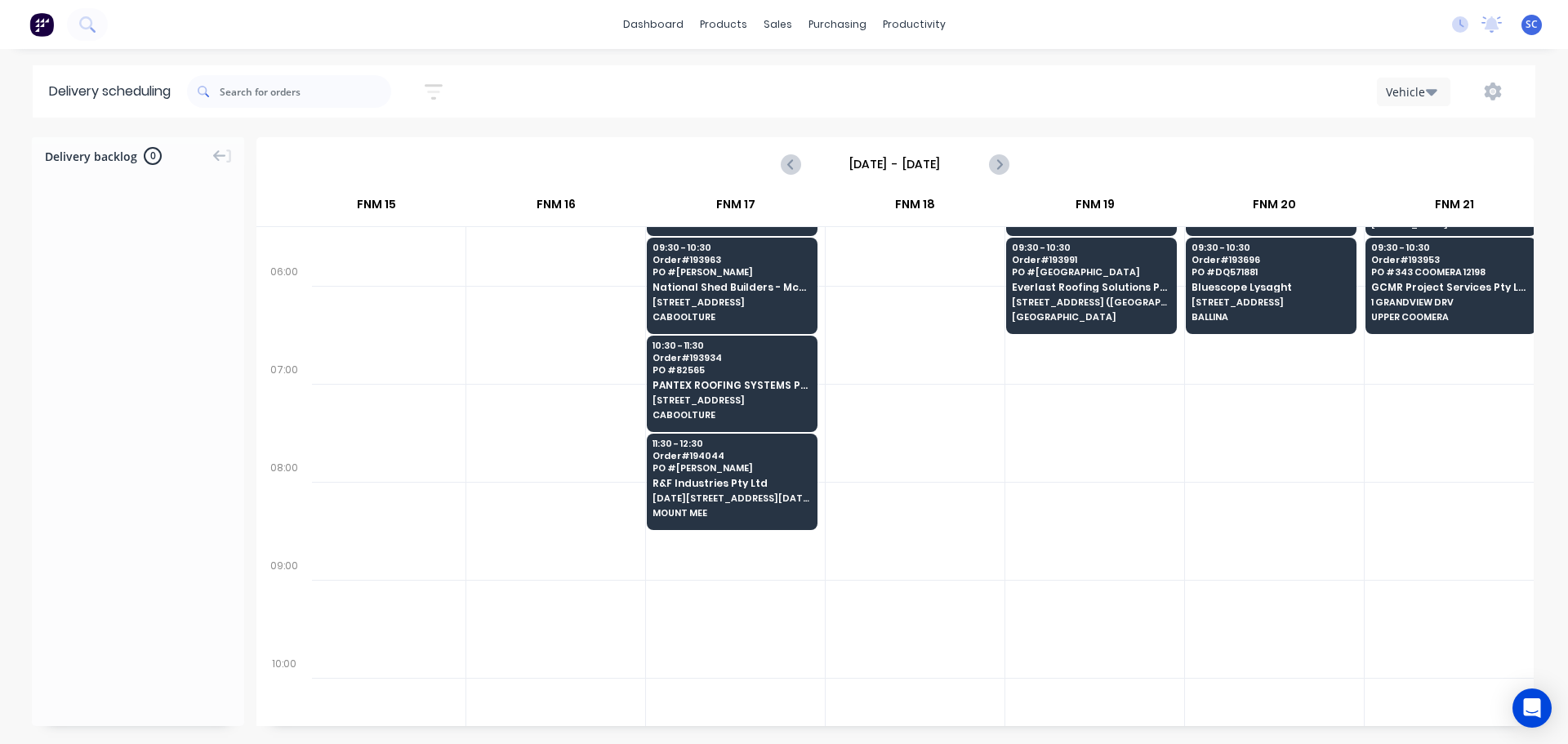
scroll to position [0, 2182]
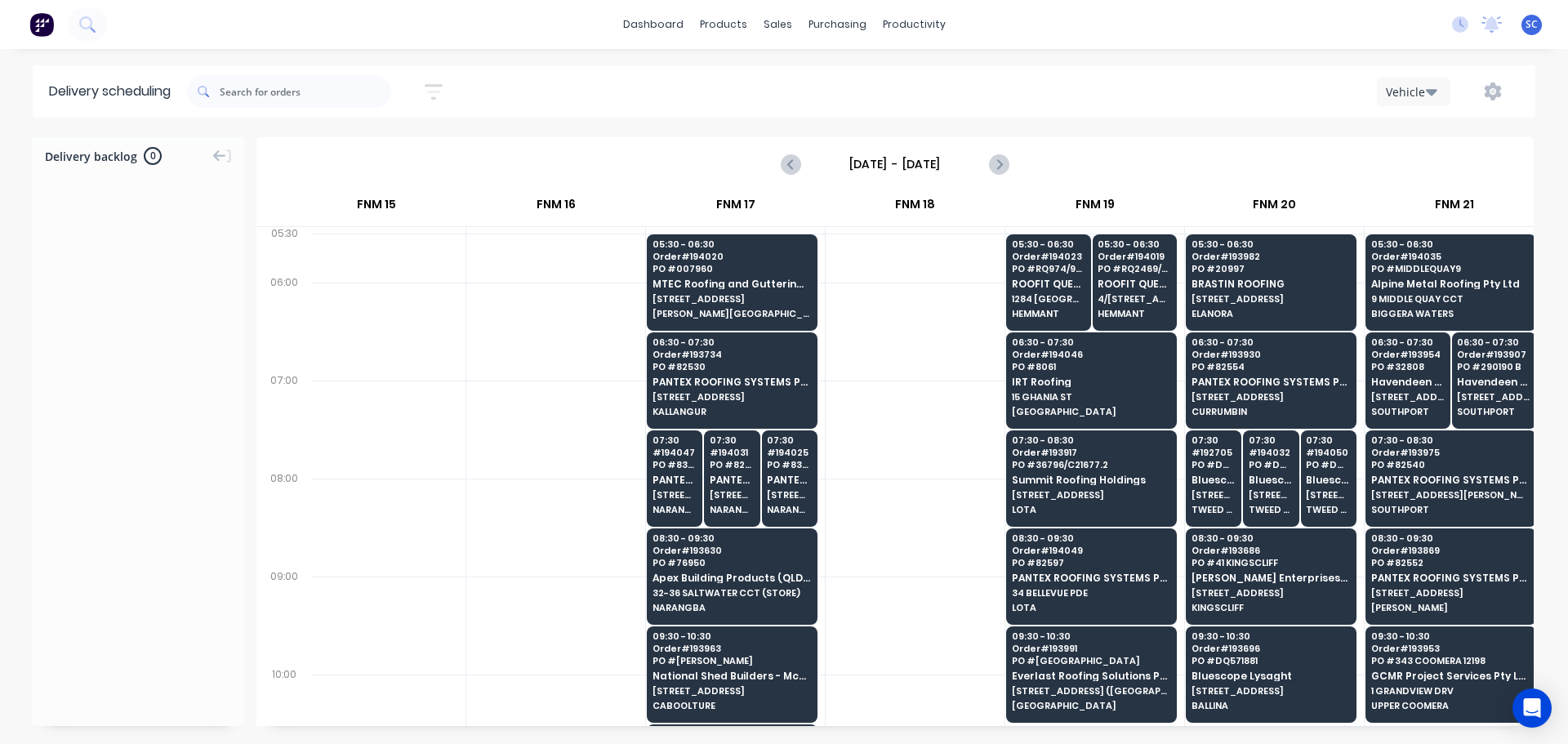
click at [440, 91] on icon "button" at bounding box center [433, 91] width 13 height 2
click at [560, 84] on div "[DATE] - [DATE] Sort by Most recent Created date Required date Order number Cus…" at bounding box center [861, 91] width 1348 height 46
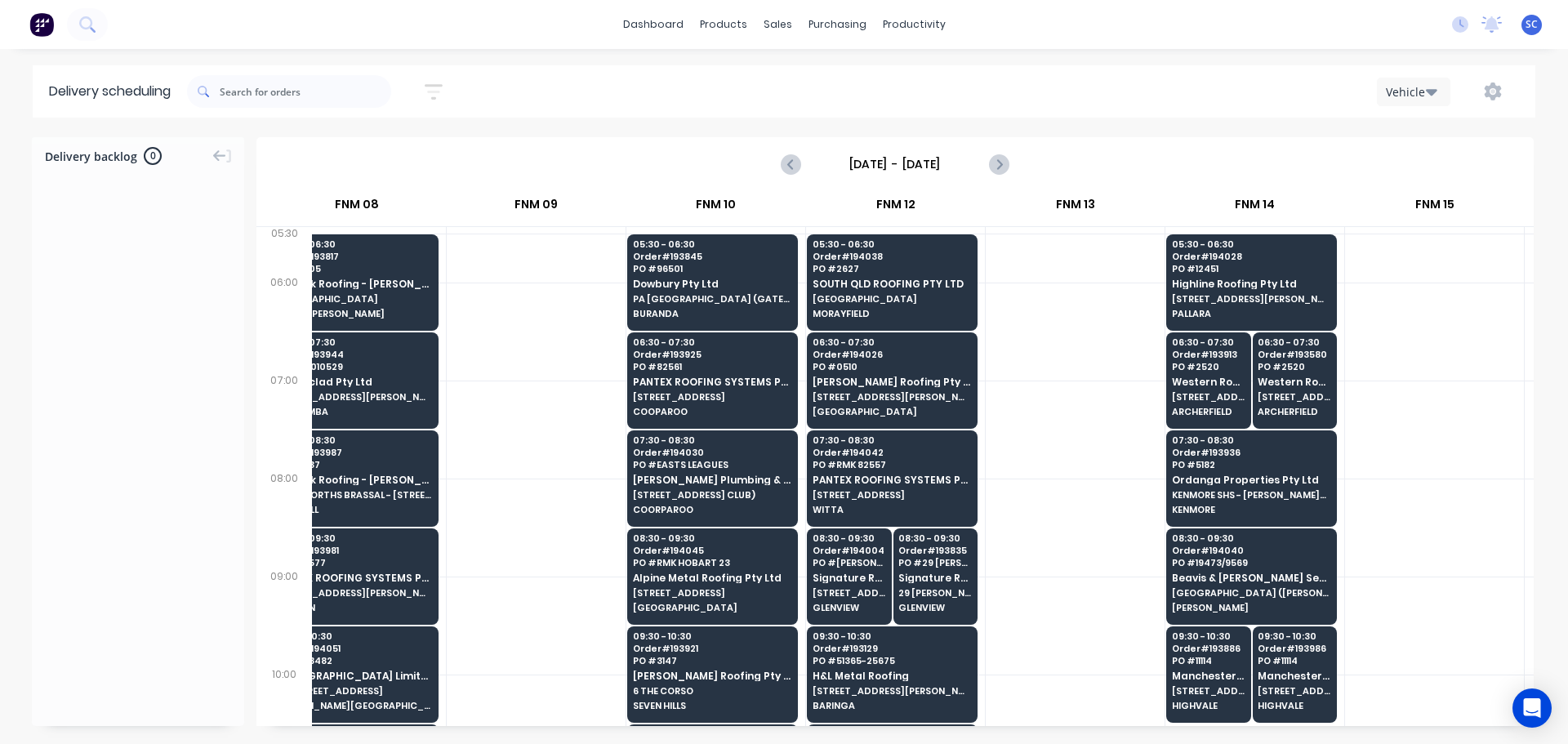
scroll to position [0, 65]
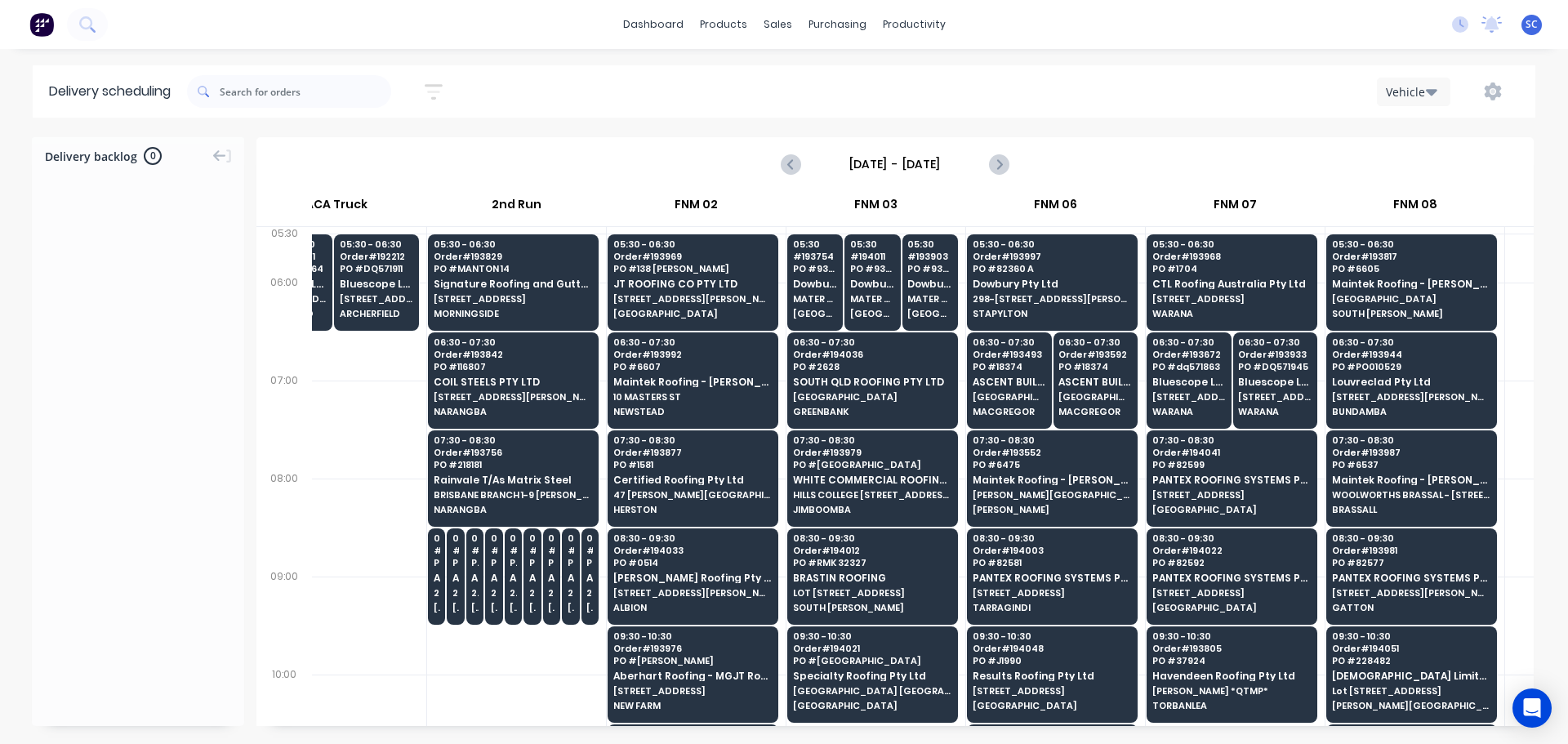
click at [856, 157] on input "[DATE] - [DATE]" at bounding box center [894, 164] width 161 height 25
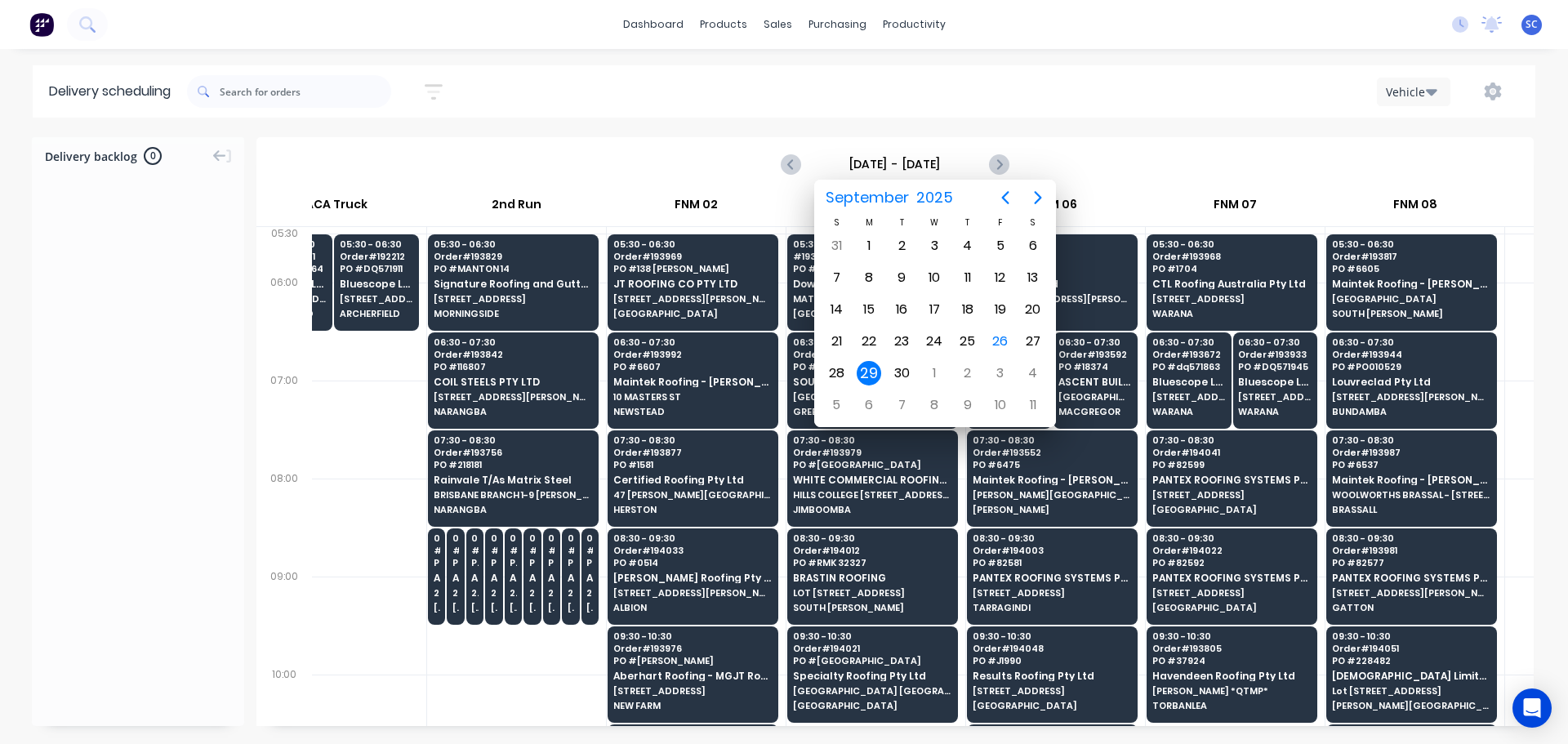
click at [872, 370] on div "29" at bounding box center [869, 373] width 25 height 25
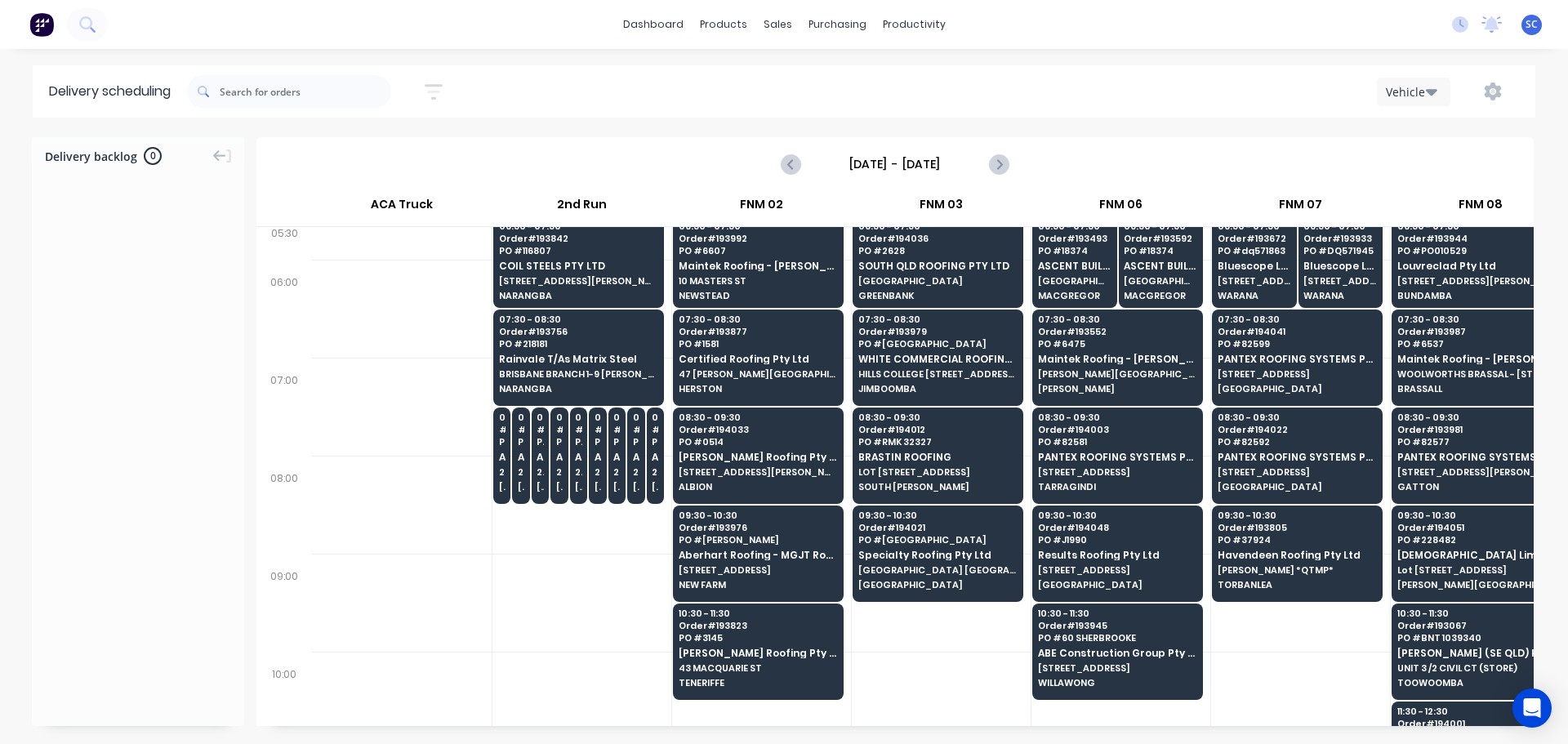
scroll to position [0, 0]
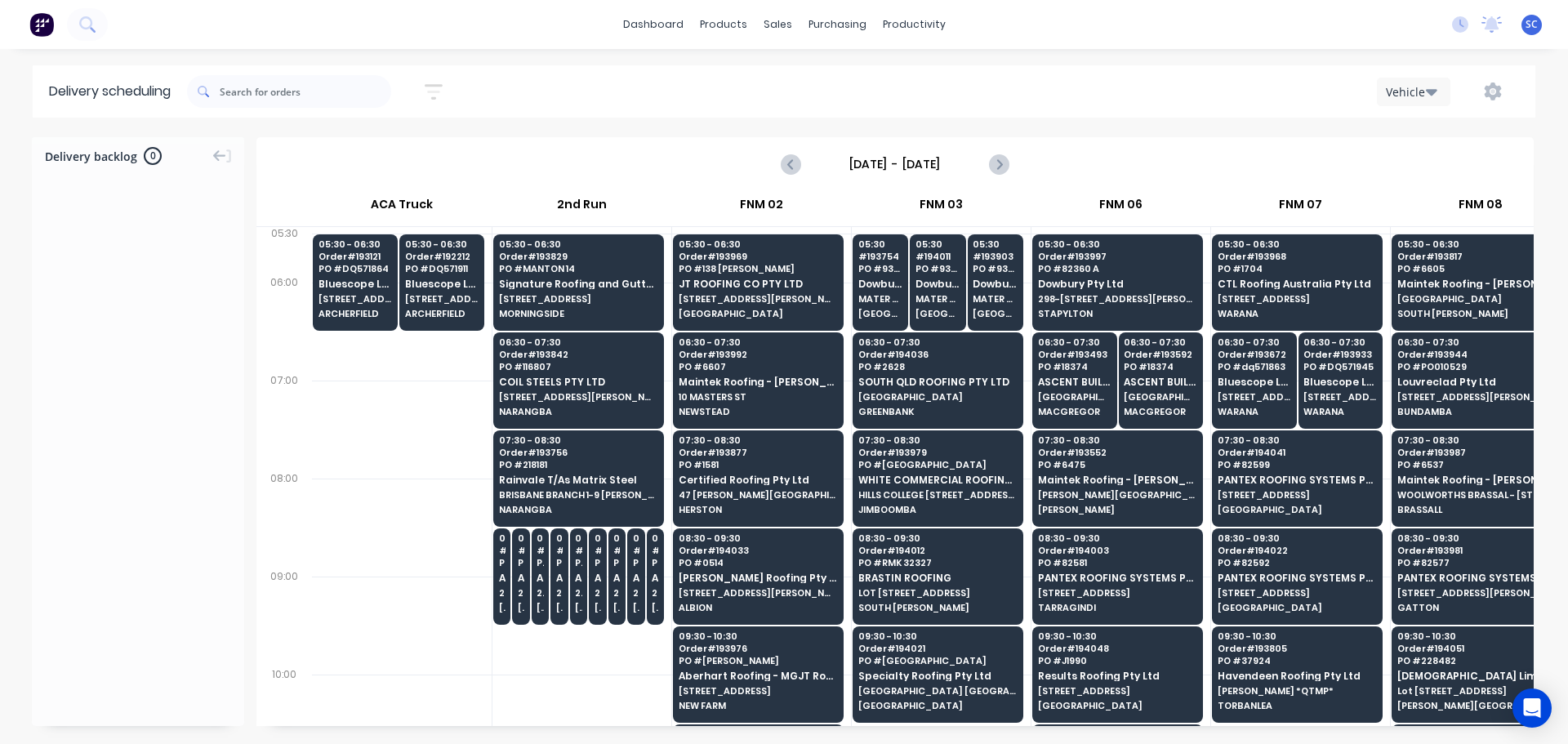
click at [856, 169] on input "[DATE] - [DATE]" at bounding box center [894, 164] width 161 height 25
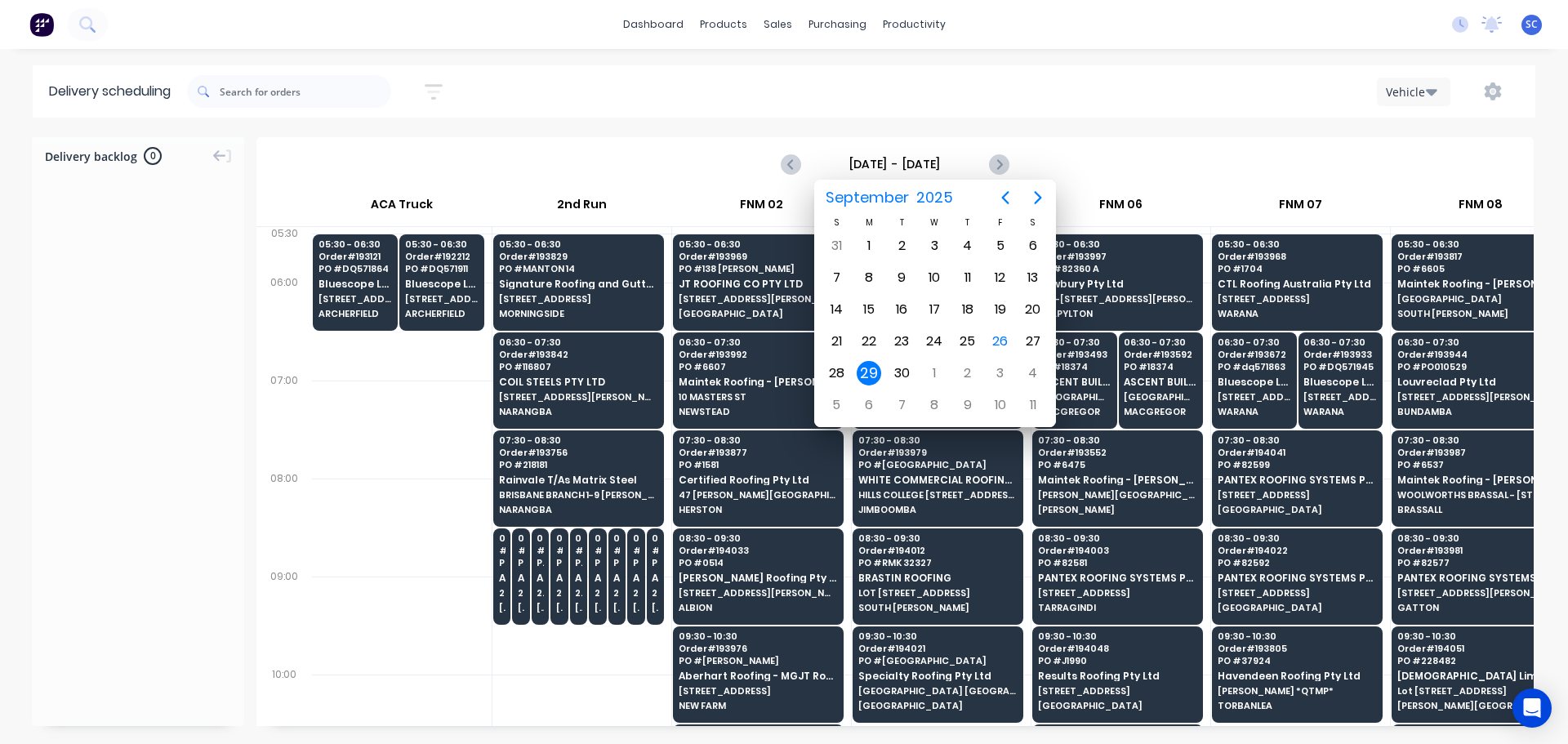
click at [872, 369] on div "29" at bounding box center [869, 373] width 25 height 25
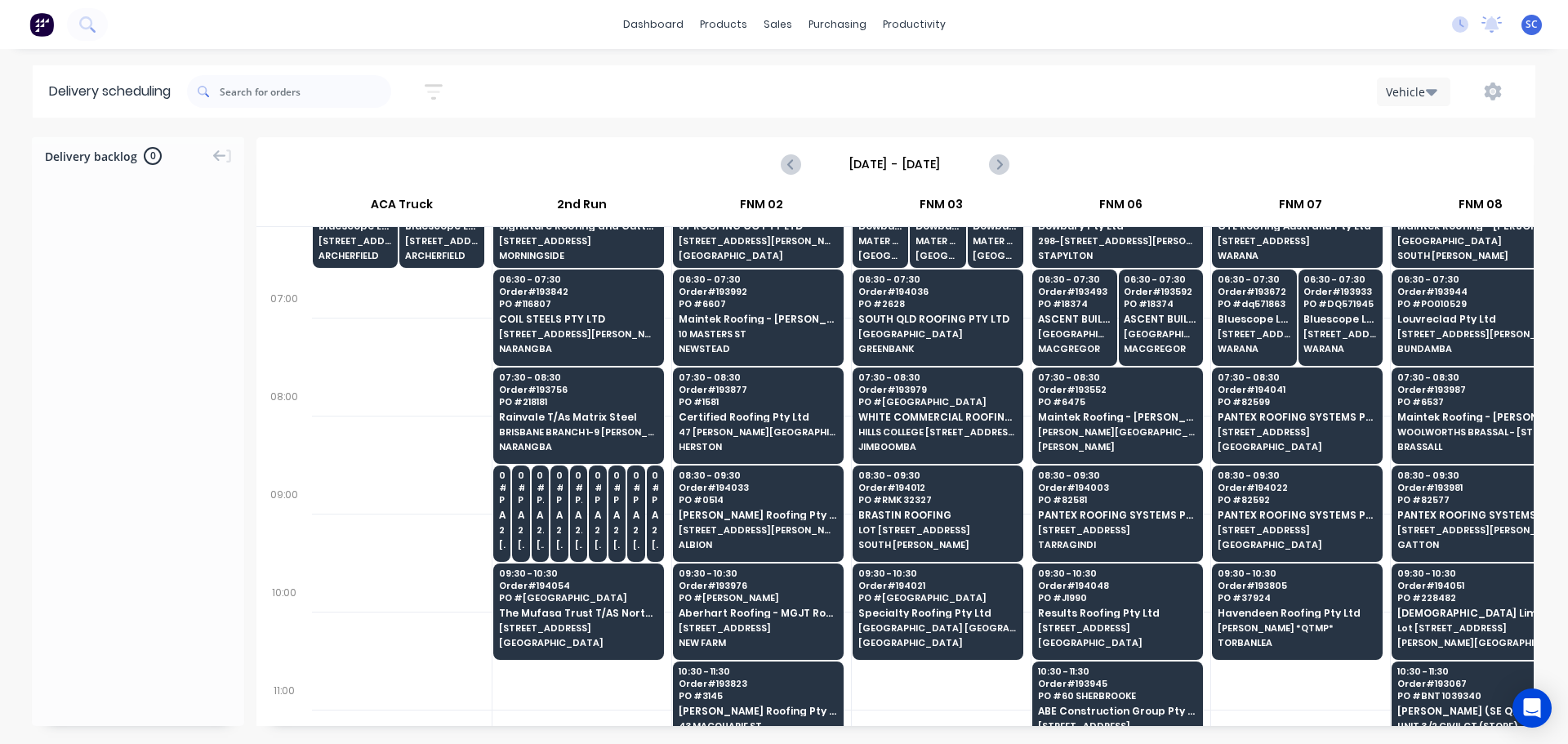
scroll to position [163, 0]
